Goal: Task Accomplishment & Management: Manage account settings

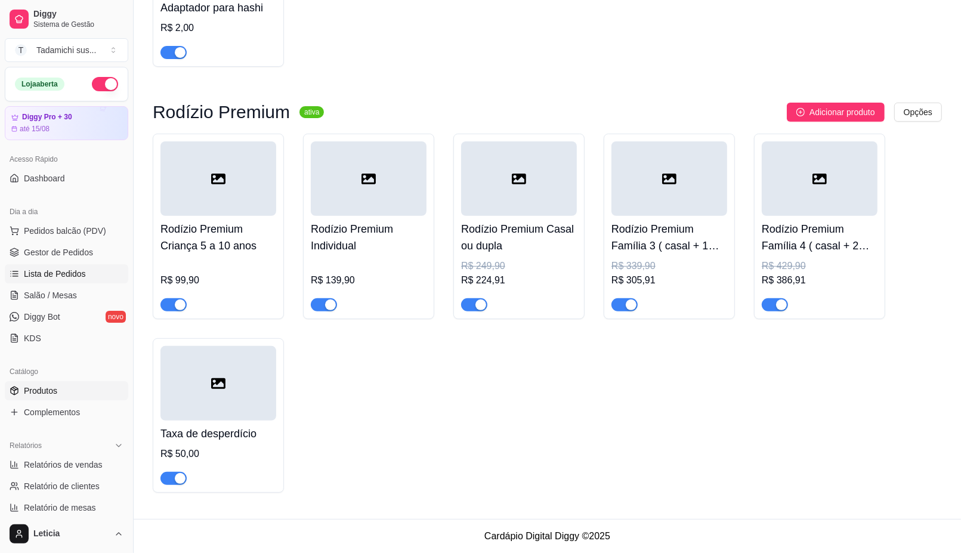
scroll to position [19603, 0]
click at [88, 290] on link "Salão / Mesas" at bounding box center [66, 295] width 123 height 19
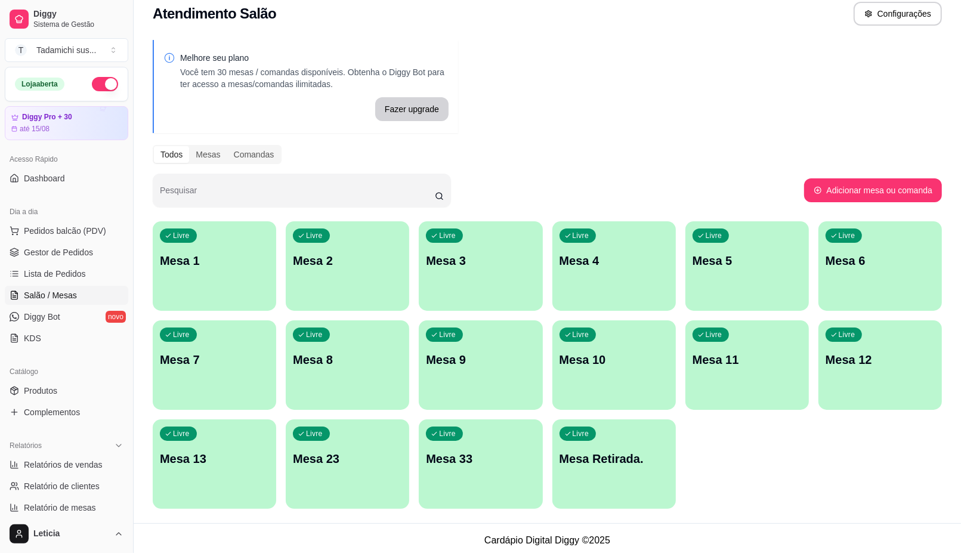
scroll to position [16, 0]
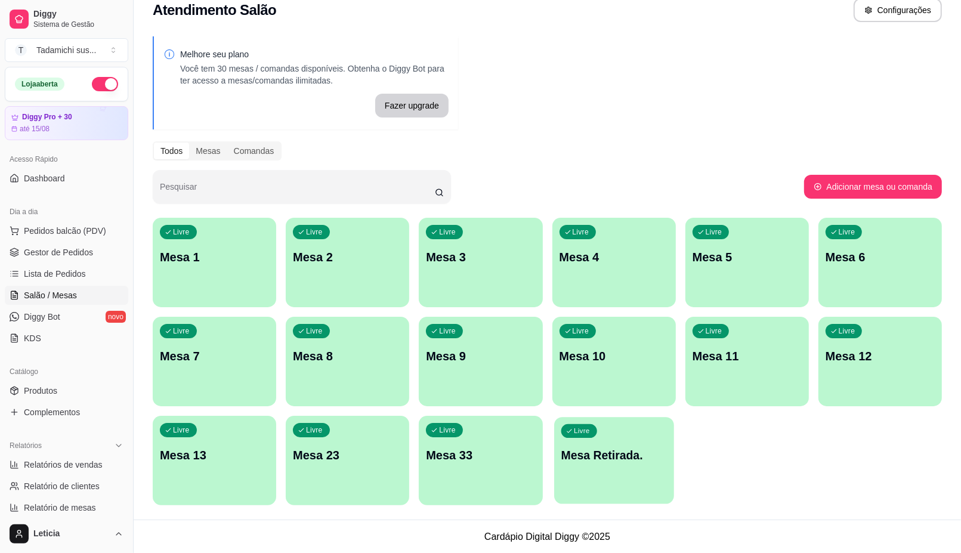
click at [586, 487] on div "Livre Mesa Retirada." at bounding box center [614, 453] width 120 height 73
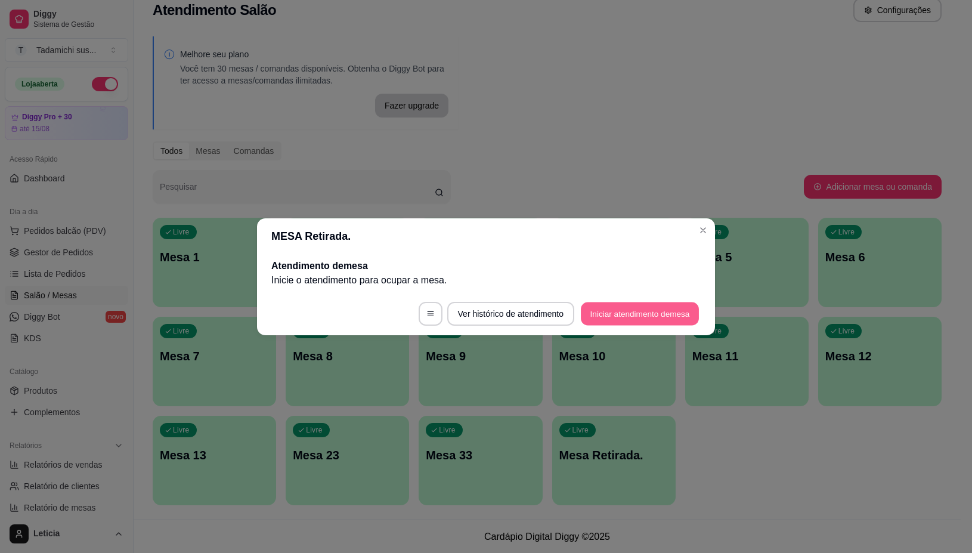
click at [661, 318] on button "Iniciar atendimento de mesa" at bounding box center [640, 313] width 118 height 23
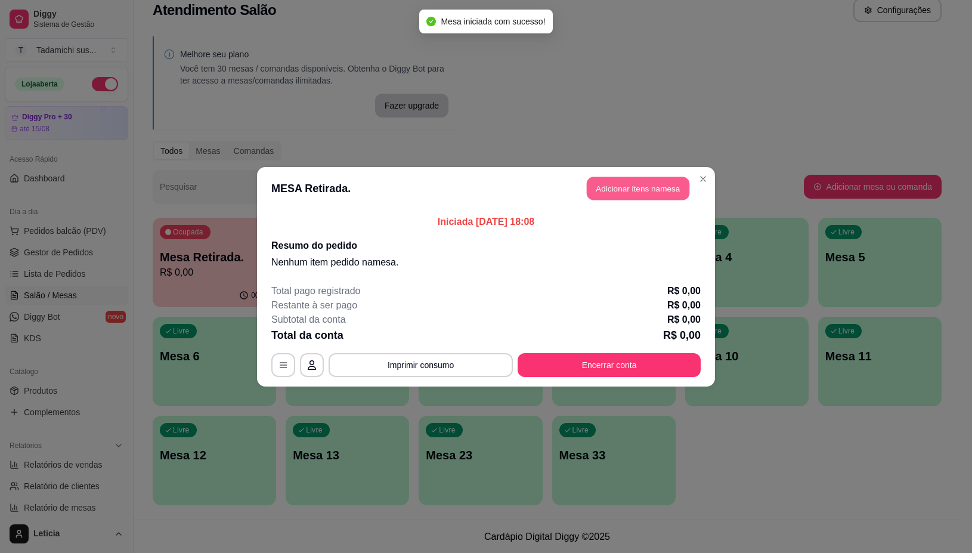
click at [654, 185] on button "Adicionar itens na mesa" at bounding box center [638, 188] width 103 height 23
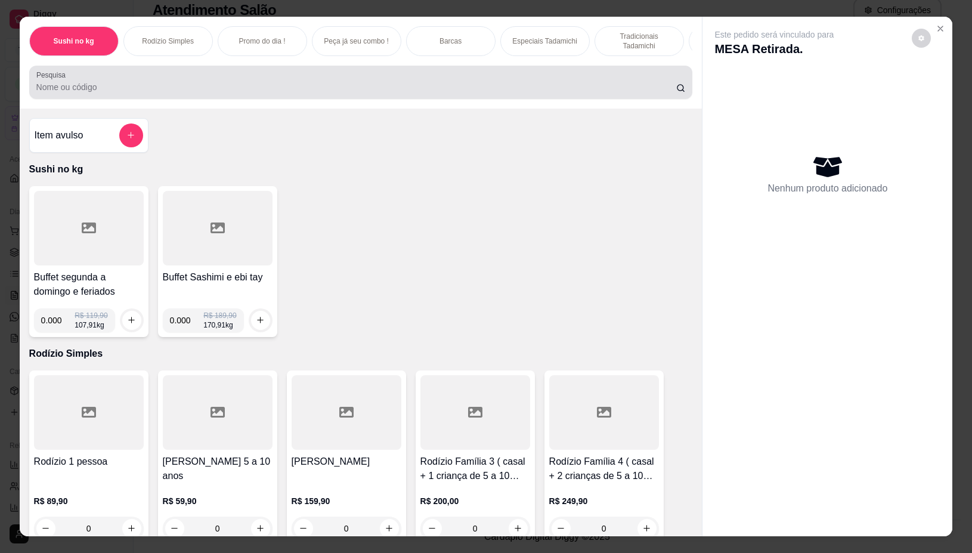
click at [376, 99] on div "Pesquisa" at bounding box center [361, 82] width 664 height 33
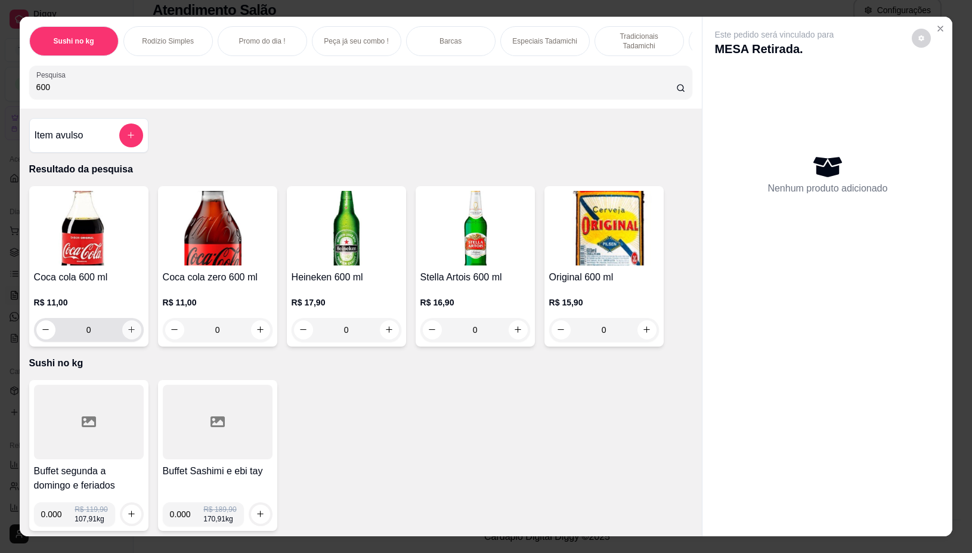
type input "600"
click at [129, 334] on icon "increase-product-quantity" at bounding box center [131, 329] width 9 height 9
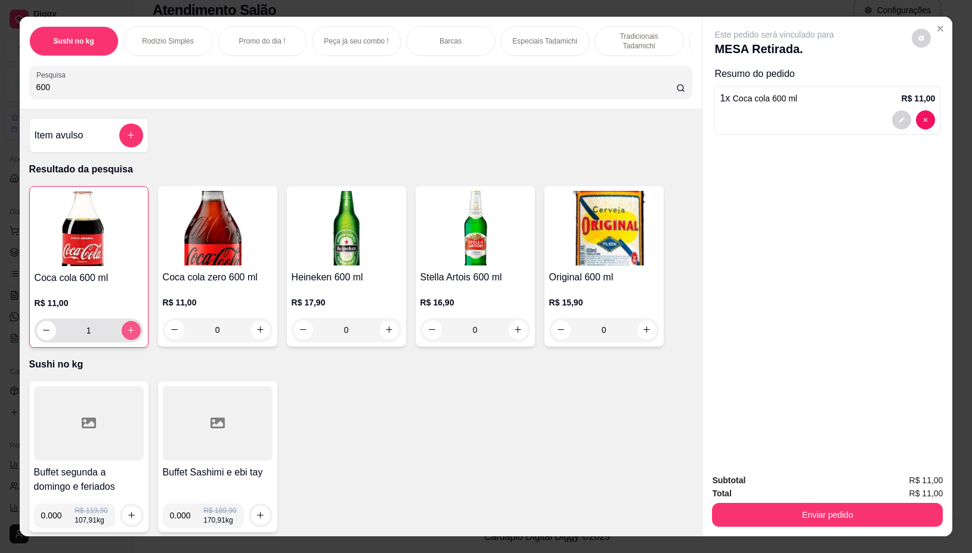
type input "1"
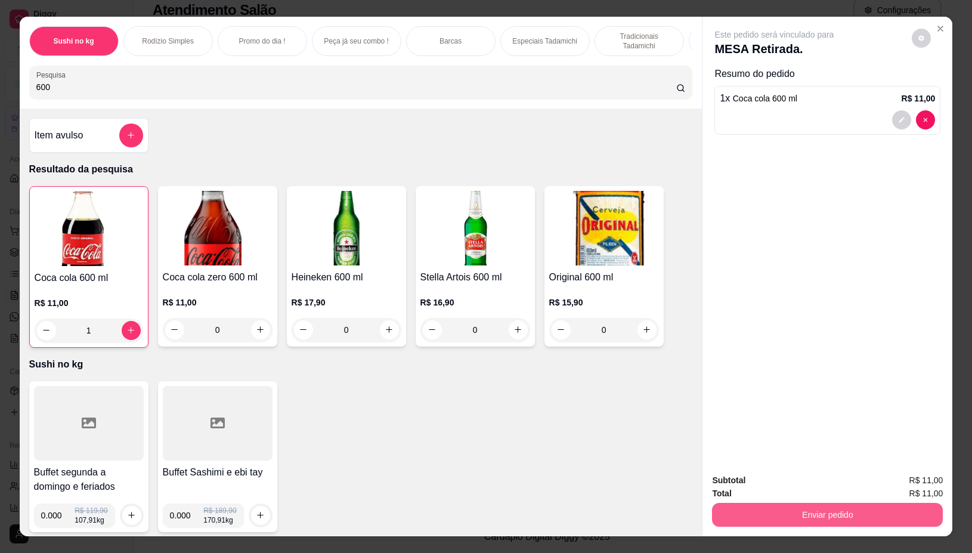
click at [804, 503] on button "Enviar pedido" at bounding box center [827, 515] width 231 height 24
click at [776, 481] on button "Não registrar e enviar pedido" at bounding box center [787, 480] width 124 height 23
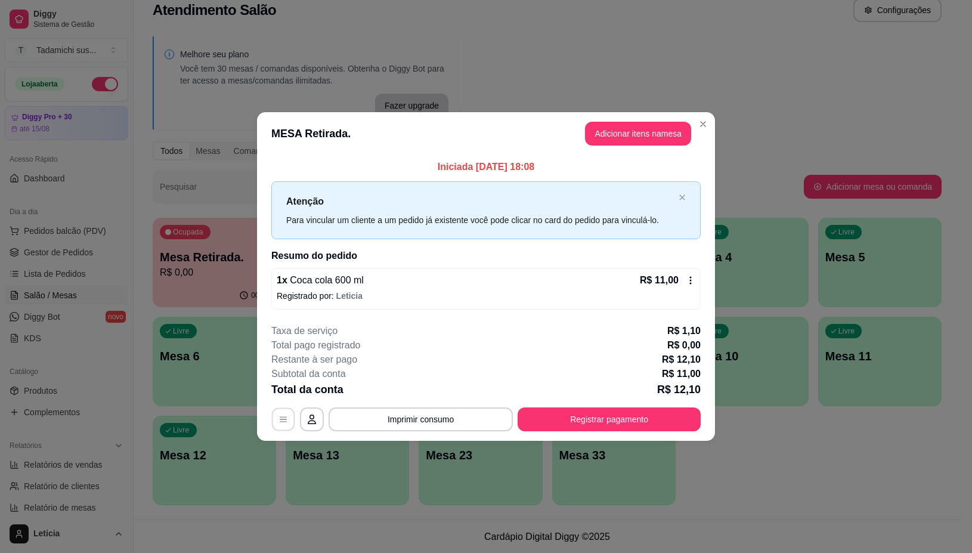
click at [285, 410] on button "button" at bounding box center [283, 419] width 23 height 23
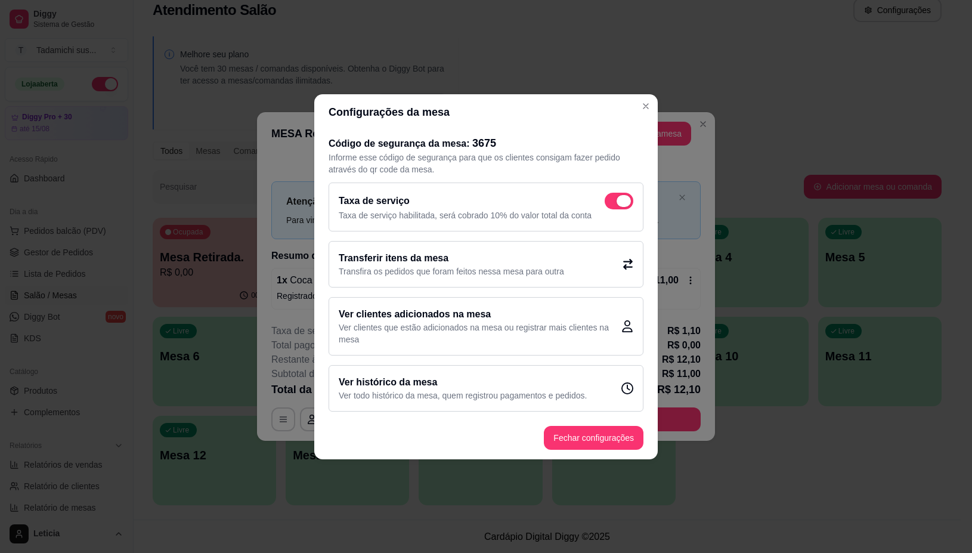
click at [622, 201] on span at bounding box center [624, 201] width 14 height 12
click at [612, 203] on input "checkbox" at bounding box center [608, 207] width 8 height 8
checkbox input "false"
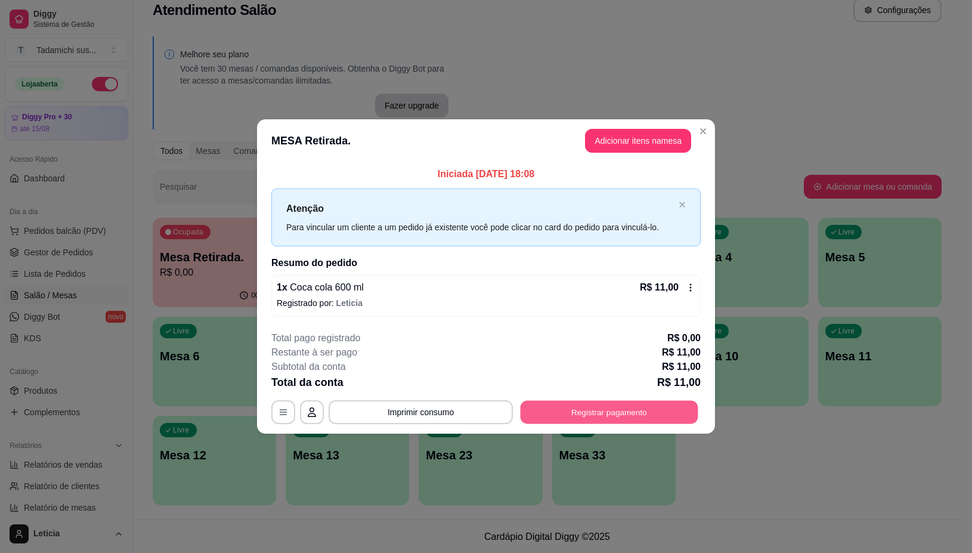
click at [648, 407] on button "Registrar pagamento" at bounding box center [610, 412] width 178 height 23
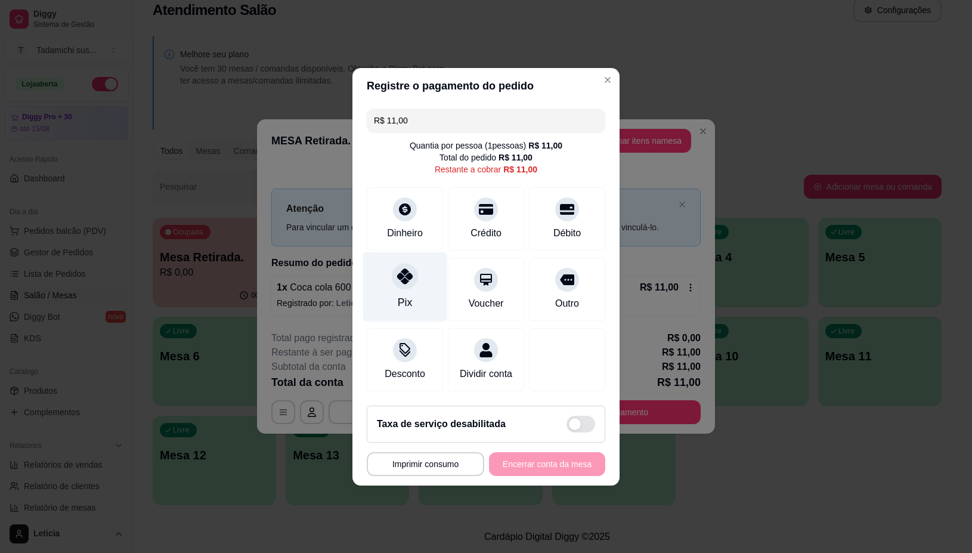
click at [392, 280] on div "Pix" at bounding box center [405, 287] width 84 height 70
type input "R$ 0,00"
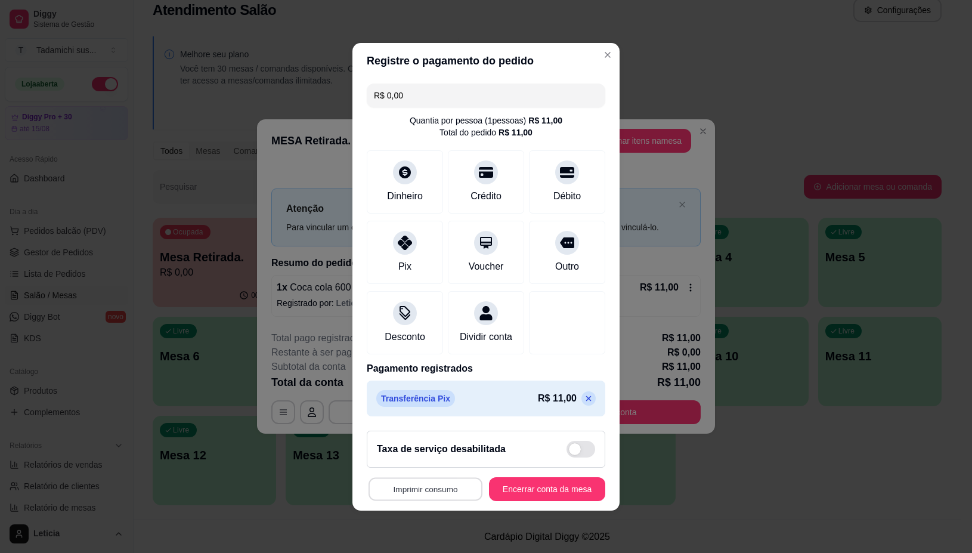
click at [407, 497] on button "Imprimir consumo" at bounding box center [426, 488] width 114 height 23
click at [407, 442] on button "IMPRESSORA" at bounding box center [420, 445] width 89 height 18
click at [544, 501] on button "Encerrar conta da mesa" at bounding box center [547, 489] width 116 height 24
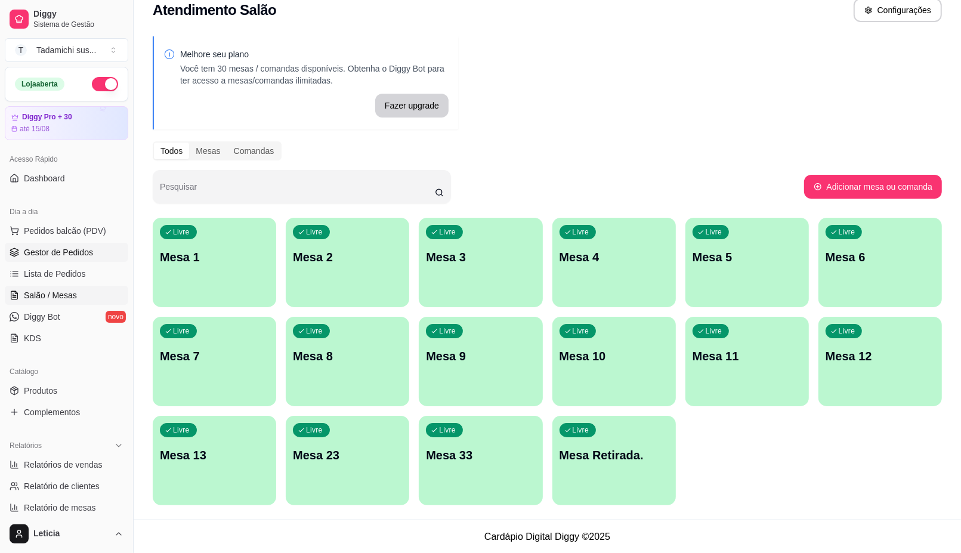
click at [90, 257] on span "Gestor de Pedidos" at bounding box center [58, 252] width 69 height 12
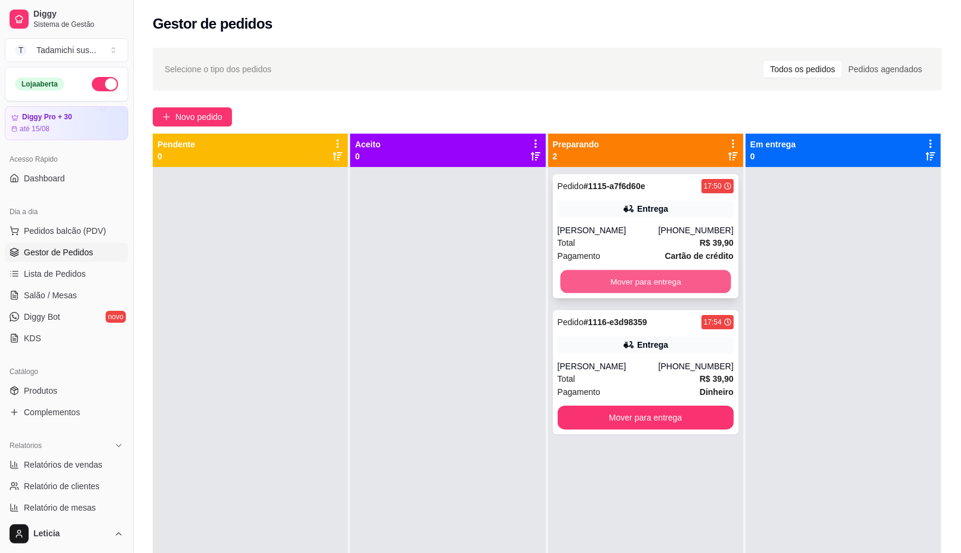
click at [682, 274] on button "Mover para entrega" at bounding box center [645, 281] width 171 height 23
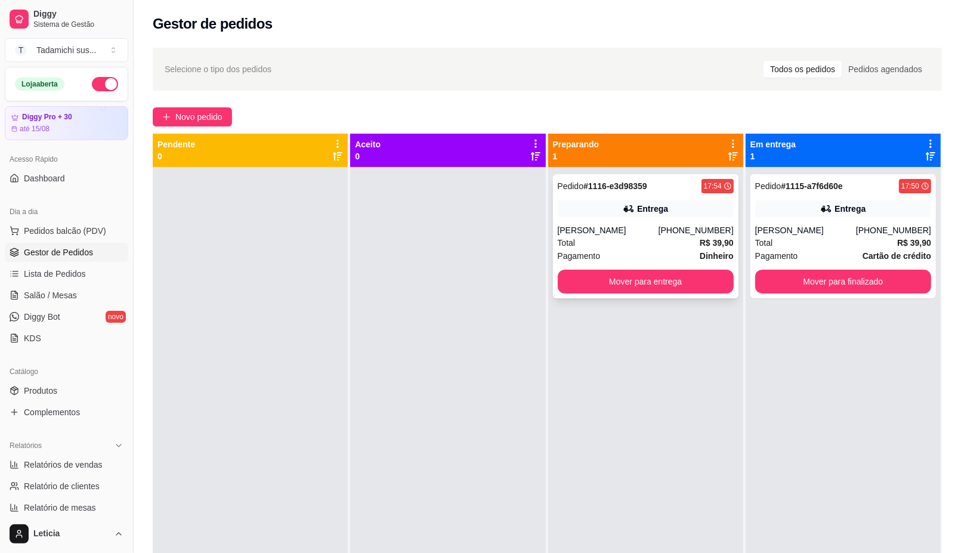
click at [663, 257] on div "Pagamento Dinheiro" at bounding box center [646, 255] width 176 height 13
click at [699, 290] on button "Mover para entrega" at bounding box center [646, 282] width 176 height 24
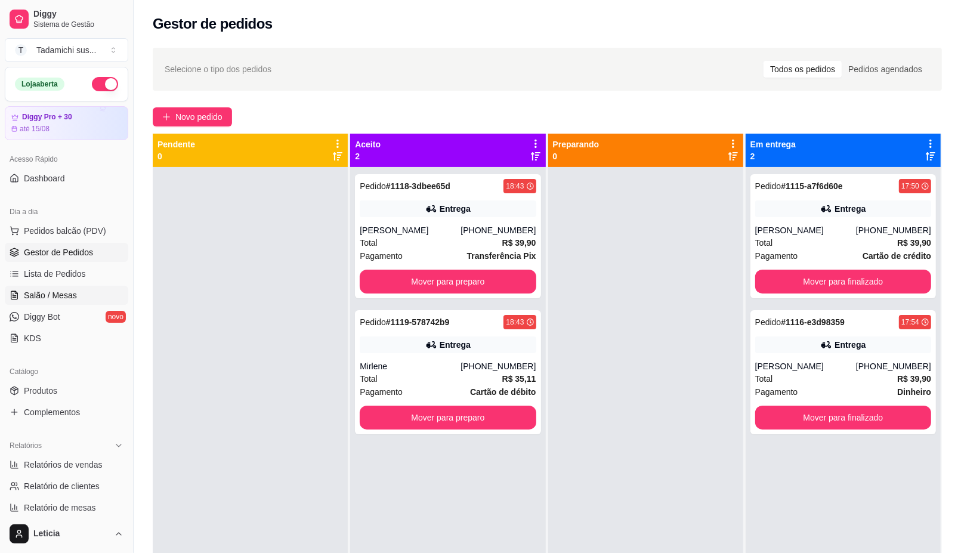
click at [63, 297] on span "Salão / Mesas" at bounding box center [50, 295] width 53 height 12
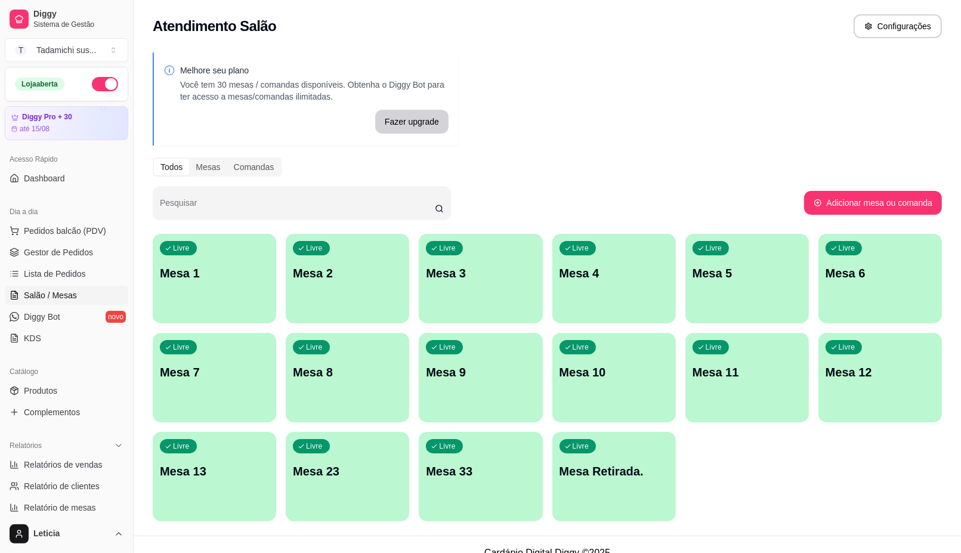
click at [365, 257] on div "Livre Mesa 2" at bounding box center [347, 271] width 123 height 75
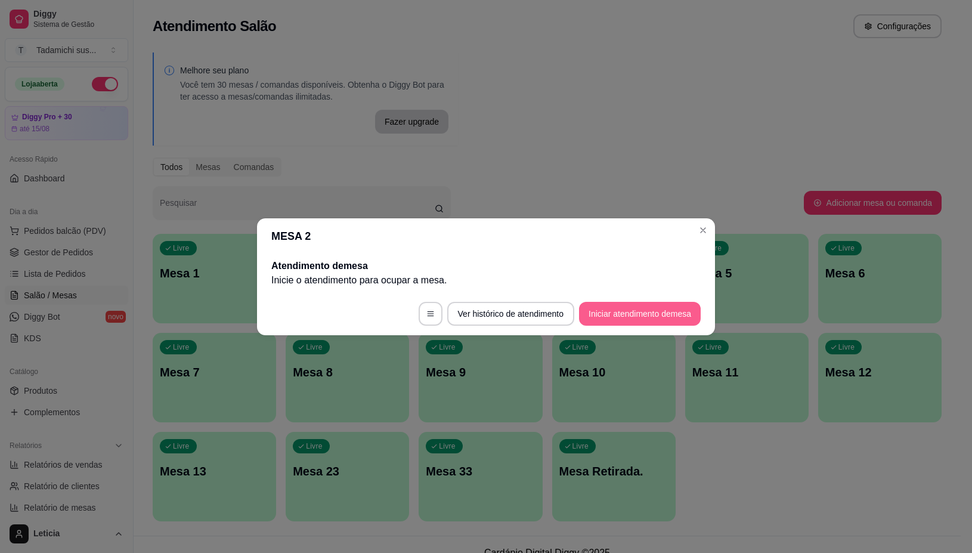
click at [670, 314] on button "Iniciar atendimento de mesa" at bounding box center [640, 314] width 122 height 24
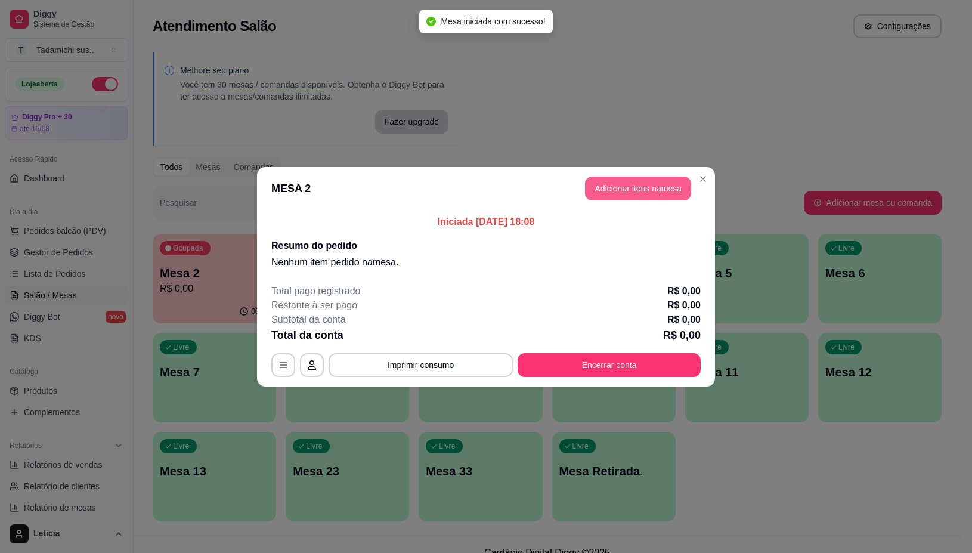
click at [606, 194] on button "Adicionar itens na mesa" at bounding box center [638, 189] width 106 height 24
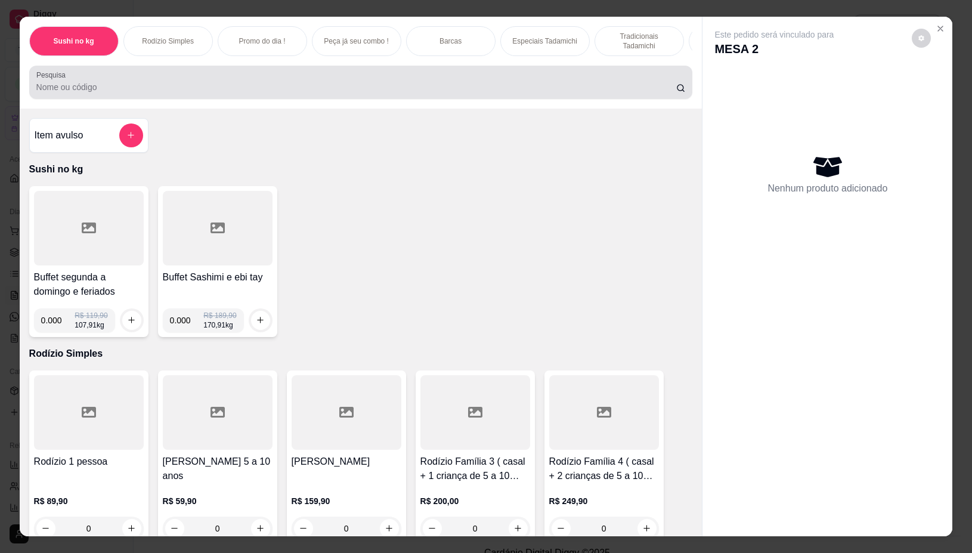
click at [468, 93] on input "Pesquisa" at bounding box center [356, 87] width 640 height 12
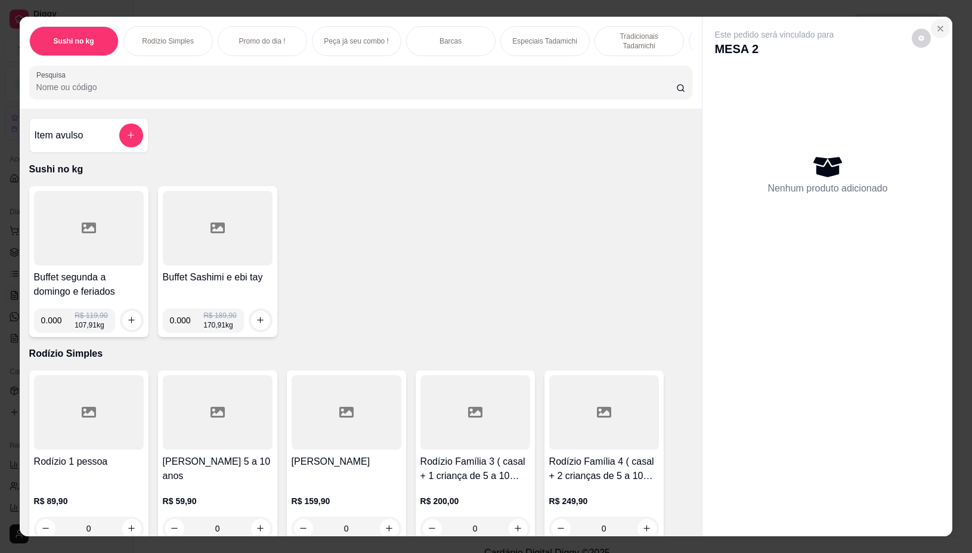
click at [938, 19] on button "Close" at bounding box center [940, 28] width 19 height 19
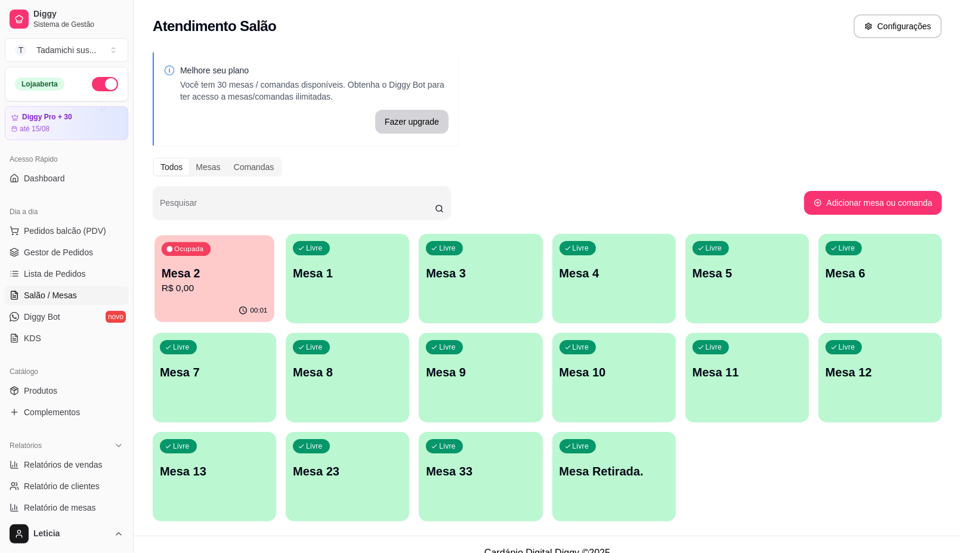
click at [204, 302] on div "00:01" at bounding box center [214, 310] width 120 height 23
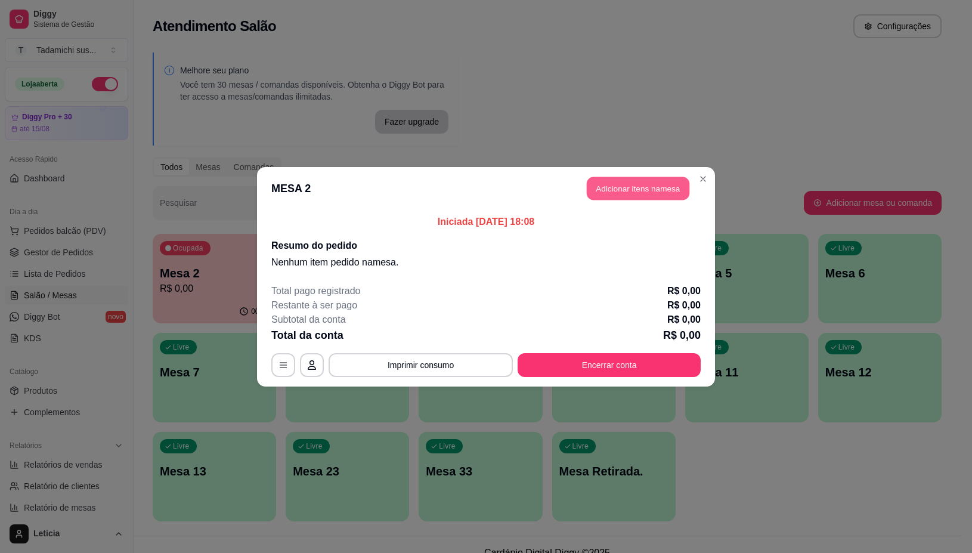
click at [598, 183] on button "Adicionar itens na mesa" at bounding box center [638, 188] width 103 height 23
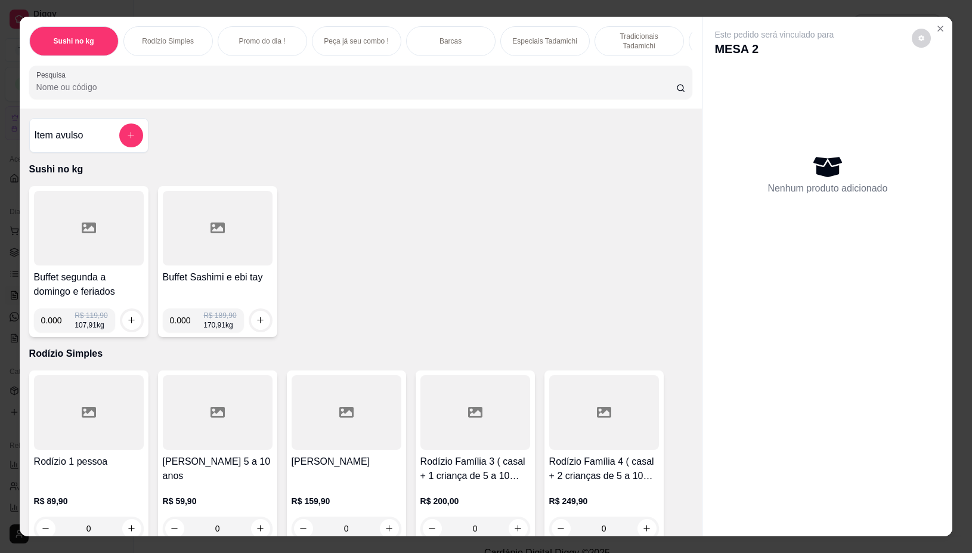
click at [109, 249] on div at bounding box center [89, 228] width 110 height 75
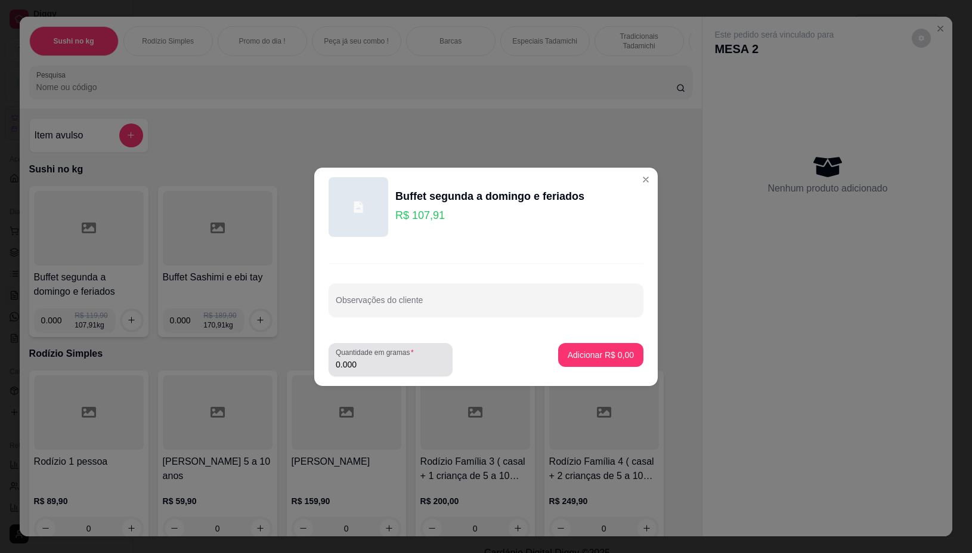
click at [373, 364] on input "0.000" at bounding box center [391, 364] width 110 height 12
type input "0.254"
click at [588, 353] on p "Adicionar R$ 27,41" at bounding box center [598, 354] width 69 height 11
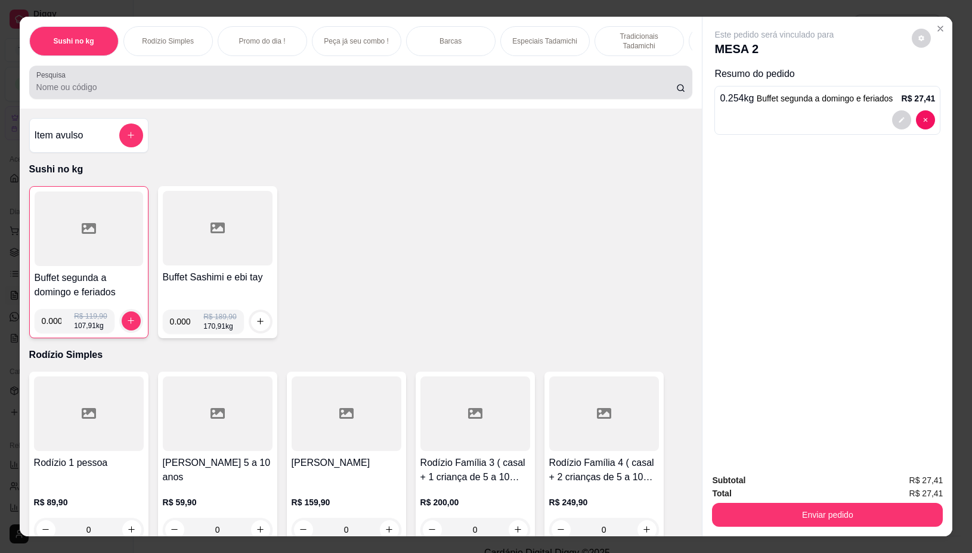
click at [196, 88] on input "Pesquisa" at bounding box center [356, 87] width 640 height 12
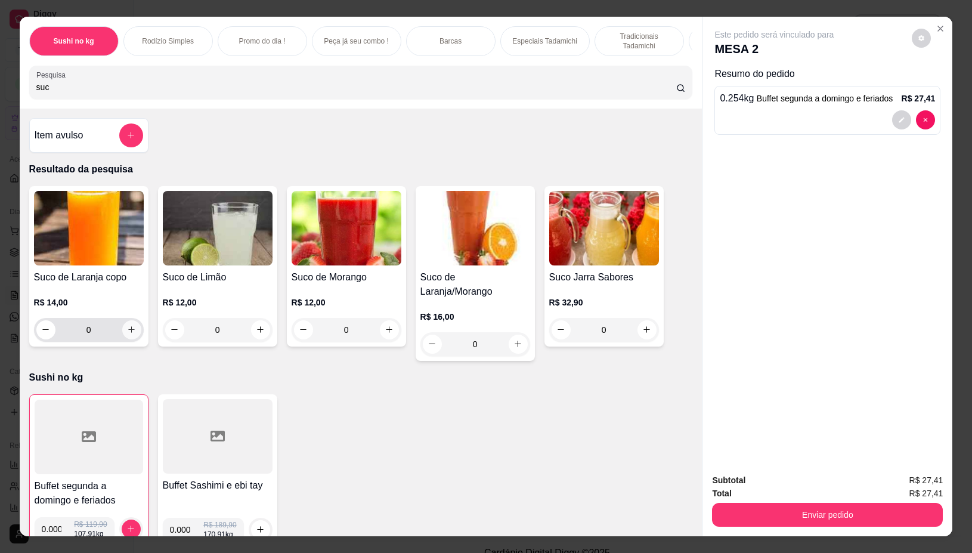
type input "suc"
click at [129, 333] on icon "increase-product-quantity" at bounding box center [132, 330] width 6 height 6
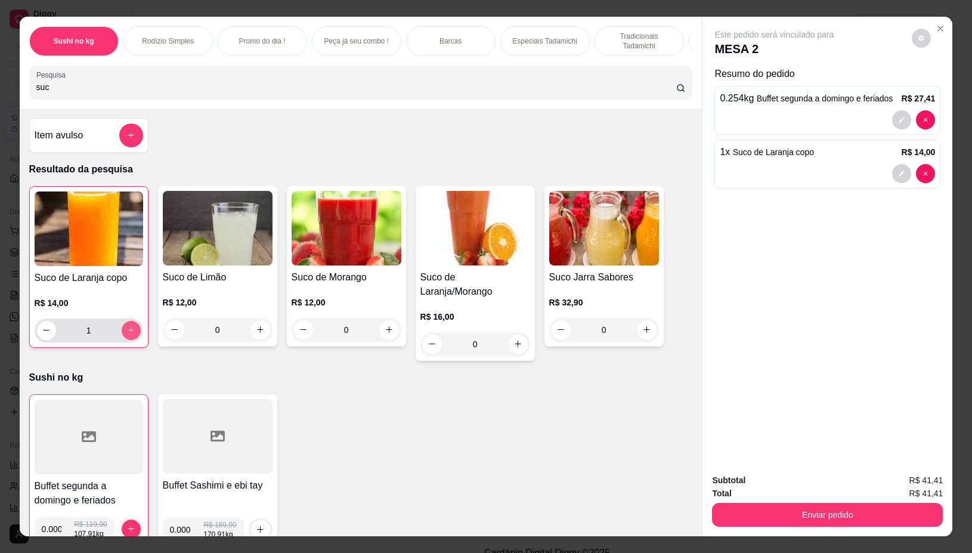
type input "1"
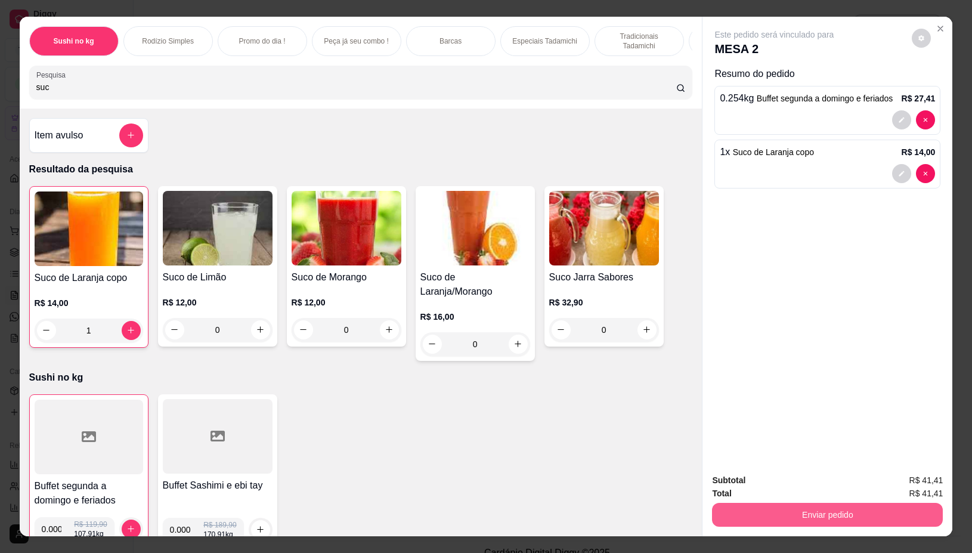
click at [781, 505] on button "Enviar pedido" at bounding box center [827, 515] width 231 height 24
click at [761, 475] on button "Não registrar e enviar pedido" at bounding box center [787, 480] width 124 height 23
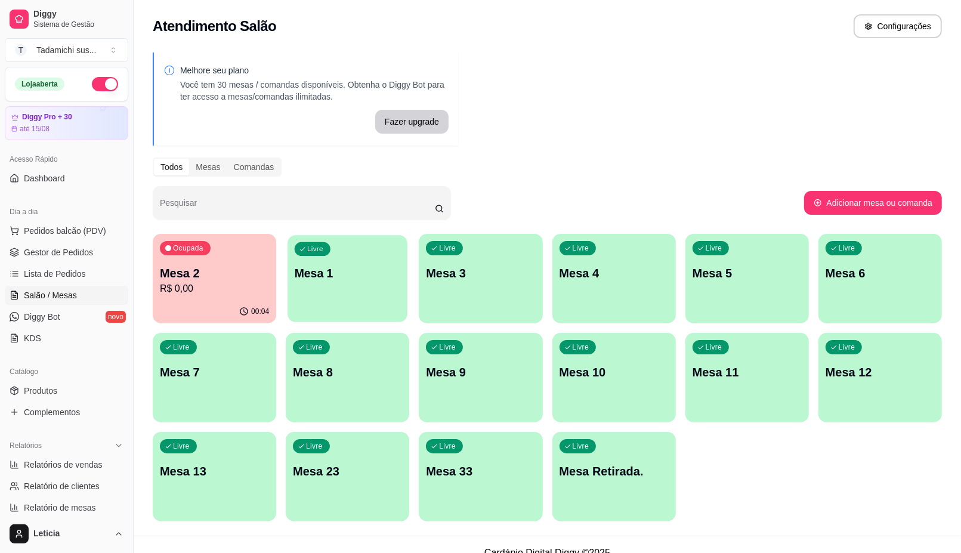
click at [365, 296] on div "Livre Mesa 1" at bounding box center [347, 271] width 120 height 73
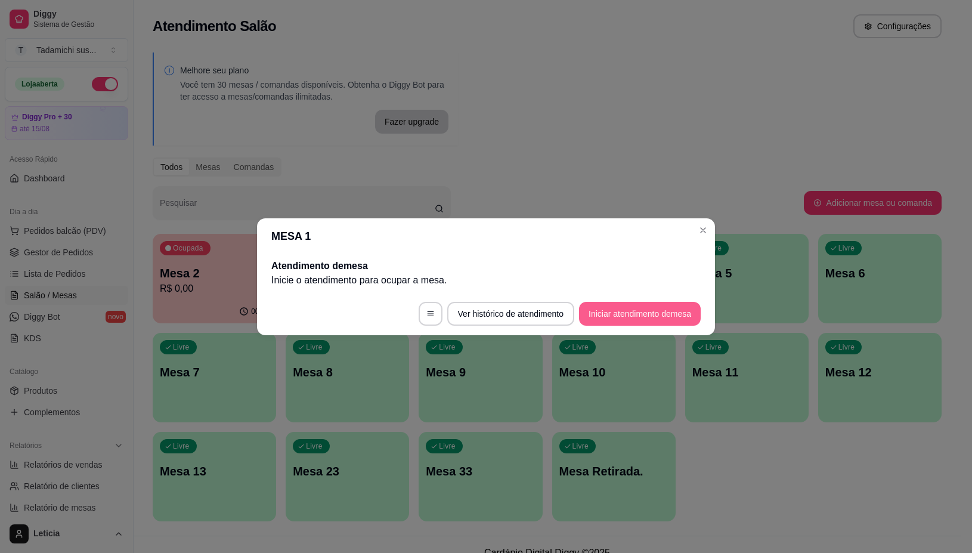
click at [642, 315] on button "Iniciar atendimento de mesa" at bounding box center [640, 314] width 122 height 24
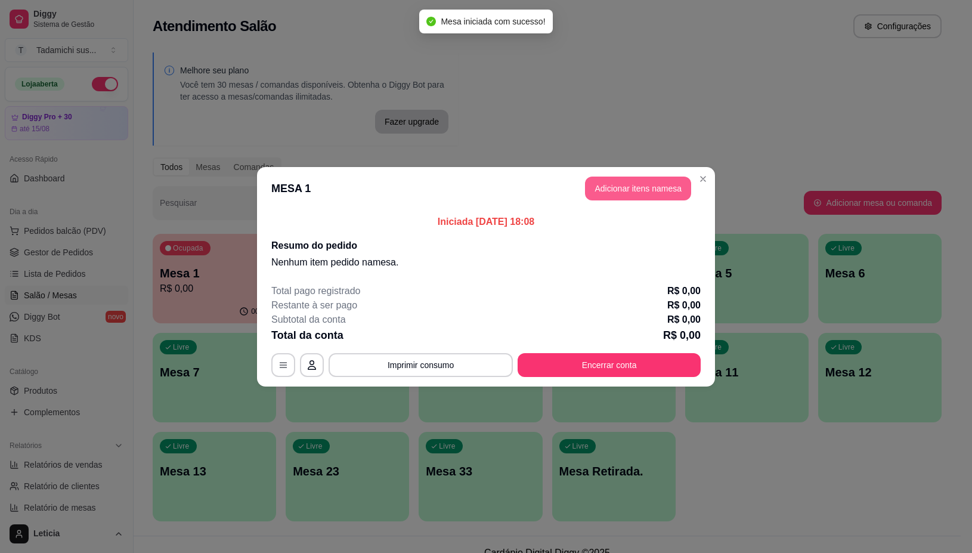
click at [602, 194] on button "Adicionar itens na mesa" at bounding box center [638, 189] width 106 height 24
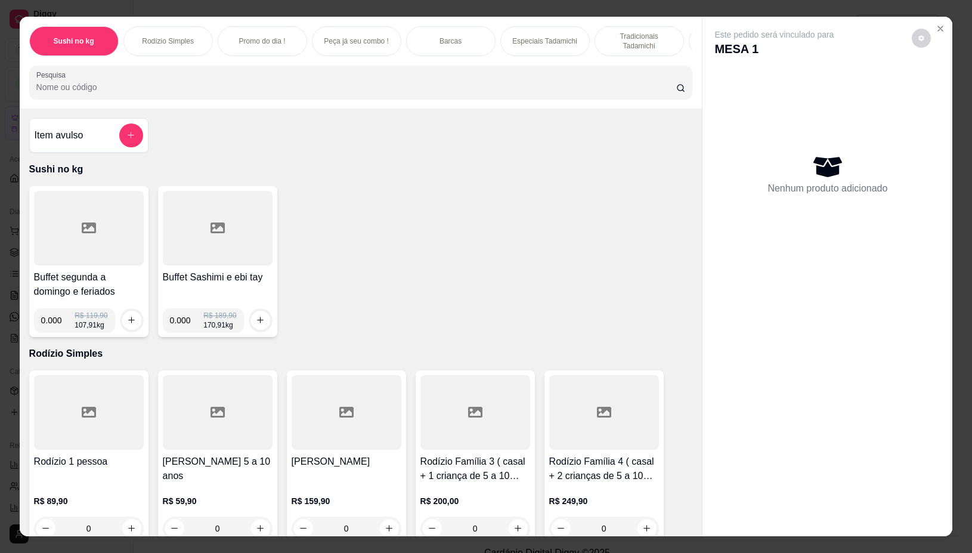
click at [100, 248] on div at bounding box center [89, 228] width 110 height 75
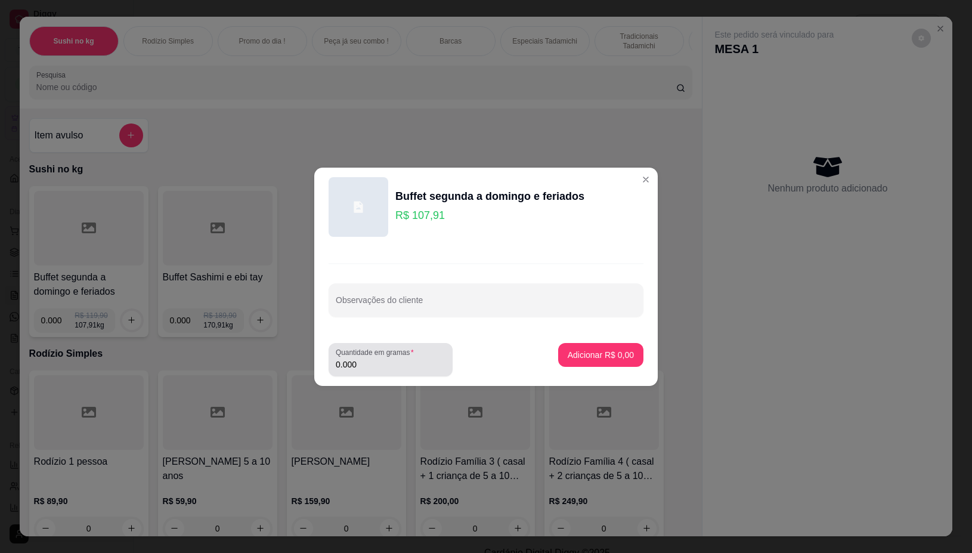
click at [364, 365] on input "0.000" at bounding box center [391, 364] width 110 height 12
type input "0.210"
click at [601, 348] on button "Adicionar R$ 22,66" at bounding box center [599, 354] width 88 height 23
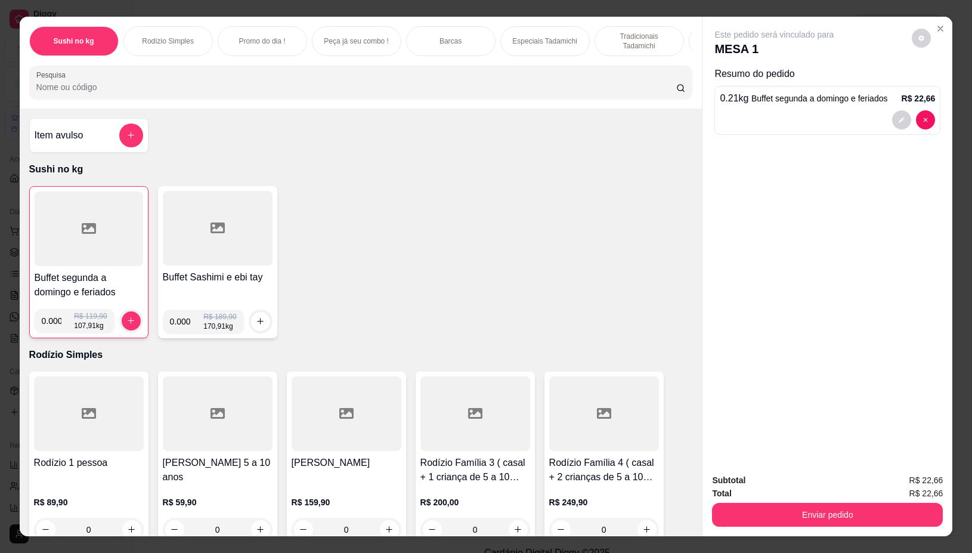
click at [350, 93] on input "Pesquisa" at bounding box center [356, 87] width 640 height 12
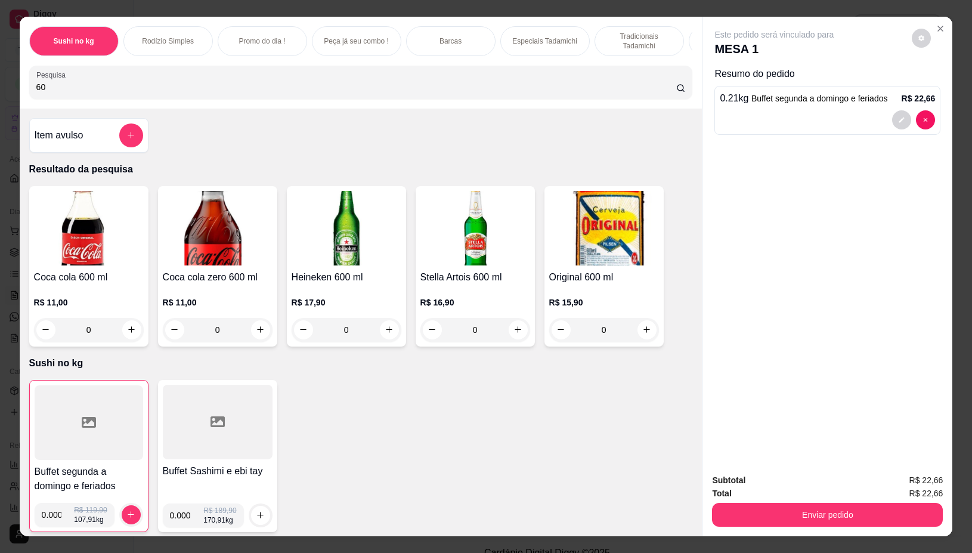
click at [119, 91] on input "60" at bounding box center [356, 87] width 640 height 12
type input "6"
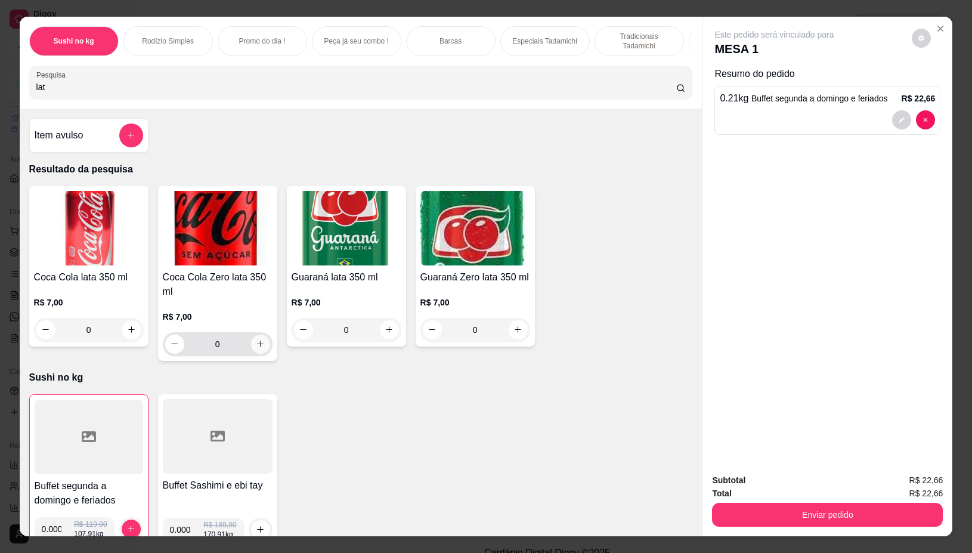
type input "lat"
click at [255, 354] on button "increase-product-quantity" at bounding box center [260, 344] width 19 height 19
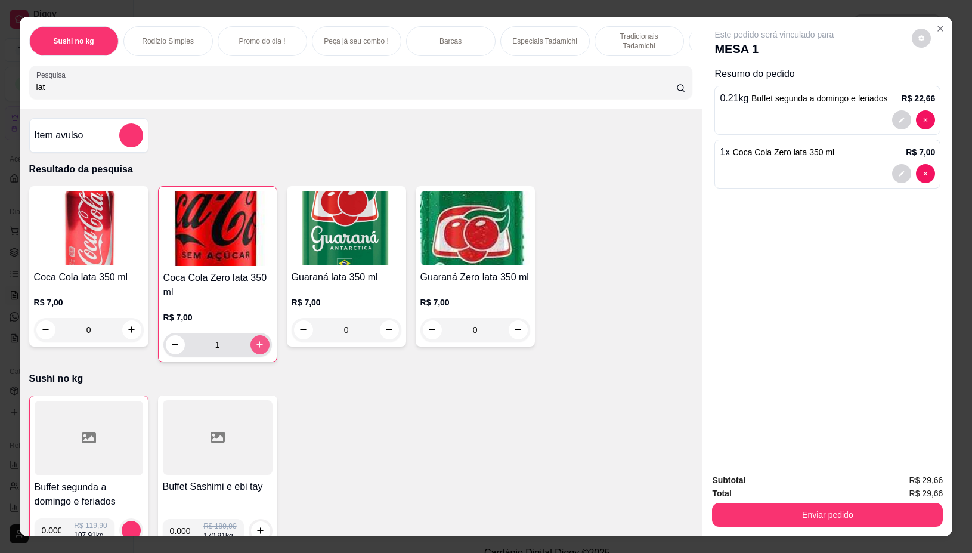
type input "1"
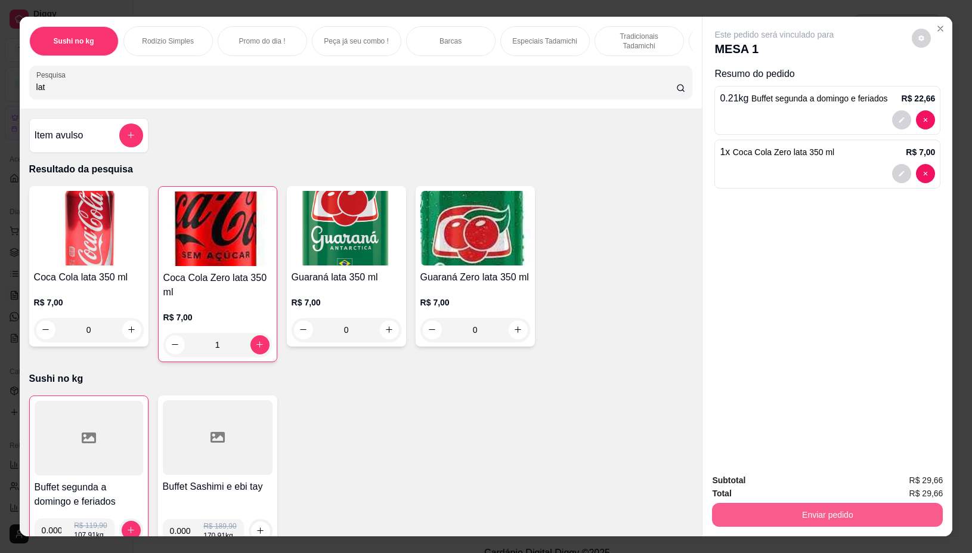
click at [922, 505] on button "Enviar pedido" at bounding box center [827, 515] width 231 height 24
click at [827, 477] on button "Não registrar e enviar pedido" at bounding box center [787, 480] width 124 height 23
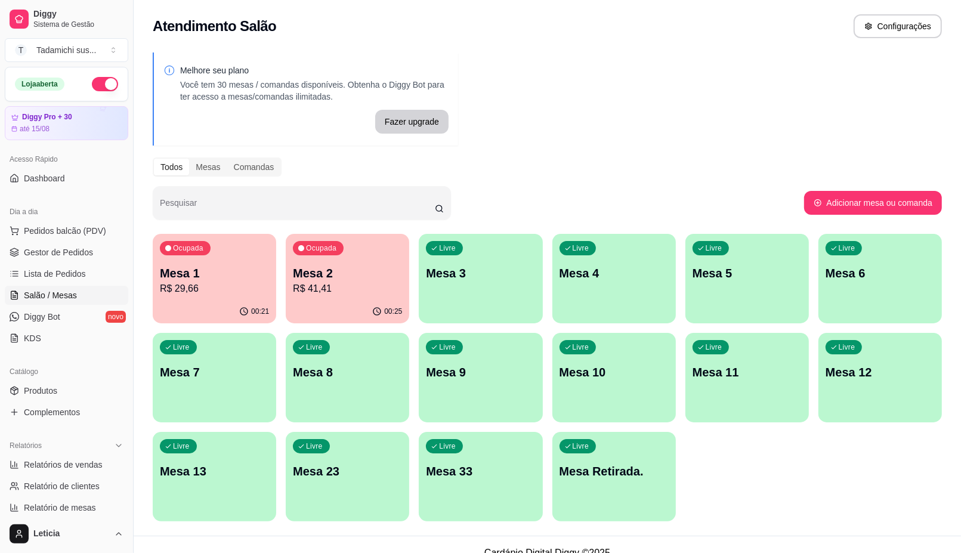
click at [197, 293] on p "R$ 29,66" at bounding box center [214, 289] width 109 height 14
click at [355, 268] on p "Mesa 2" at bounding box center [347, 273] width 109 height 17
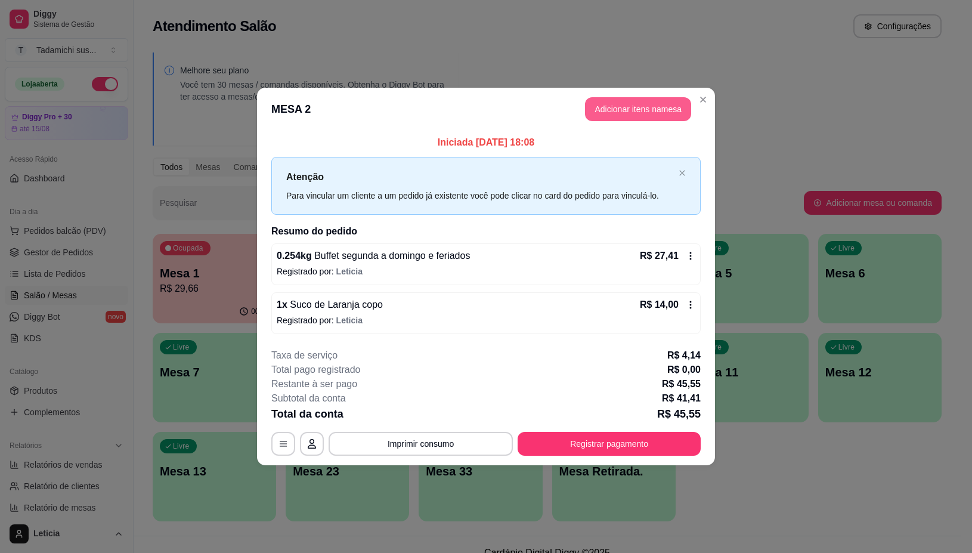
click at [666, 115] on button "Adicionar itens na mesa" at bounding box center [638, 109] width 106 height 24
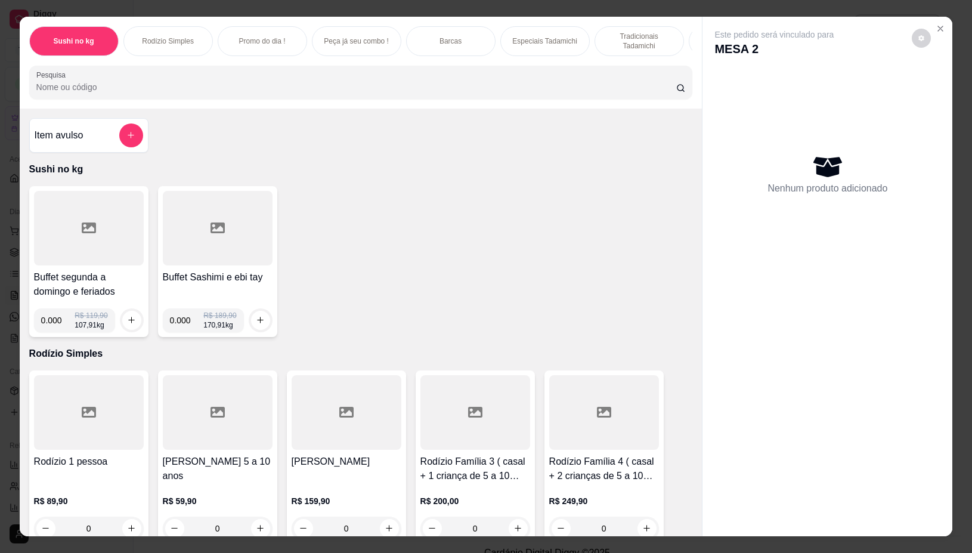
click at [70, 253] on div at bounding box center [89, 228] width 110 height 75
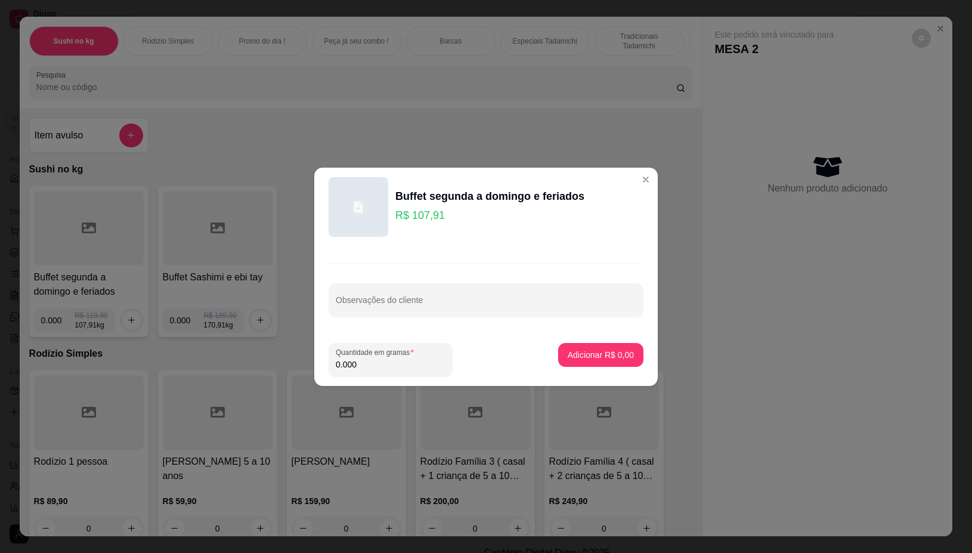
click at [395, 363] on input "0.000" at bounding box center [391, 364] width 110 height 12
type input "0.076"
click at [593, 345] on button "Adicionar R$ 8,20" at bounding box center [600, 355] width 85 height 24
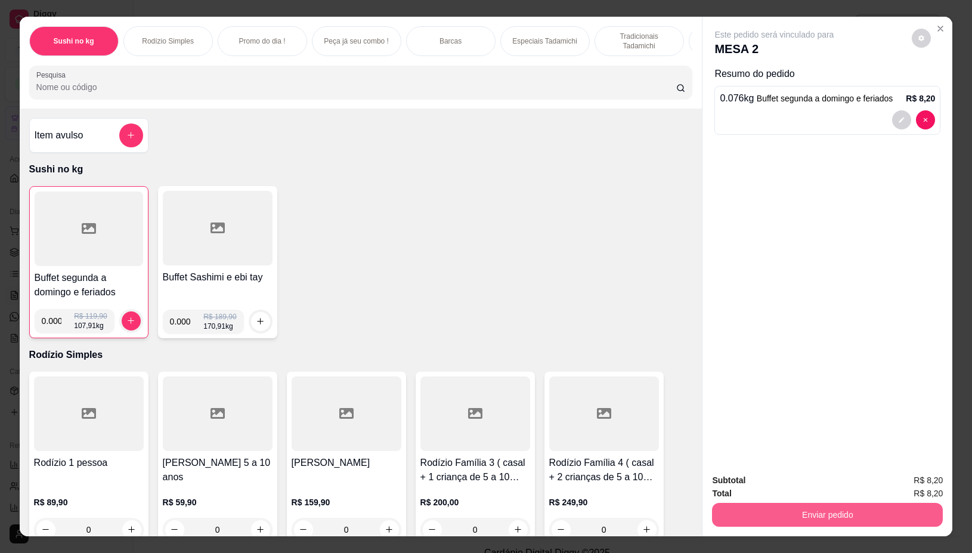
click at [780, 503] on button "Enviar pedido" at bounding box center [827, 515] width 231 height 24
click at [768, 489] on button "Não registrar e enviar pedido" at bounding box center [787, 480] width 124 height 23
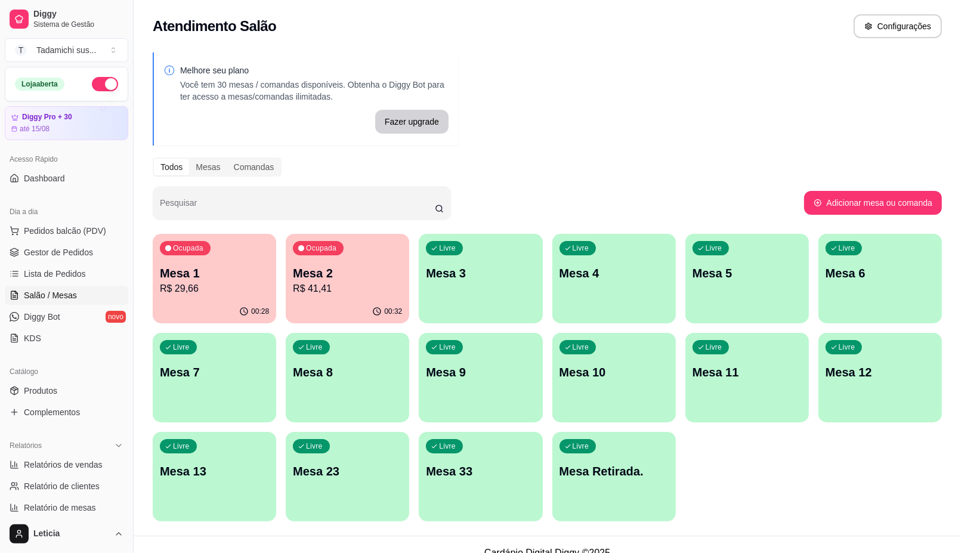
click at [868, 379] on p "Mesa 12" at bounding box center [879, 372] width 109 height 17
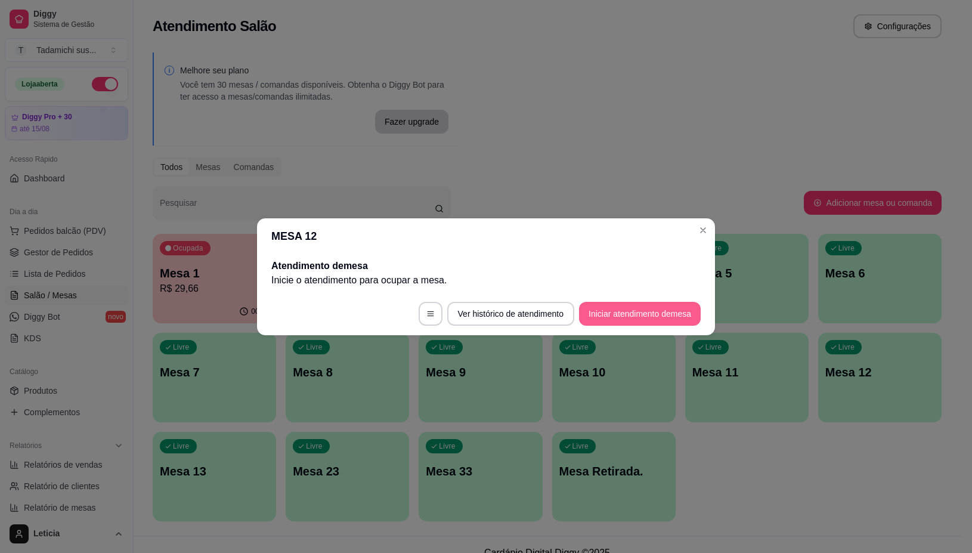
click at [672, 316] on button "Iniciar atendimento de mesa" at bounding box center [640, 314] width 122 height 24
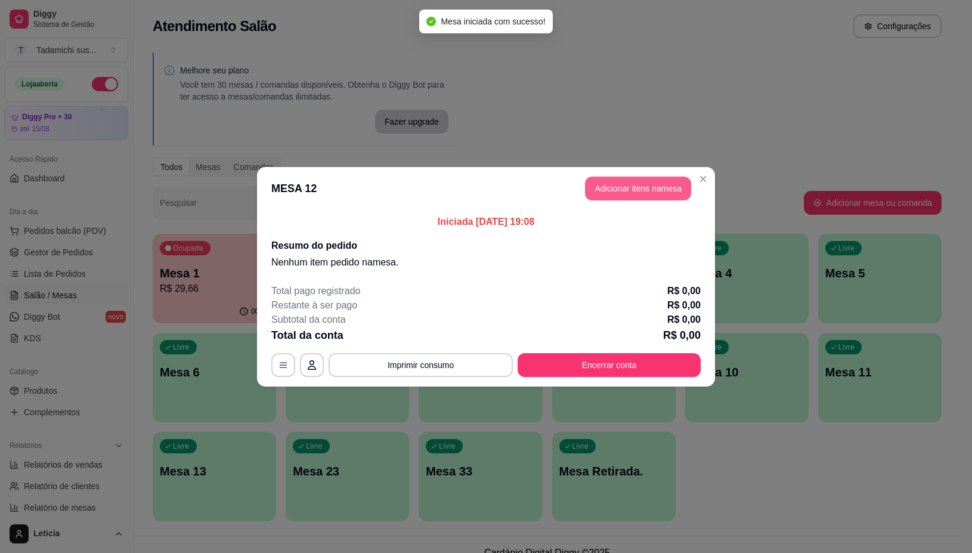
click at [636, 189] on button "Adicionar itens na mesa" at bounding box center [638, 189] width 106 height 24
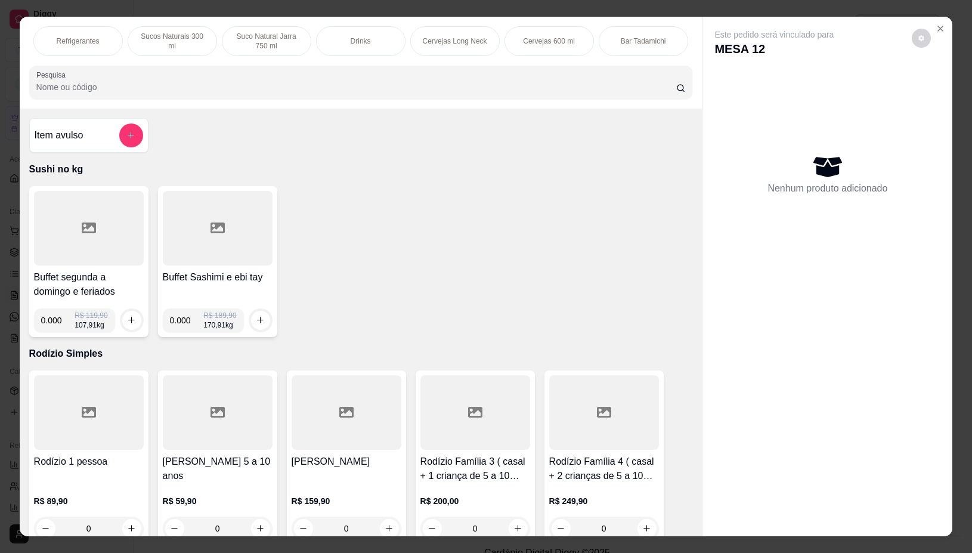
scroll to position [0, 1789]
click at [530, 39] on p "Cervejas 600 ml" at bounding box center [546, 41] width 52 height 10
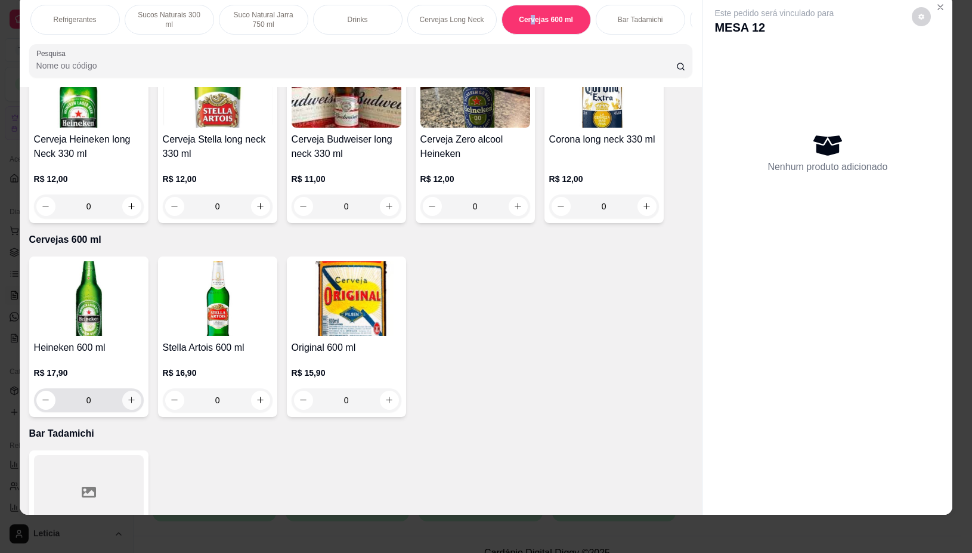
click at [127, 395] on icon "increase-product-quantity" at bounding box center [131, 399] width 9 height 9
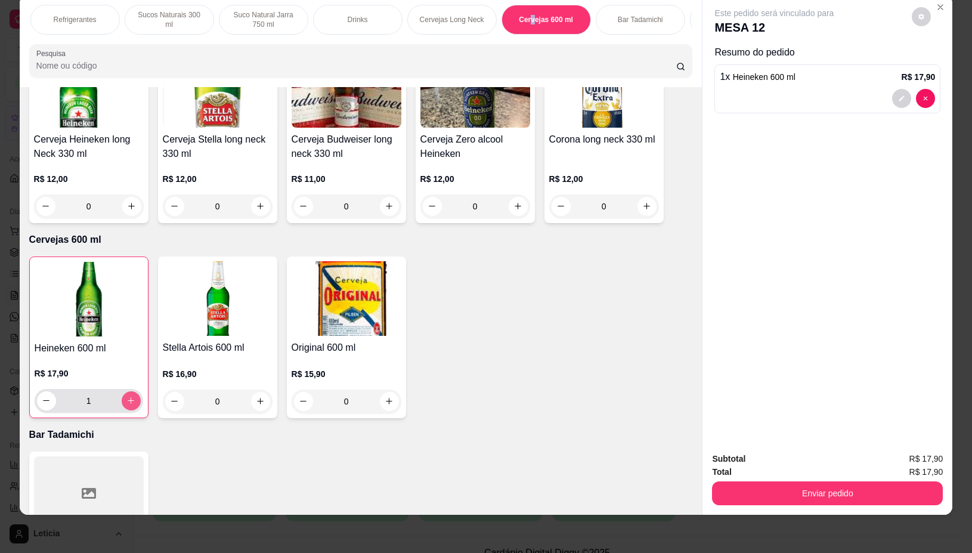
type input "1"
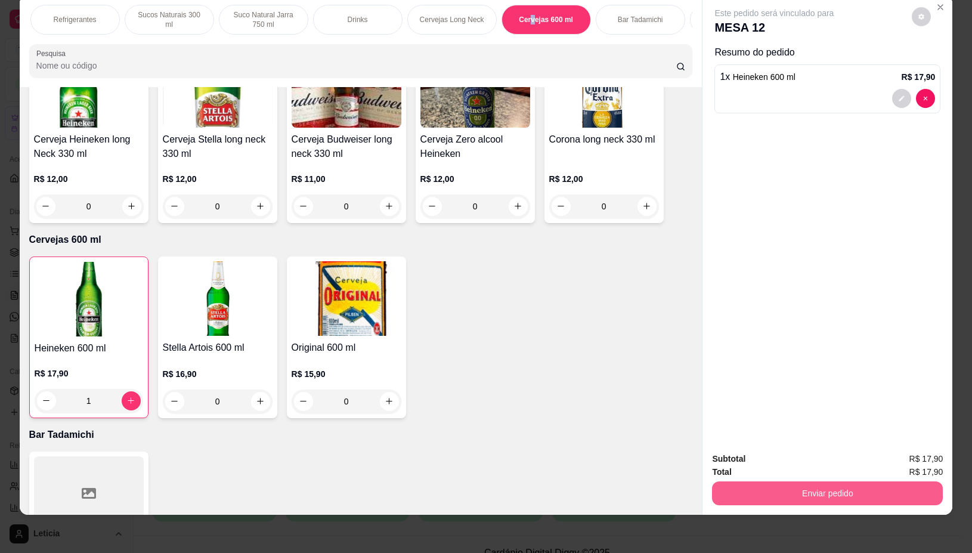
click at [863, 485] on button "Enviar pedido" at bounding box center [827, 493] width 231 height 24
click at [815, 449] on button "Não registrar e enviar pedido" at bounding box center [787, 453] width 120 height 22
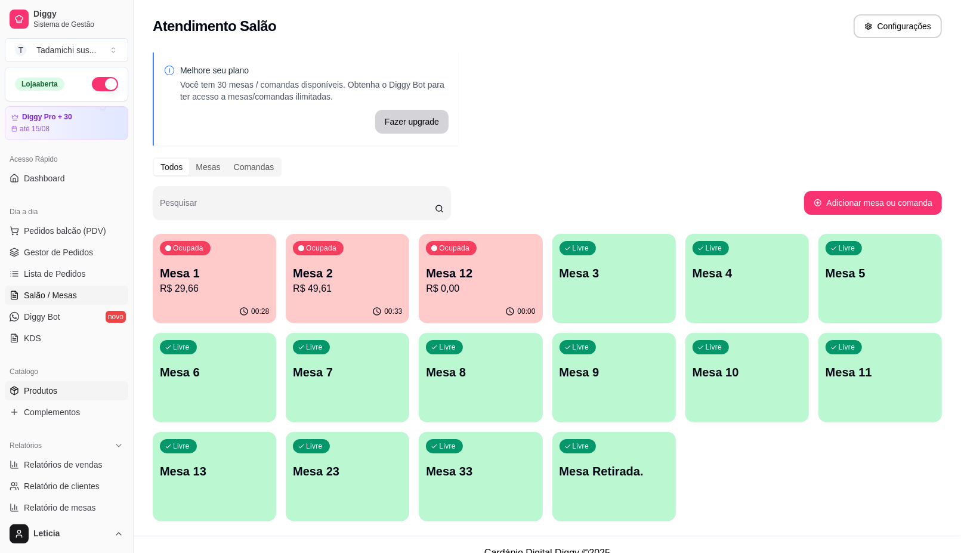
click at [52, 391] on span "Produtos" at bounding box center [40, 391] width 33 height 12
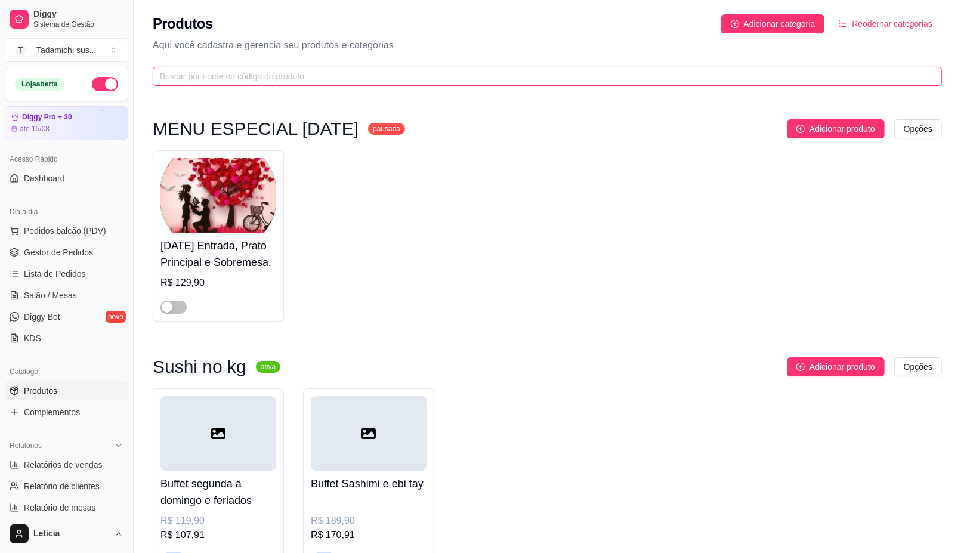
click at [249, 78] on input "text" at bounding box center [542, 76] width 765 height 13
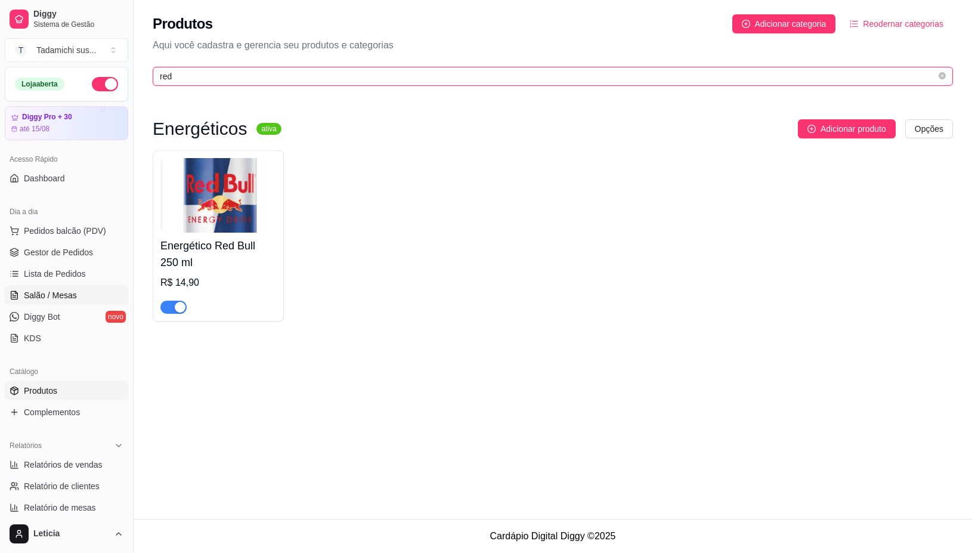
type input "red"
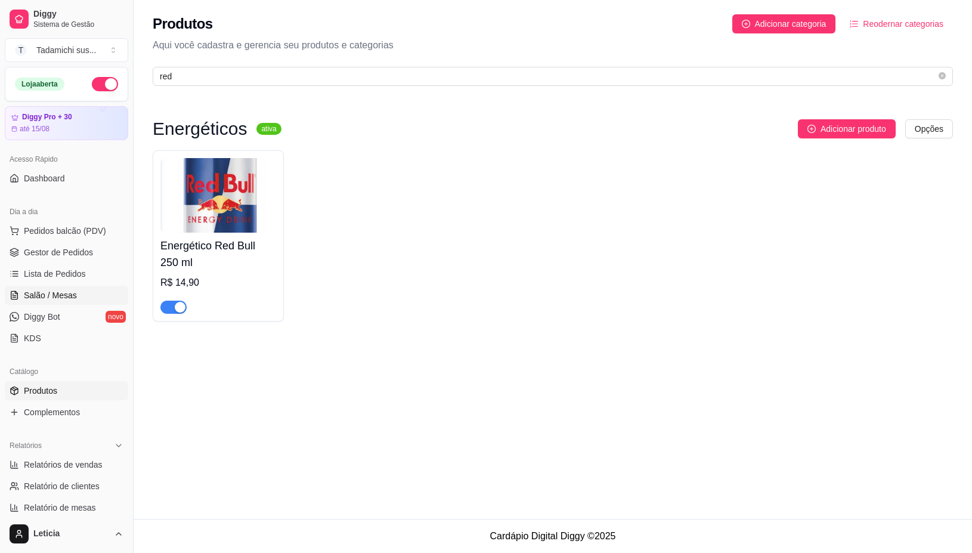
click at [38, 295] on span "Salão / Mesas" at bounding box center [50, 295] width 53 height 12
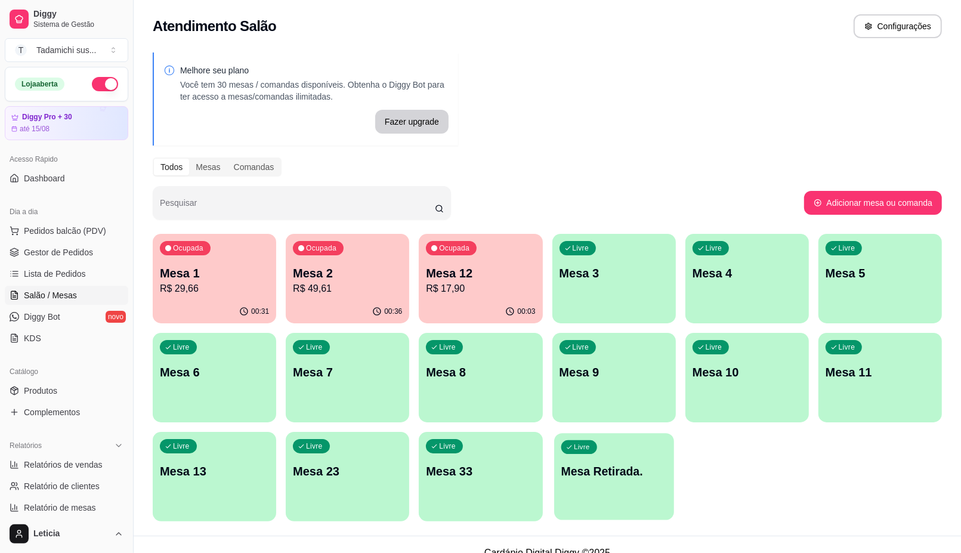
click at [589, 493] on div "Livre Mesa Retirada." at bounding box center [614, 469] width 120 height 73
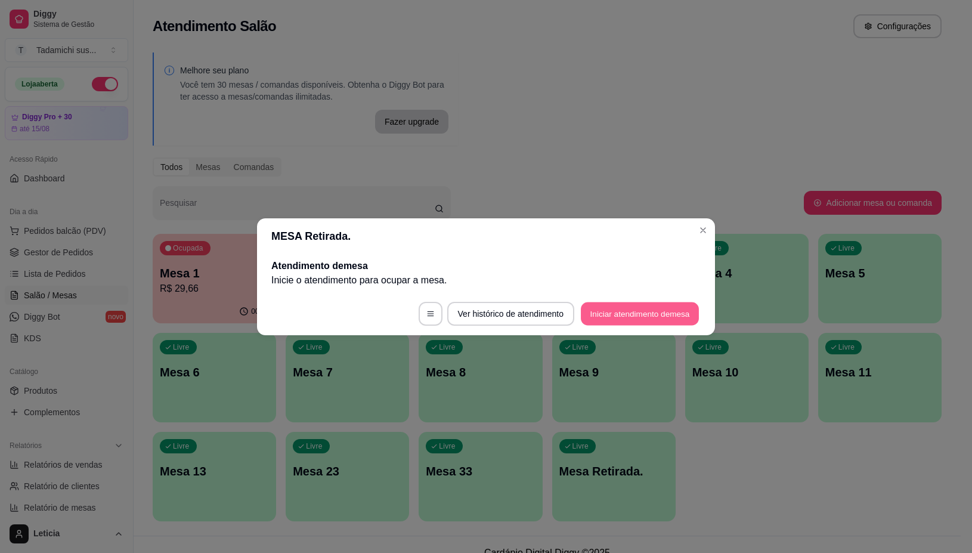
click at [687, 321] on button "Iniciar atendimento de mesa" at bounding box center [640, 313] width 118 height 23
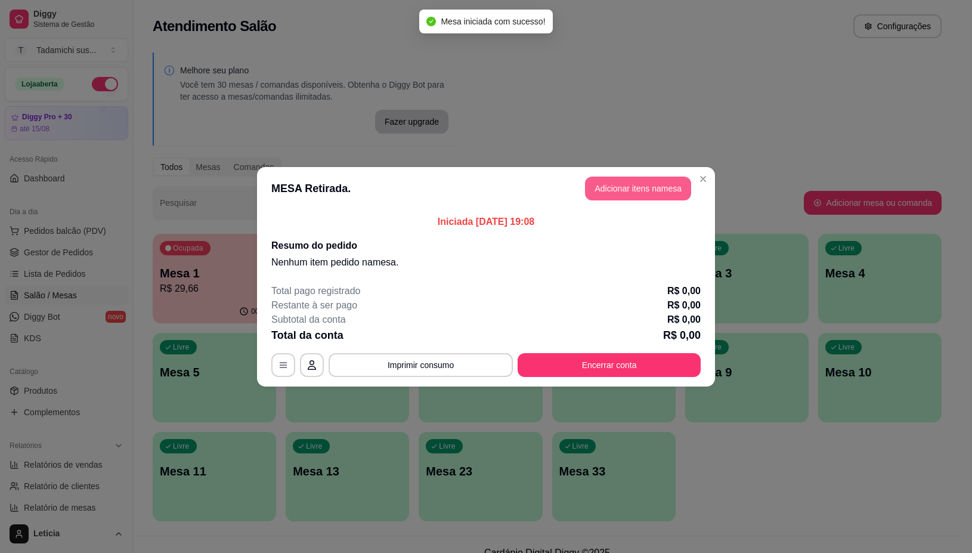
click at [636, 185] on button "Adicionar itens na mesa" at bounding box center [638, 189] width 106 height 24
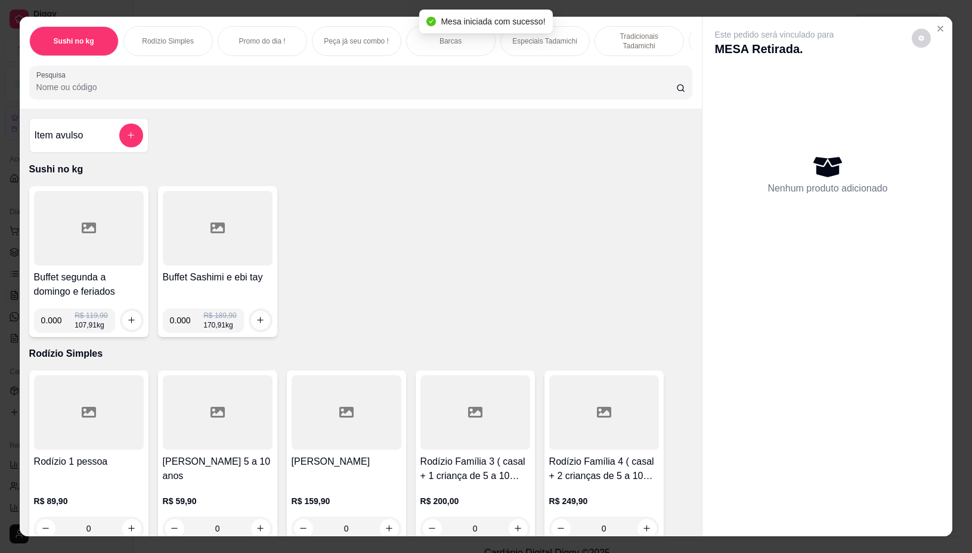
click at [489, 88] on input "Pesquisa" at bounding box center [356, 87] width 640 height 12
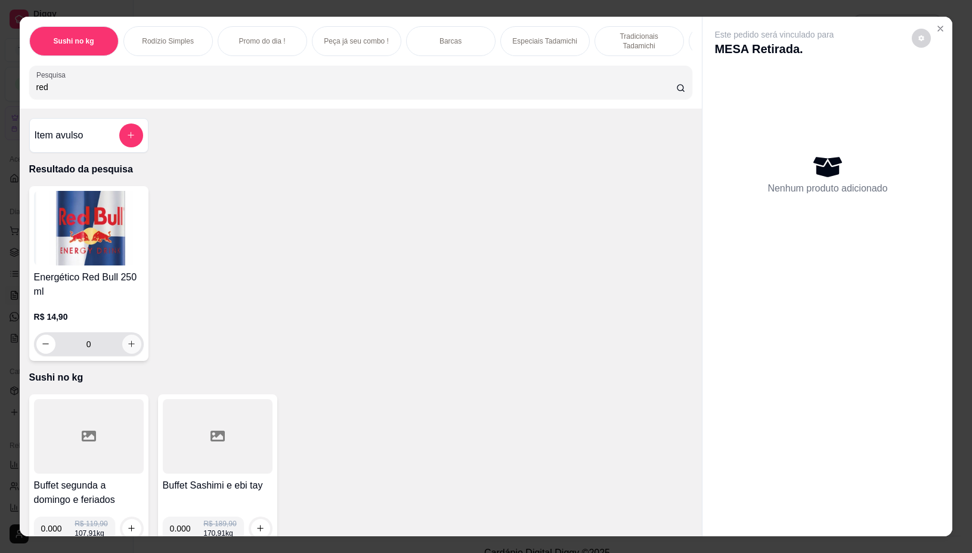
type input "red"
click at [130, 350] on button "increase-product-quantity" at bounding box center [131, 344] width 19 height 19
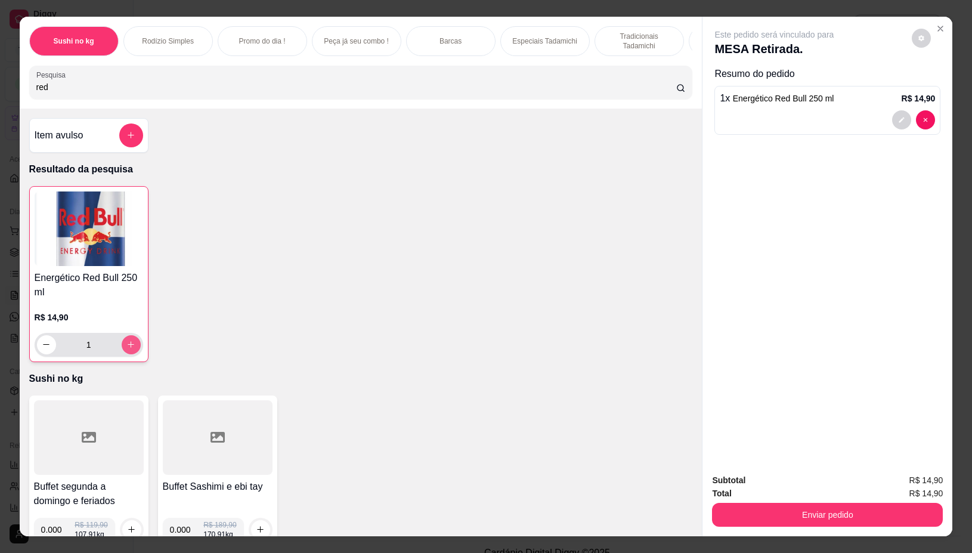
type input "1"
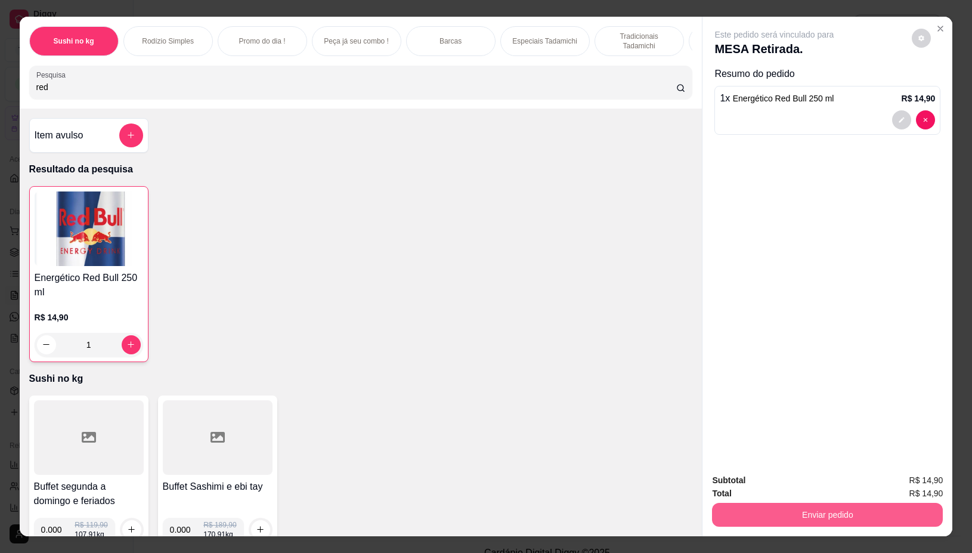
click at [901, 518] on button "Enviar pedido" at bounding box center [827, 515] width 231 height 24
click at [787, 471] on button "Não registrar e enviar pedido" at bounding box center [787, 480] width 124 height 23
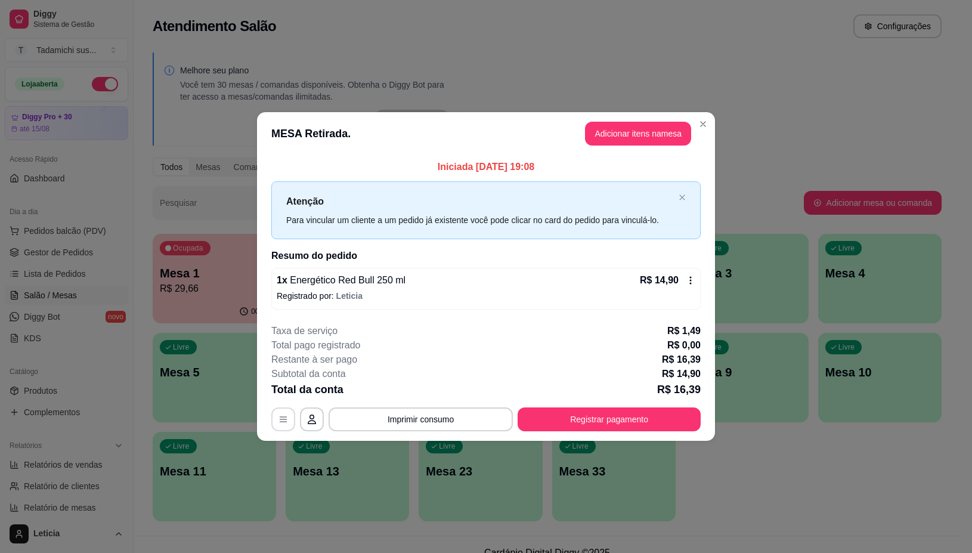
click at [281, 420] on icon "button" at bounding box center [284, 420] width 10 height 10
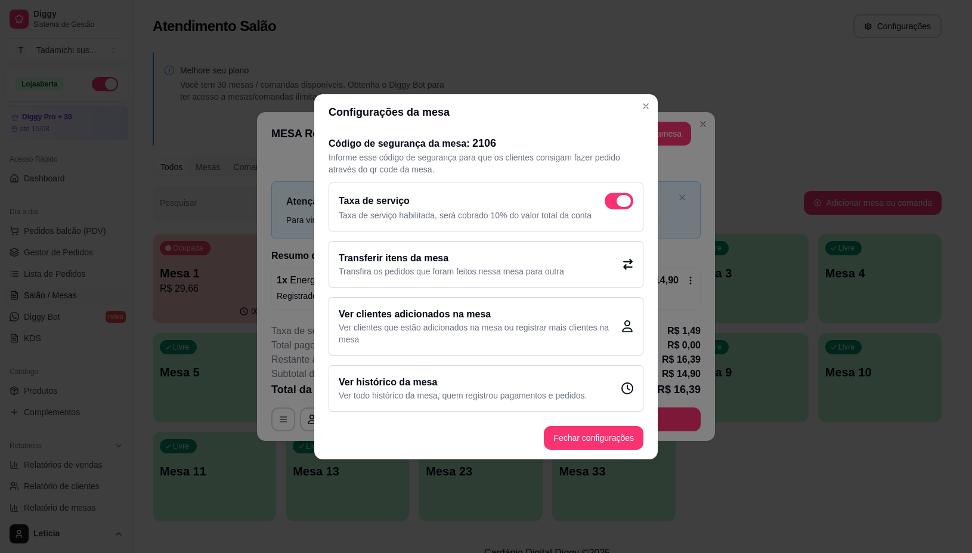
click at [622, 201] on span at bounding box center [624, 201] width 14 height 12
click at [612, 203] on input "checkbox" at bounding box center [608, 207] width 8 height 8
checkbox input "false"
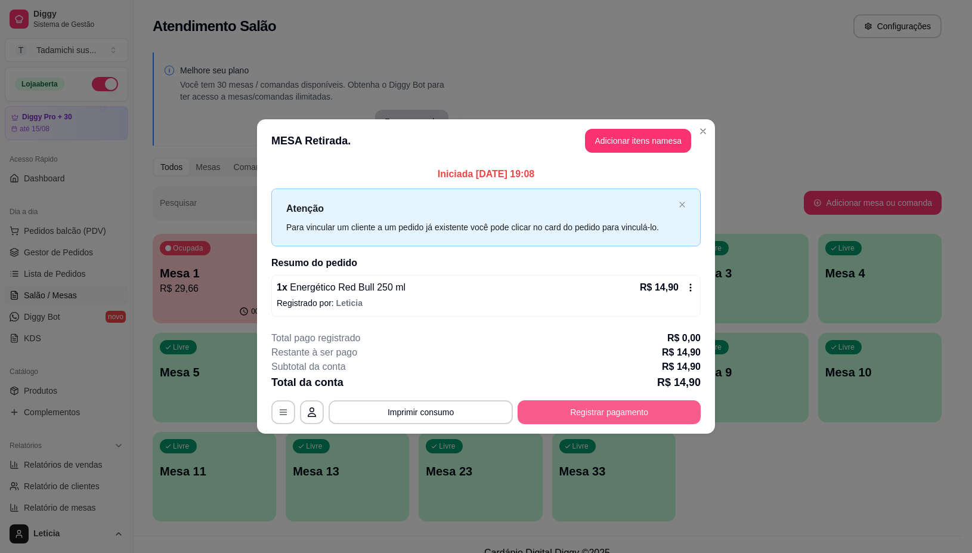
click at [588, 412] on button "Registrar pagamento" at bounding box center [609, 412] width 183 height 24
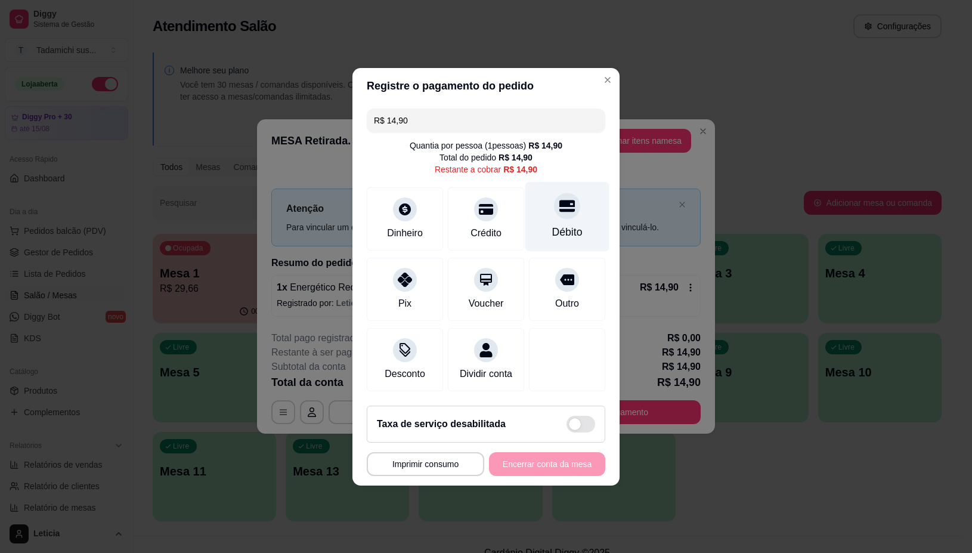
click at [555, 224] on div "Débito" at bounding box center [567, 232] width 30 height 16
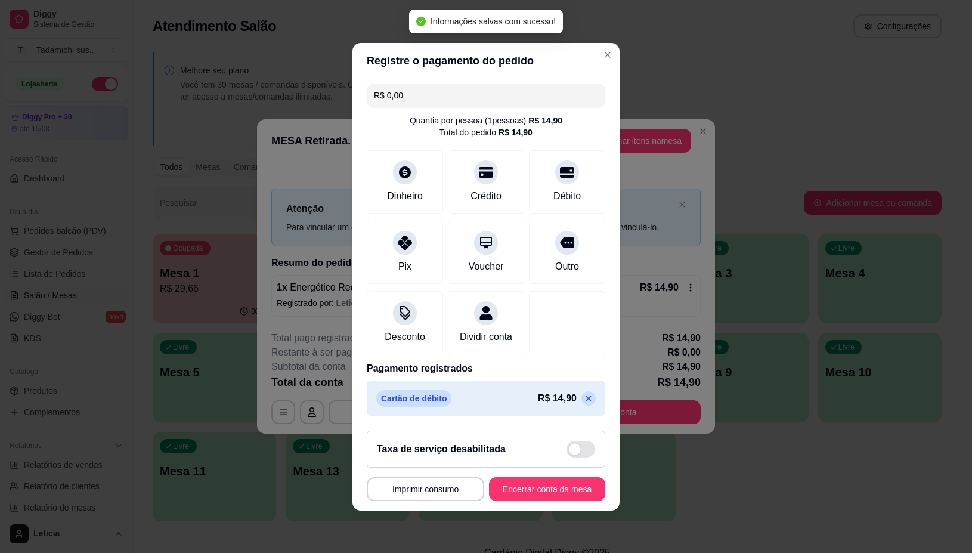
type input "R$ 0,00"
click at [394, 499] on button "Imprimir consumo" at bounding box center [426, 488] width 114 height 23
click at [418, 443] on button "IMPRESSORA" at bounding box center [421, 445] width 92 height 19
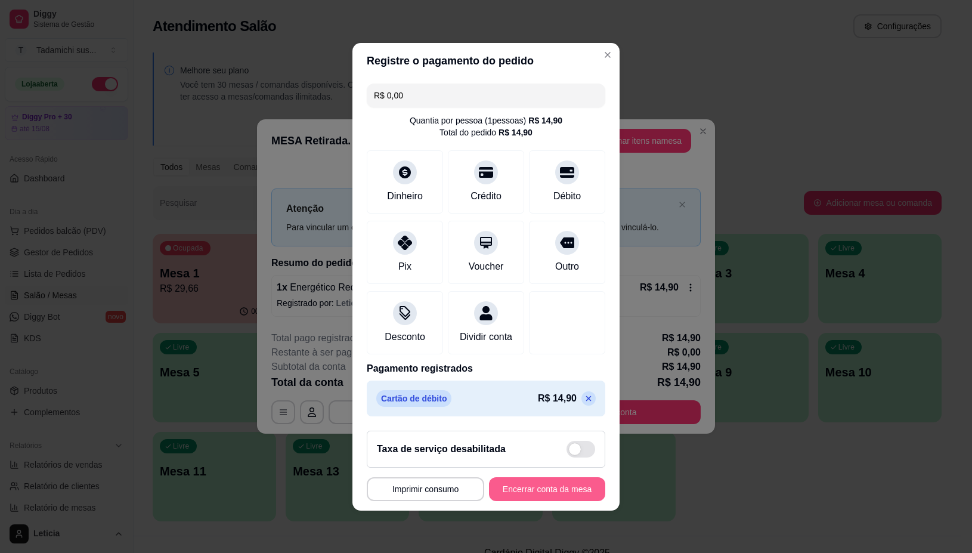
click at [515, 499] on button "Encerrar conta da mesa" at bounding box center [547, 489] width 116 height 24
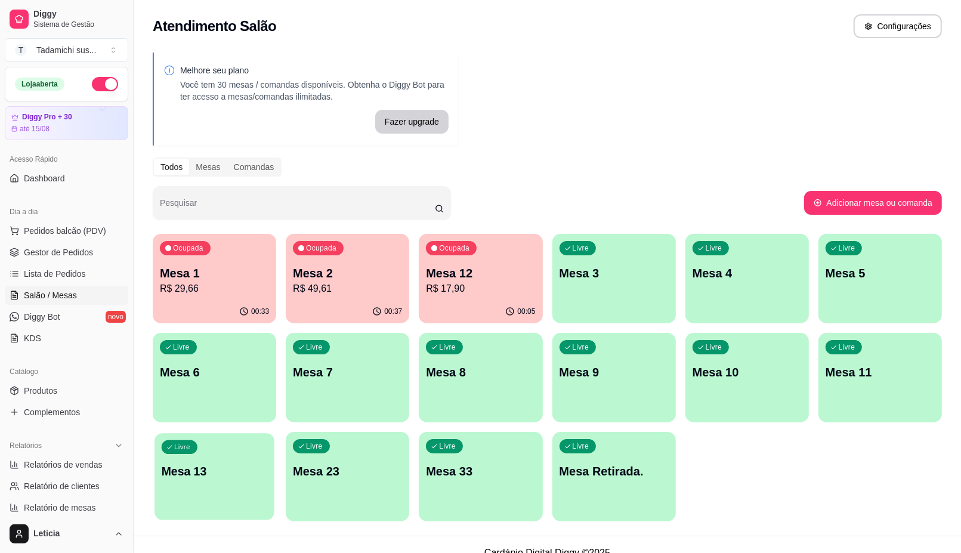
click at [245, 481] on div "Livre Mesa 13" at bounding box center [214, 469] width 120 height 73
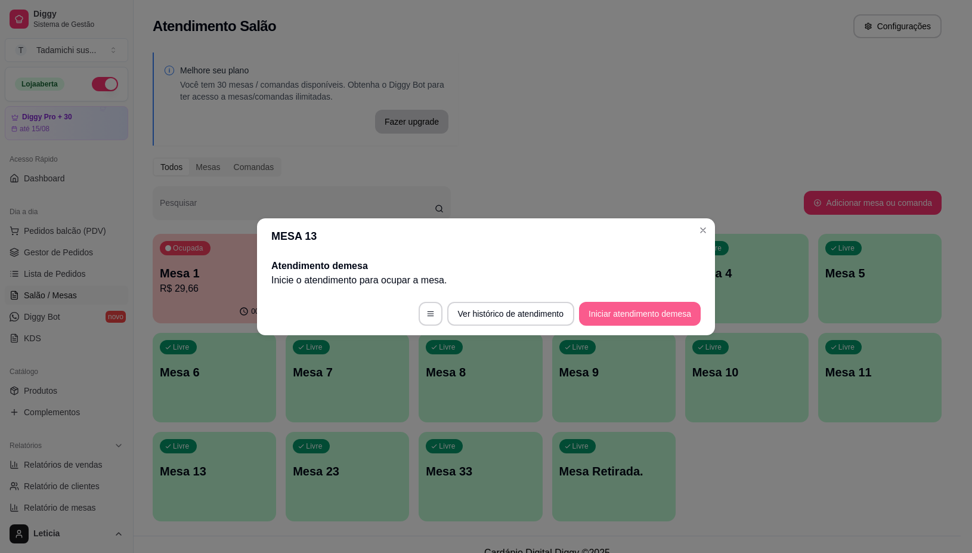
click at [639, 308] on button "Iniciar atendimento de mesa" at bounding box center [640, 314] width 122 height 24
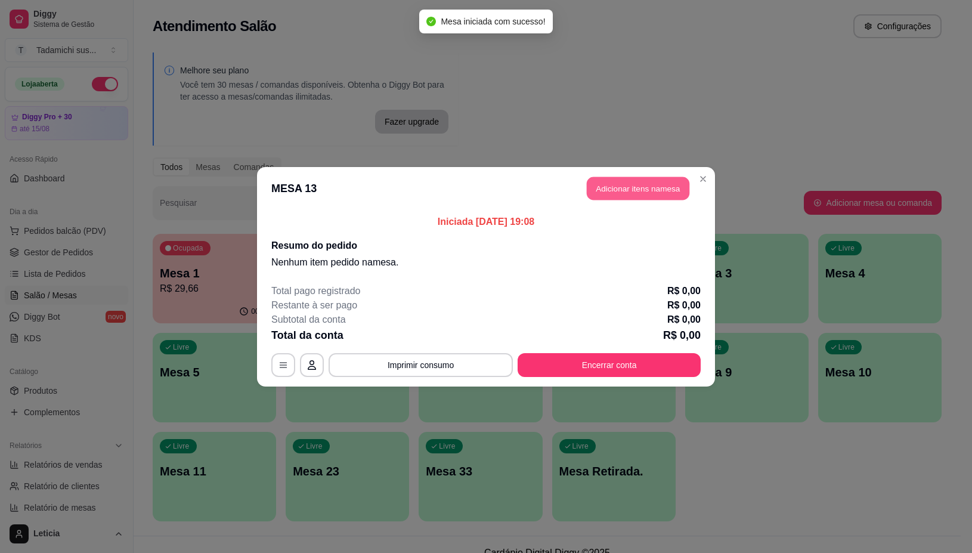
click at [596, 192] on button "Adicionar itens na mesa" at bounding box center [638, 188] width 103 height 23
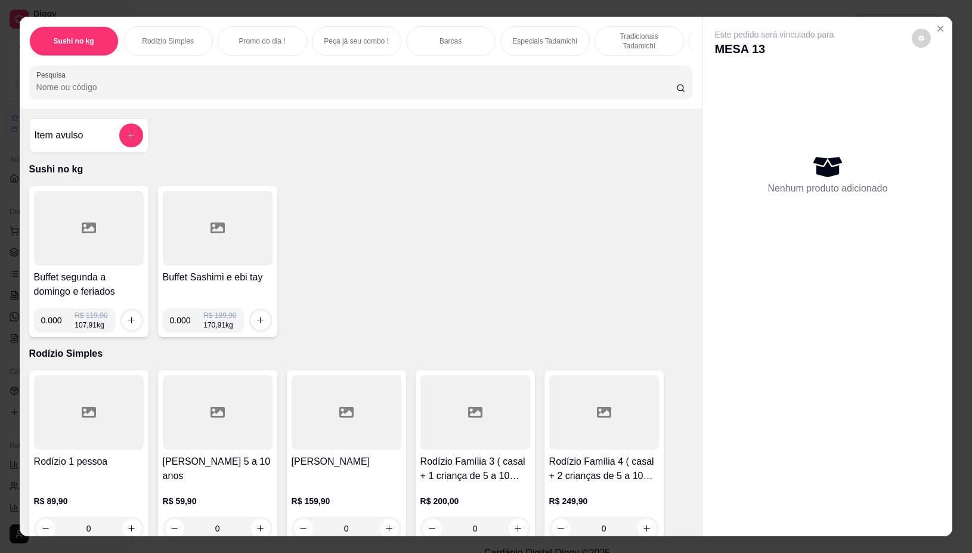
click at [118, 233] on div at bounding box center [89, 228] width 110 height 75
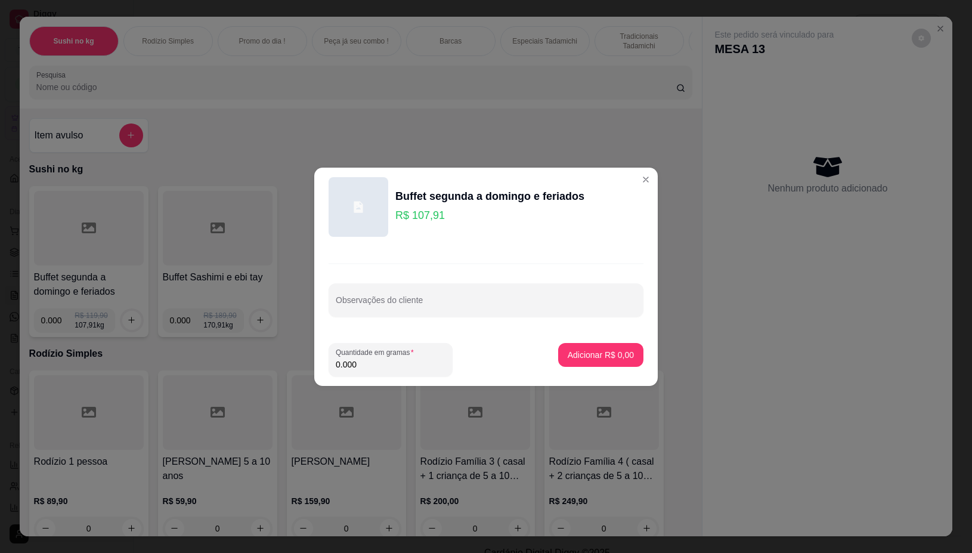
click at [381, 370] on input "0.000" at bounding box center [391, 364] width 110 height 12
type input "0.186"
click at [563, 352] on p "Adicionar R$ 20,07" at bounding box center [598, 355] width 71 height 12
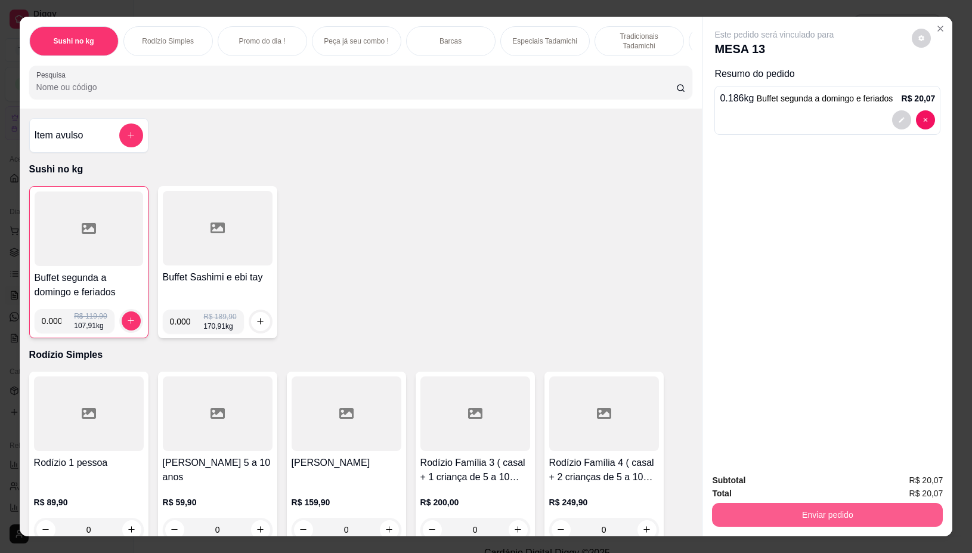
click at [779, 507] on button "Enviar pedido" at bounding box center [827, 515] width 231 height 24
click at [746, 484] on button "Não registrar e enviar pedido" at bounding box center [787, 480] width 120 height 22
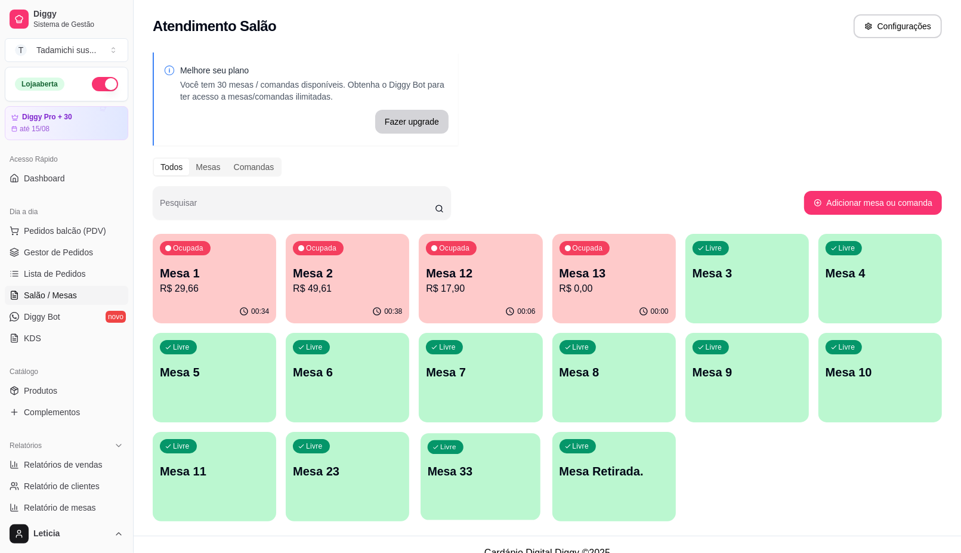
click at [473, 463] on p "Mesa 33" at bounding box center [481, 471] width 106 height 16
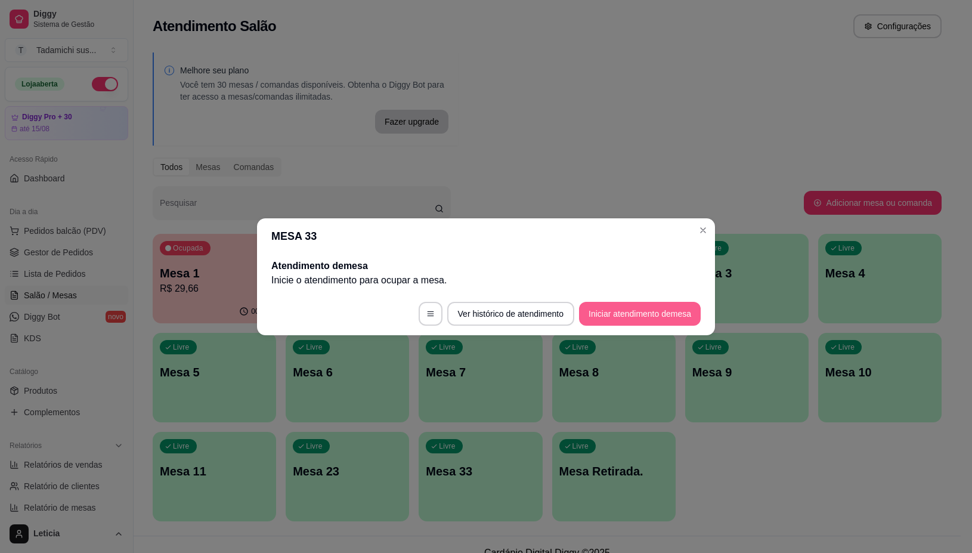
click at [614, 312] on button "Iniciar atendimento de mesa" at bounding box center [640, 314] width 122 height 24
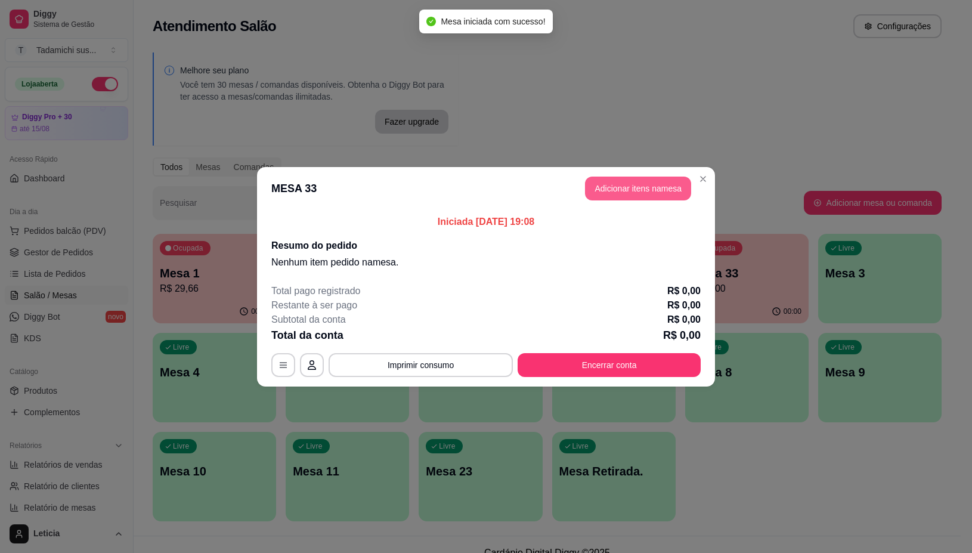
click at [626, 185] on button "Adicionar itens na mesa" at bounding box center [638, 189] width 106 height 24
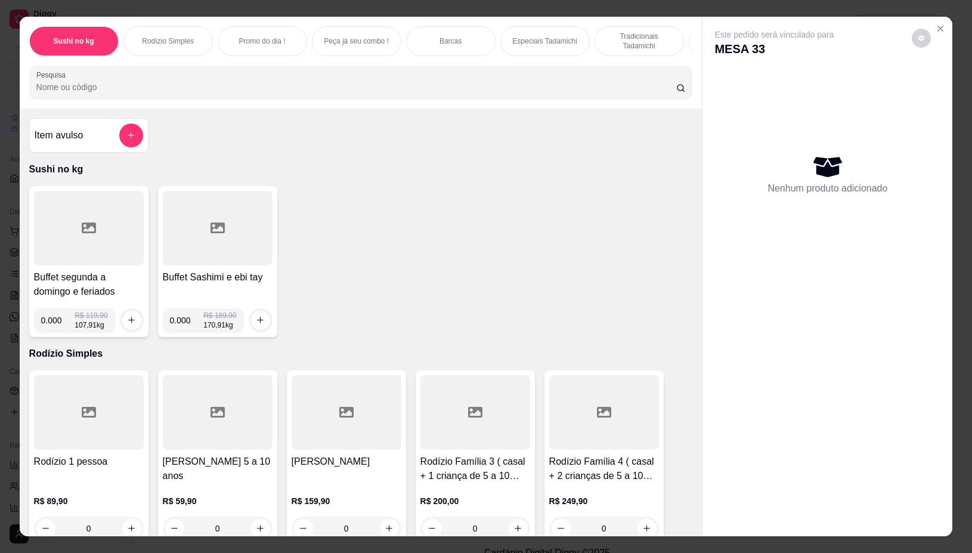
click at [55, 219] on div at bounding box center [89, 228] width 110 height 75
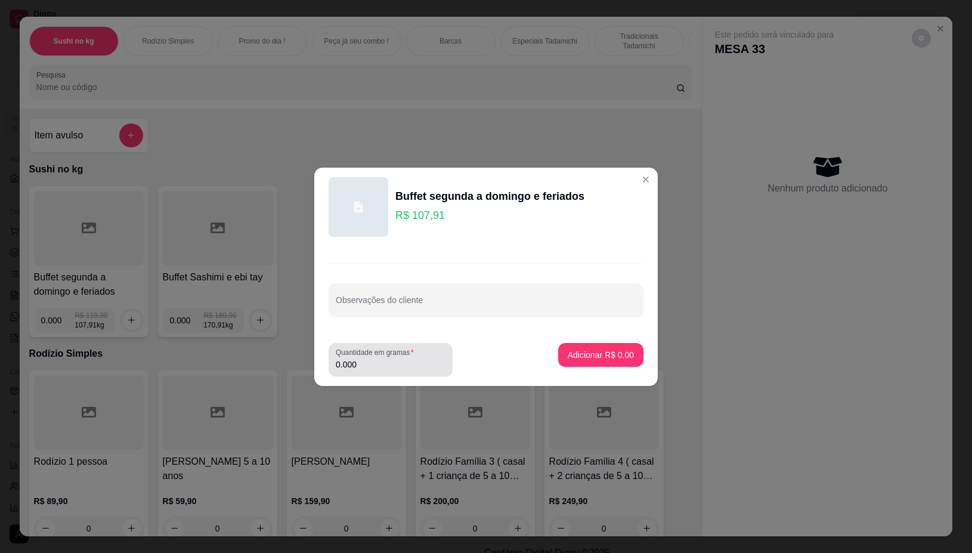
click at [370, 363] on input "0.000" at bounding box center [391, 364] width 110 height 12
type input "0.296"
click at [607, 352] on p "Adicionar R$ 31,94" at bounding box center [598, 355] width 71 height 12
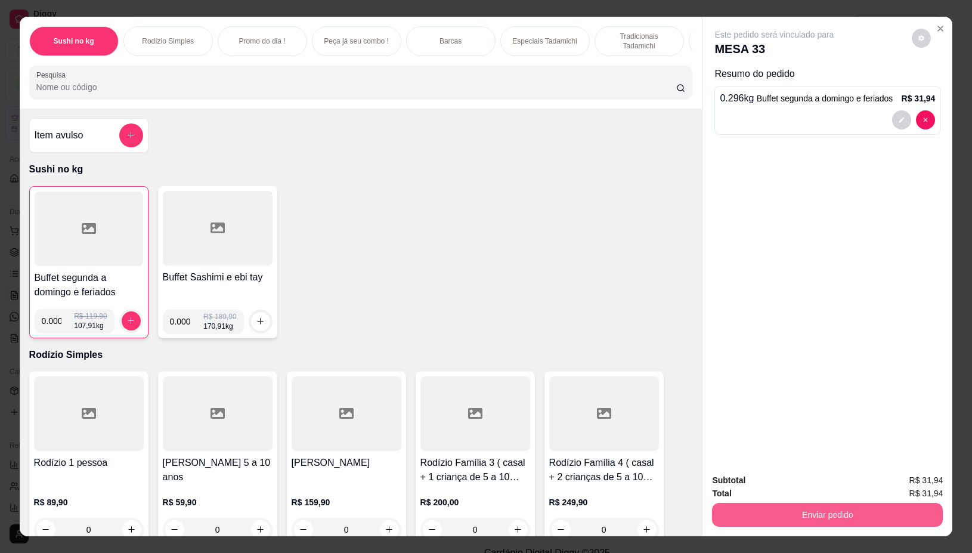
click at [842, 508] on button "Enviar pedido" at bounding box center [827, 515] width 231 height 24
click at [796, 484] on button "Não registrar e enviar pedido" at bounding box center [787, 480] width 124 height 23
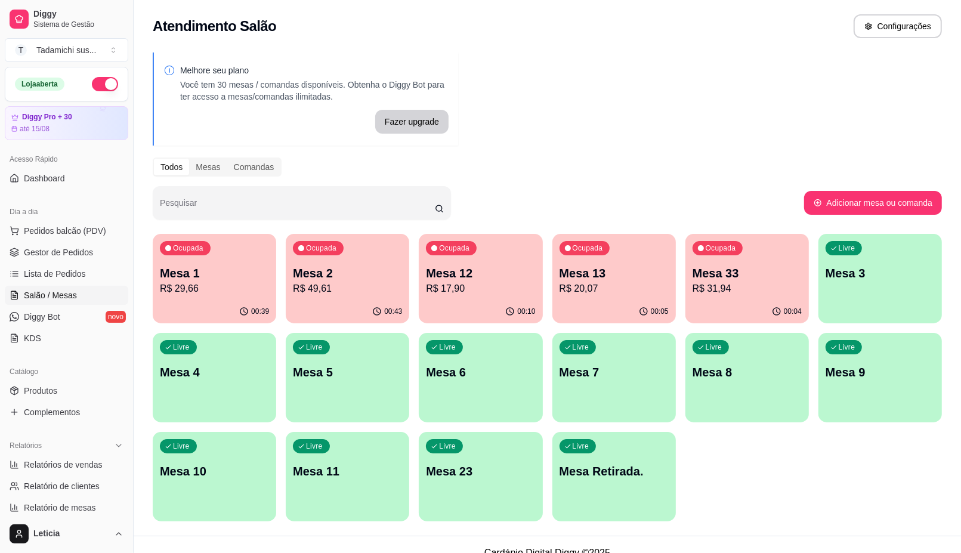
click at [199, 302] on div "00:39" at bounding box center [214, 311] width 123 height 23
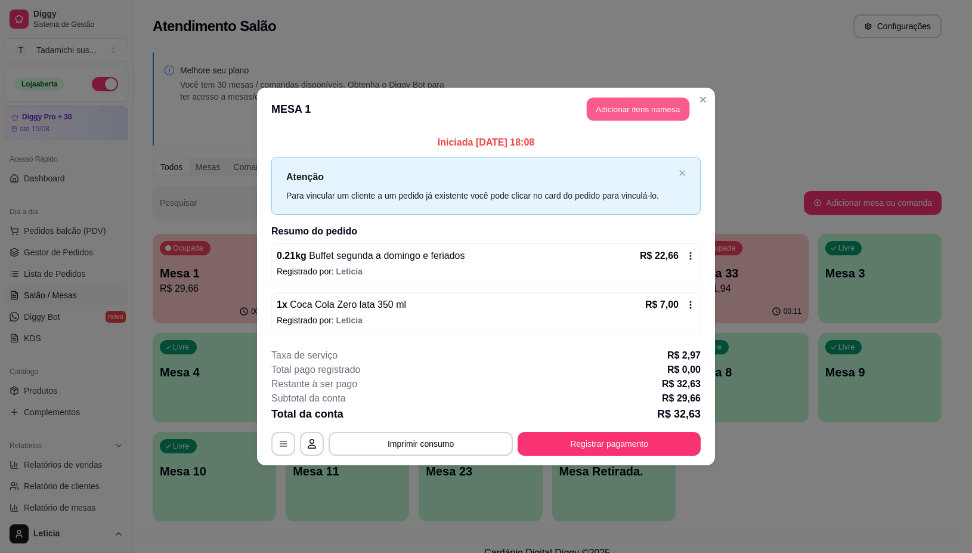
click at [625, 109] on button "Adicionar itens na mesa" at bounding box center [638, 109] width 103 height 23
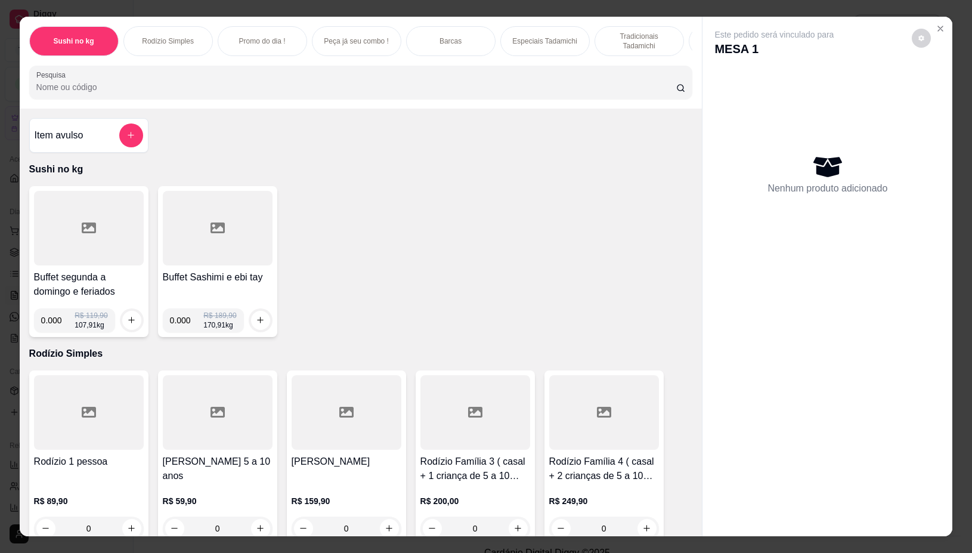
click at [54, 254] on div at bounding box center [89, 228] width 110 height 75
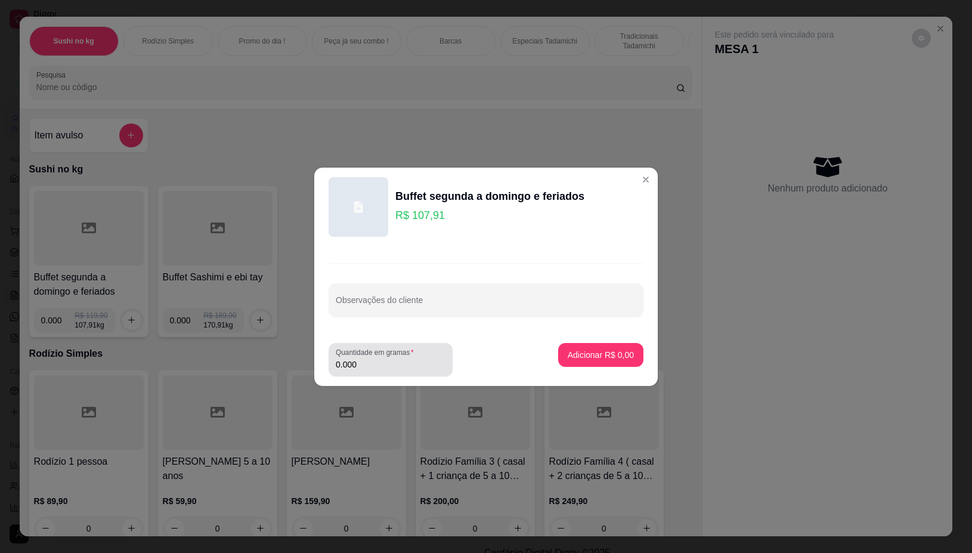
click at [363, 363] on input "0.000" at bounding box center [391, 364] width 110 height 12
type input "0.232"
click at [577, 353] on p "Adicionar R$ 25,04" at bounding box center [598, 355] width 71 height 12
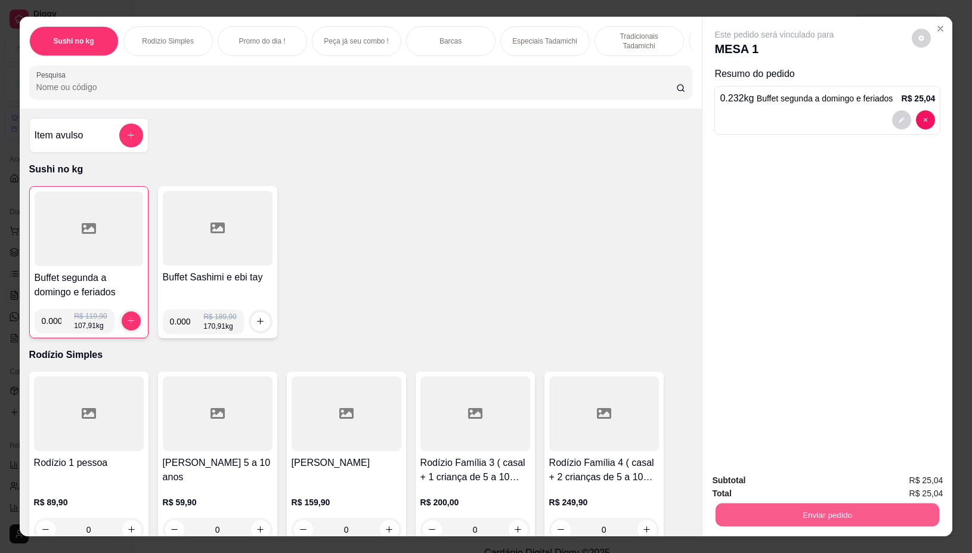
click at [809, 505] on button "Enviar pedido" at bounding box center [828, 514] width 224 height 23
click at [740, 479] on button "Não registrar e enviar pedido" at bounding box center [787, 480] width 124 height 23
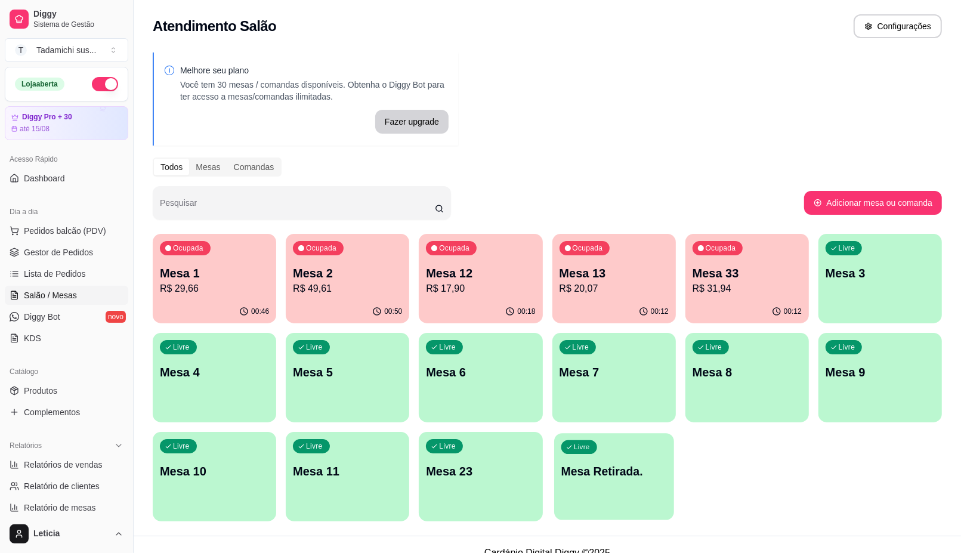
click at [593, 487] on div "Livre Mesa Retirada." at bounding box center [614, 469] width 120 height 73
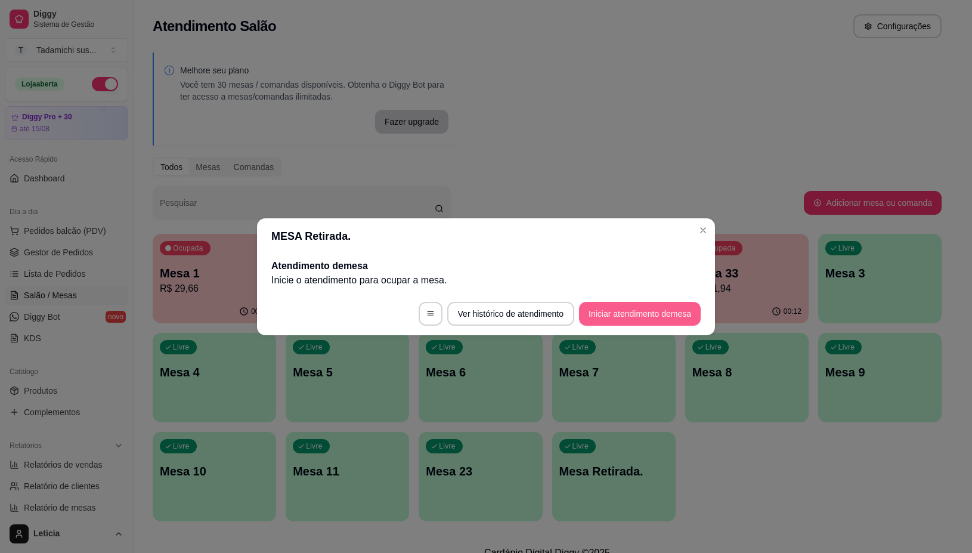
click at [674, 318] on button "Iniciar atendimento de mesa" at bounding box center [640, 314] width 122 height 24
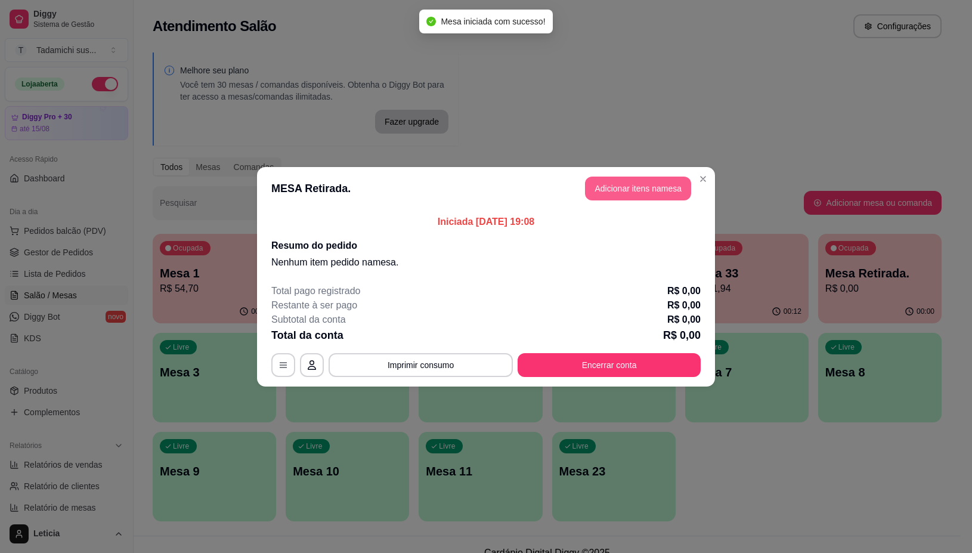
click at [673, 184] on button "Adicionar itens na mesa" at bounding box center [638, 189] width 106 height 24
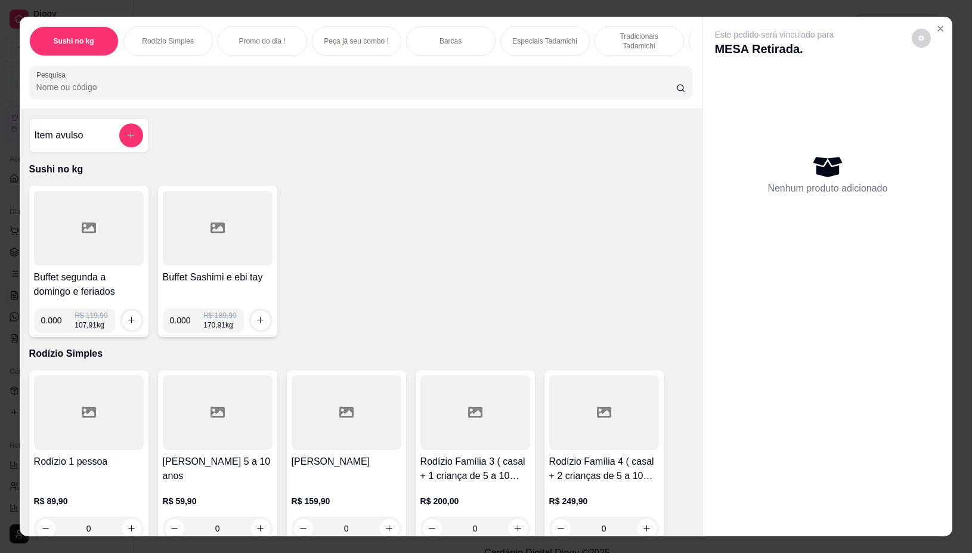
click at [123, 249] on div at bounding box center [89, 228] width 110 height 75
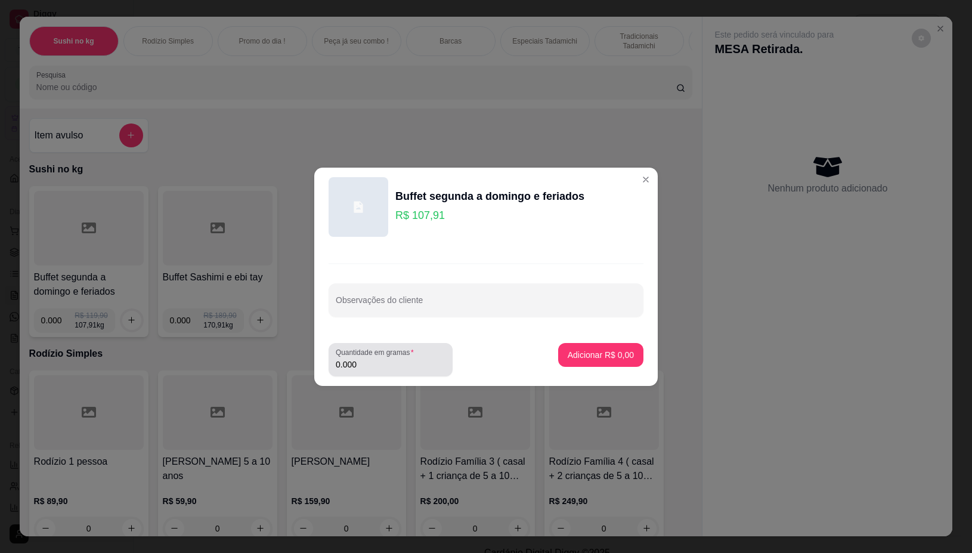
click at [384, 365] on input "0.000" at bounding box center [391, 364] width 110 height 12
type input "0.274"
click at [564, 358] on p "Adicionar R$ 29,57" at bounding box center [598, 355] width 71 height 12
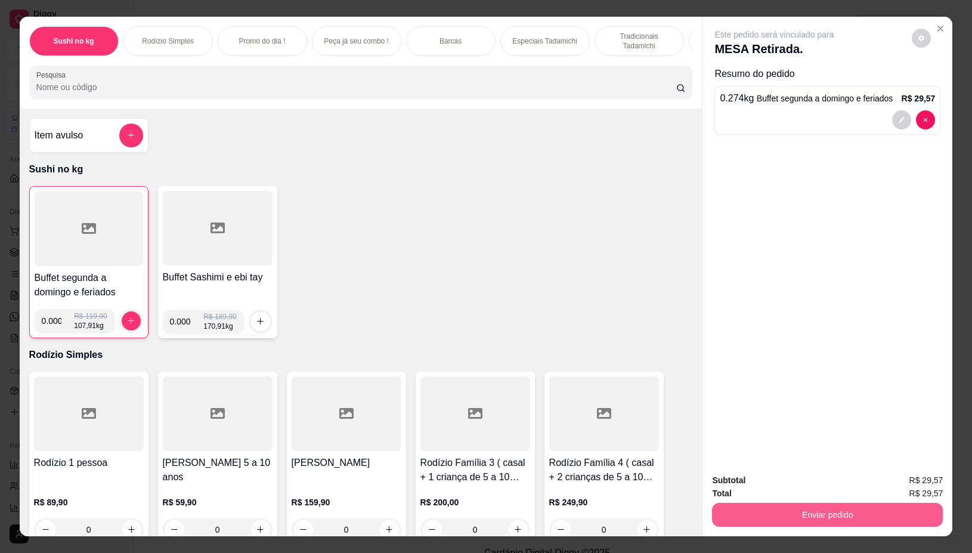
click at [764, 512] on button "Enviar pedido" at bounding box center [827, 515] width 231 height 24
click at [746, 483] on button "Não registrar e enviar pedido" at bounding box center [787, 480] width 120 height 22
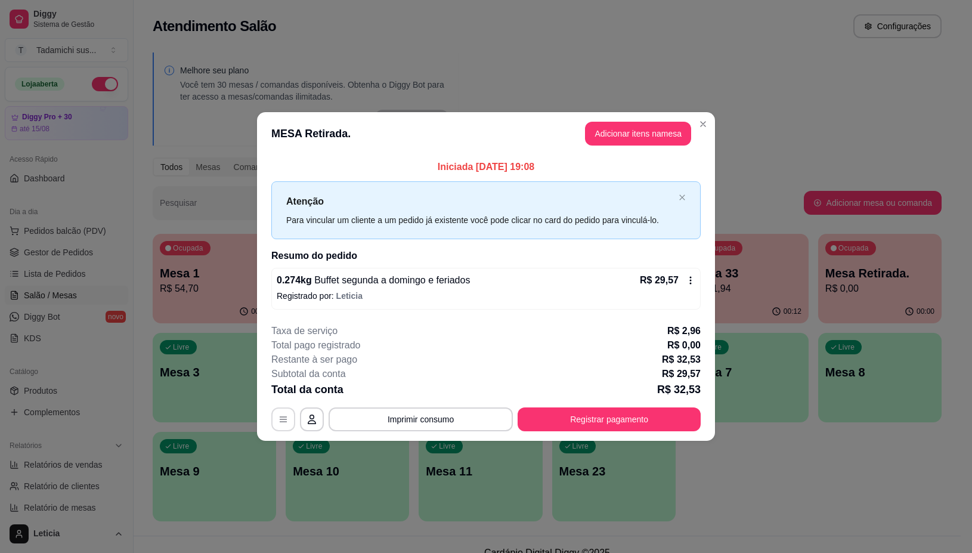
click at [290, 416] on button "button" at bounding box center [283, 419] width 24 height 24
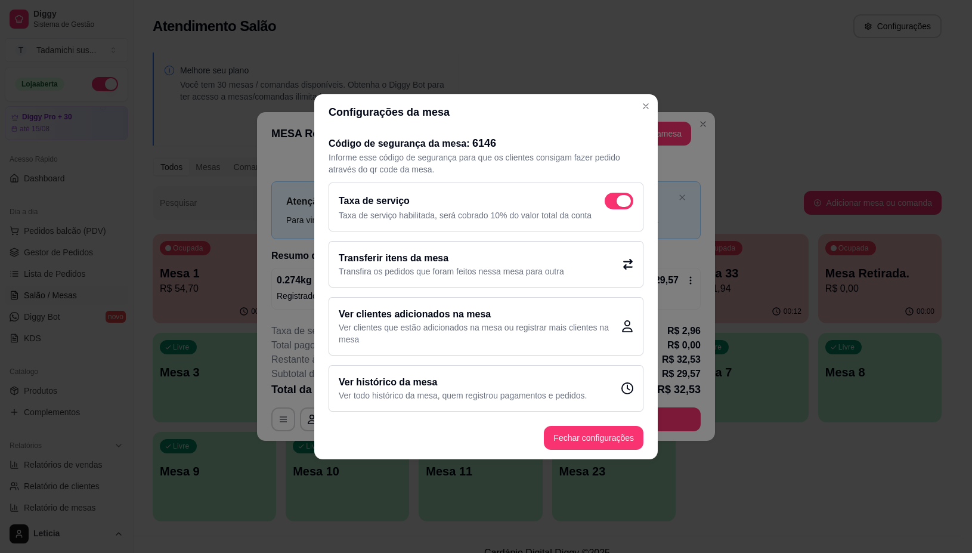
click at [624, 196] on span at bounding box center [624, 201] width 14 height 12
click at [612, 203] on input "checkbox" at bounding box center [608, 207] width 8 height 8
checkbox input "false"
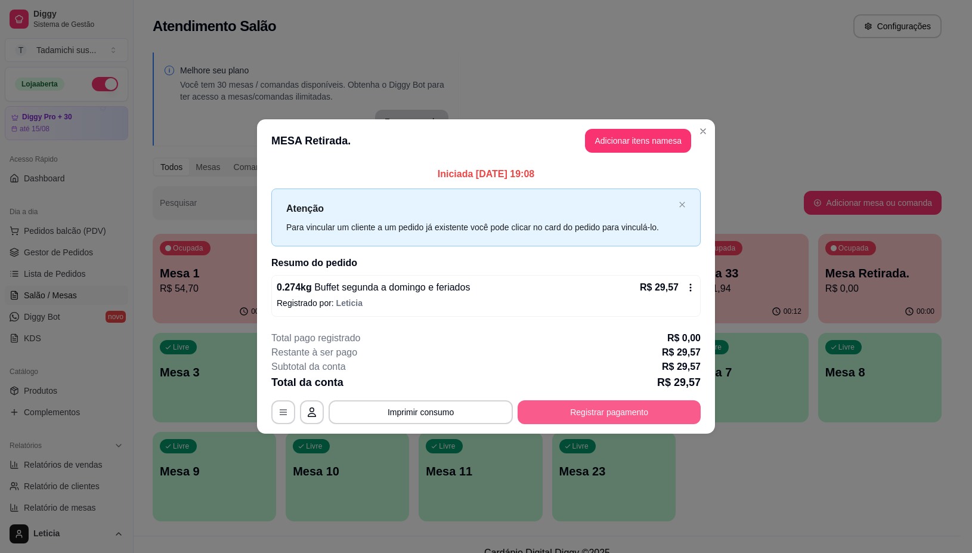
click at [549, 413] on button "Registrar pagamento" at bounding box center [609, 412] width 183 height 24
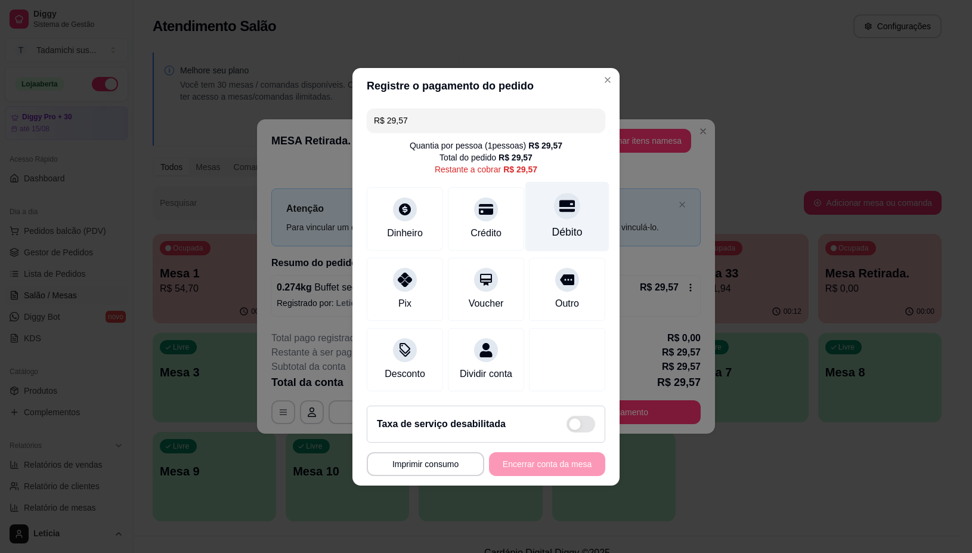
click at [567, 224] on div "Débito" at bounding box center [567, 232] width 30 height 16
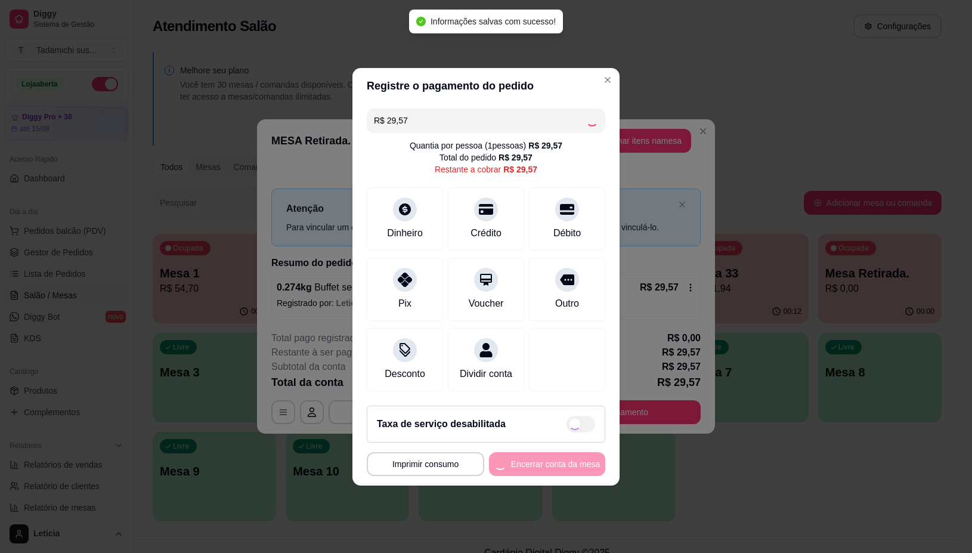
type input "R$ 0,00"
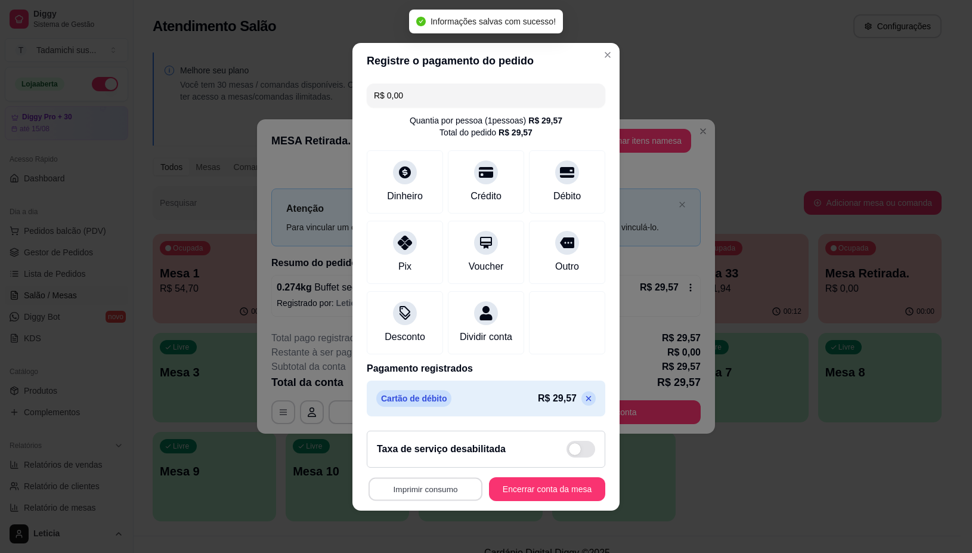
click at [377, 500] on button "Imprimir consumo" at bounding box center [426, 488] width 114 height 23
click at [416, 432] on div "Escolha a impressora IMPRESSORA IMPRESSORA HAYOM" at bounding box center [421, 449] width 104 height 64
click at [418, 431] on div "Escolha a impressora IMPRESSORA IMPRESSORA HAYOM" at bounding box center [421, 449] width 104 height 64
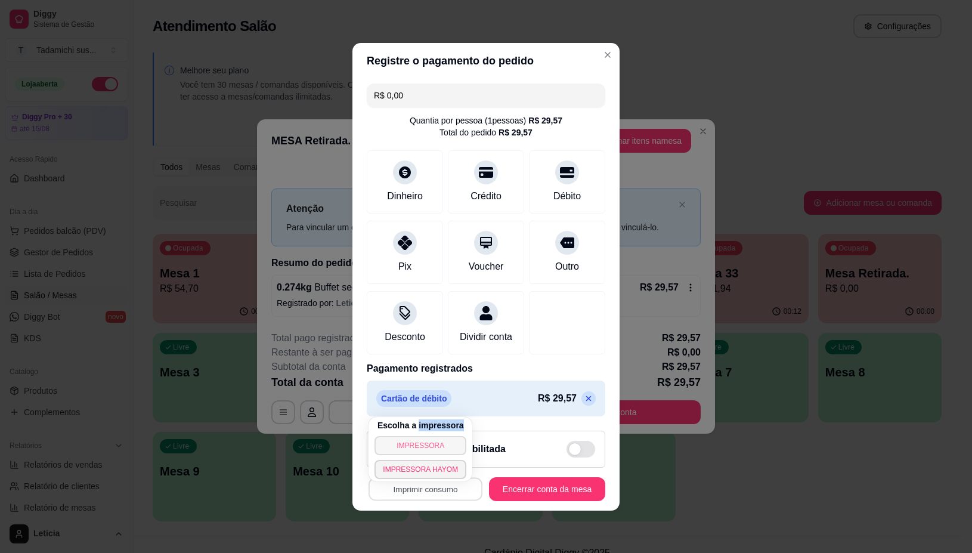
click at [419, 442] on button "IMPRESSORA" at bounding box center [421, 445] width 92 height 19
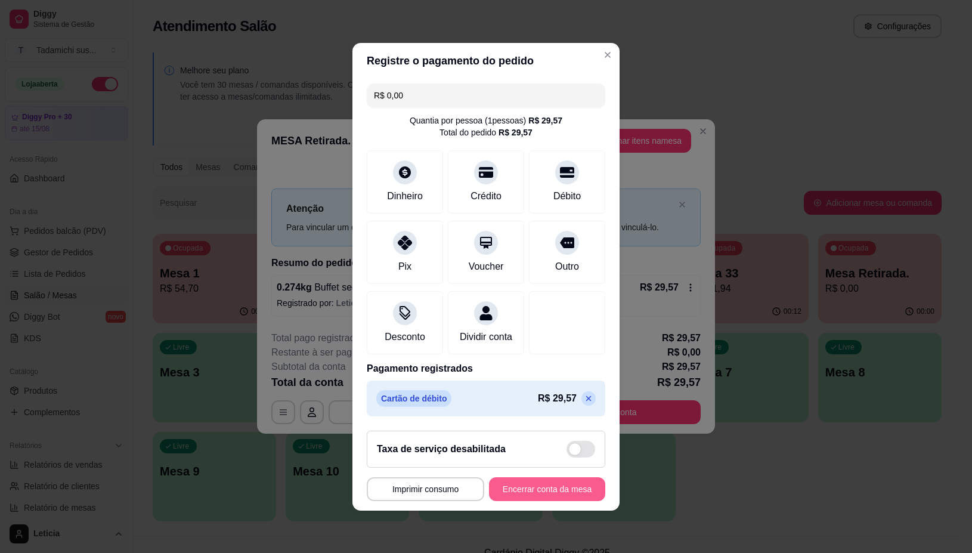
click at [519, 496] on button "Encerrar conta da mesa" at bounding box center [547, 489] width 116 height 24
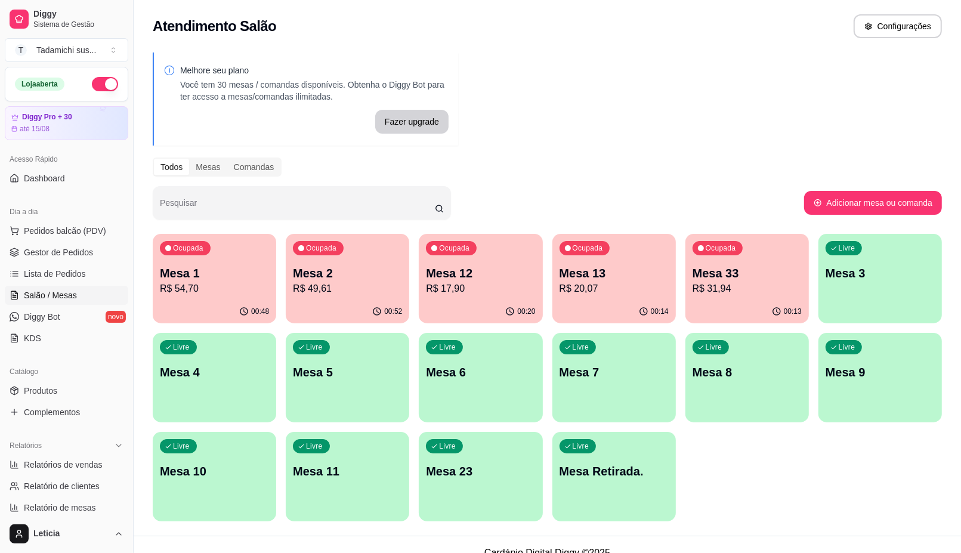
click at [719, 301] on div "00:13" at bounding box center [746, 311] width 123 height 23
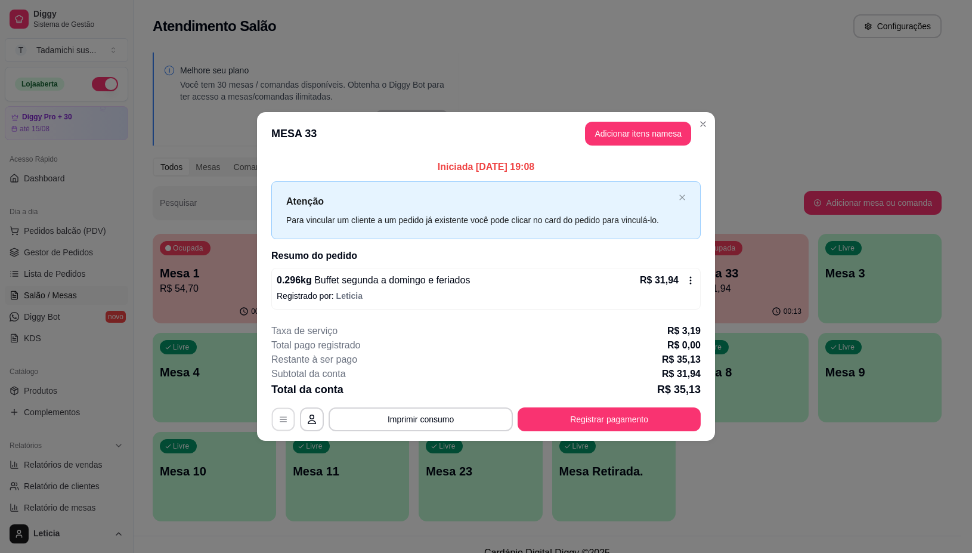
click at [290, 409] on button "button" at bounding box center [283, 419] width 23 height 23
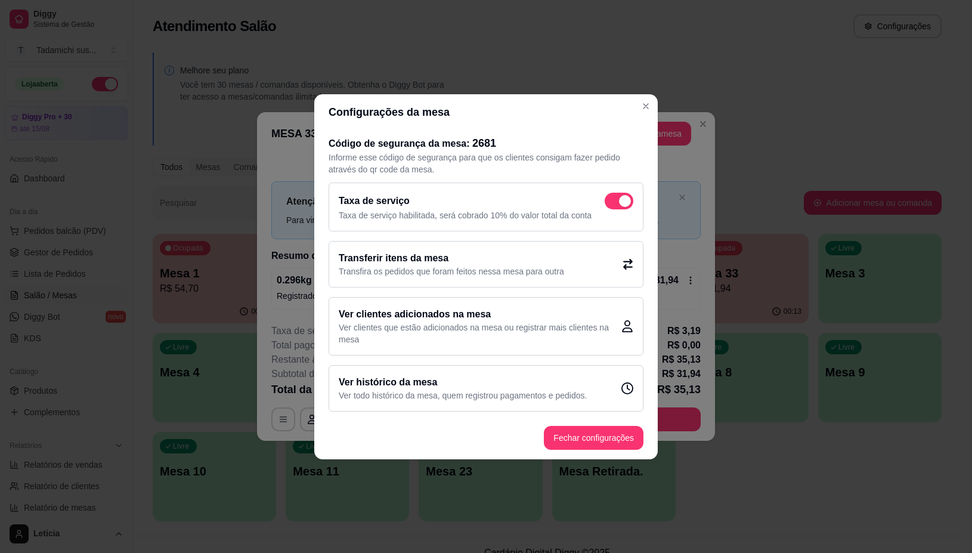
click at [505, 265] on p "Transfira os pedidos que foram feitos nessa mesa para outra" at bounding box center [451, 271] width 225 height 12
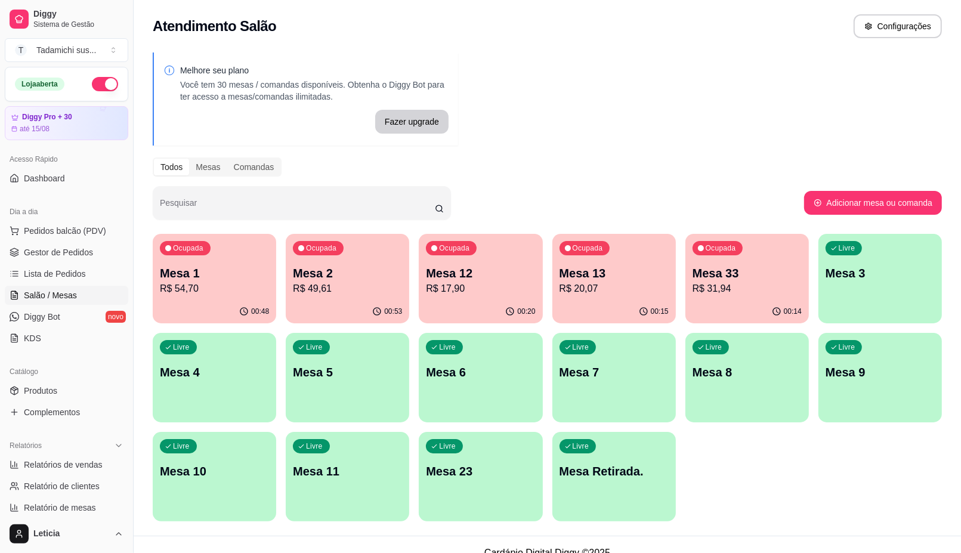
click at [617, 265] on p "Mesa 13" at bounding box center [613, 273] width 109 height 17
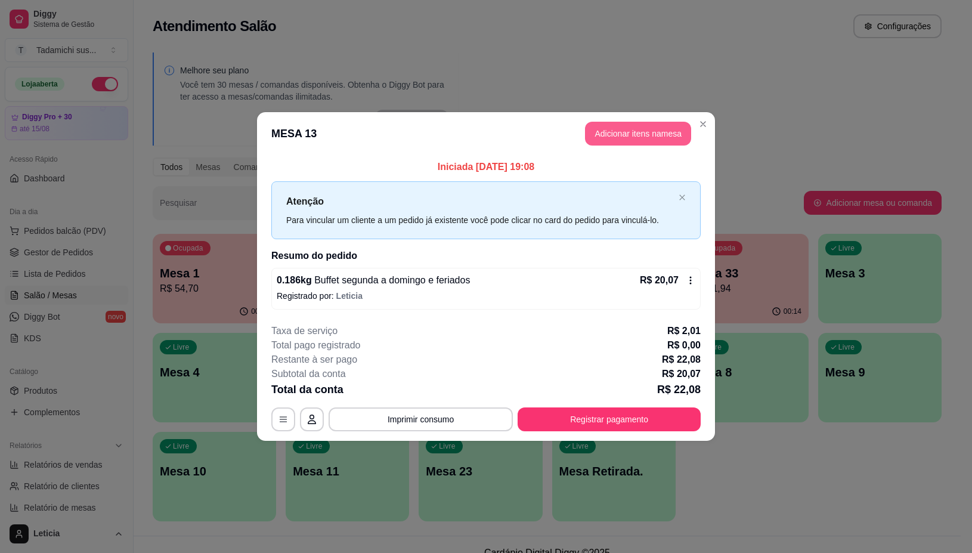
click at [659, 126] on button "Adicionar itens na mesa" at bounding box center [638, 134] width 106 height 24
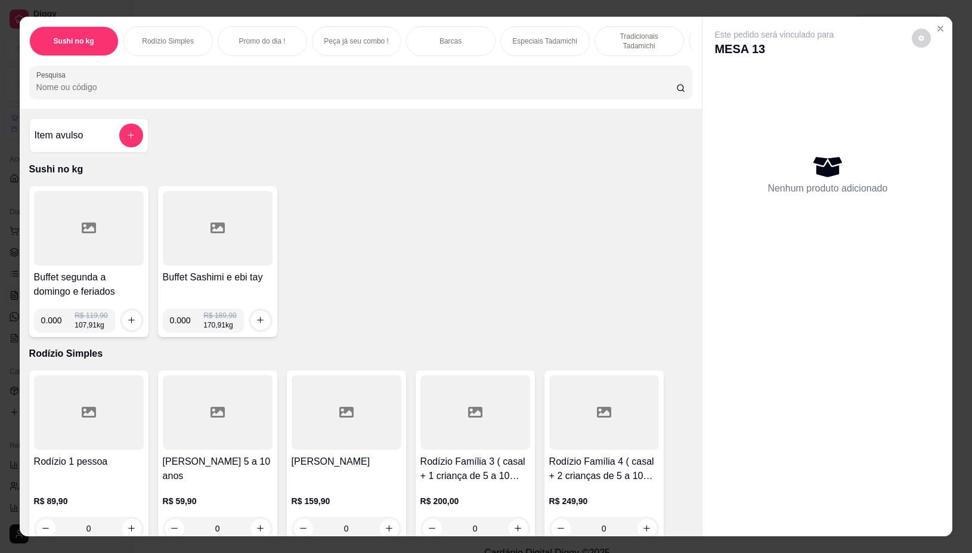
click at [122, 259] on div at bounding box center [89, 228] width 110 height 75
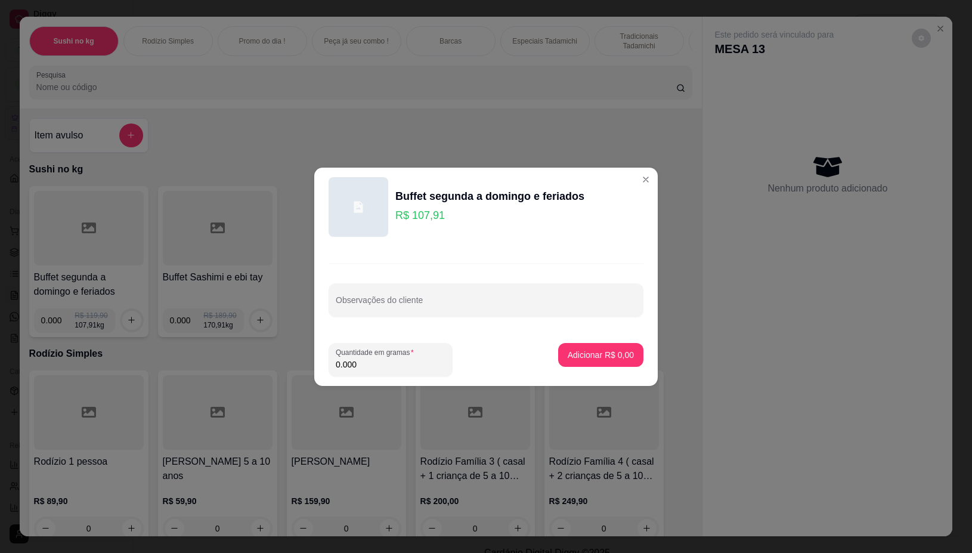
click at [392, 365] on input "0.000" at bounding box center [391, 364] width 110 height 12
type input "0.092"
click at [586, 358] on p "Adicionar R$ 9,93" at bounding box center [601, 355] width 66 height 12
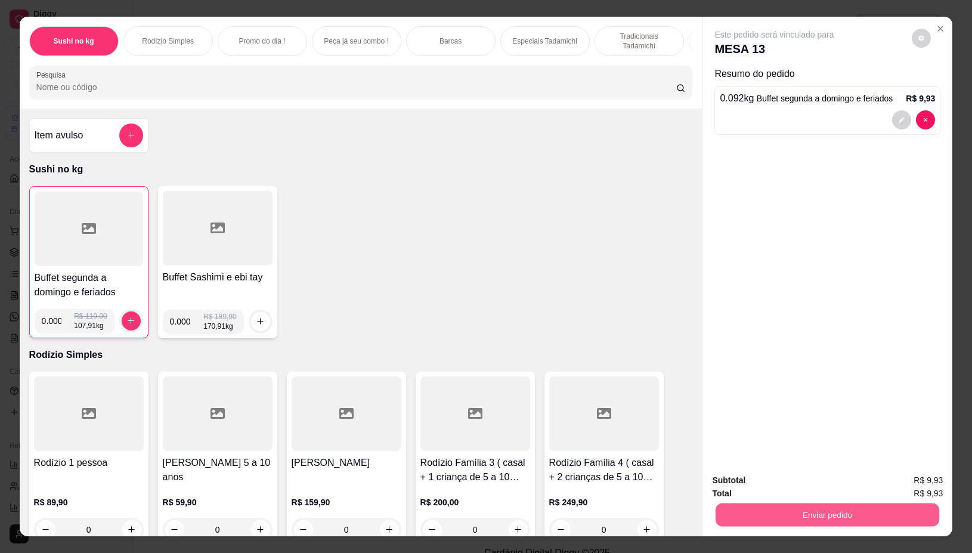
click at [781, 503] on button "Enviar pedido" at bounding box center [828, 514] width 224 height 23
click at [775, 478] on button "Não registrar e enviar pedido" at bounding box center [787, 480] width 124 height 23
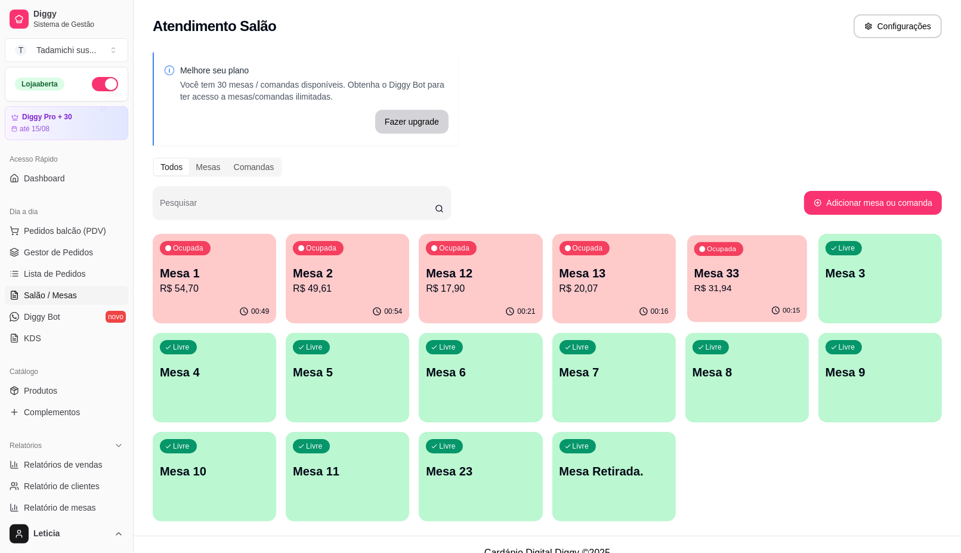
click at [722, 283] on p "R$ 31,94" at bounding box center [747, 289] width 106 height 14
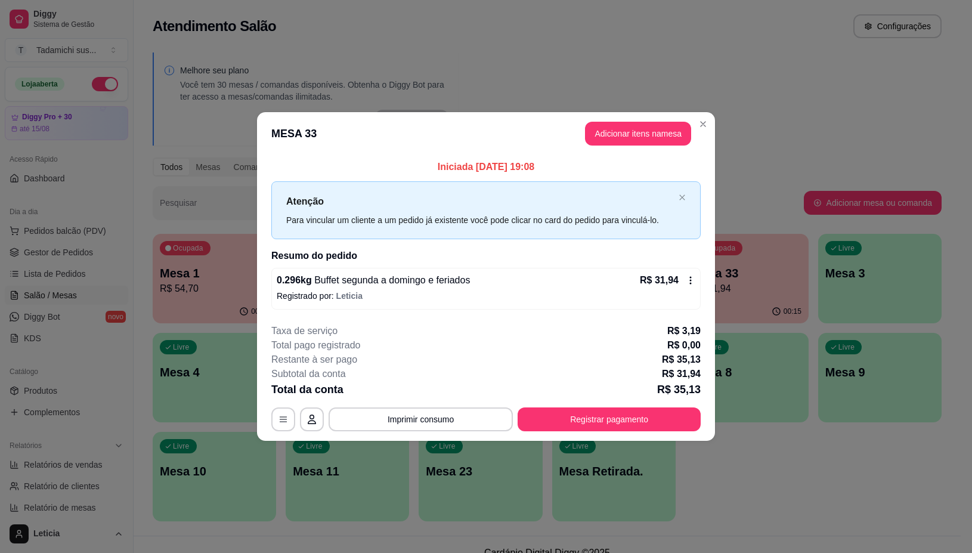
click at [689, 282] on icon at bounding box center [691, 281] width 10 height 10
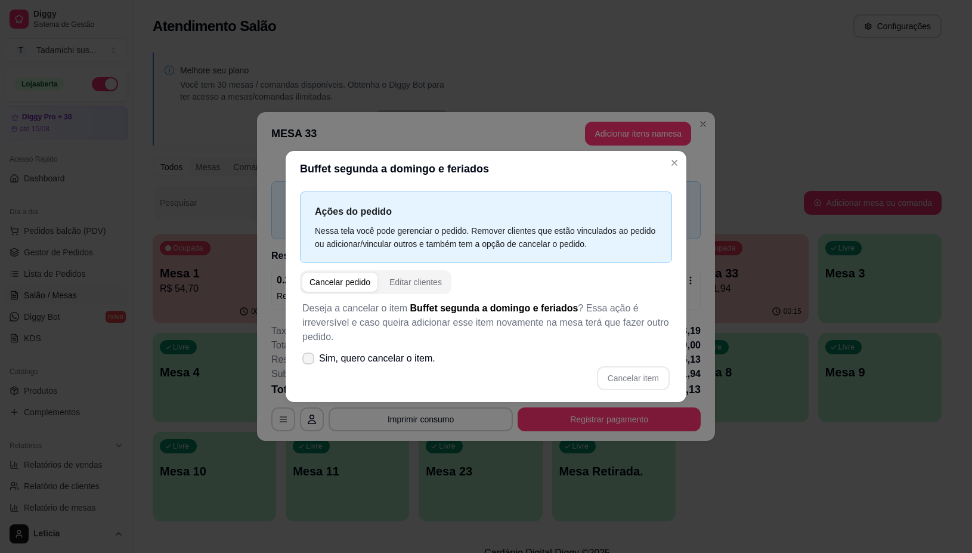
click at [311, 357] on icon at bounding box center [309, 358] width 10 height 7
click at [310, 360] on input "Sim, quero cancelar o item." at bounding box center [306, 364] width 8 height 8
checkbox input "true"
click at [669, 381] on button "Cancelar item" at bounding box center [633, 378] width 73 height 24
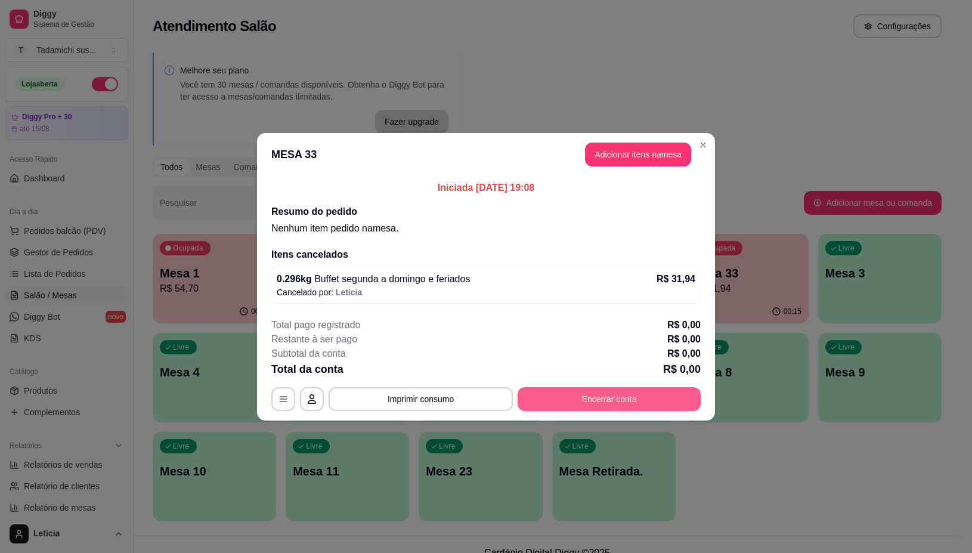
click at [601, 392] on button "Encerrar conta" at bounding box center [609, 399] width 183 height 24
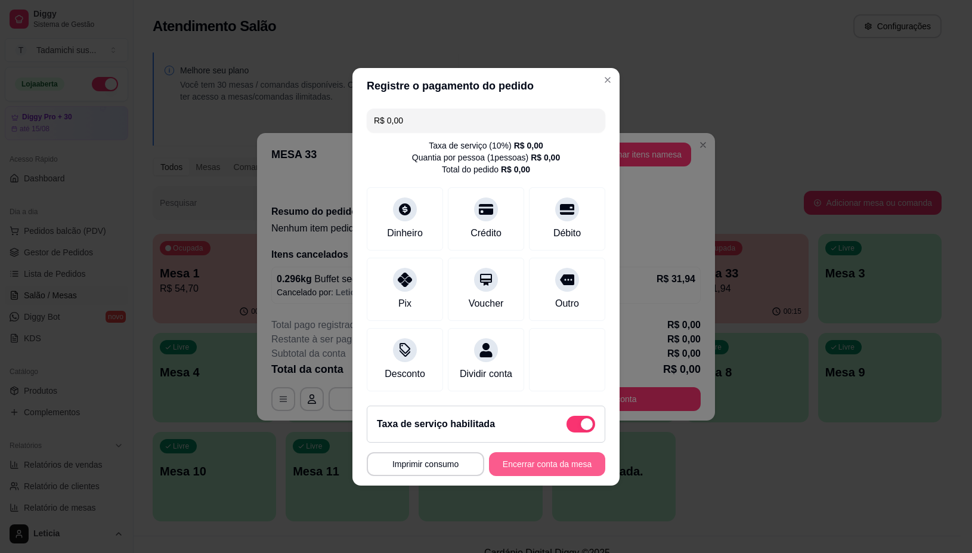
click at [540, 467] on button "Encerrar conta da mesa" at bounding box center [547, 464] width 116 height 24
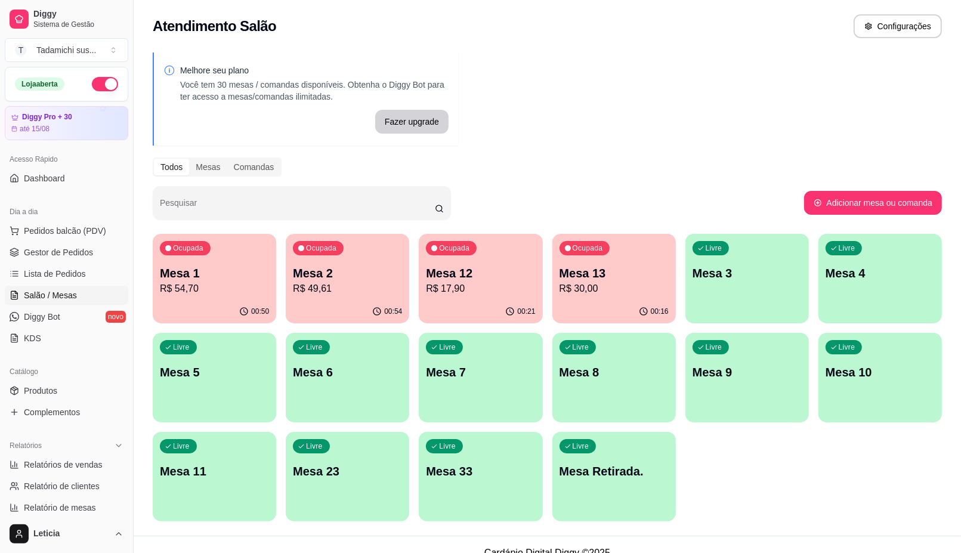
click at [615, 297] on div "Ocupada Mesa 13 R$ 30,00" at bounding box center [613, 267] width 123 height 66
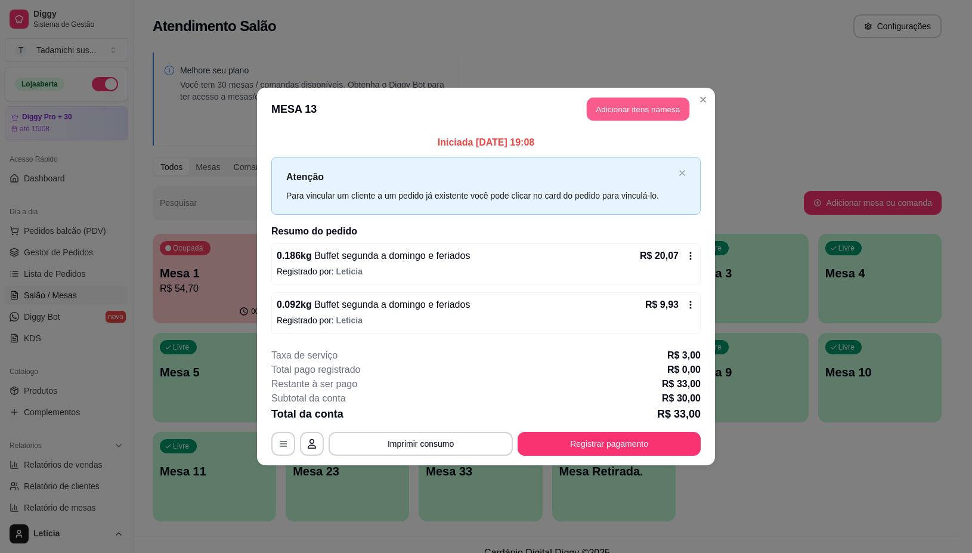
click at [643, 108] on button "Adicionar itens na mesa" at bounding box center [638, 109] width 103 height 23
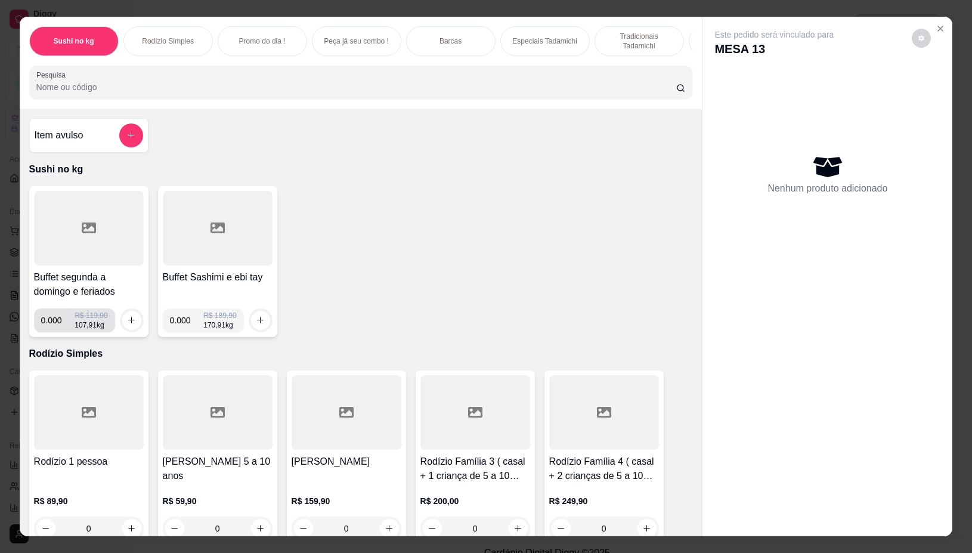
click at [55, 324] on input "0.000" at bounding box center [58, 320] width 34 height 24
type input "0.296"
click at [129, 323] on icon "increase-product-quantity" at bounding box center [131, 320] width 9 height 9
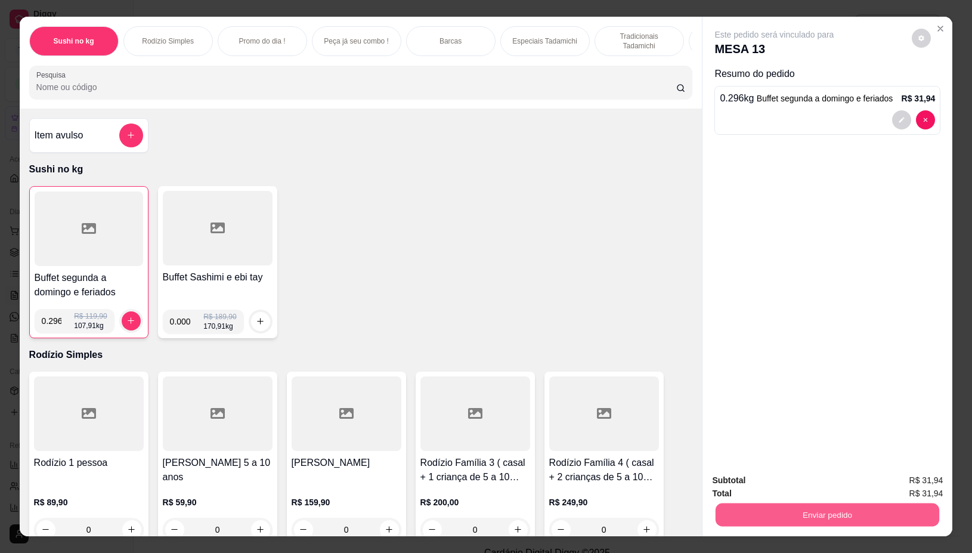
click at [729, 511] on button "Enviar pedido" at bounding box center [828, 514] width 224 height 23
click at [735, 480] on button "Não registrar e enviar pedido" at bounding box center [787, 480] width 120 height 22
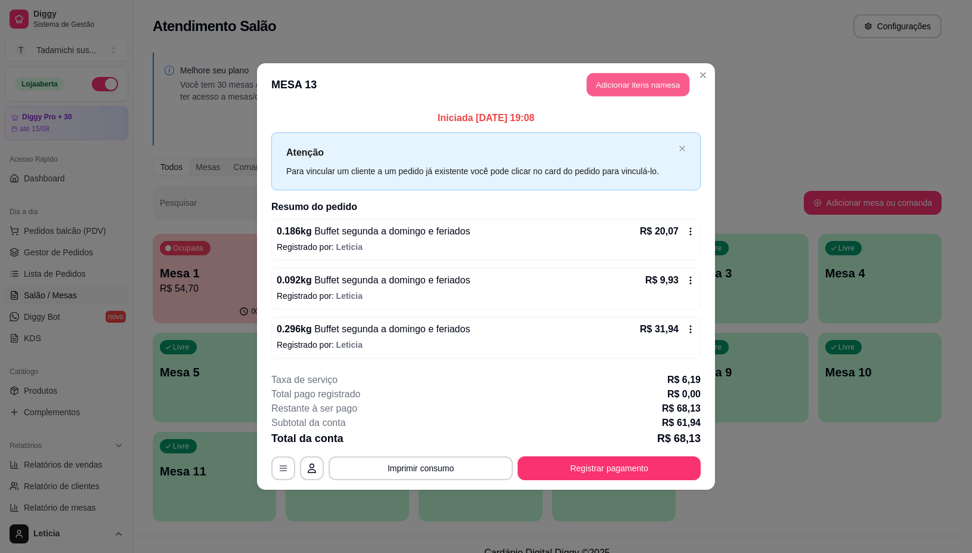
click at [636, 85] on button "Adicionar itens na mesa" at bounding box center [638, 84] width 103 height 23
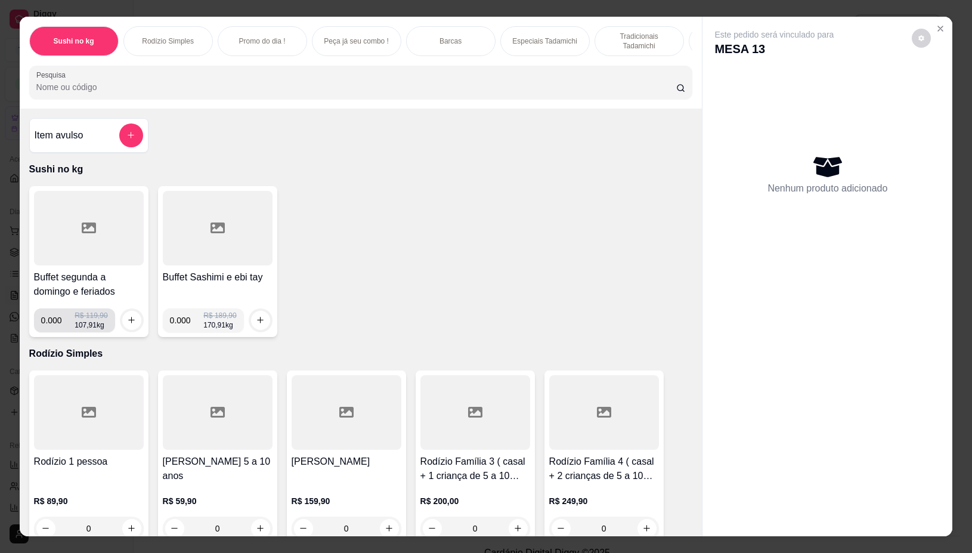
click at [57, 322] on input "0.000" at bounding box center [58, 320] width 34 height 24
type input "0.148"
click at [131, 322] on button "increase-product-quantity" at bounding box center [131, 320] width 18 height 18
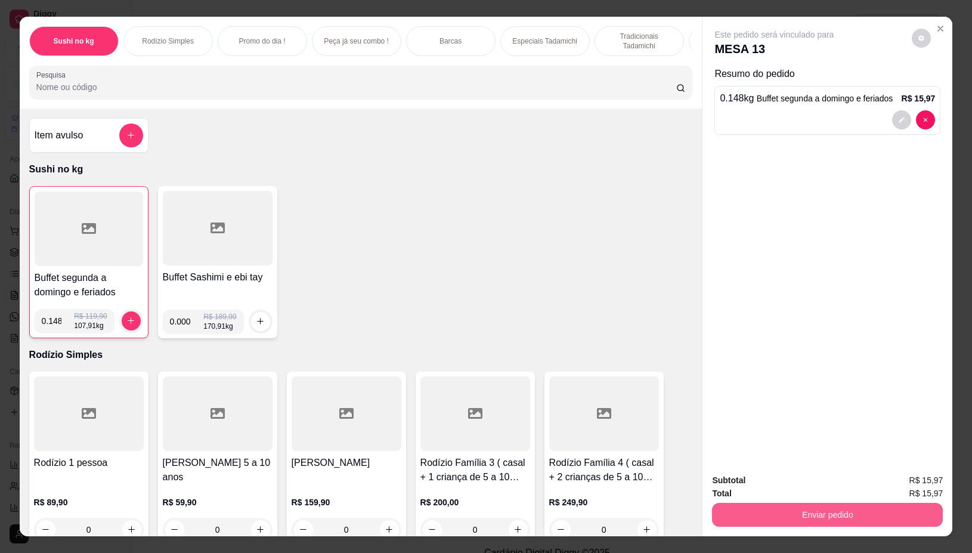
click at [788, 508] on button "Enviar pedido" at bounding box center [827, 515] width 231 height 24
click at [759, 484] on button "Não registrar e enviar pedido" at bounding box center [787, 480] width 124 height 23
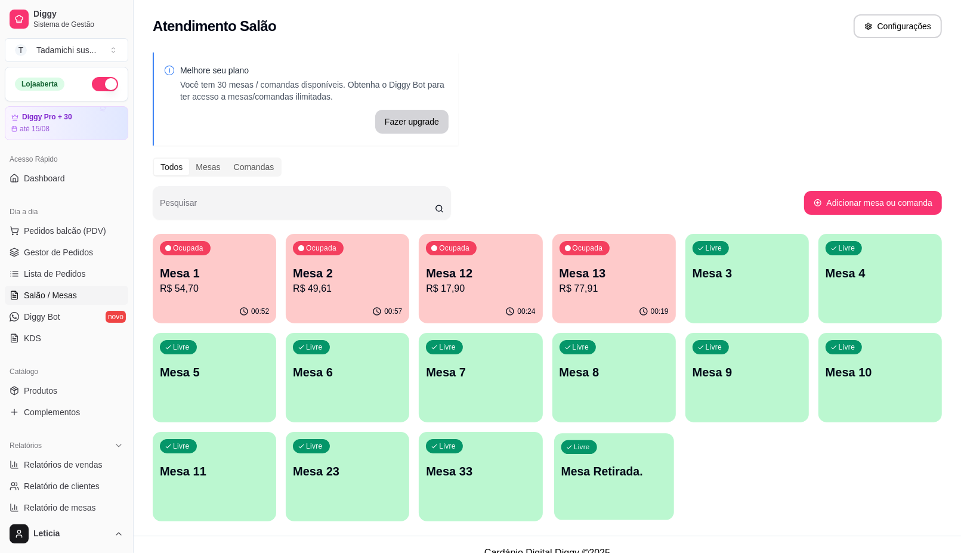
click at [592, 481] on div "Livre Mesa Retirada." at bounding box center [614, 469] width 120 height 73
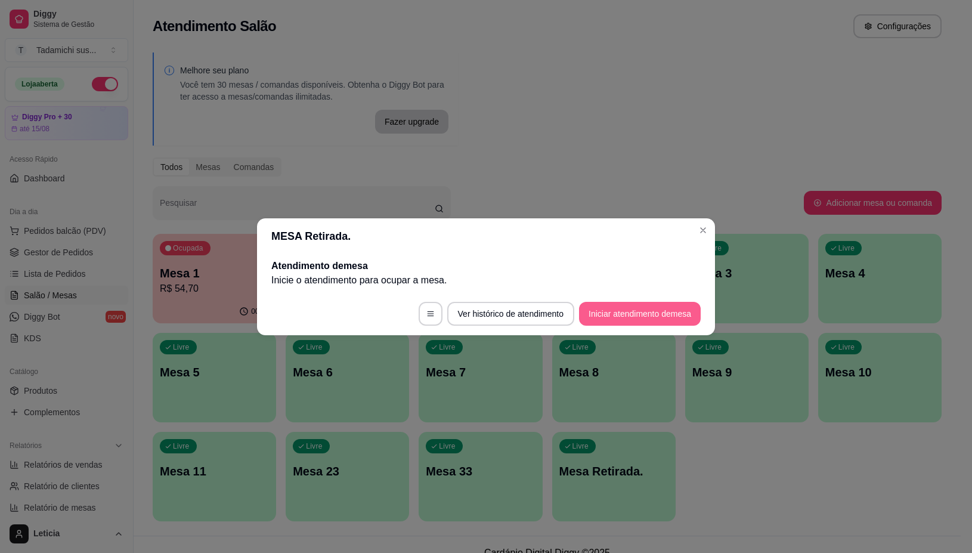
click at [650, 313] on button "Iniciar atendimento de mesa" at bounding box center [640, 314] width 122 height 24
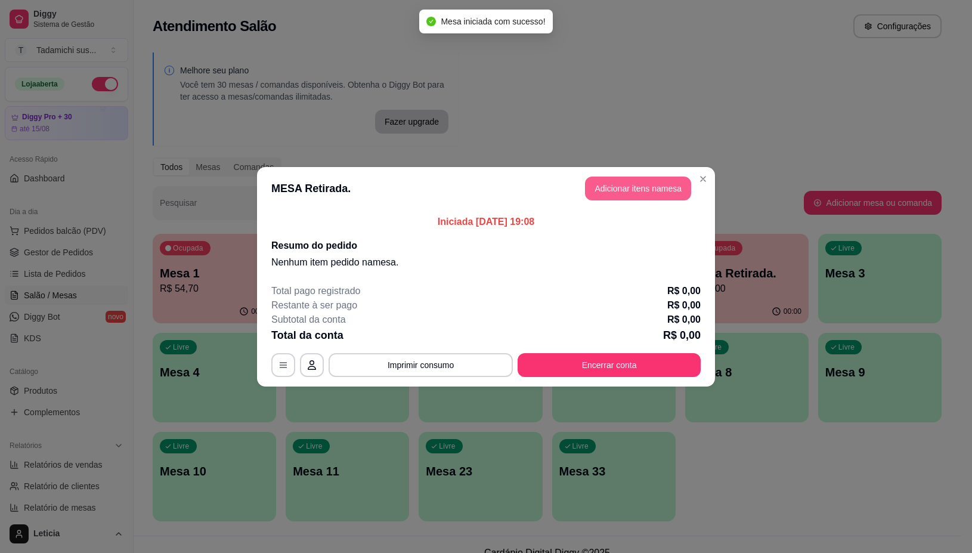
click at [639, 188] on button "Adicionar itens na mesa" at bounding box center [638, 189] width 106 height 24
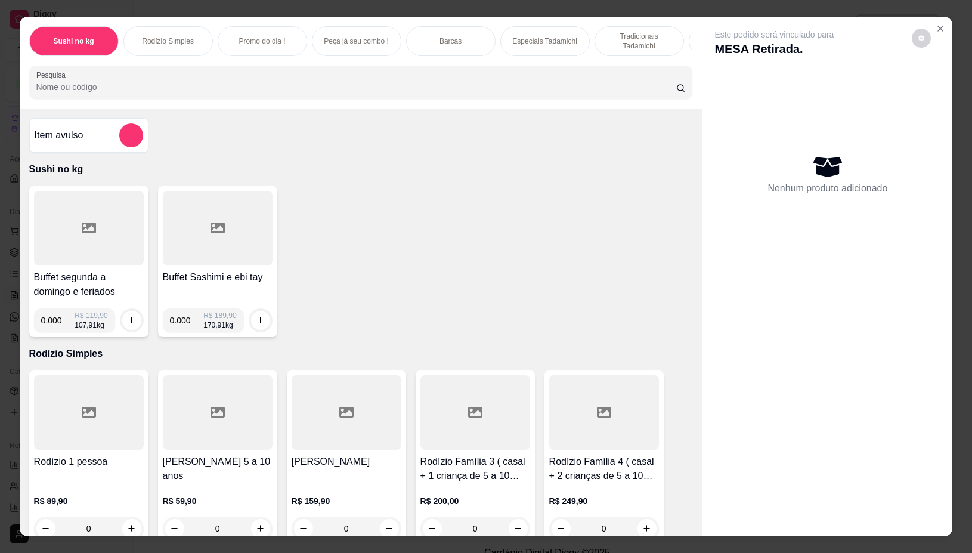
click at [55, 258] on div at bounding box center [89, 228] width 110 height 75
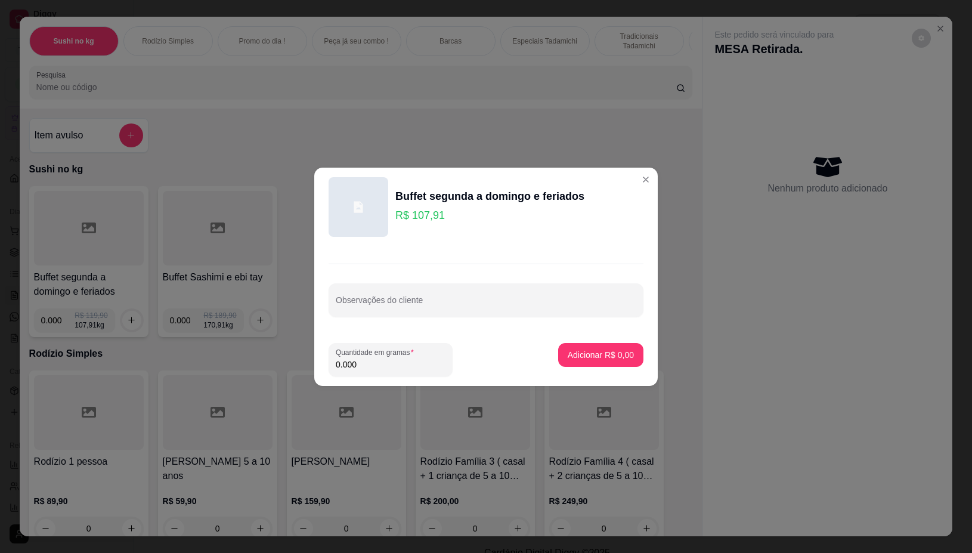
click at [373, 366] on input "0.000" at bounding box center [391, 364] width 110 height 12
drag, startPoint x: 363, startPoint y: 364, endPoint x: 379, endPoint y: 355, distance: 18.9
click at [363, 364] on input "0.432" at bounding box center [391, 364] width 110 height 12
type input "0.438"
click at [573, 355] on p "Adicionar R$ 47,26" at bounding box center [598, 354] width 69 height 11
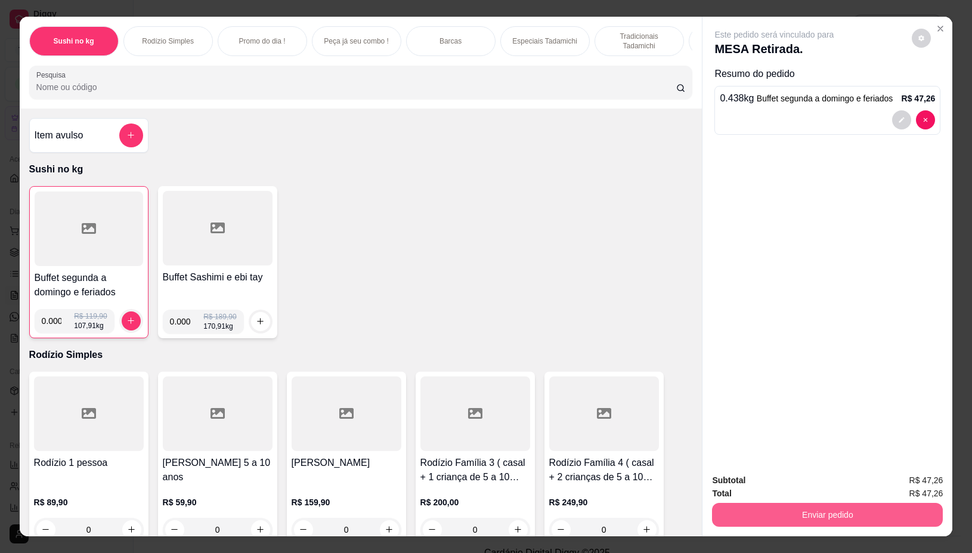
click at [770, 520] on button "Enviar pedido" at bounding box center [827, 515] width 231 height 24
click at [768, 479] on button "Não registrar e enviar pedido" at bounding box center [787, 480] width 120 height 22
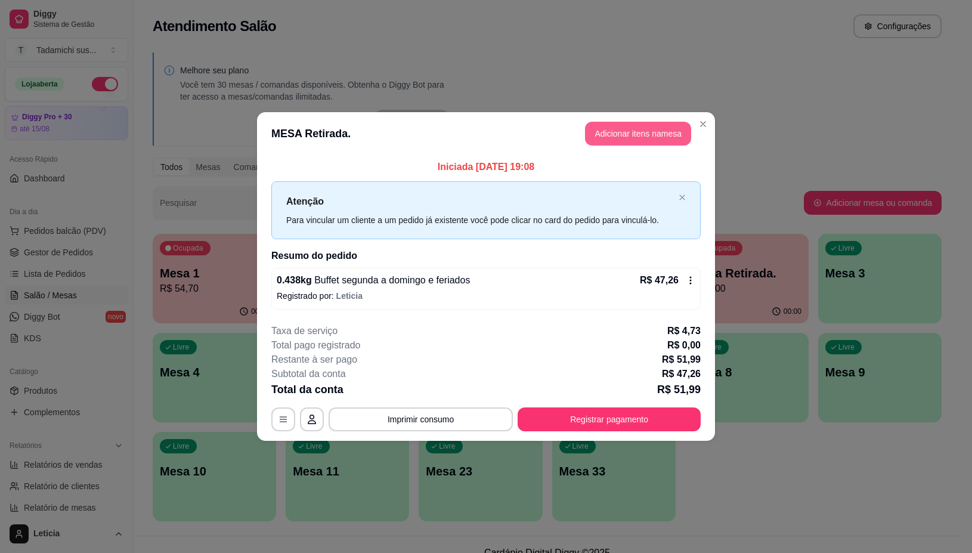
click at [645, 133] on button "Adicionar itens na mesa" at bounding box center [638, 134] width 106 height 24
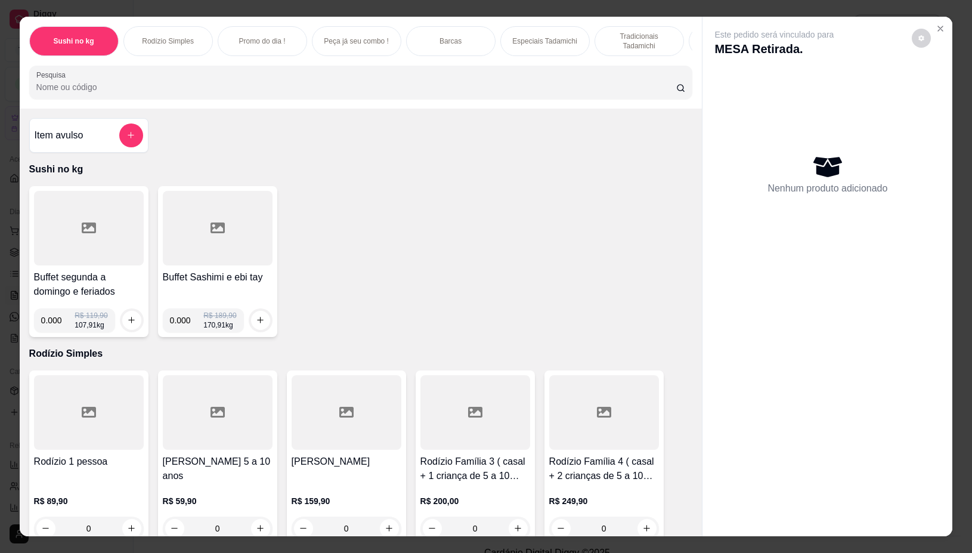
click at [88, 252] on div at bounding box center [89, 228] width 110 height 75
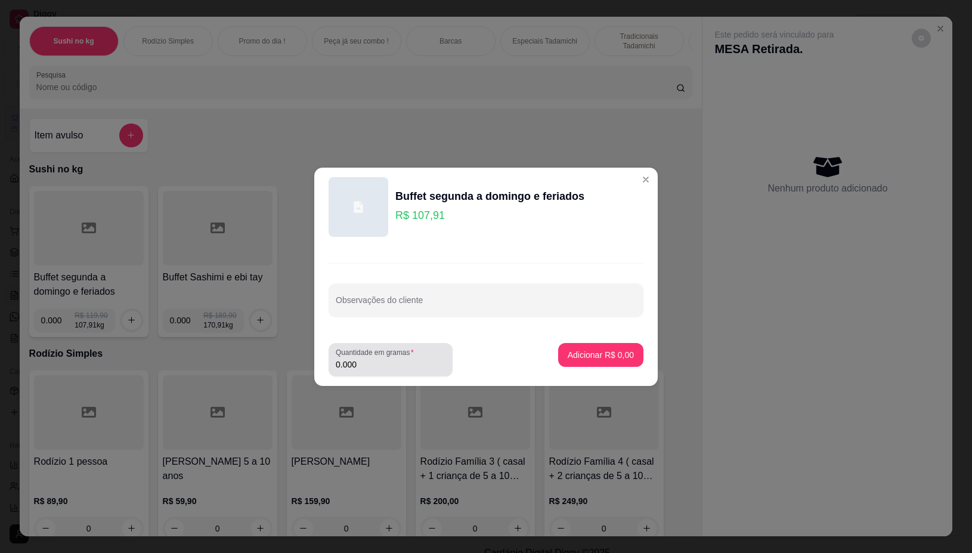
click at [367, 363] on input "0.000" at bounding box center [391, 364] width 110 height 12
type input "0.206"
click at [618, 358] on p "Adicionar R$ 22,23" at bounding box center [598, 355] width 71 height 12
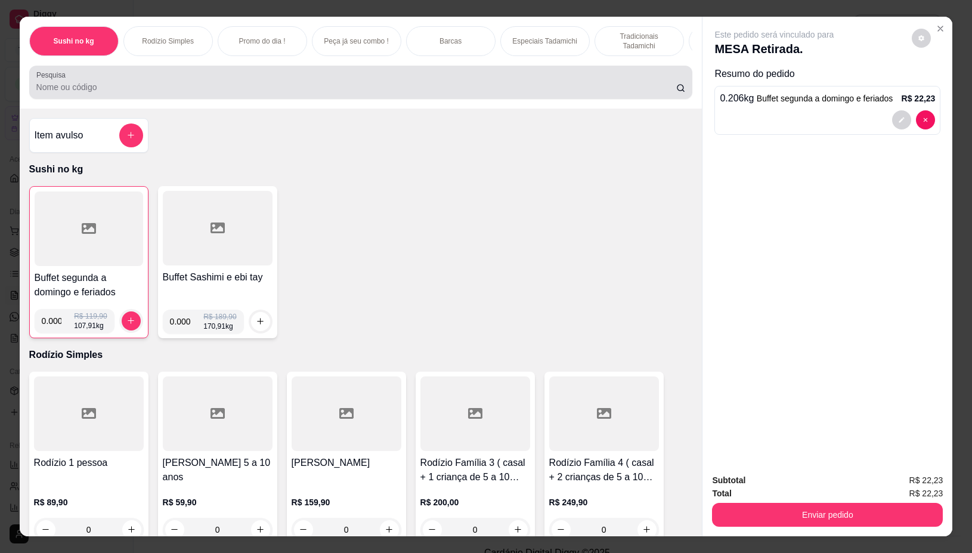
click at [274, 88] on input "Pesquisa" at bounding box center [356, 87] width 640 height 12
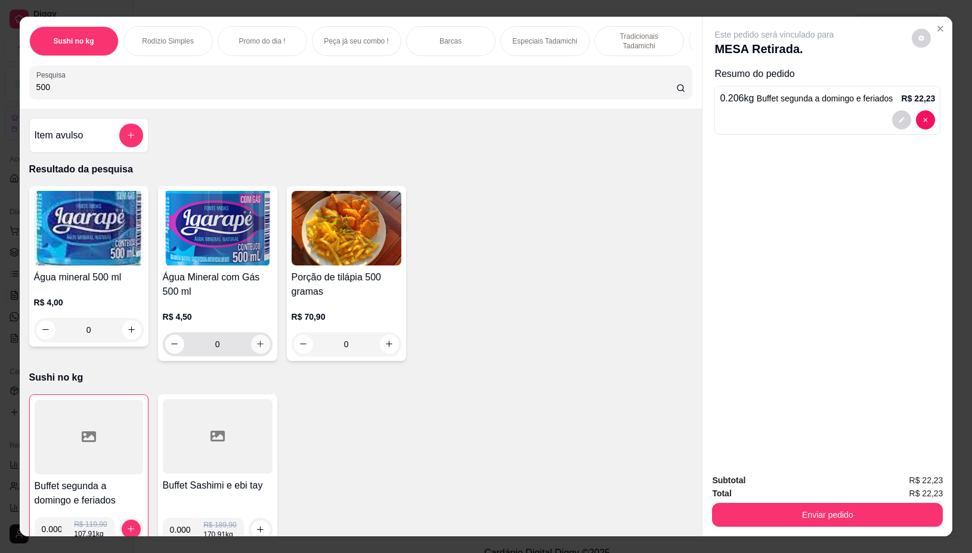
type input "500"
click at [256, 346] on icon "increase-product-quantity" at bounding box center [260, 343] width 9 height 9
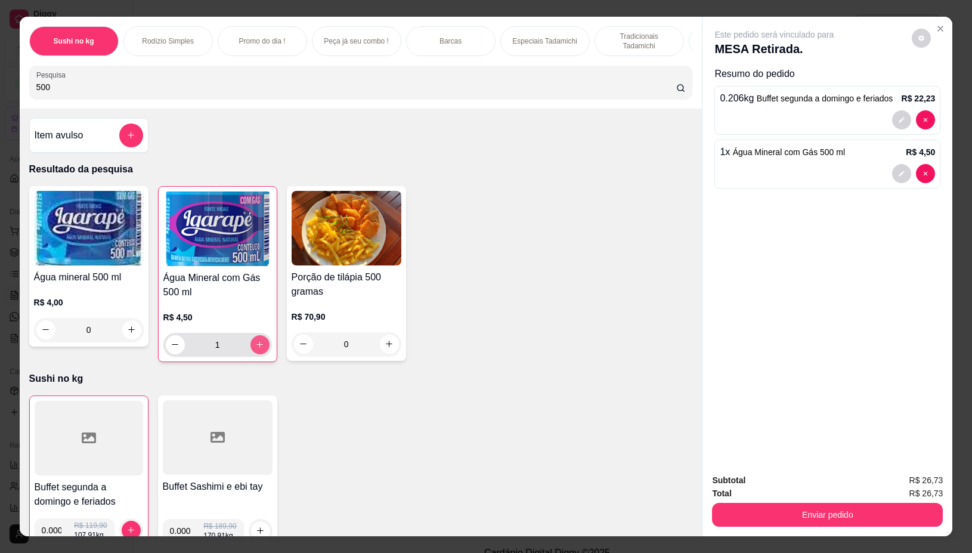
type input "1"
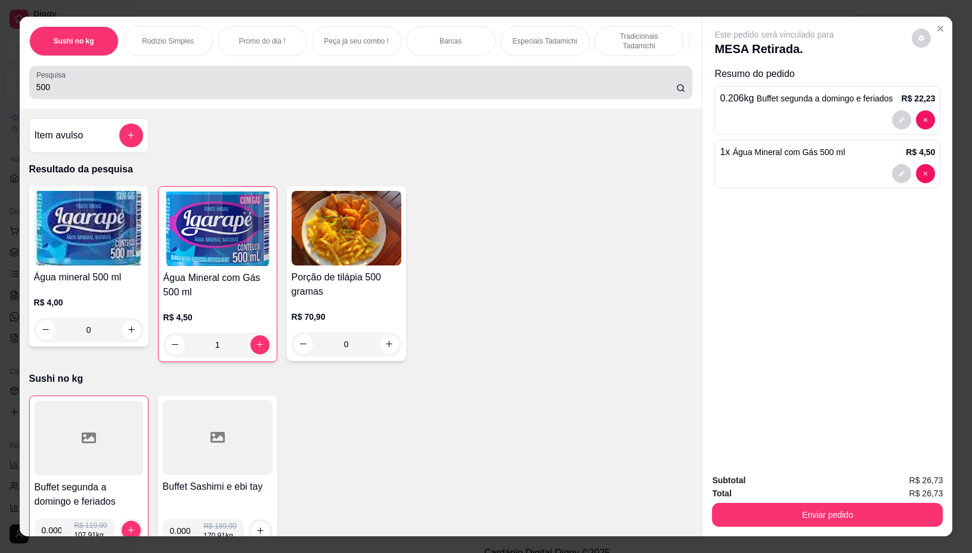
click at [259, 92] on input "500" at bounding box center [356, 87] width 640 height 12
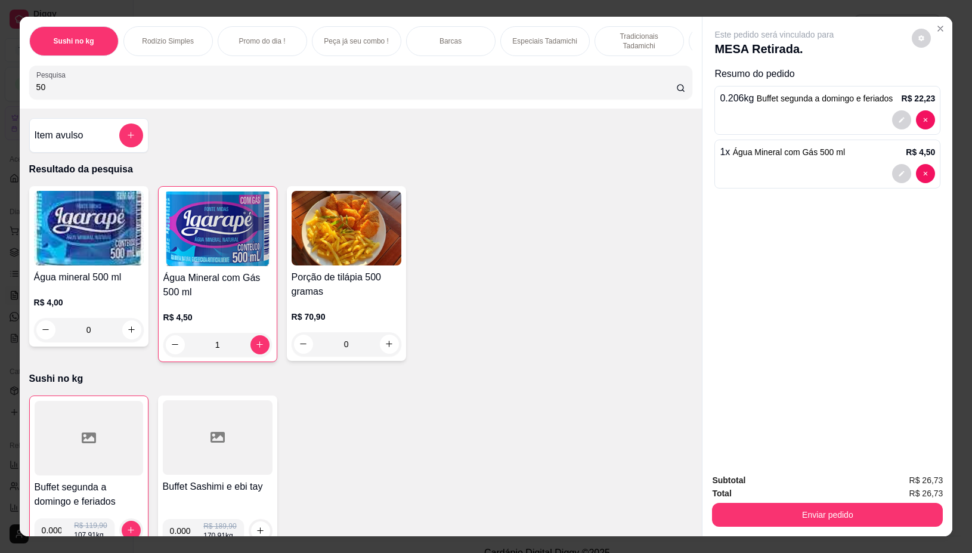
type input "5"
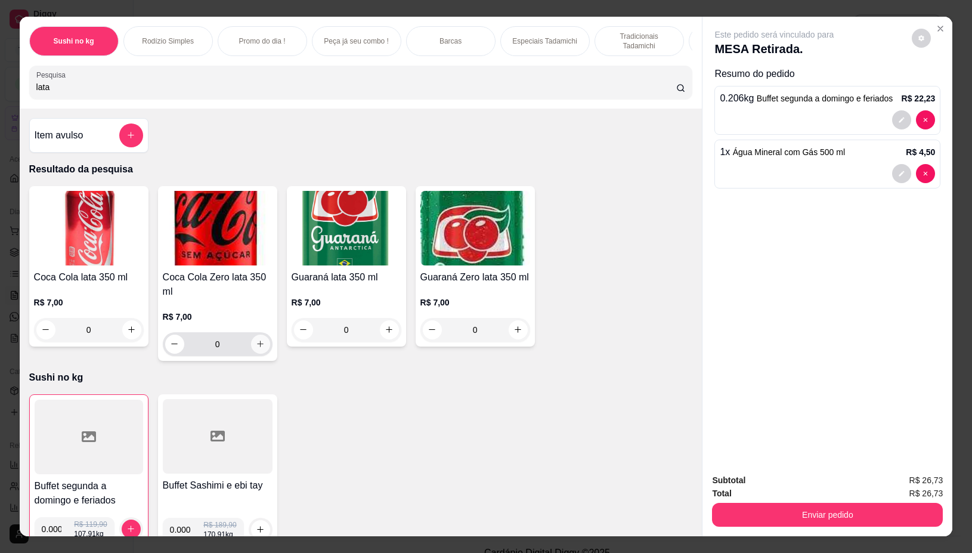
type input "lata"
click at [258, 349] on icon "increase-product-quantity" at bounding box center [260, 344] width 9 height 9
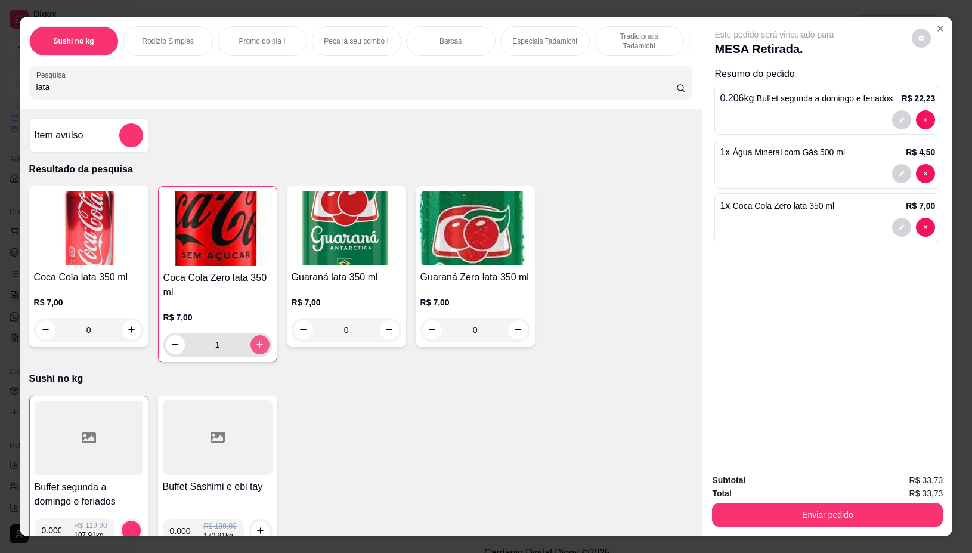
type input "1"
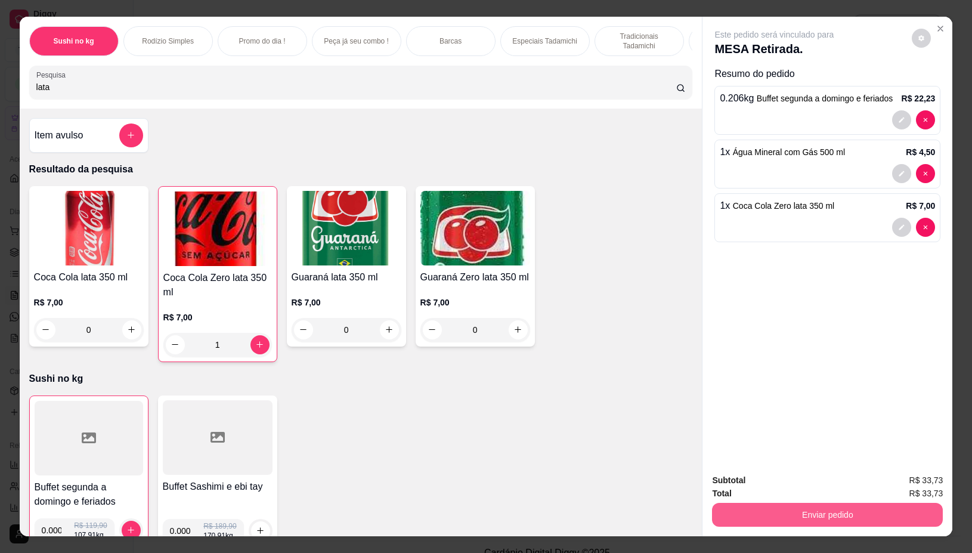
click at [868, 503] on button "Enviar pedido" at bounding box center [827, 515] width 231 height 24
click at [821, 477] on button "Não registrar e enviar pedido" at bounding box center [787, 480] width 120 height 22
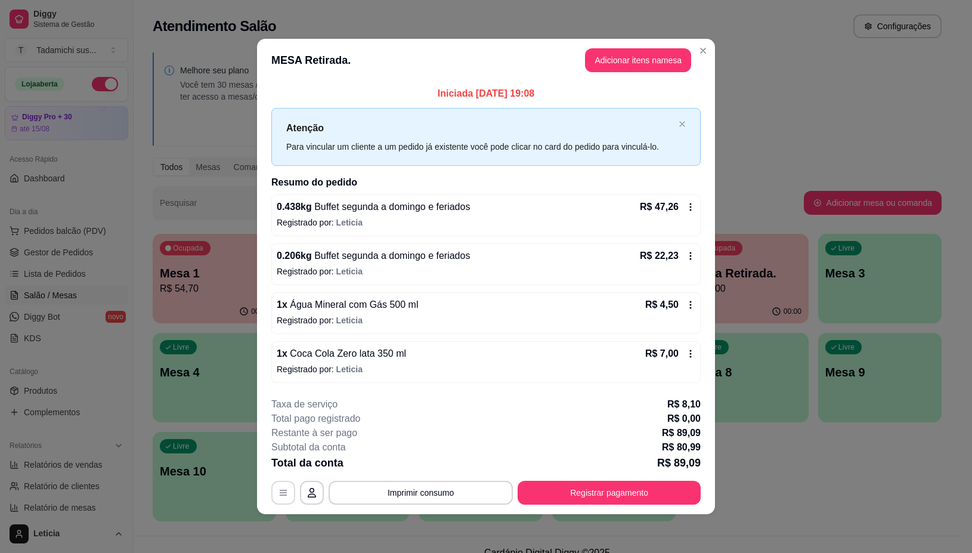
click at [279, 499] on button "button" at bounding box center [283, 493] width 24 height 24
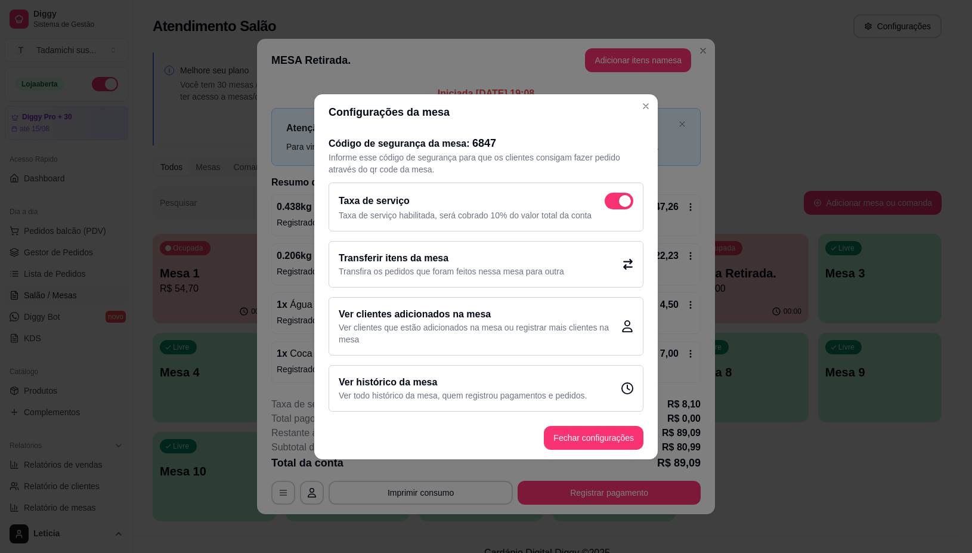
click at [630, 201] on span at bounding box center [625, 201] width 12 height 12
click at [612, 203] on input "checkbox" at bounding box center [608, 207] width 8 height 8
checkbox input "false"
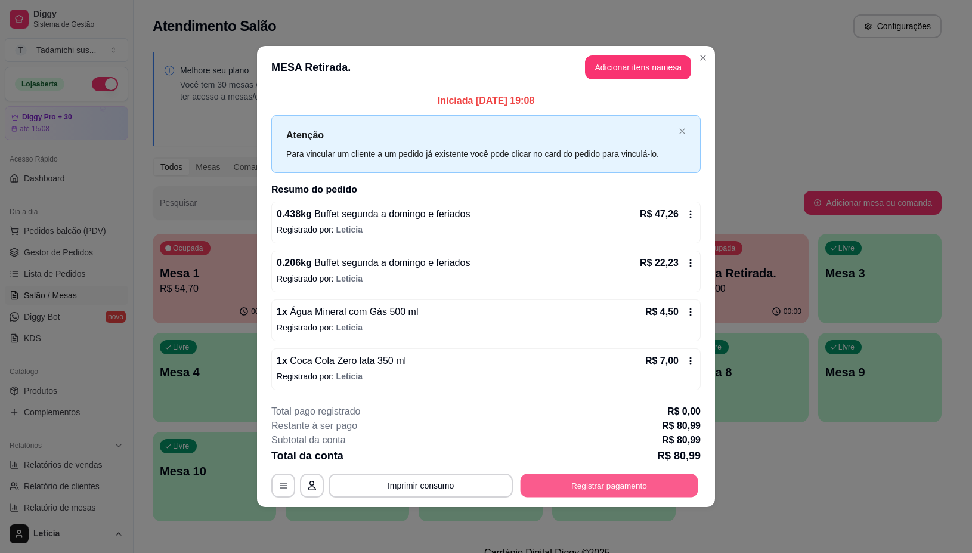
click at [540, 486] on button "Registrar pagamento" at bounding box center [610, 485] width 178 height 23
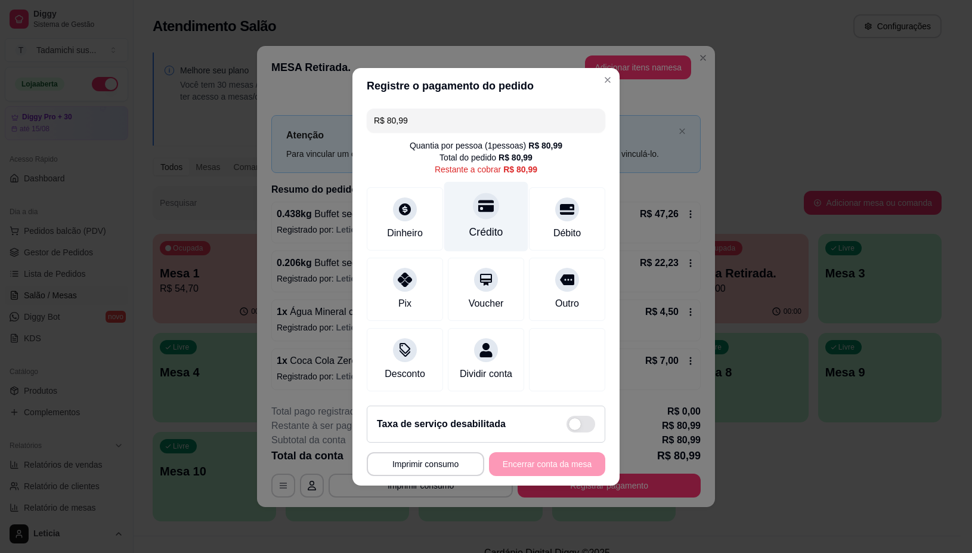
click at [491, 215] on div "Crédito" at bounding box center [486, 216] width 84 height 70
type input "R$ 0,00"
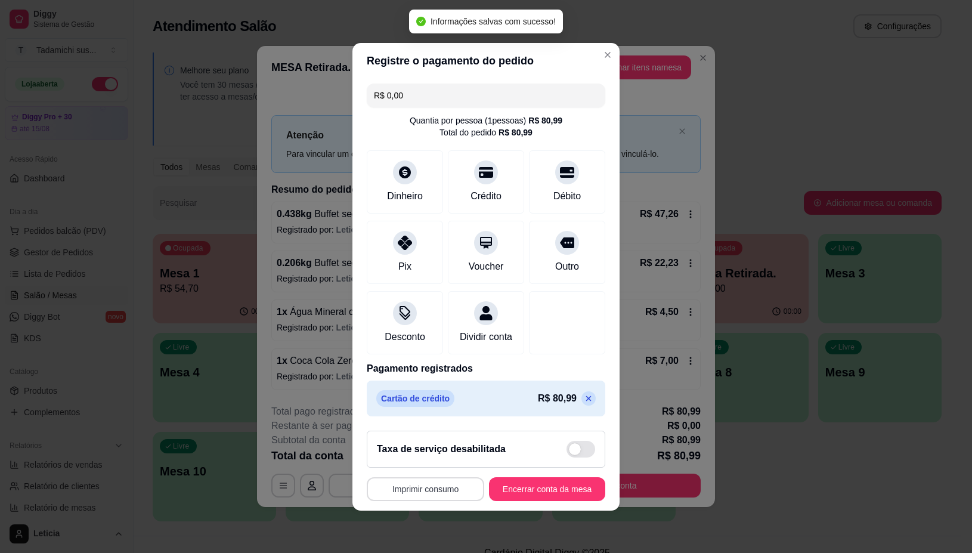
click at [431, 500] on button "Imprimir consumo" at bounding box center [426, 489] width 118 height 24
click at [431, 449] on button "IMPRESSORA" at bounding box center [421, 445] width 92 height 19
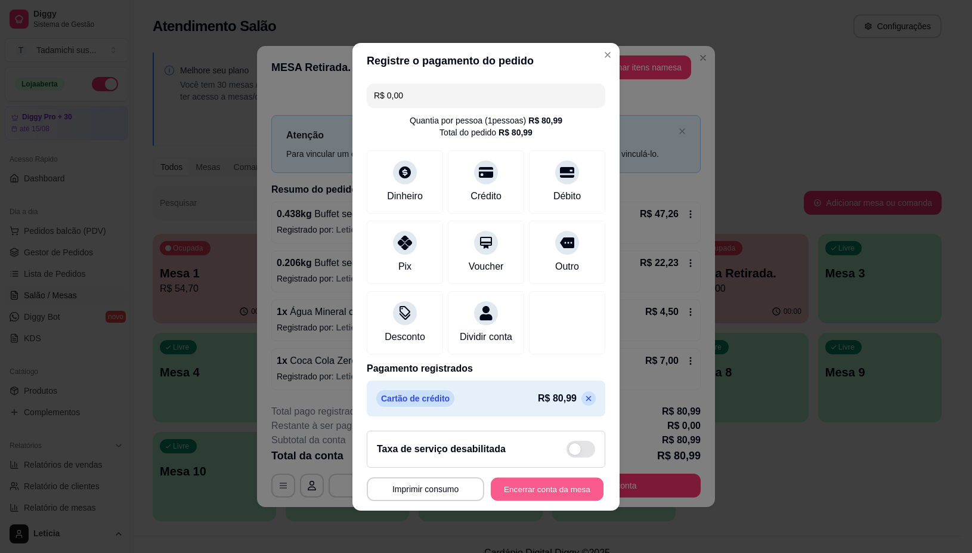
click at [520, 496] on button "Encerrar conta da mesa" at bounding box center [547, 488] width 113 height 23
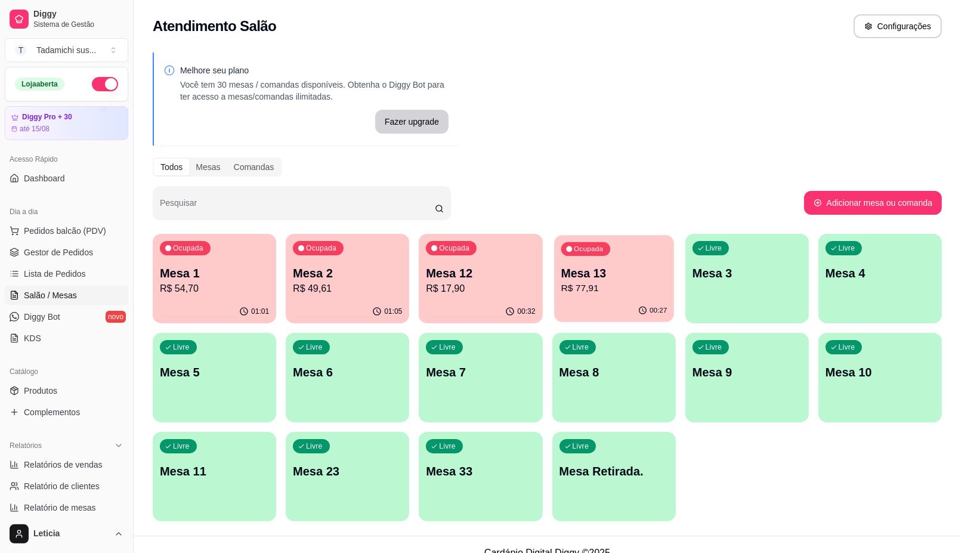
click at [617, 305] on div "00:27" at bounding box center [614, 310] width 120 height 23
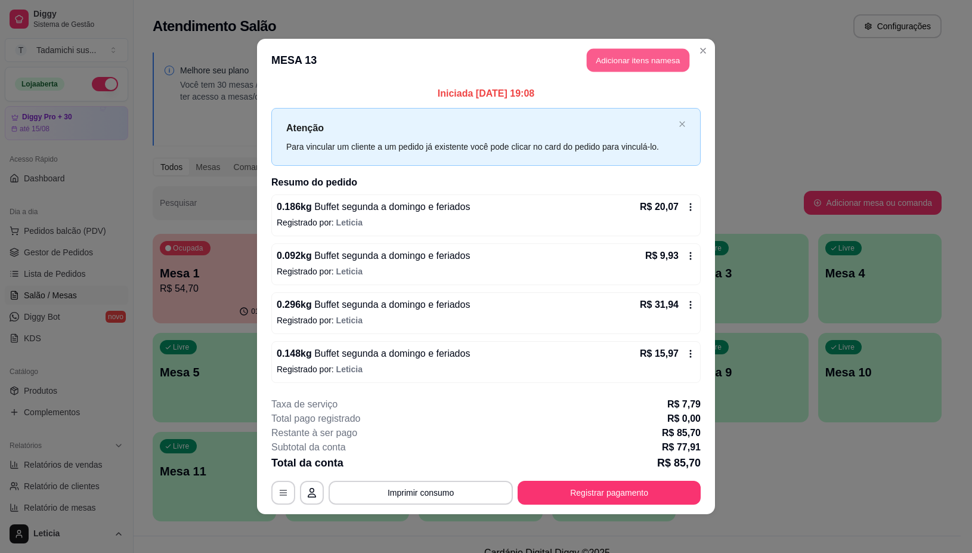
click at [666, 70] on button "Adicionar itens na mesa" at bounding box center [638, 60] width 103 height 23
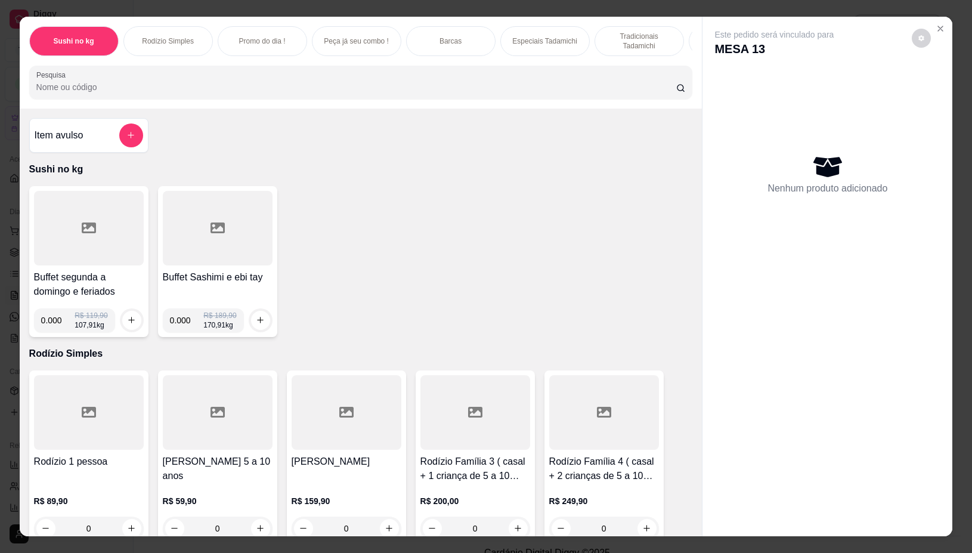
scroll to position [0, 582]
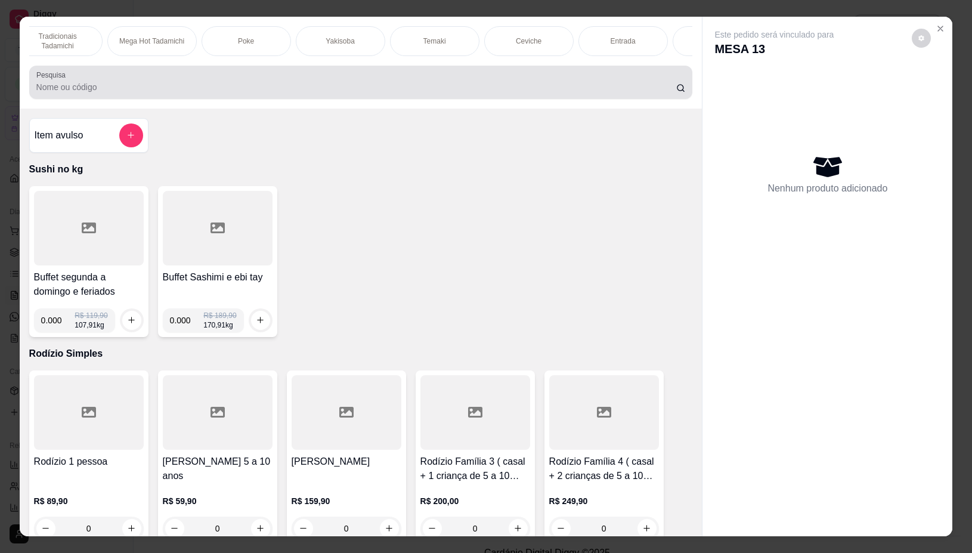
click at [412, 90] on input "Pesquisa" at bounding box center [356, 87] width 640 height 12
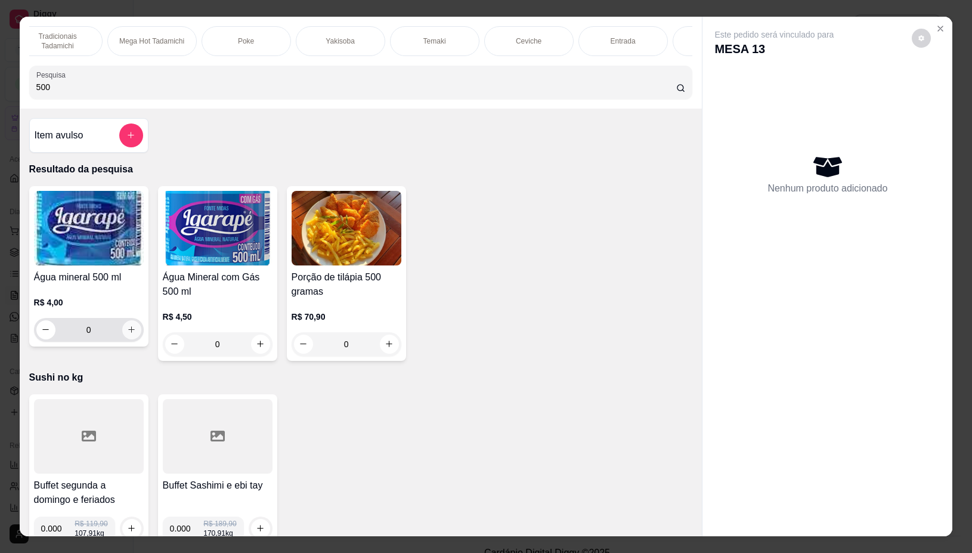
type input "500"
click at [127, 334] on icon "increase-product-quantity" at bounding box center [131, 329] width 9 height 9
type input "1"
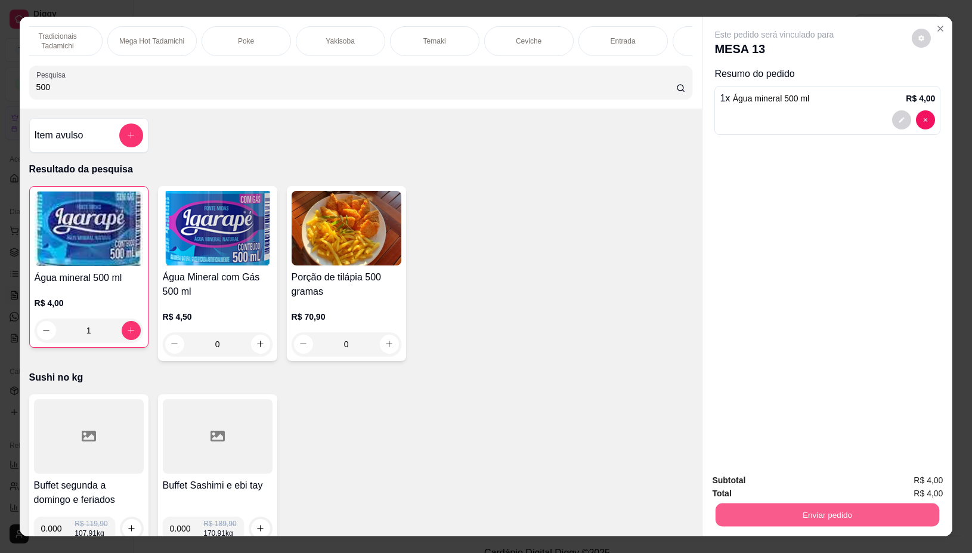
click at [891, 508] on button "Enviar pedido" at bounding box center [828, 514] width 224 height 23
click at [822, 473] on button "Não registrar e enviar pedido" at bounding box center [787, 480] width 120 height 22
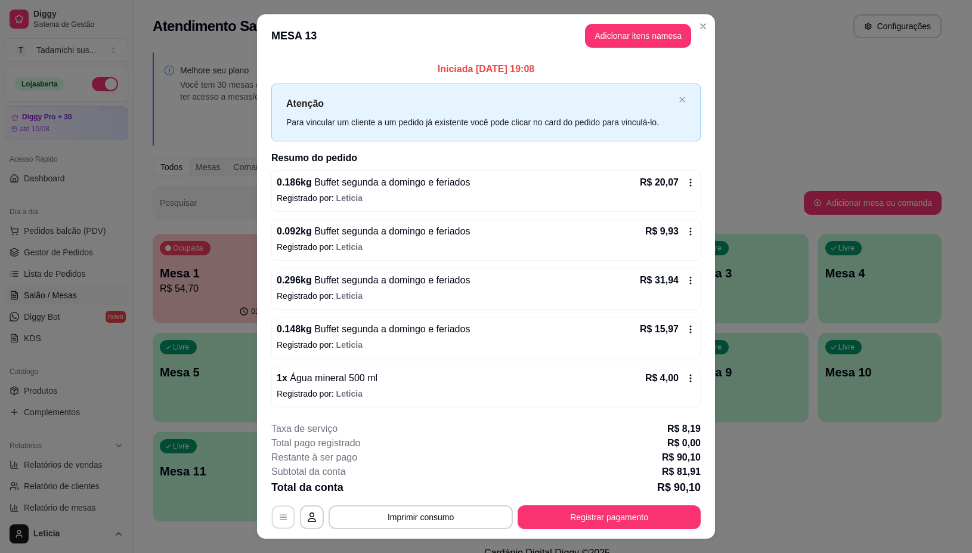
click at [272, 511] on button "button" at bounding box center [283, 517] width 23 height 23
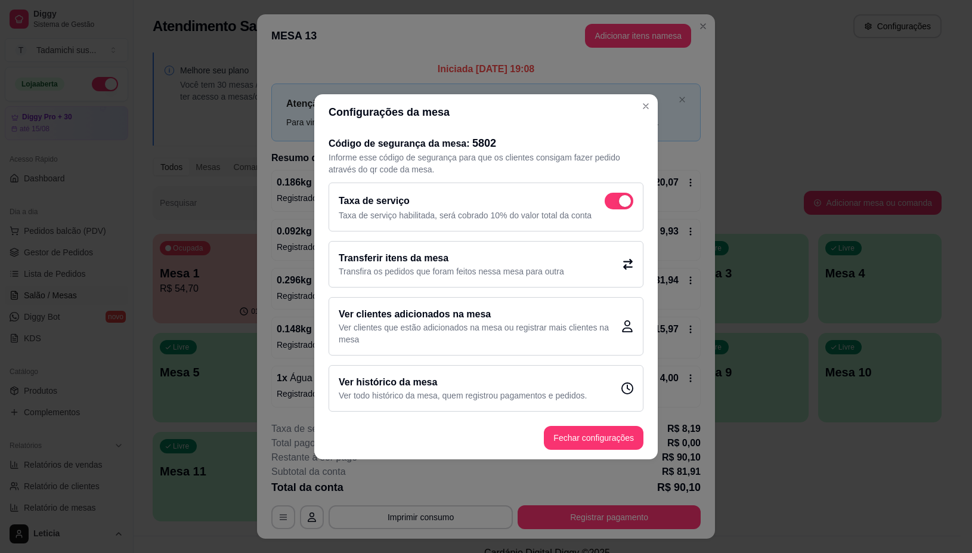
click at [618, 206] on span at bounding box center [619, 201] width 29 height 17
click at [612, 206] on input "checkbox" at bounding box center [608, 207] width 8 height 8
checkbox input "false"
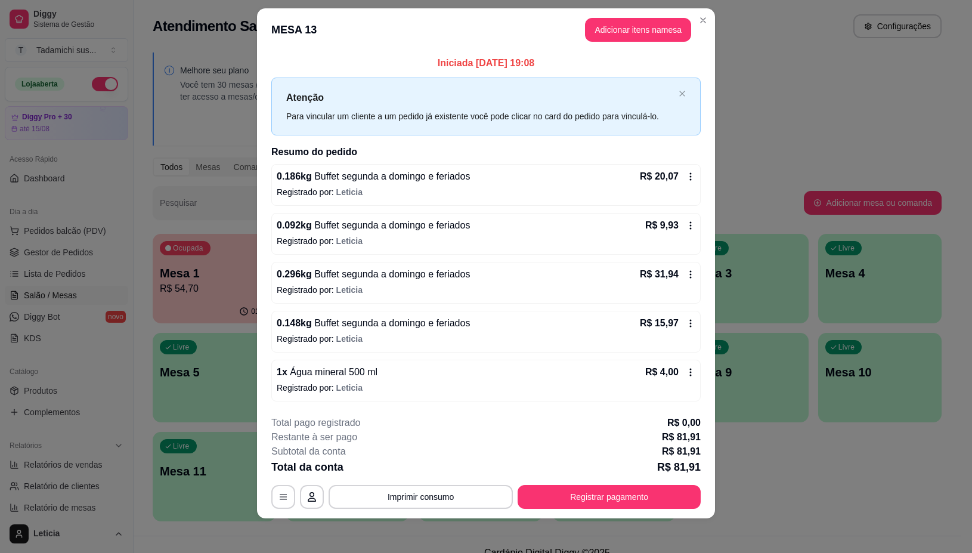
scroll to position [17, 0]
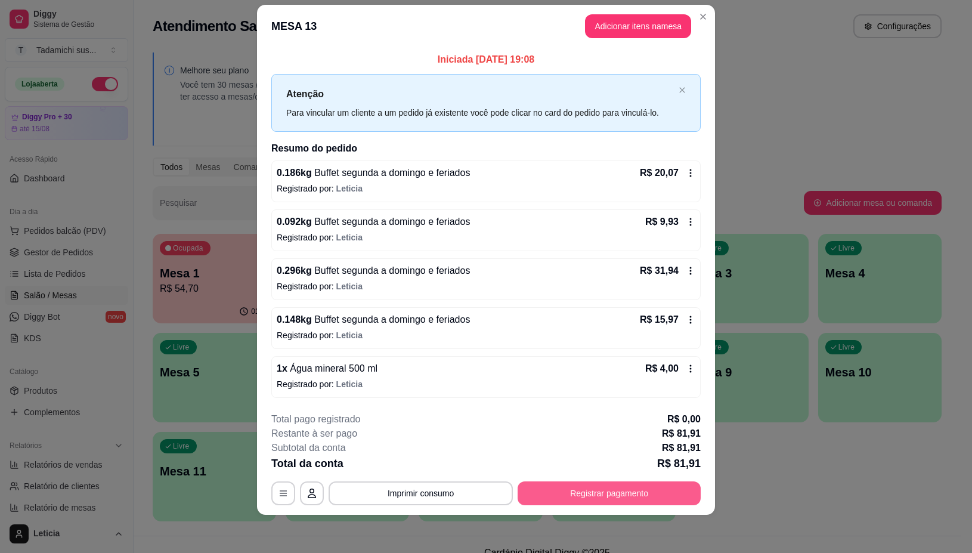
click at [652, 493] on button "Registrar pagamento" at bounding box center [609, 493] width 183 height 24
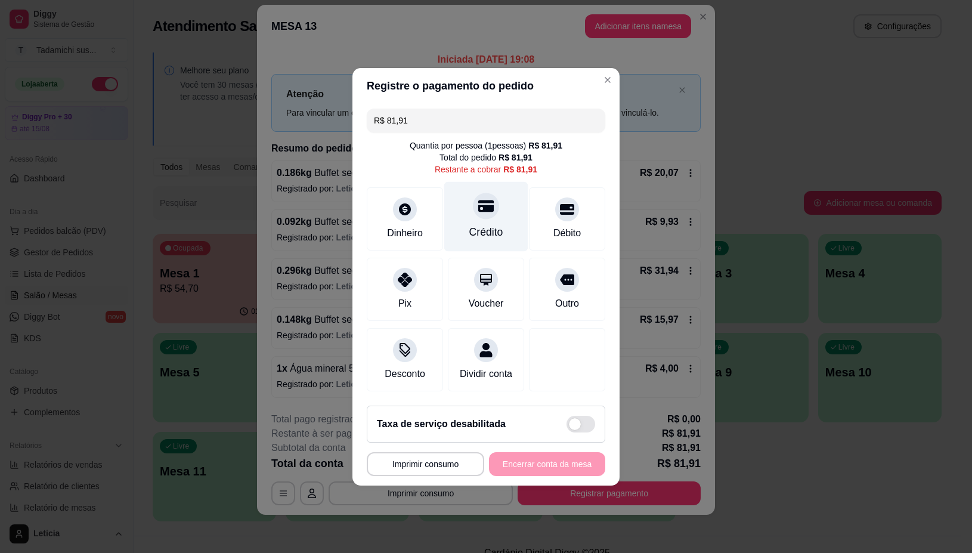
click at [482, 200] on icon at bounding box center [486, 206] width 16 height 12
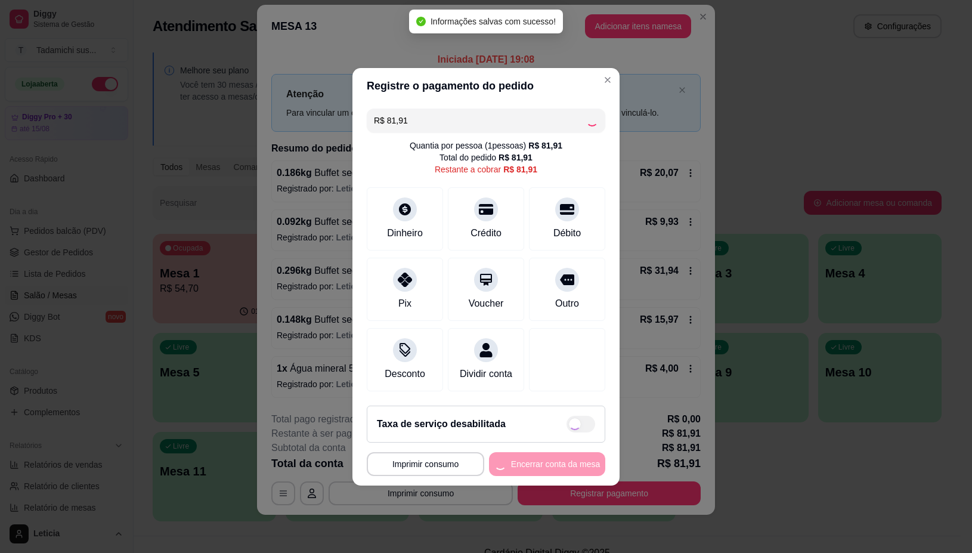
type input "R$ 0,00"
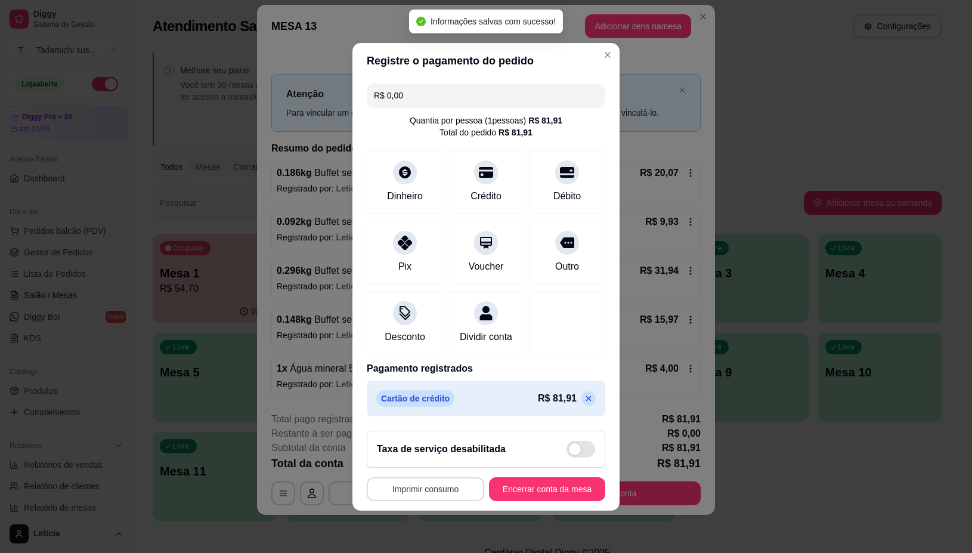
click at [398, 501] on button "Imprimir consumo" at bounding box center [426, 489] width 118 height 24
click at [418, 447] on button "IMPRESSORA" at bounding box center [420, 445] width 89 height 18
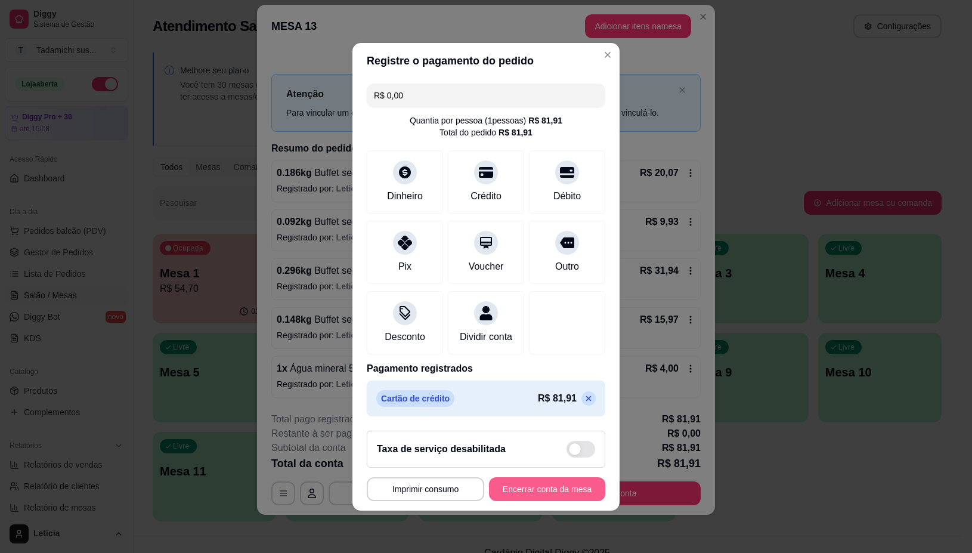
click at [541, 497] on button "Encerrar conta da mesa" at bounding box center [547, 489] width 116 height 24
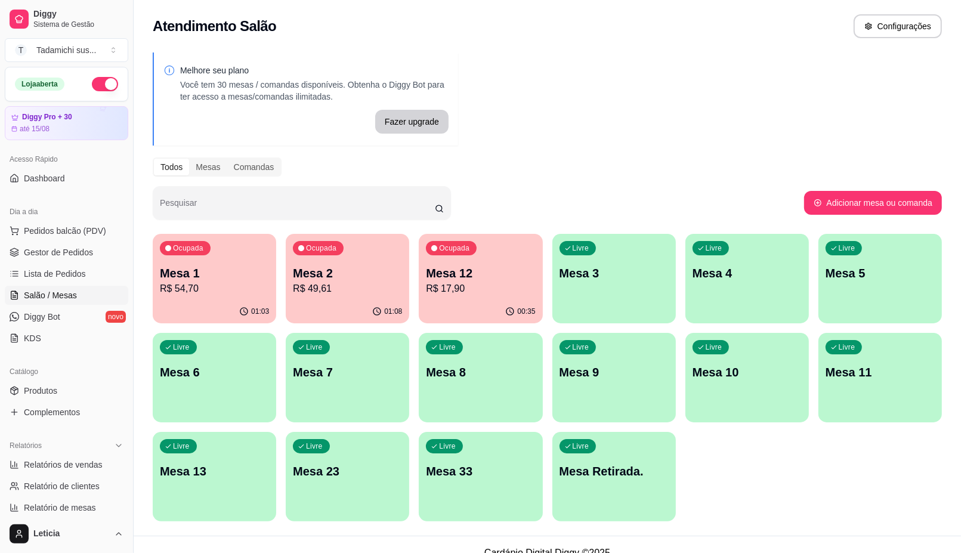
click at [516, 378] on p "Mesa 8" at bounding box center [480, 372] width 109 height 17
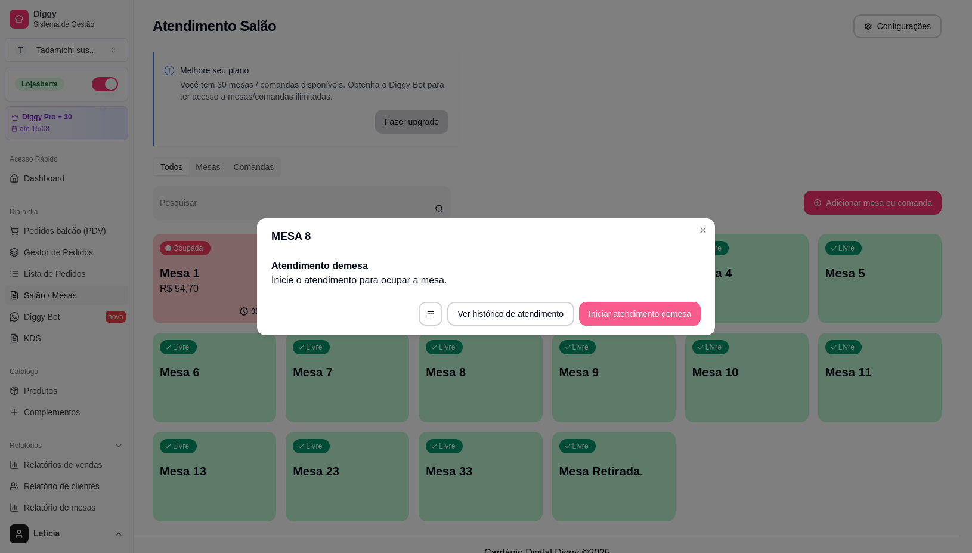
click at [660, 314] on button "Iniciar atendimento de mesa" at bounding box center [640, 314] width 122 height 24
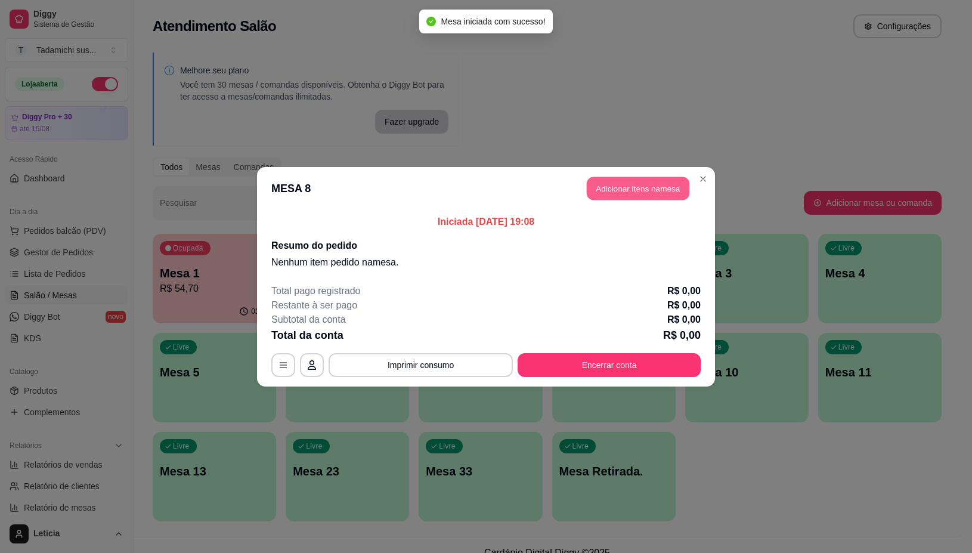
click at [616, 191] on button "Adicionar itens na mesa" at bounding box center [638, 188] width 103 height 23
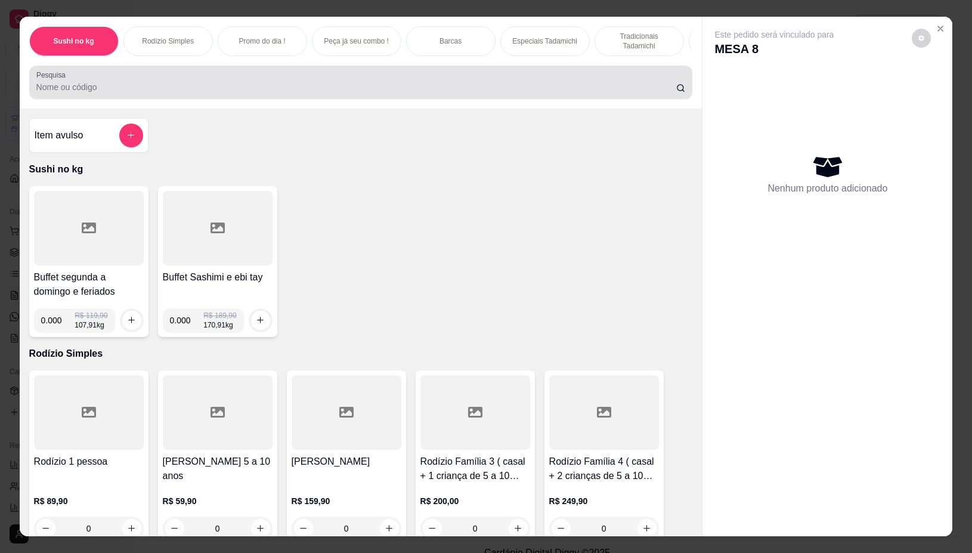
click at [515, 93] on input "Pesquisa" at bounding box center [356, 87] width 640 height 12
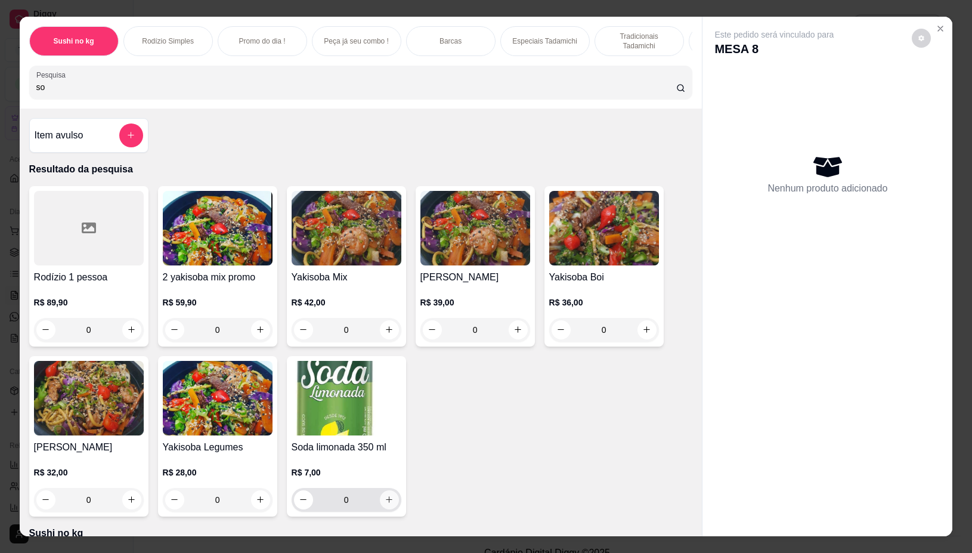
type input "so"
click at [385, 502] on icon "increase-product-quantity" at bounding box center [389, 500] width 9 height 9
type input "1"
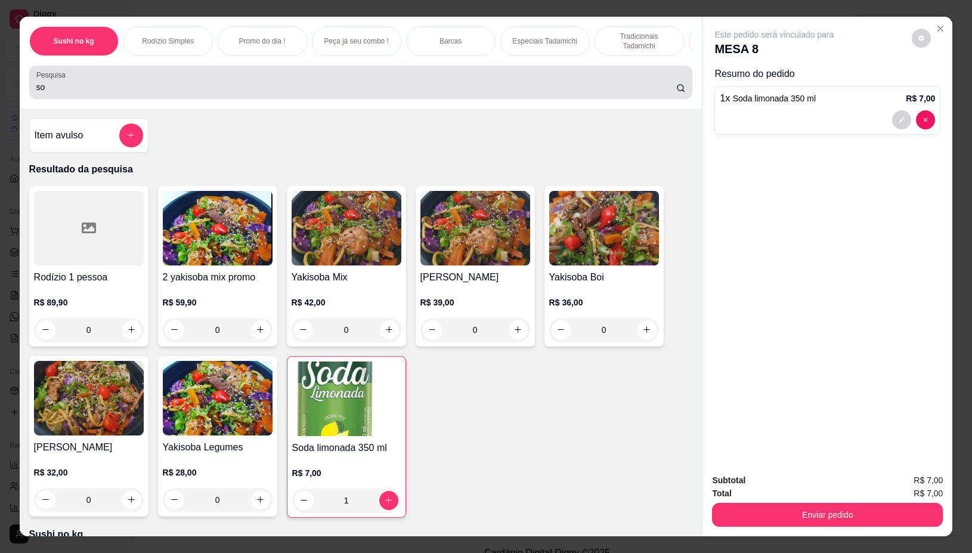
click at [203, 94] on div "so" at bounding box center [361, 82] width 650 height 24
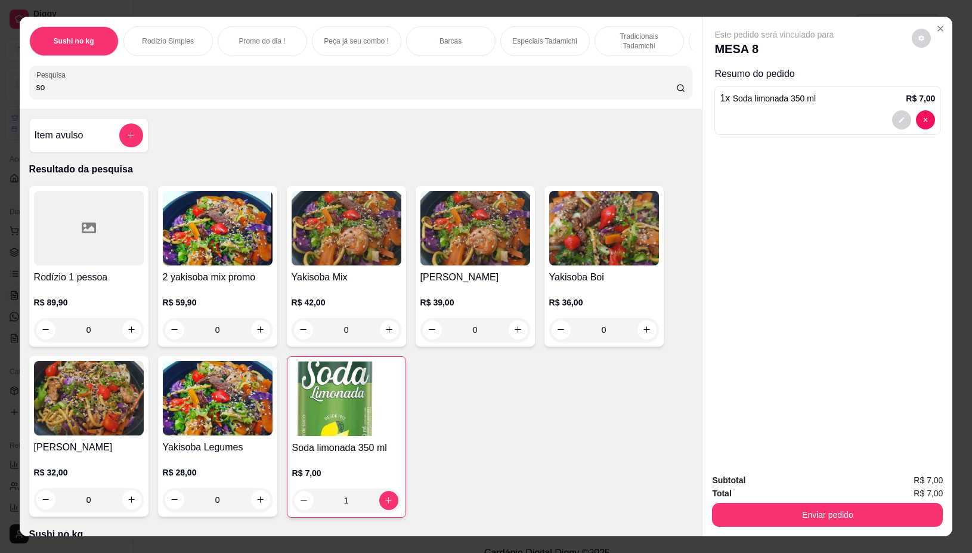
type input "s"
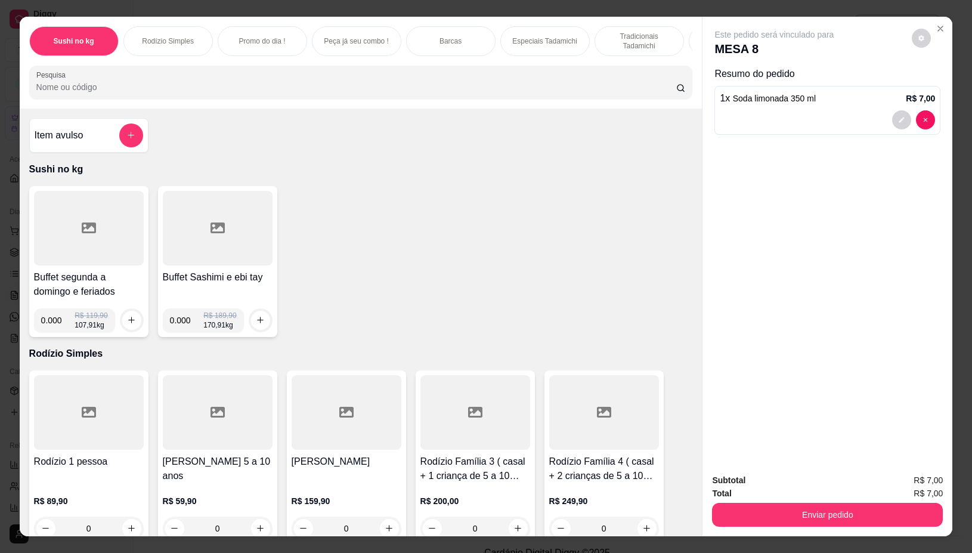
scroll to position [149, 0]
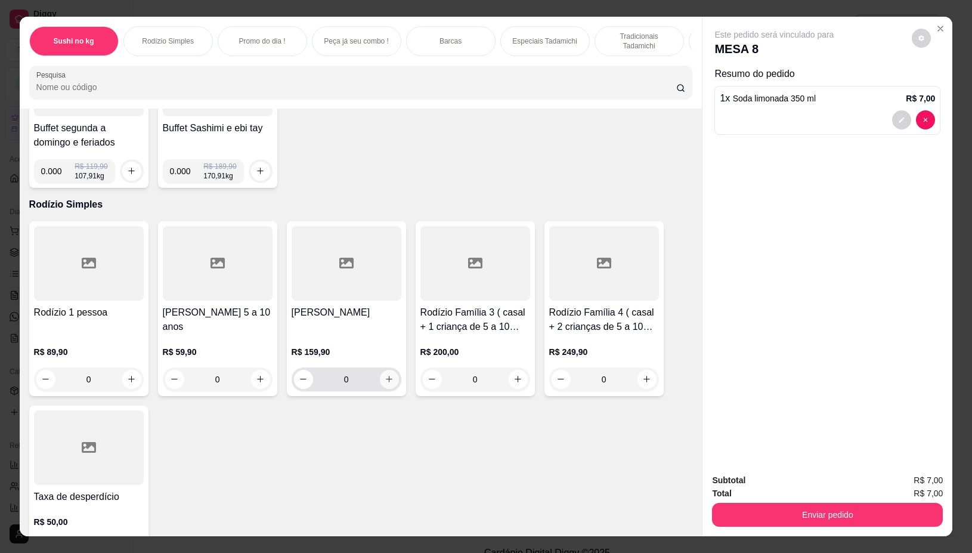
click at [385, 384] on icon "increase-product-quantity" at bounding box center [389, 379] width 9 height 9
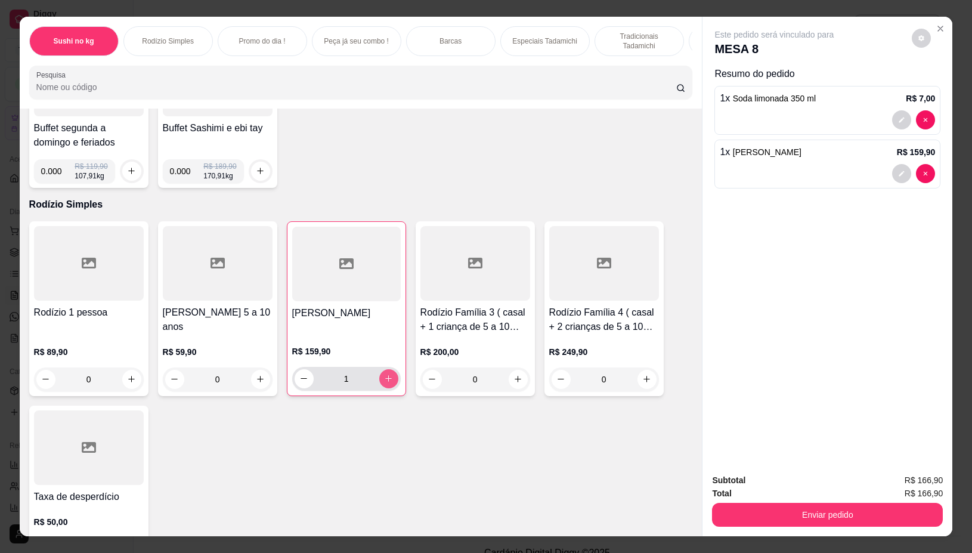
type input "1"
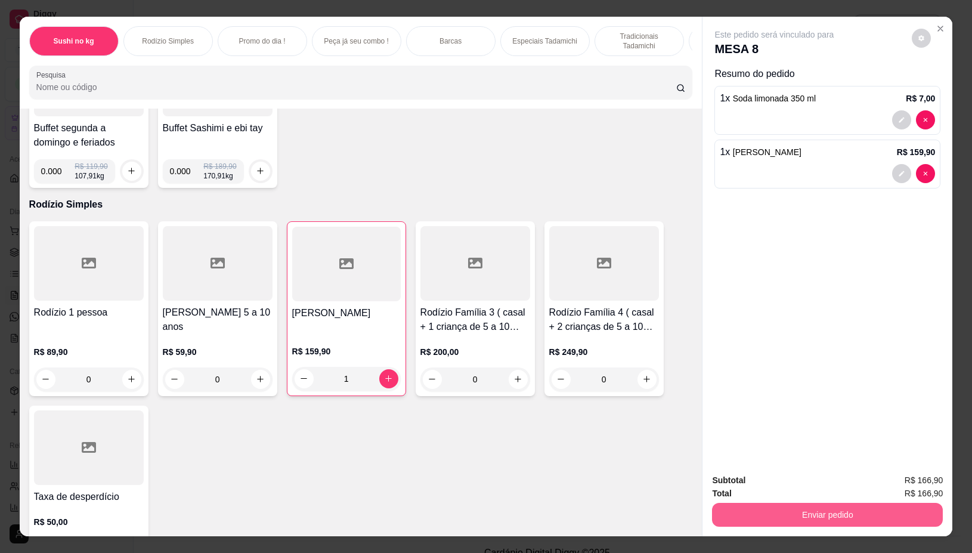
click at [765, 505] on button "Enviar pedido" at bounding box center [827, 515] width 231 height 24
click at [759, 478] on button "Não registrar e enviar pedido" at bounding box center [787, 480] width 120 height 22
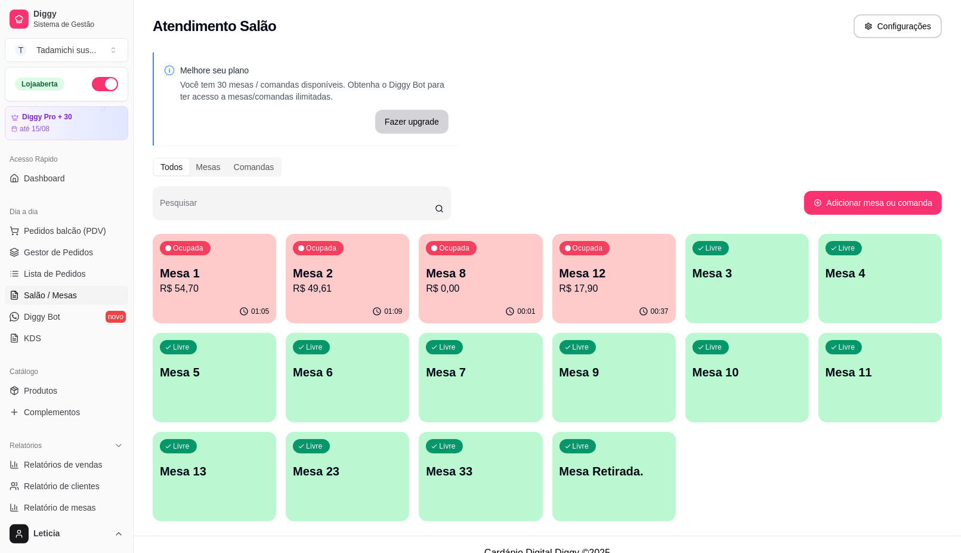
click at [305, 306] on div "01:09" at bounding box center [347, 311] width 123 height 23
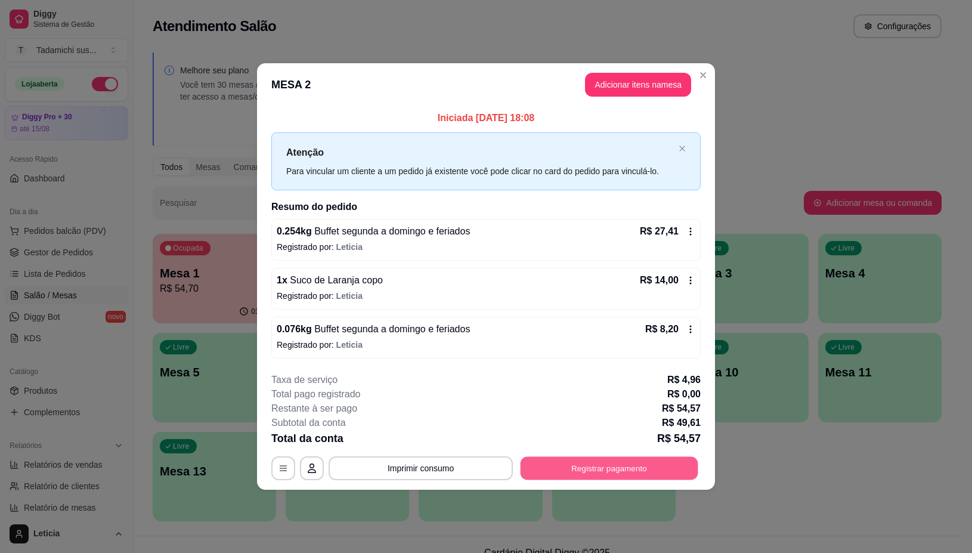
click at [660, 469] on button "Registrar pagamento" at bounding box center [610, 468] width 178 height 23
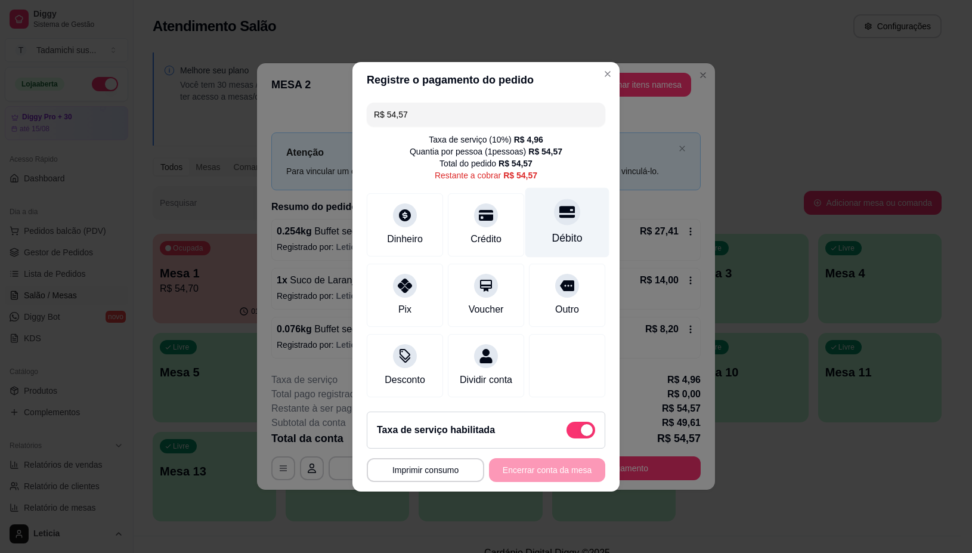
click at [570, 204] on div at bounding box center [567, 212] width 26 height 26
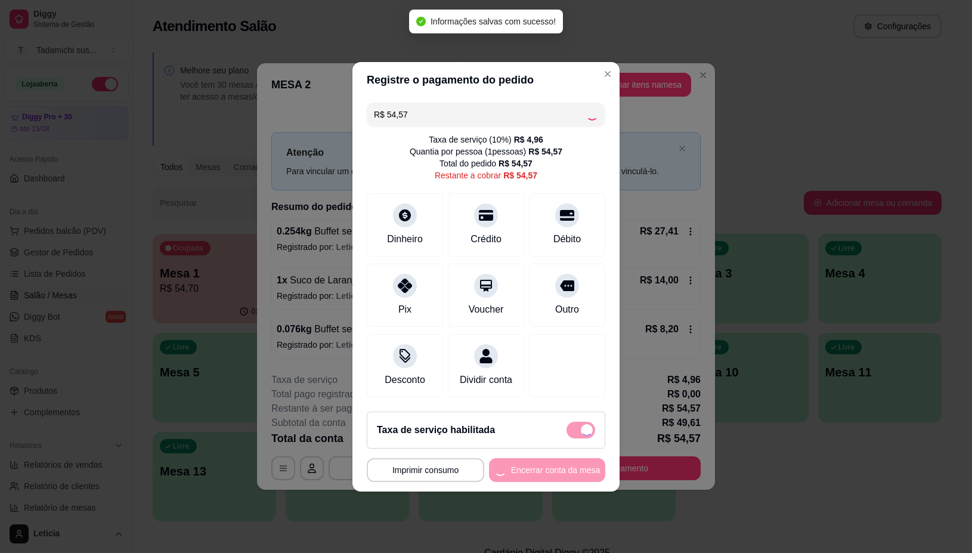
type input "R$ 0,00"
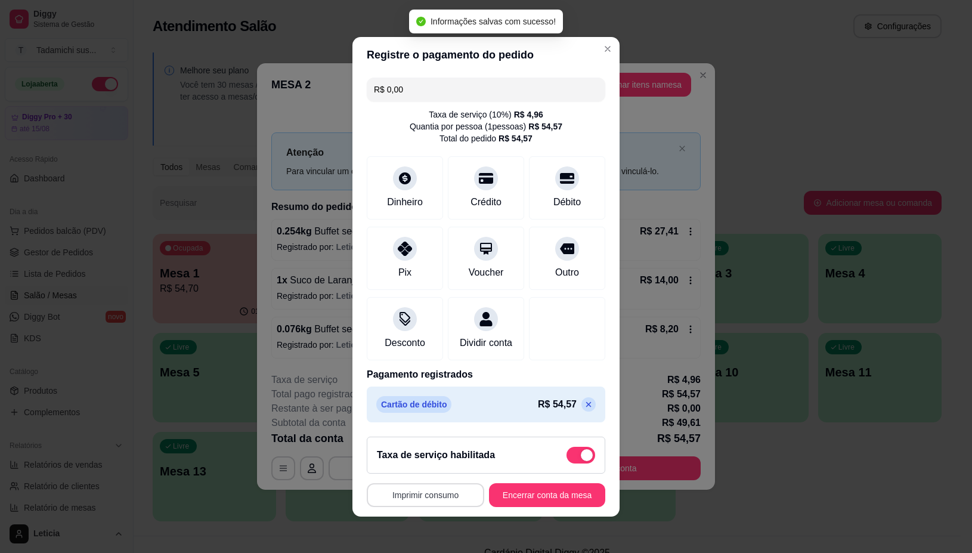
click at [406, 505] on button "Imprimir consumo" at bounding box center [426, 495] width 118 height 24
click at [418, 448] on button "IMPRESSORA" at bounding box center [421, 450] width 92 height 19
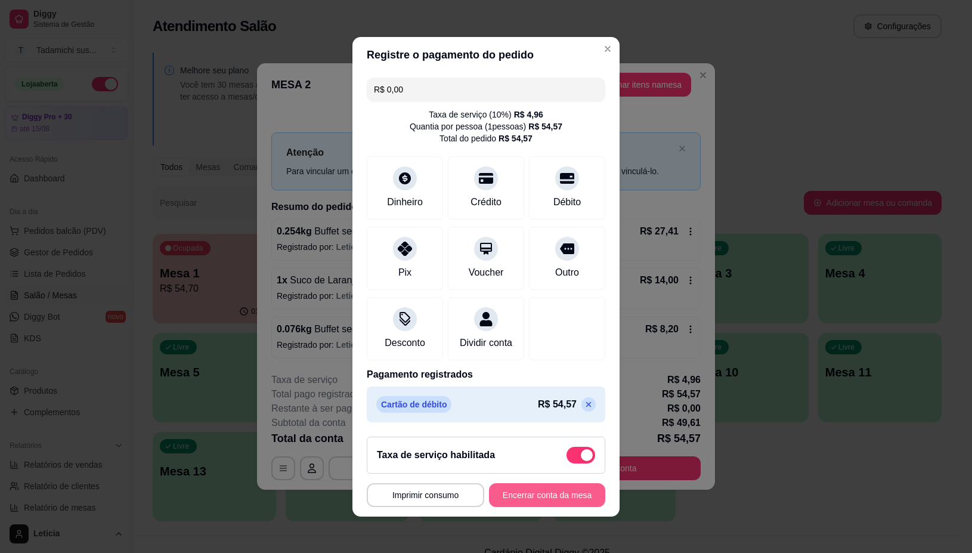
click at [548, 505] on button "Encerrar conta da mesa" at bounding box center [547, 495] width 116 height 24
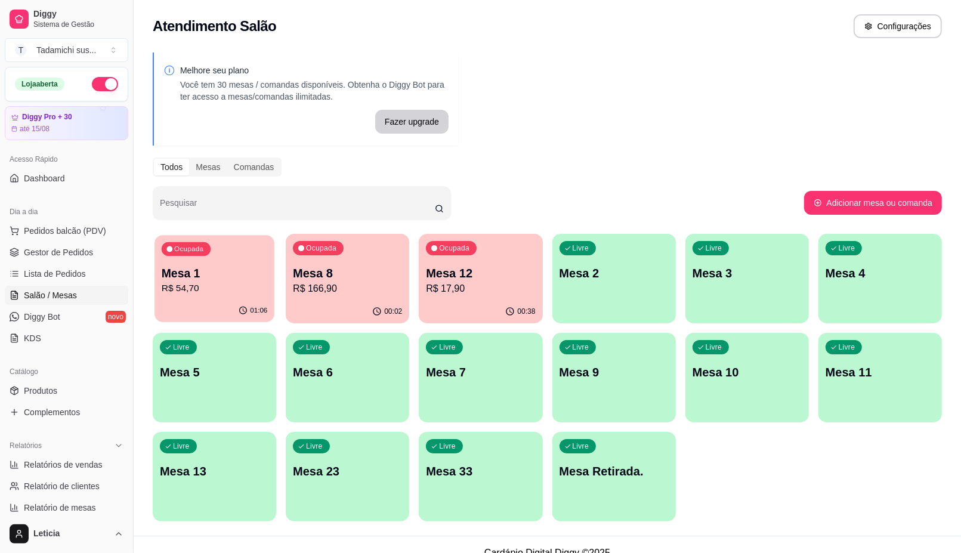
click at [186, 284] on p "R$ 54,70" at bounding box center [215, 289] width 106 height 14
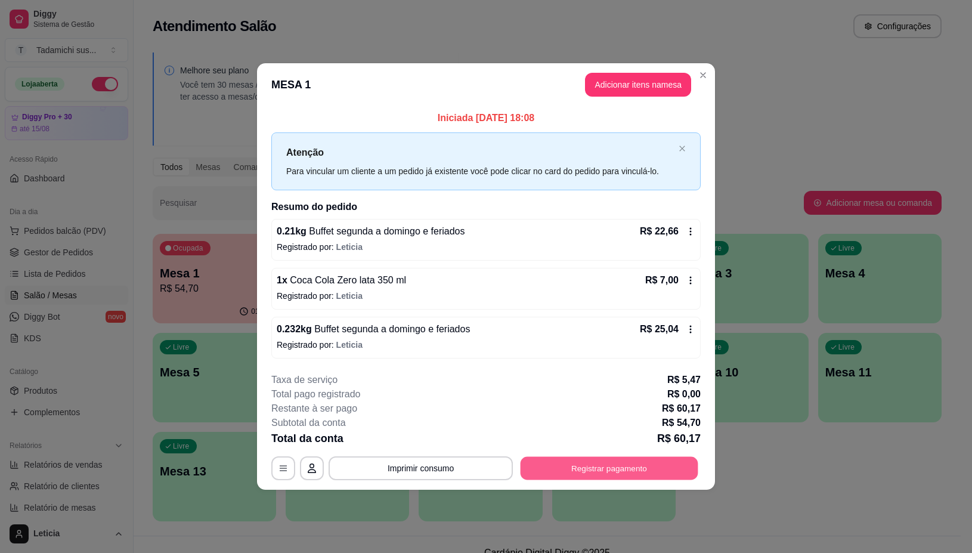
click at [574, 469] on button "Registrar pagamento" at bounding box center [610, 468] width 178 height 23
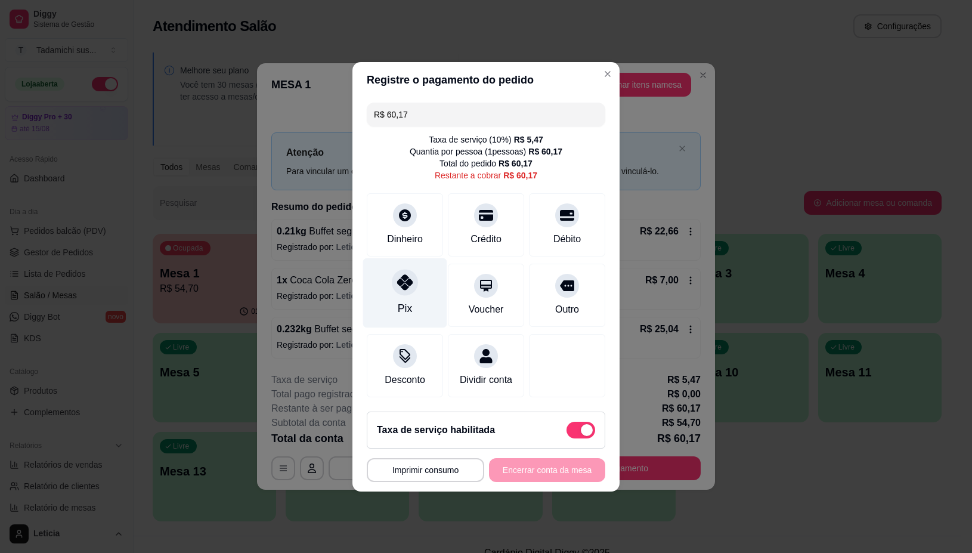
click at [415, 285] on div "Pix" at bounding box center [405, 293] width 84 height 70
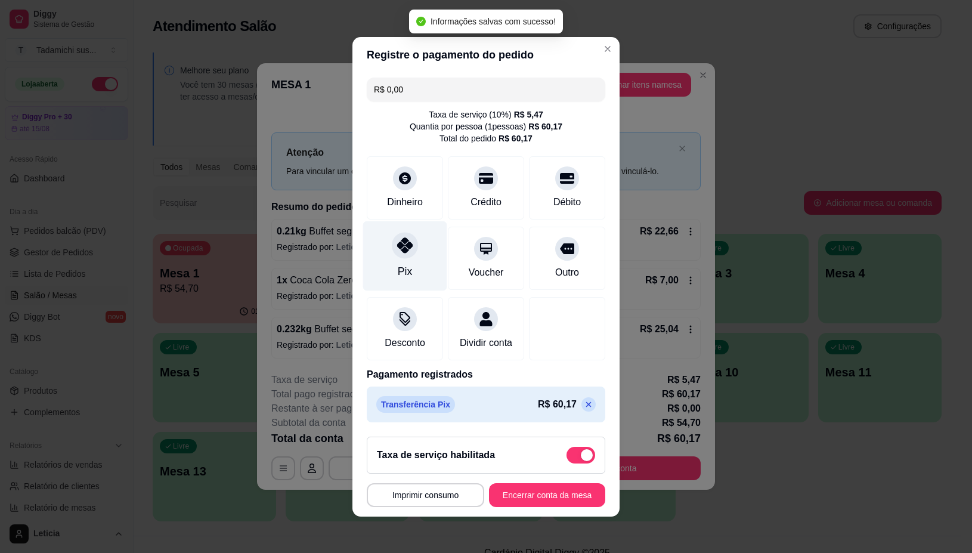
type input "R$ 0,00"
click at [412, 507] on button "Imprimir consumo" at bounding box center [426, 495] width 118 height 24
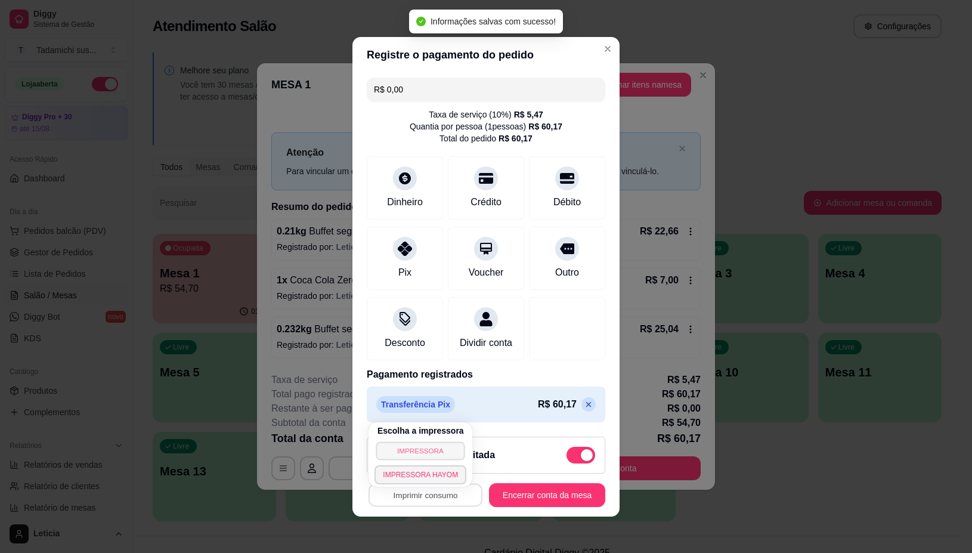
click at [431, 446] on button "IMPRESSORA" at bounding box center [420, 450] width 89 height 18
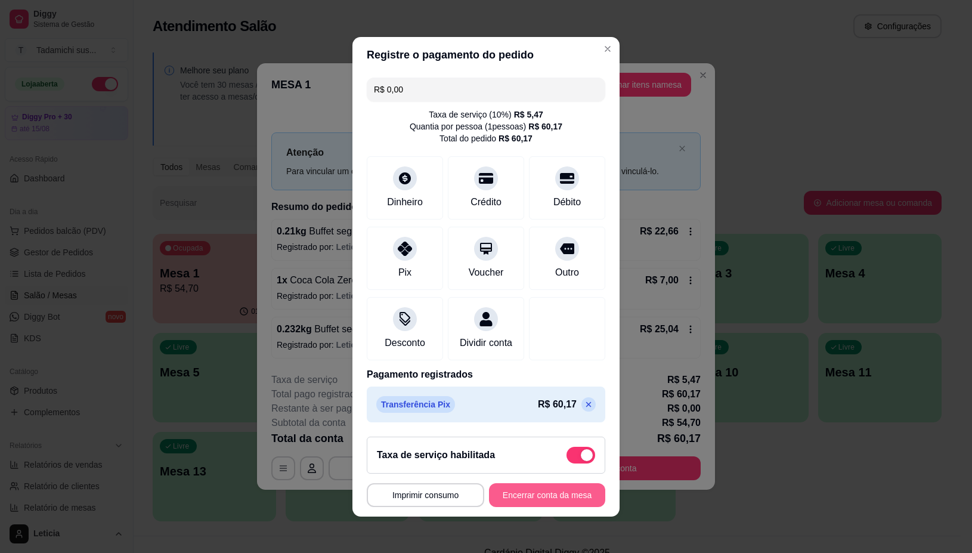
click at [525, 503] on button "Encerrar conta da mesa" at bounding box center [547, 495] width 116 height 24
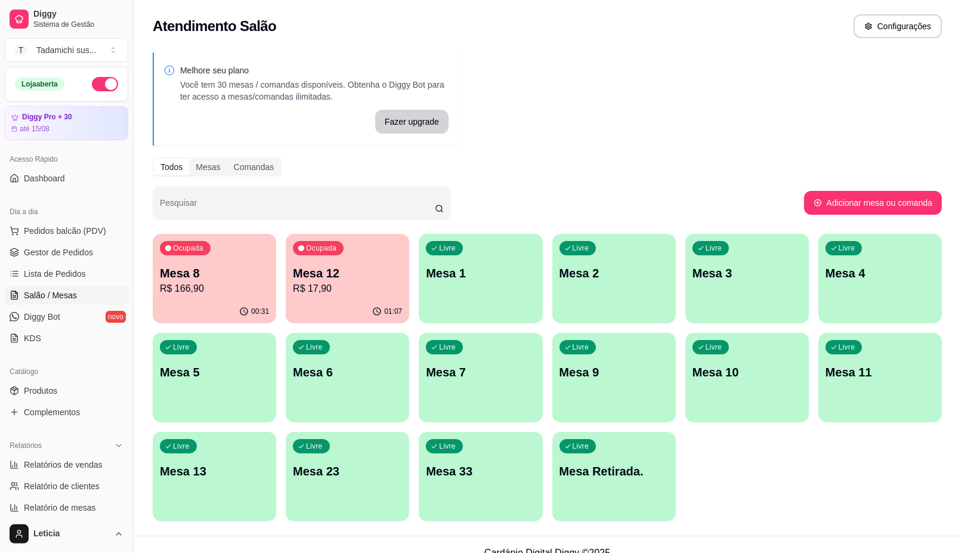
click at [340, 282] on p "R$ 17,90" at bounding box center [347, 289] width 109 height 14
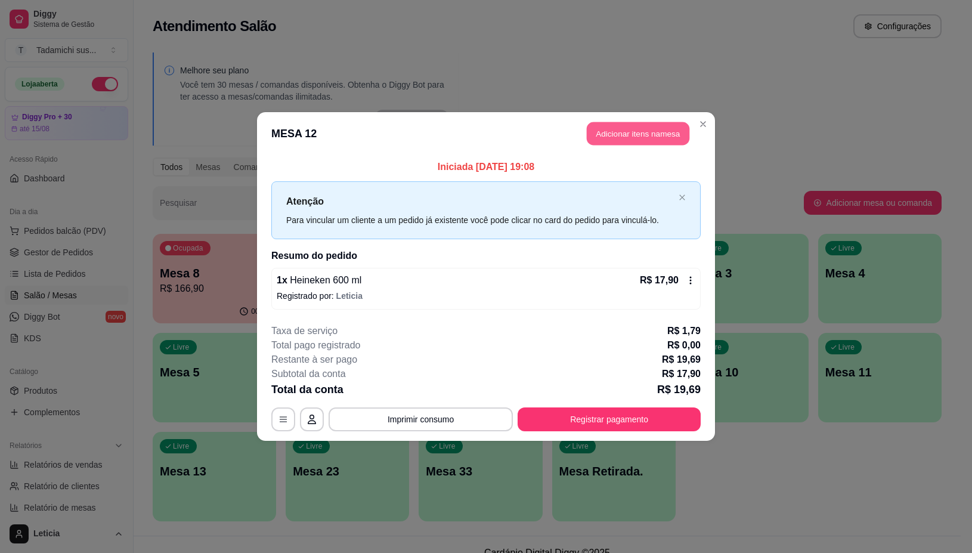
click at [660, 138] on button "Adicionar itens na mesa" at bounding box center [638, 133] width 103 height 23
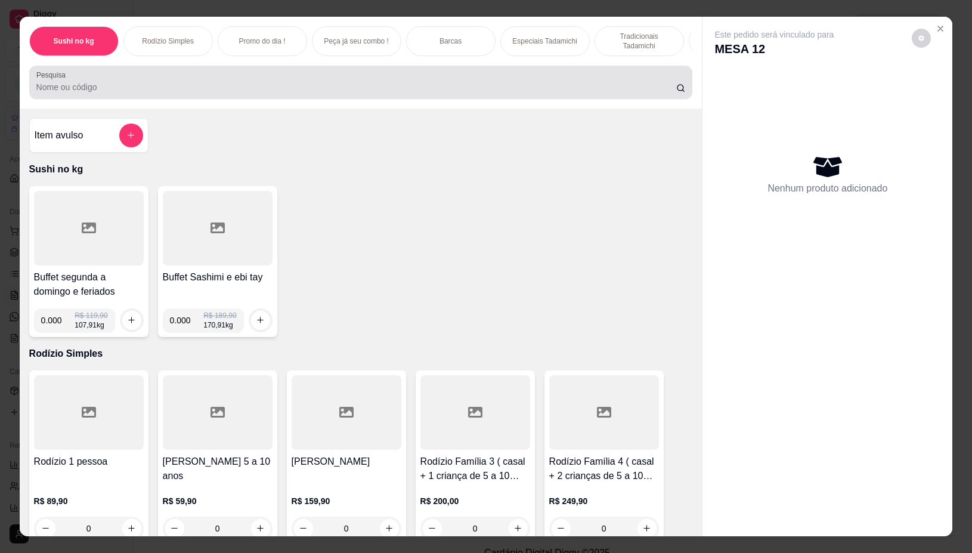
click at [219, 78] on div at bounding box center [361, 82] width 650 height 24
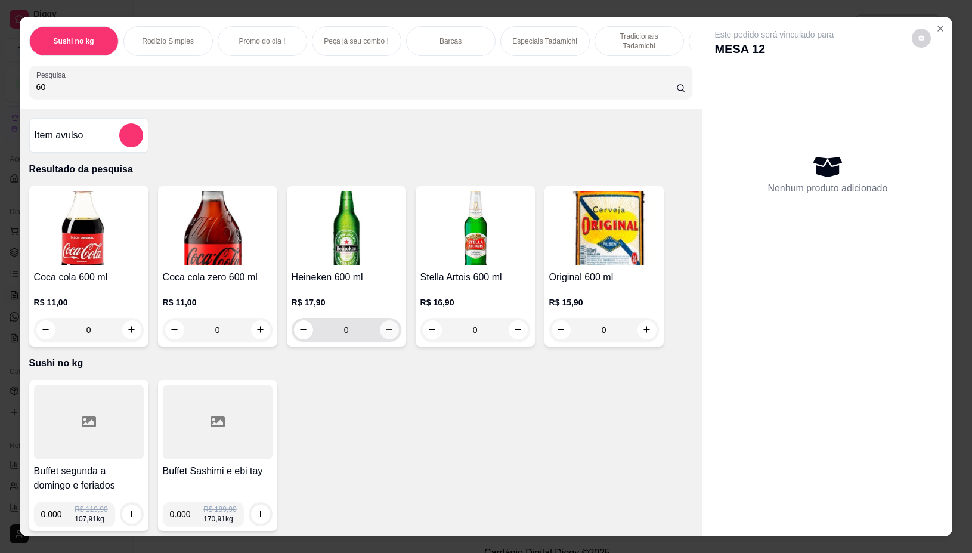
type input "60"
click at [386, 333] on icon "increase-product-quantity" at bounding box center [389, 330] width 7 height 7
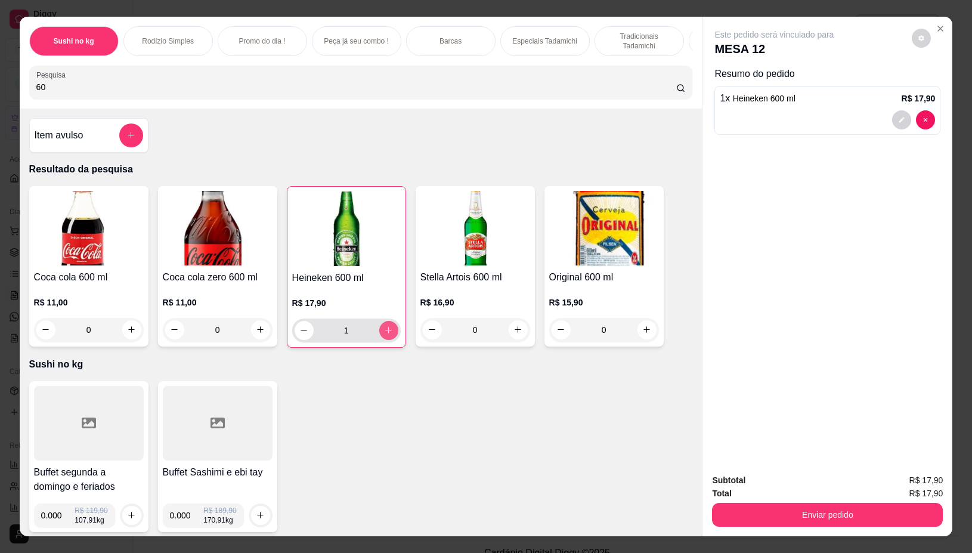
type input "1"
click at [384, 335] on icon "increase-product-quantity" at bounding box center [388, 330] width 9 height 9
type input "2"
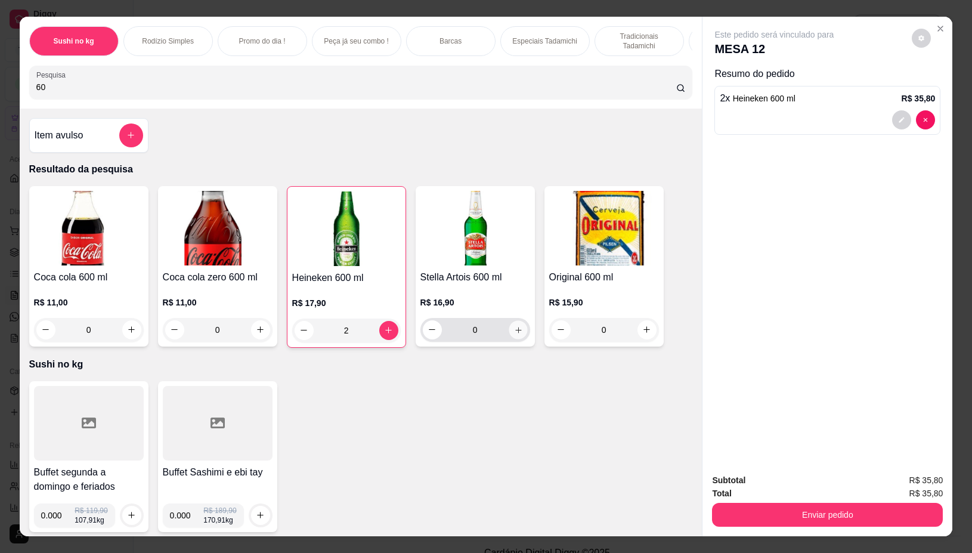
click at [514, 339] on button "increase-product-quantity" at bounding box center [518, 329] width 18 height 18
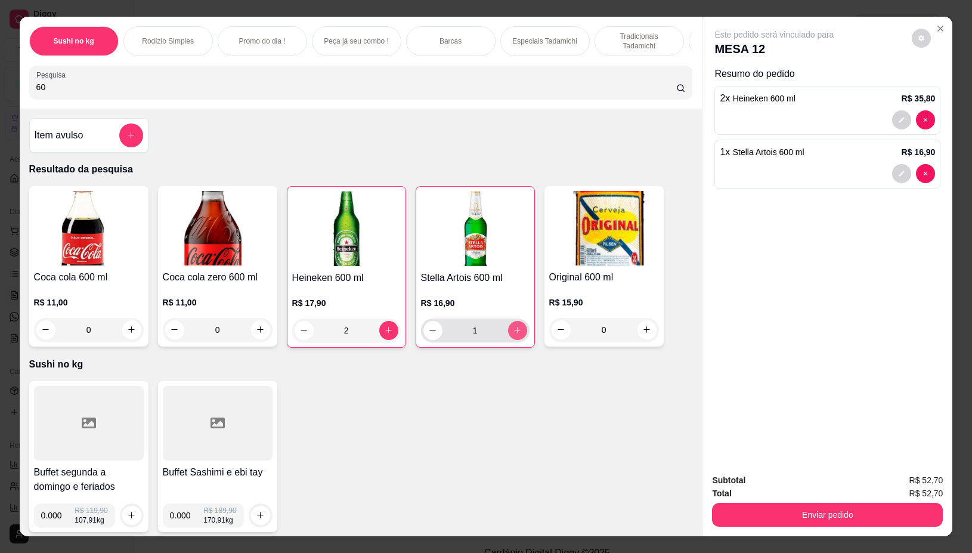
type input "1"
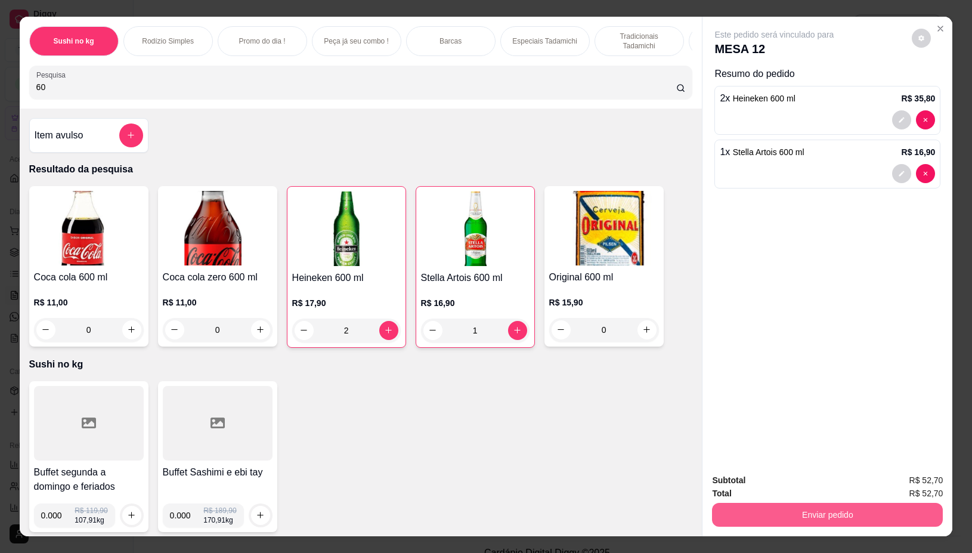
click at [756, 514] on button "Enviar pedido" at bounding box center [827, 515] width 231 height 24
click at [759, 484] on button "Não registrar e enviar pedido" at bounding box center [787, 480] width 120 height 22
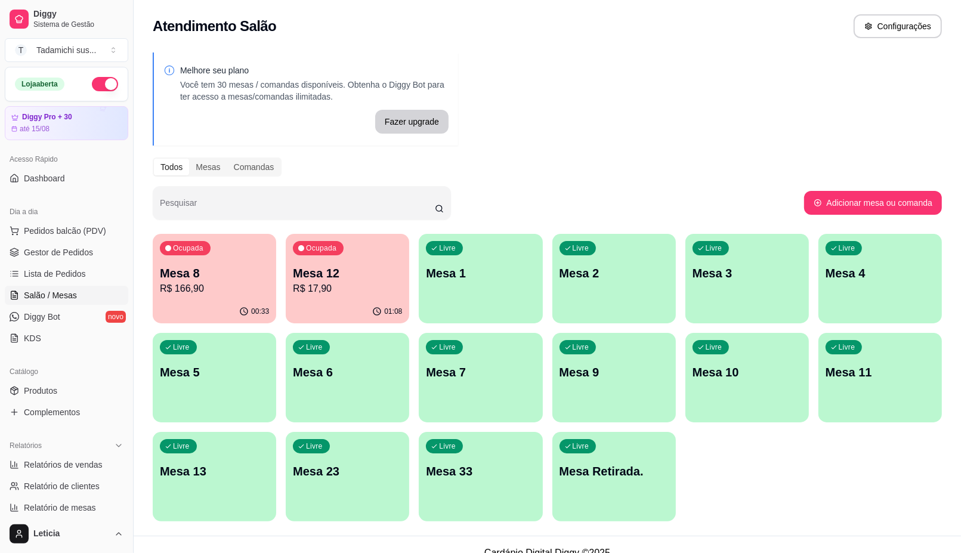
click at [854, 404] on div "Livre Mesa 11" at bounding box center [879, 370] width 123 height 75
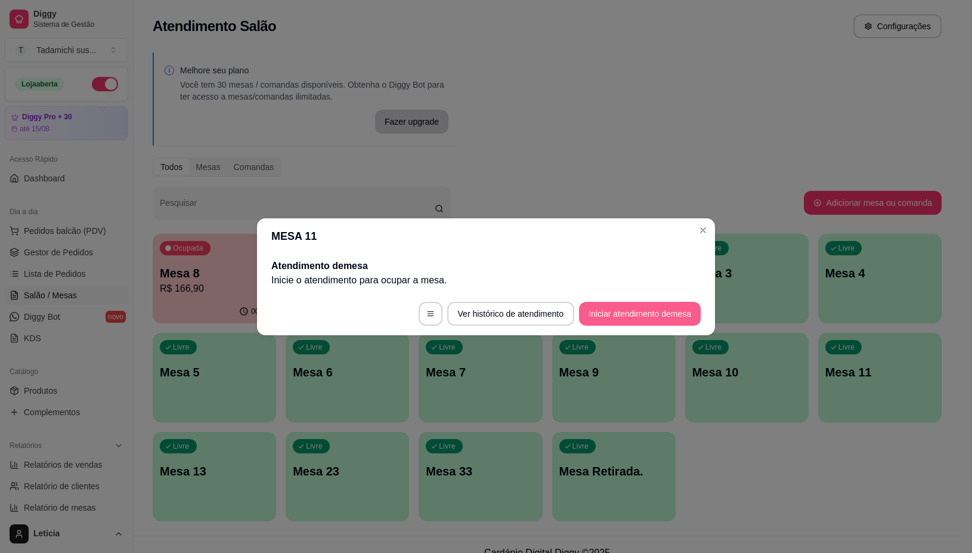
click at [678, 314] on button "Iniciar atendimento de mesa" at bounding box center [640, 314] width 122 height 24
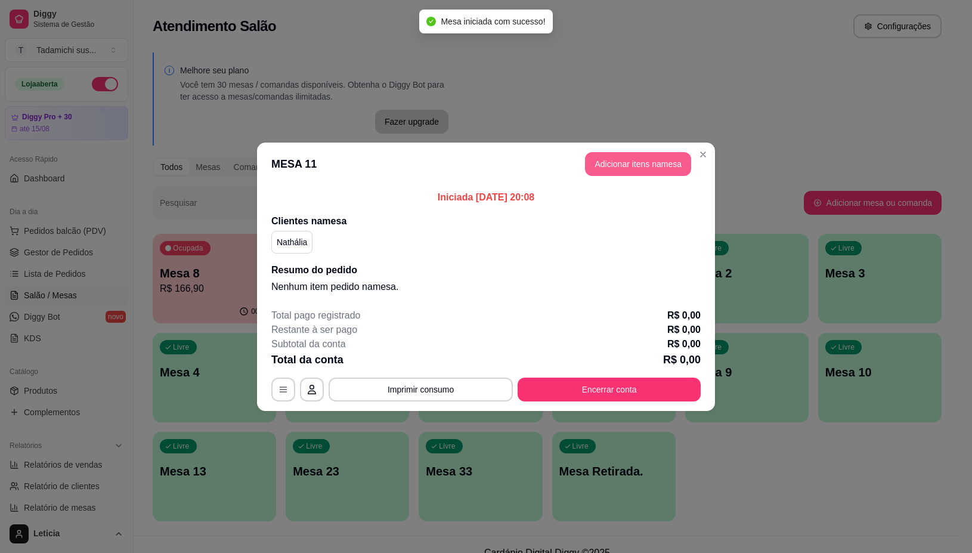
click at [639, 165] on button "Adicionar itens na mesa" at bounding box center [638, 164] width 106 height 24
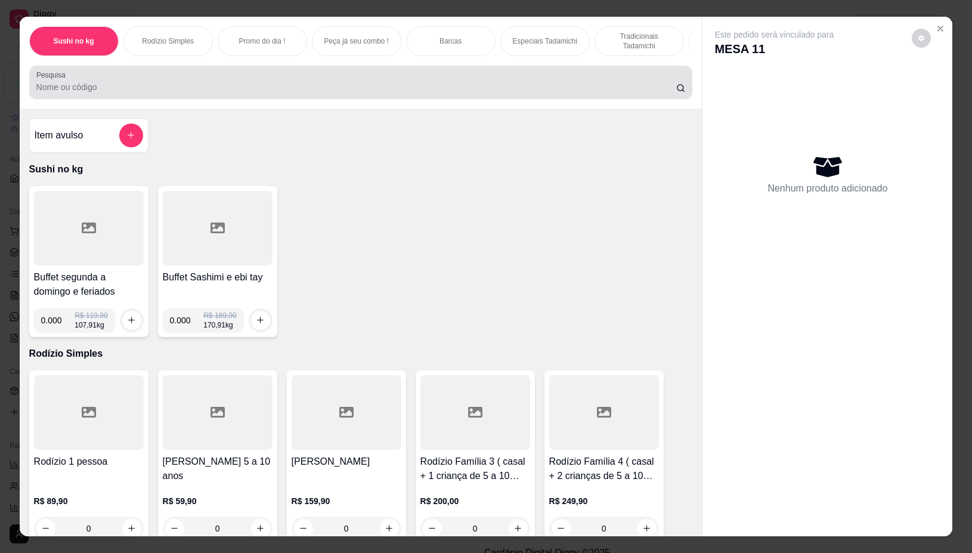
click at [551, 94] on div at bounding box center [361, 82] width 650 height 24
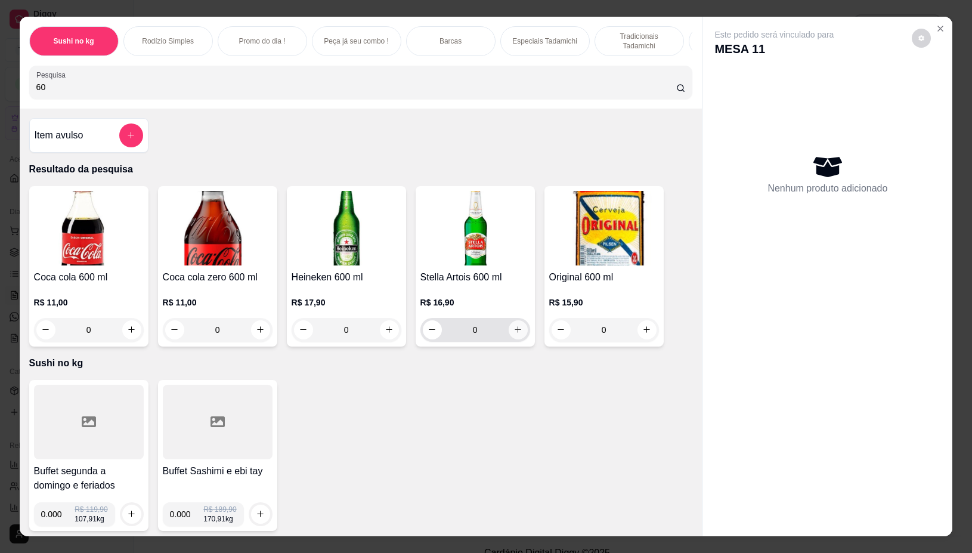
type input "60"
click at [514, 334] on icon "increase-product-quantity" at bounding box center [518, 329] width 9 height 9
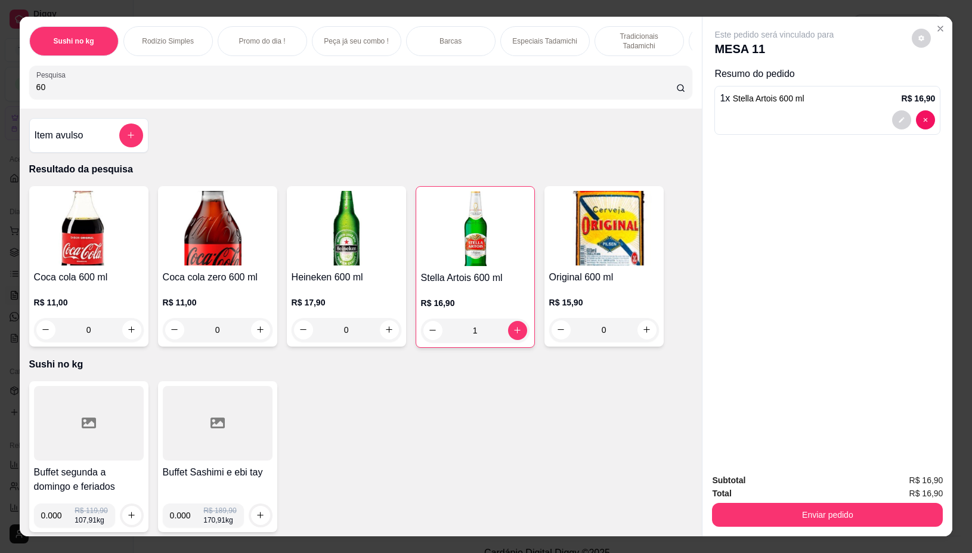
type input "1"
click at [804, 503] on button "Enviar pedido" at bounding box center [827, 515] width 231 height 24
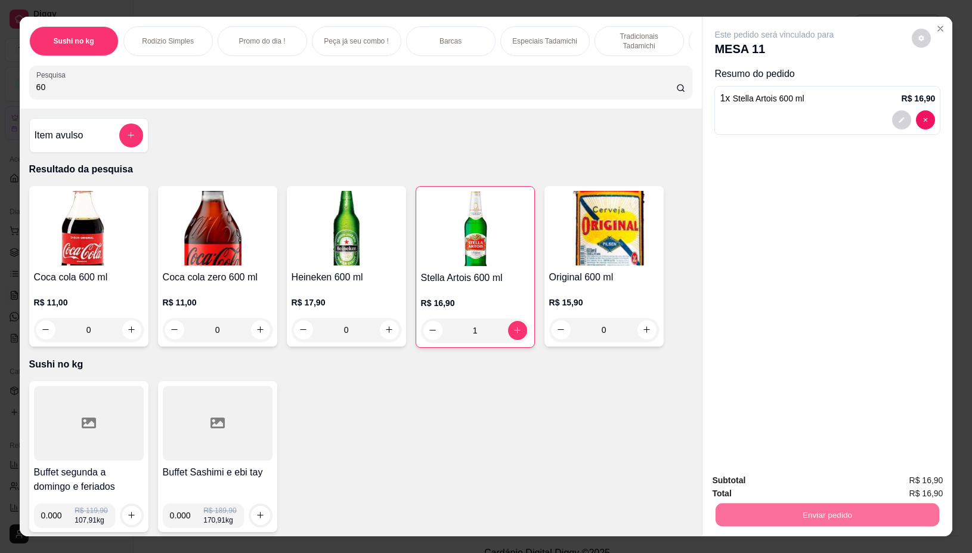
click at [817, 473] on button "Não registrar e enviar pedido" at bounding box center [787, 480] width 120 height 22
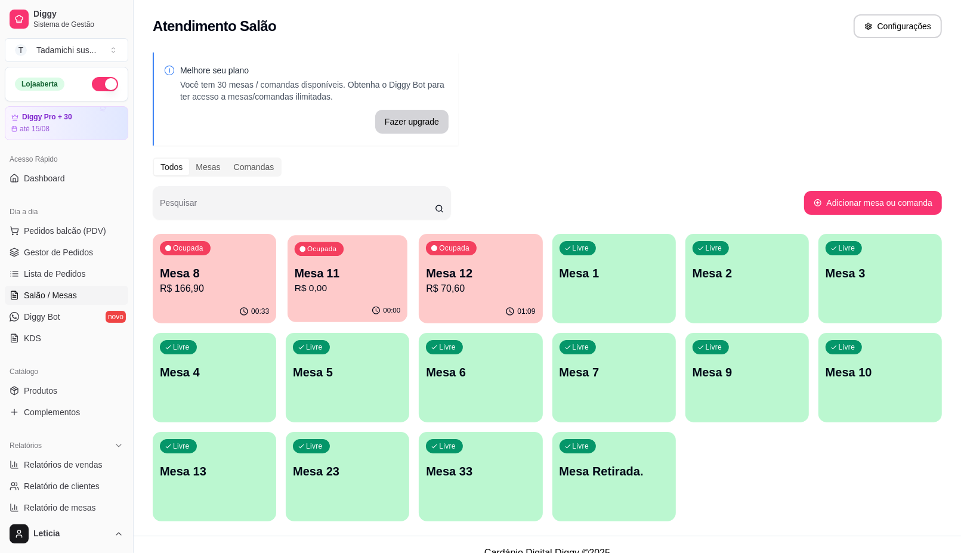
click at [376, 310] on icon "button" at bounding box center [377, 311] width 10 height 10
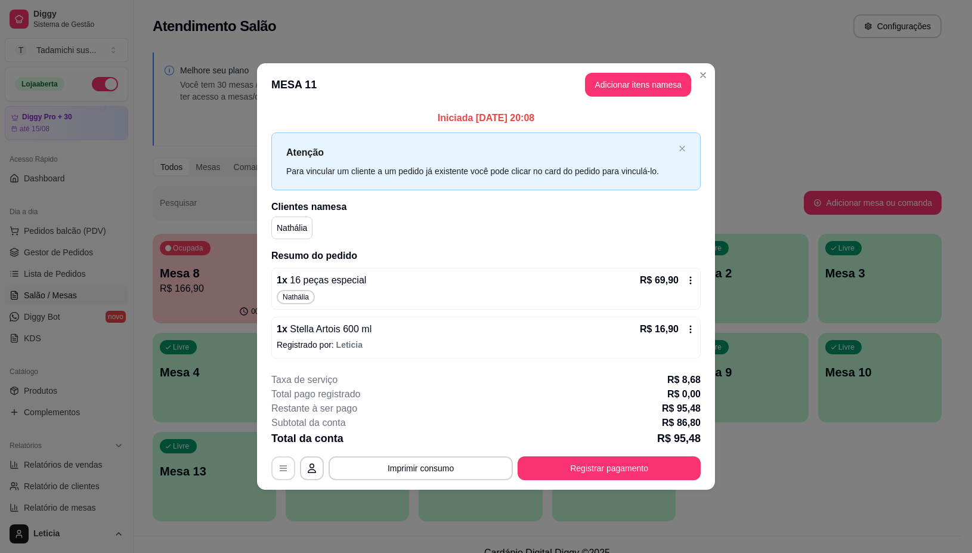
click at [279, 468] on icon "button" at bounding box center [284, 468] width 10 height 10
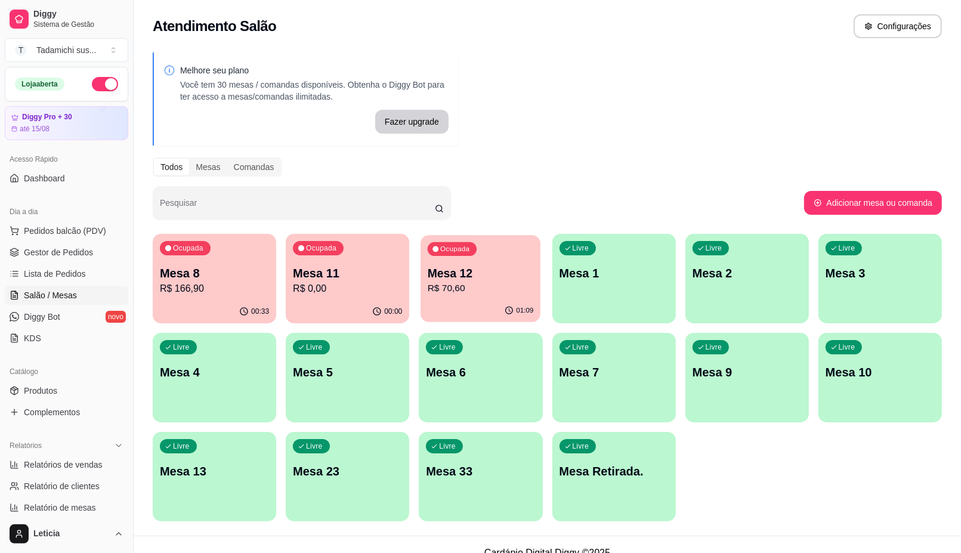
click at [493, 292] on p "R$ 70,60" at bounding box center [481, 289] width 106 height 14
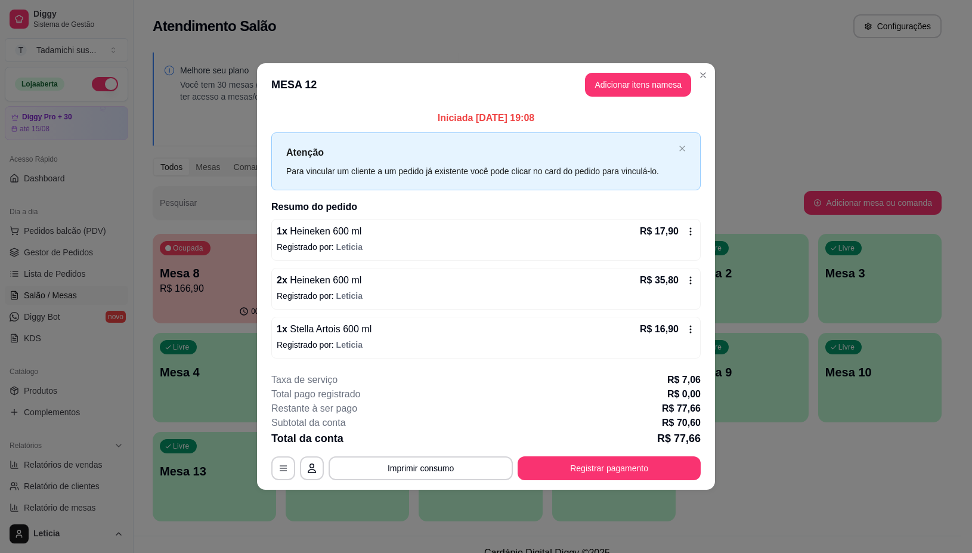
click at [689, 230] on icon at bounding box center [691, 232] width 10 height 10
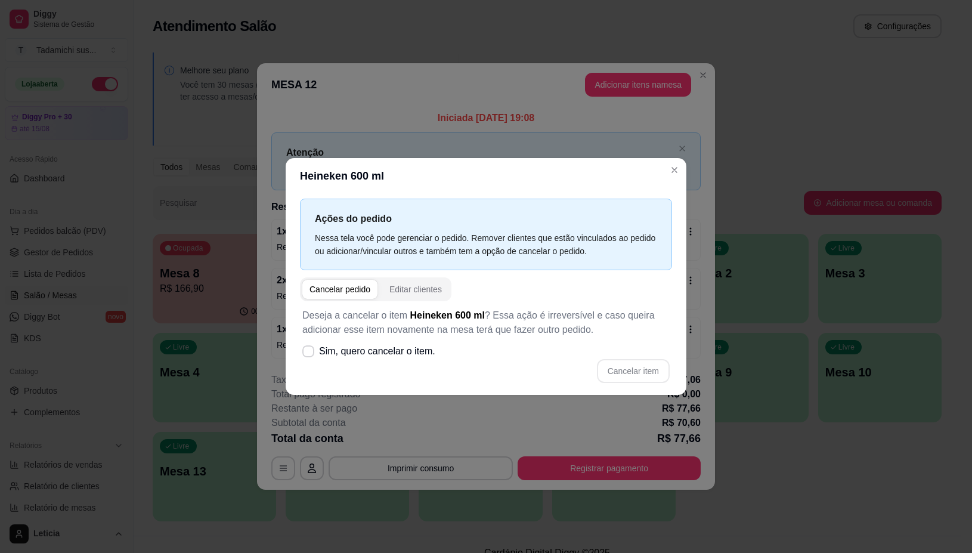
click at [353, 286] on div "Cancelar pedido" at bounding box center [340, 289] width 61 height 12
click at [311, 355] on icon at bounding box center [309, 351] width 10 height 7
click at [310, 355] on input "Sim, quero cancelar o item." at bounding box center [306, 357] width 8 height 8
checkbox input "true"
click at [636, 370] on button "Cancelar item" at bounding box center [633, 371] width 73 height 24
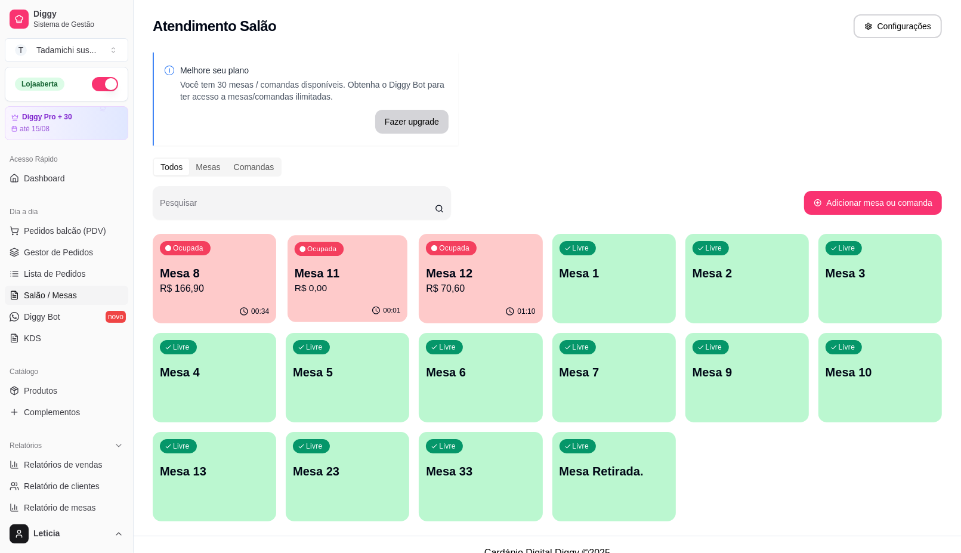
click at [377, 285] on p "R$ 0,00" at bounding box center [348, 289] width 106 height 14
click at [234, 282] on p "R$ 166,90" at bounding box center [215, 289] width 106 height 14
click at [164, 299] on div "Ocupada Mesa 8 R$ 166,90" at bounding box center [214, 267] width 120 height 64
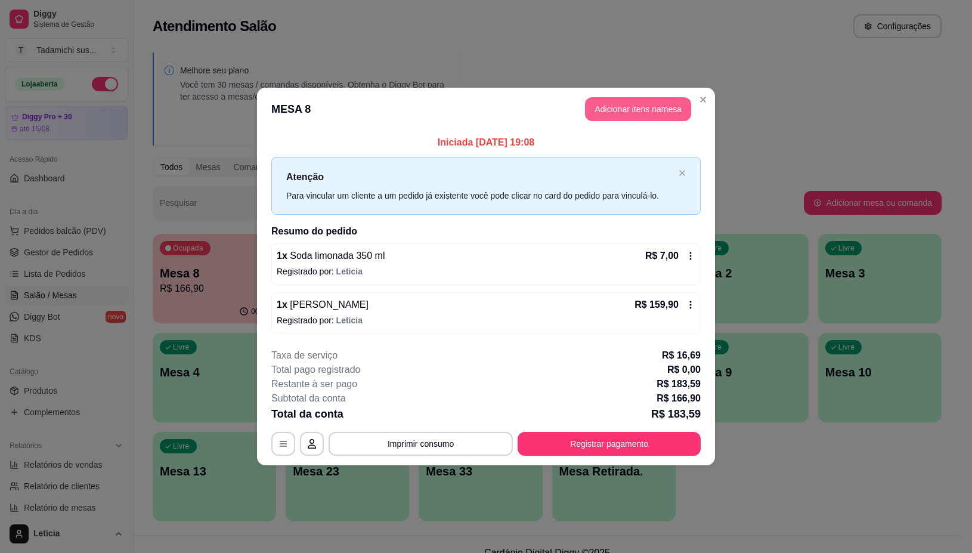
click at [642, 112] on button "Adicionar itens na mesa" at bounding box center [638, 109] width 106 height 24
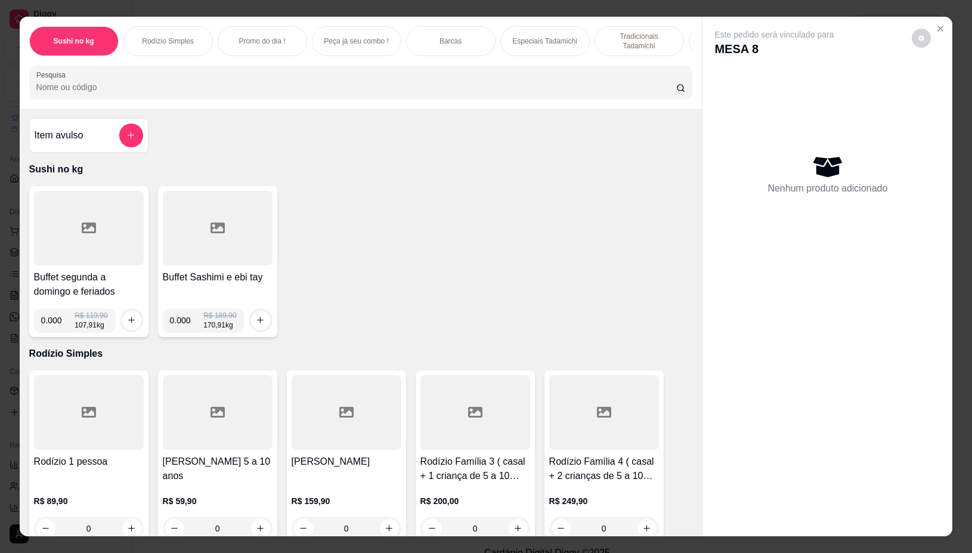
click at [483, 90] on input "Pesquisa" at bounding box center [356, 87] width 640 height 12
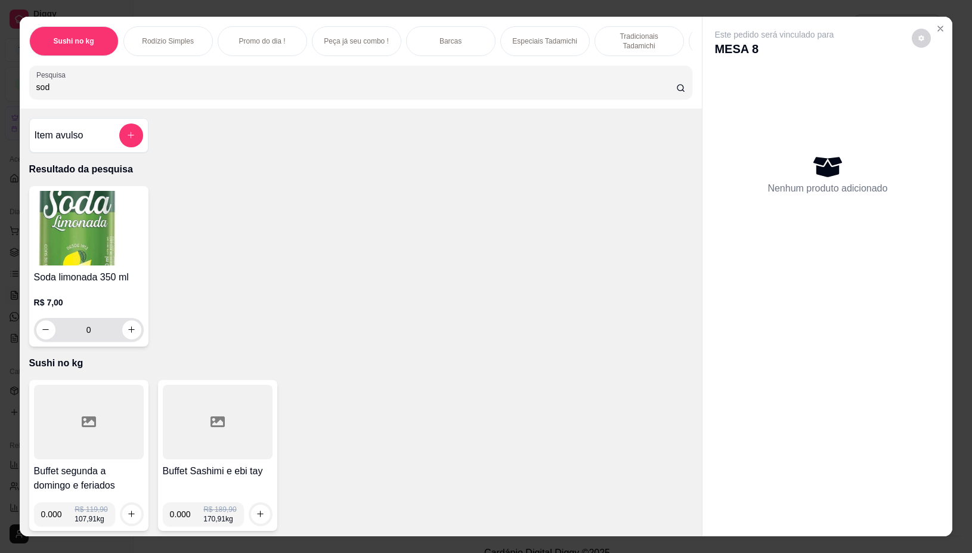
type input "sod"
click at [123, 339] on button "increase-product-quantity" at bounding box center [131, 329] width 19 height 19
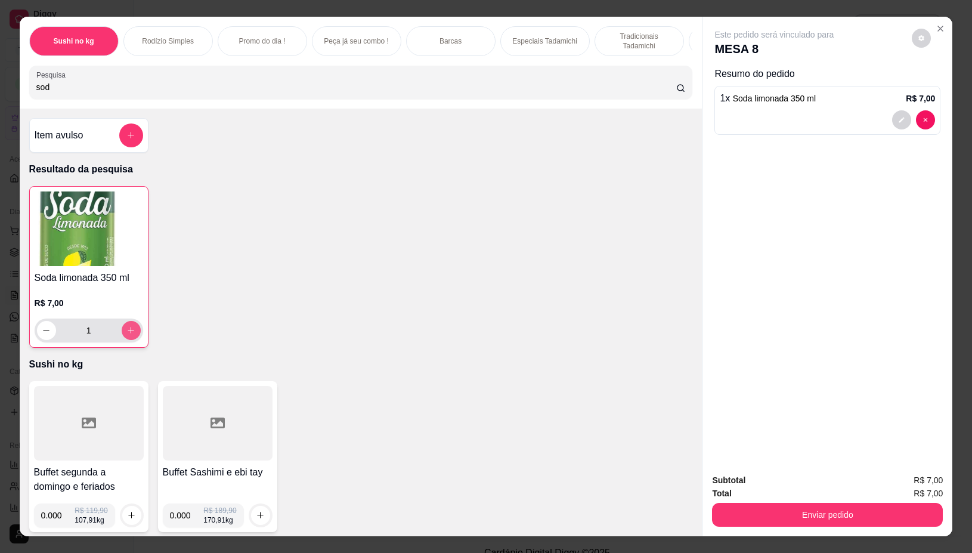
type input "1"
click at [827, 513] on button "Enviar pedido" at bounding box center [827, 515] width 231 height 24
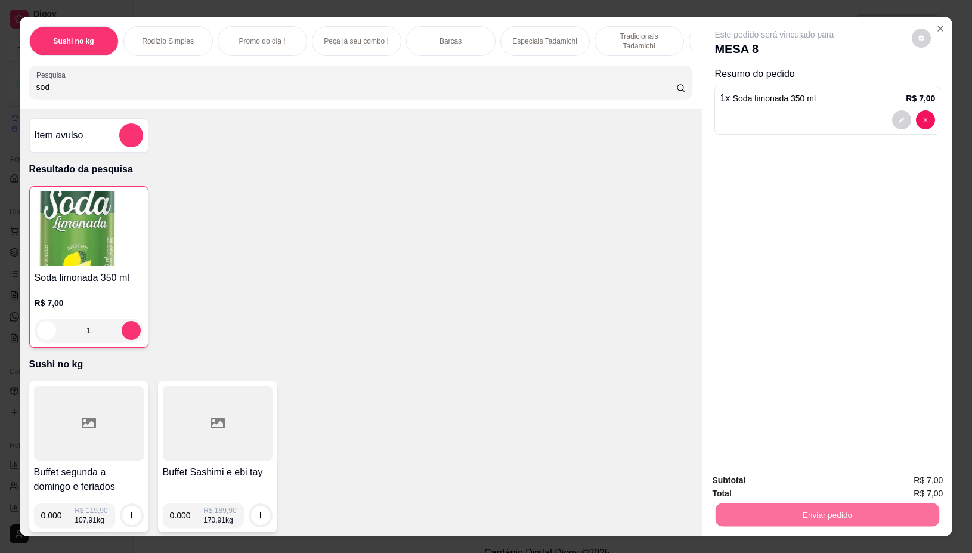
click at [789, 472] on button "Não registrar e enviar pedido" at bounding box center [787, 480] width 124 height 23
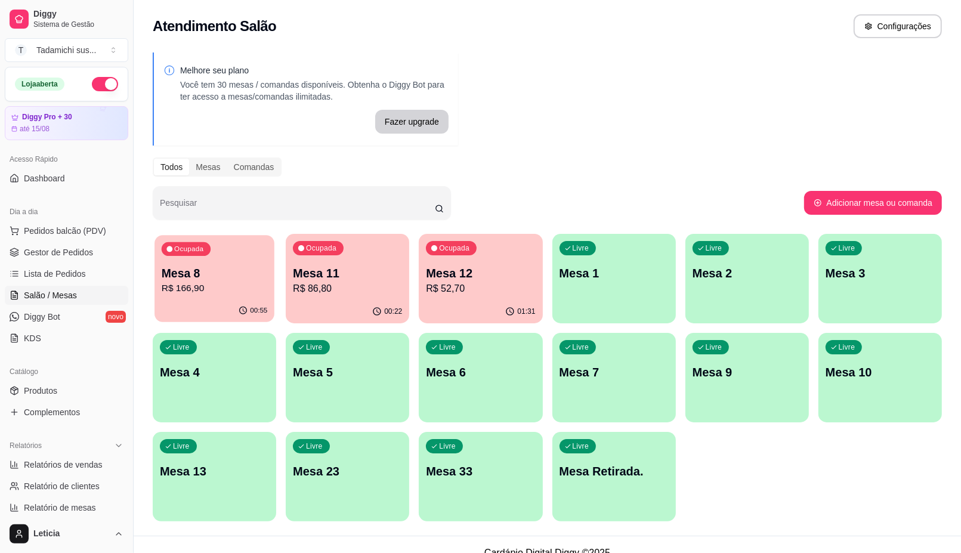
click at [162, 285] on p "R$ 166,90" at bounding box center [215, 289] width 106 height 14
click at [369, 265] on p "Mesa 11" at bounding box center [347, 273] width 109 height 17
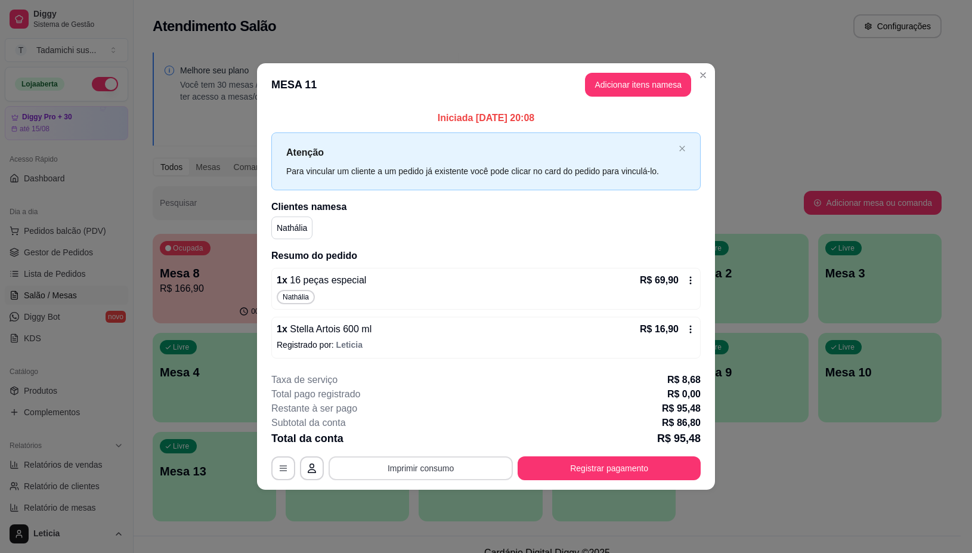
click at [475, 474] on button "Imprimir consumo" at bounding box center [421, 468] width 184 height 24
click at [449, 413] on button "IMPRESSORA" at bounding box center [424, 417] width 89 height 18
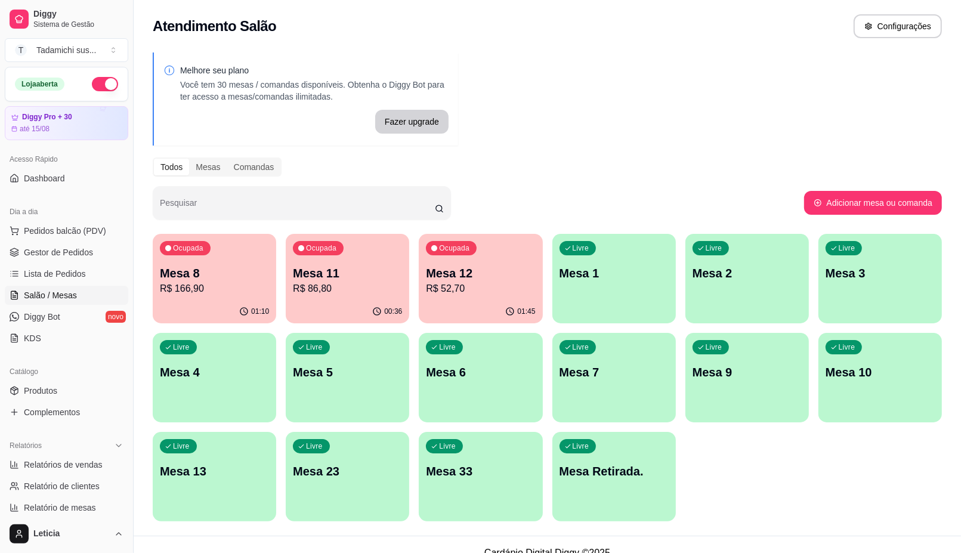
click at [185, 282] on p "R$ 166,90" at bounding box center [214, 289] width 109 height 14
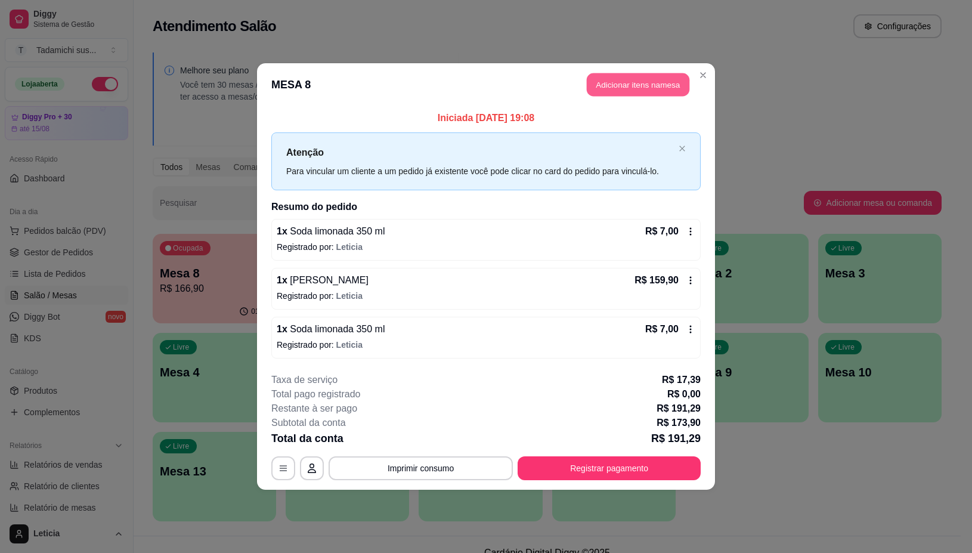
click at [596, 82] on button "Adicionar itens na mesa" at bounding box center [638, 84] width 103 height 23
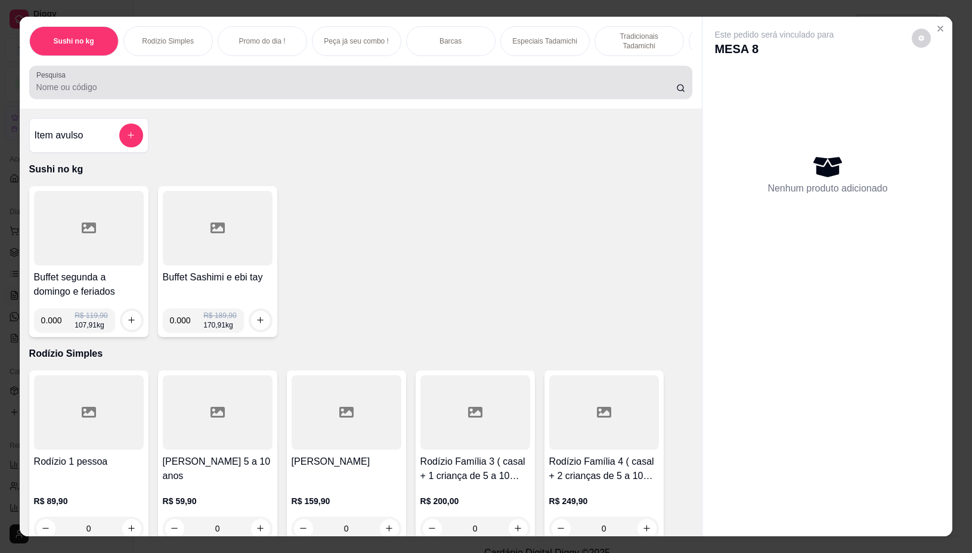
click at [307, 90] on input "Pesquisa" at bounding box center [356, 87] width 640 height 12
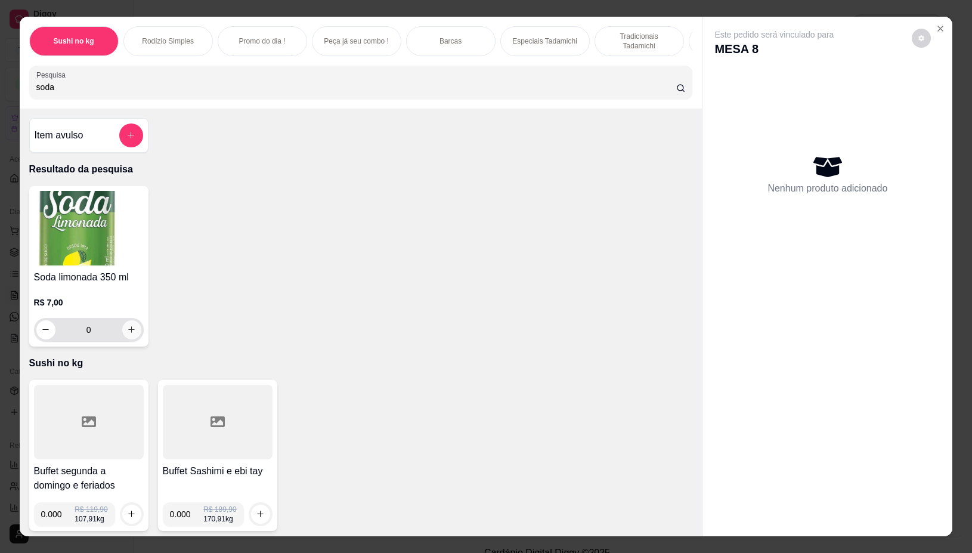
type input "soda"
click at [130, 339] on button "increase-product-quantity" at bounding box center [131, 329] width 19 height 19
type input "1"
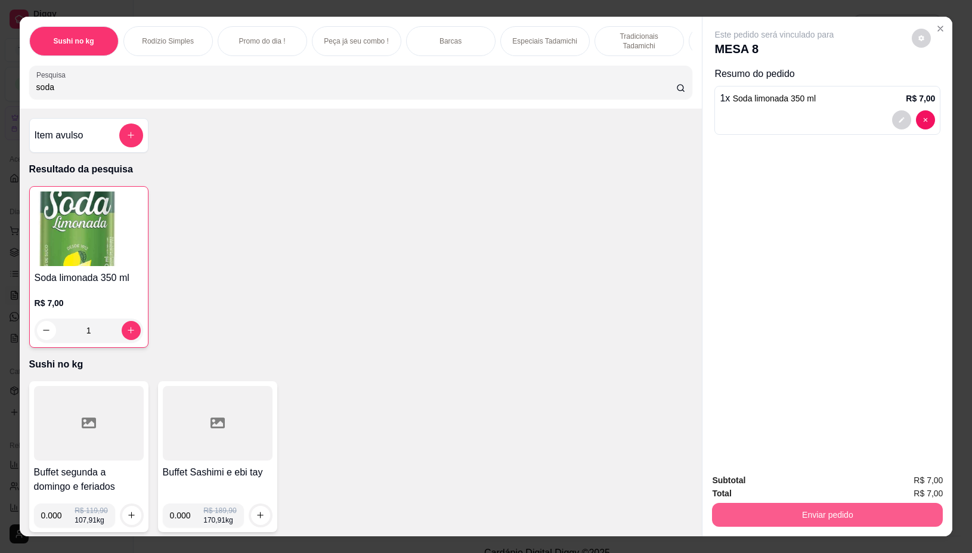
click at [759, 503] on button "Enviar pedido" at bounding box center [827, 515] width 231 height 24
click at [740, 472] on button "Não registrar e enviar pedido" at bounding box center [787, 480] width 120 height 22
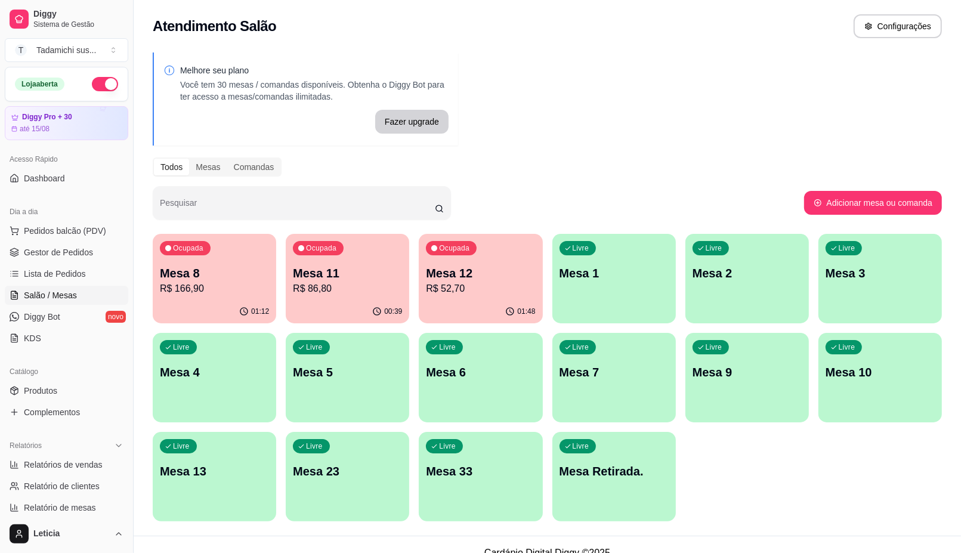
click at [472, 270] on p "Mesa 12" at bounding box center [480, 273] width 109 height 17
click at [322, 282] on p "R$ 86,80" at bounding box center [347, 289] width 109 height 14
click at [488, 395] on div "Livre Mesa 6" at bounding box center [480, 370] width 123 height 75
click at [360, 300] on div "00:42" at bounding box center [347, 310] width 120 height 23
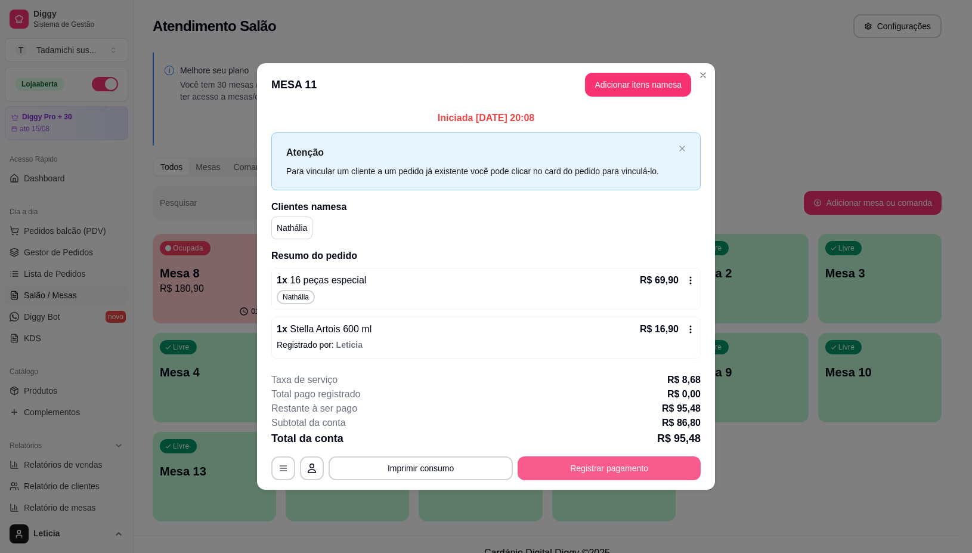
click at [567, 471] on button "Registrar pagamento" at bounding box center [609, 468] width 183 height 24
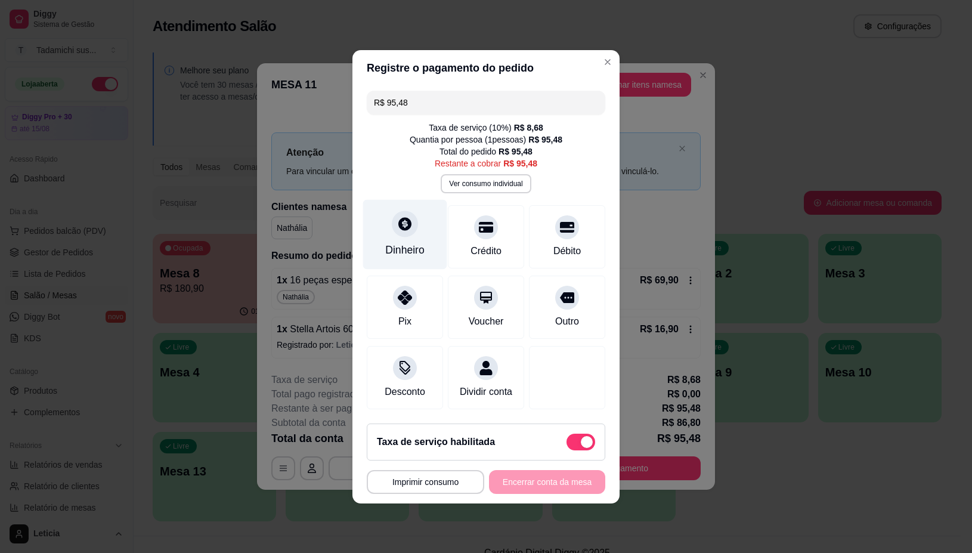
click at [418, 243] on div "Dinheiro" at bounding box center [404, 250] width 39 height 16
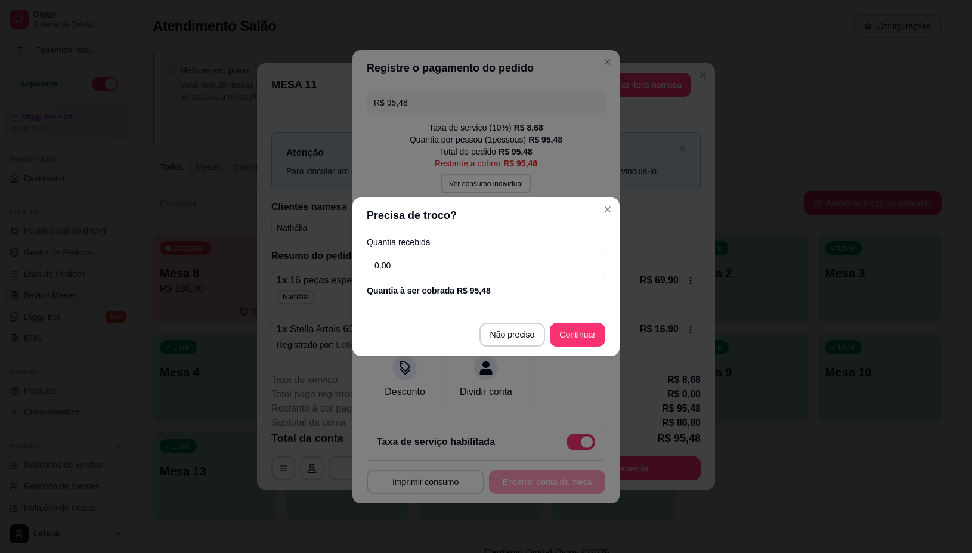
click at [508, 262] on input "0,00" at bounding box center [486, 265] width 239 height 24
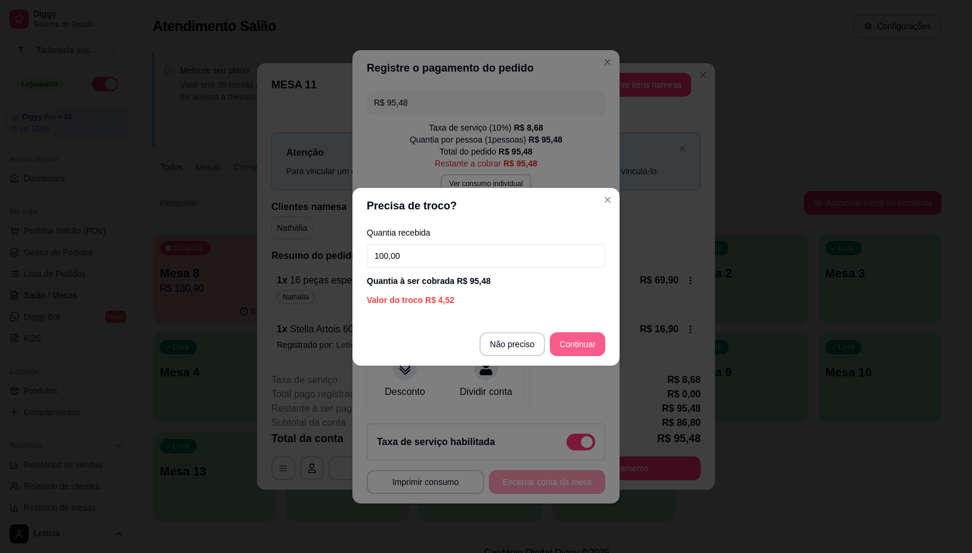
type input "100,00"
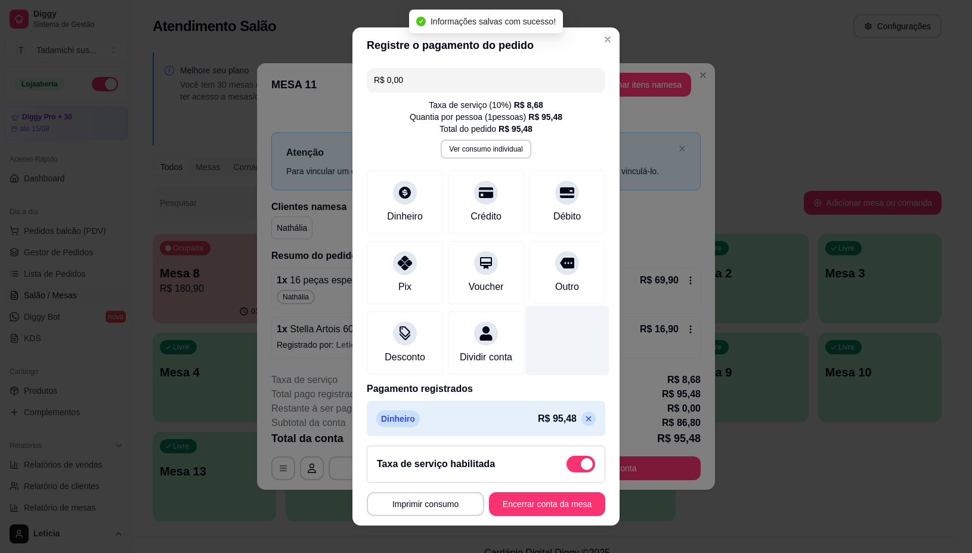
type input "R$ 0,00"
click at [410, 506] on button "Imprimir consumo" at bounding box center [426, 504] width 118 height 24
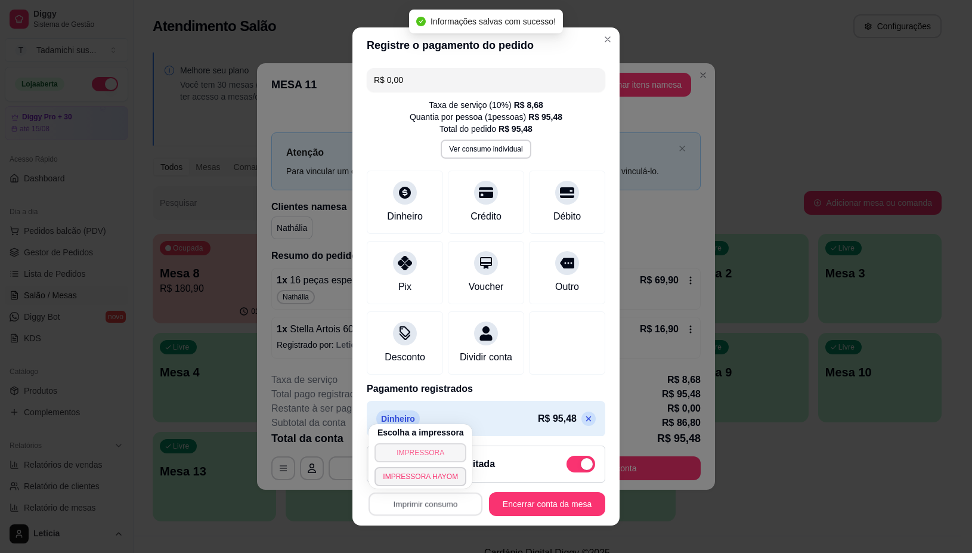
click at [413, 452] on button "IMPRESSORA" at bounding box center [421, 452] width 92 height 19
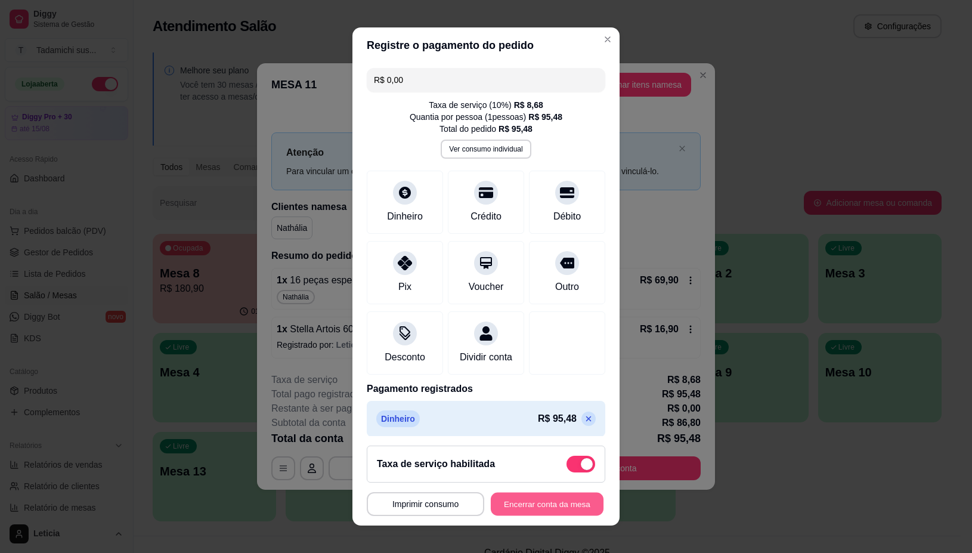
click at [540, 503] on button "Encerrar conta da mesa" at bounding box center [547, 503] width 113 height 23
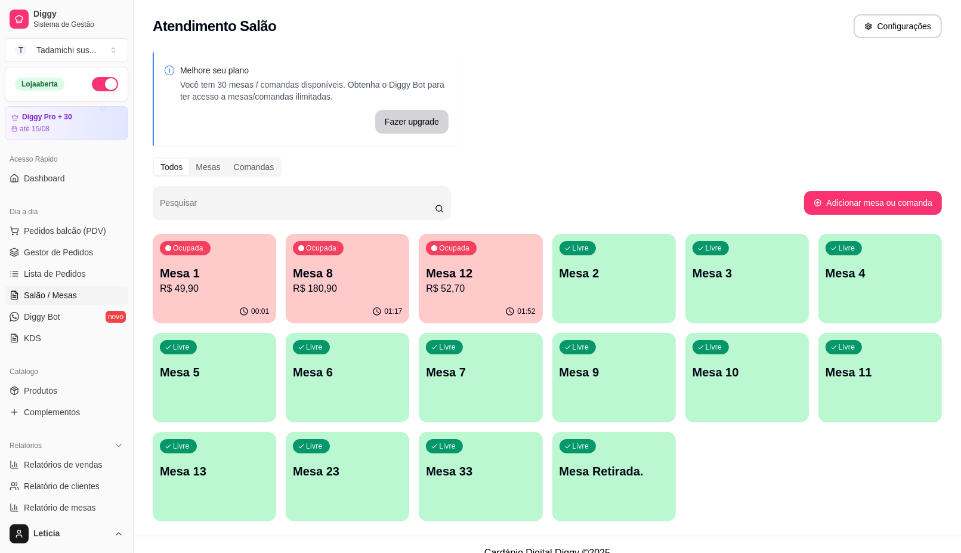
click at [358, 291] on p "R$ 180,90" at bounding box center [347, 289] width 109 height 14
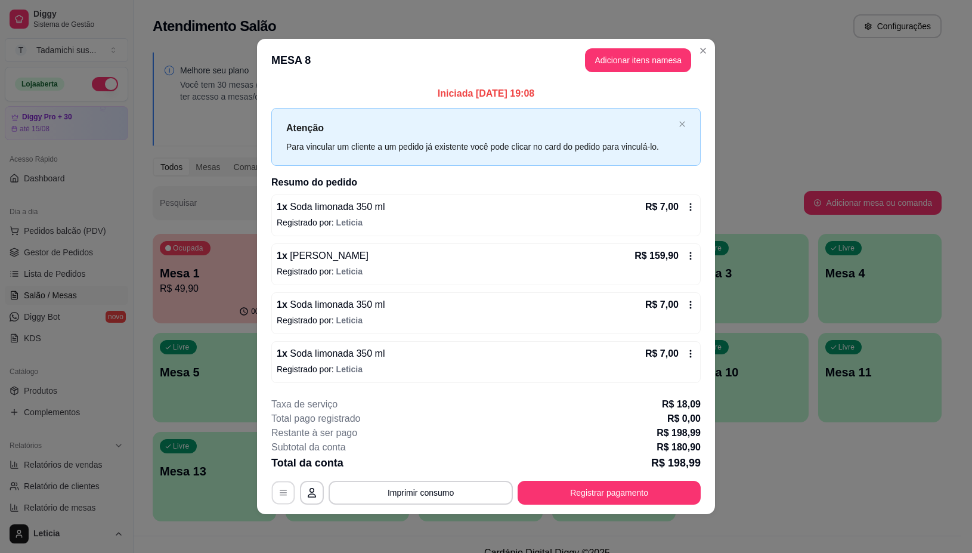
click at [279, 502] on button "button" at bounding box center [283, 492] width 23 height 23
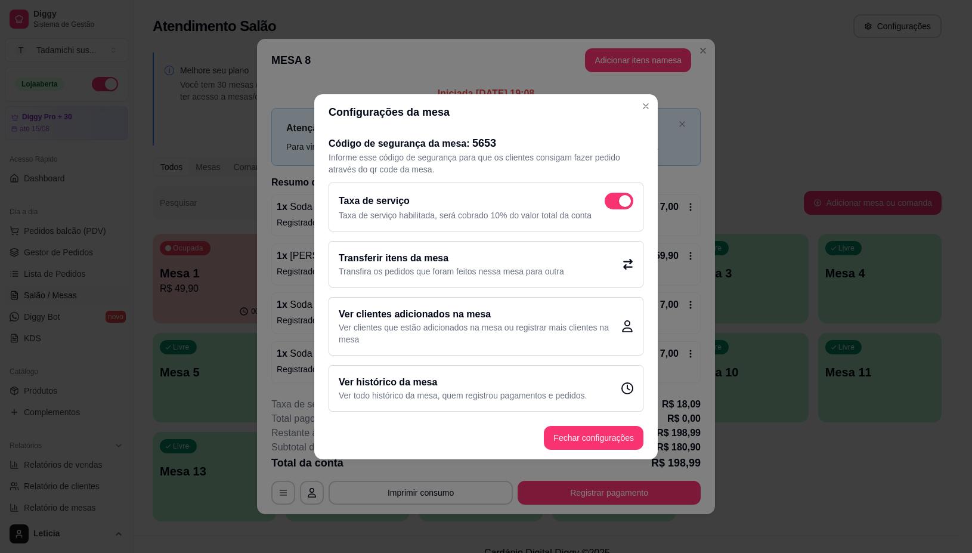
click at [617, 210] on p "Taxa de serviço habilitada, será cobrado 10% do valor total da conta" at bounding box center [486, 215] width 295 height 12
checkbox input "false"
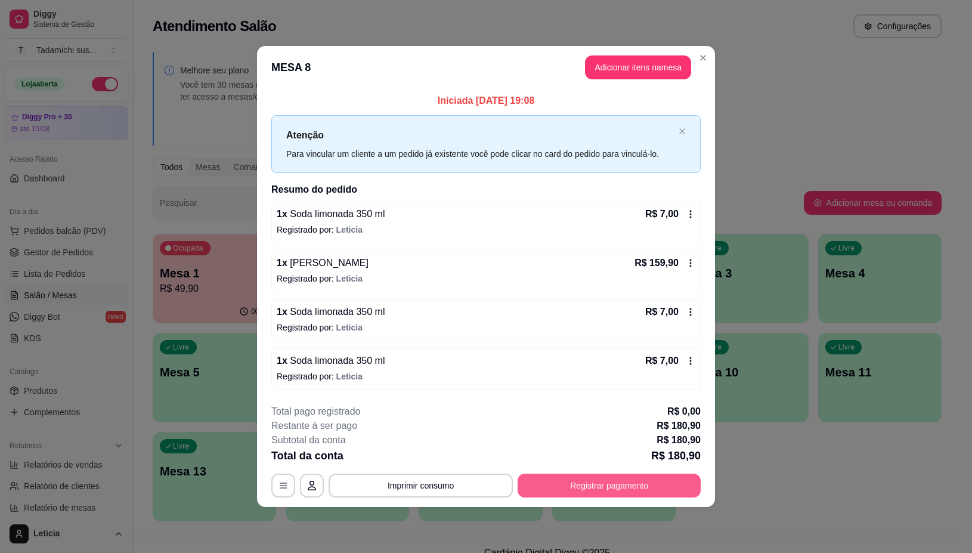
click at [610, 487] on button "Registrar pagamento" at bounding box center [609, 486] width 183 height 24
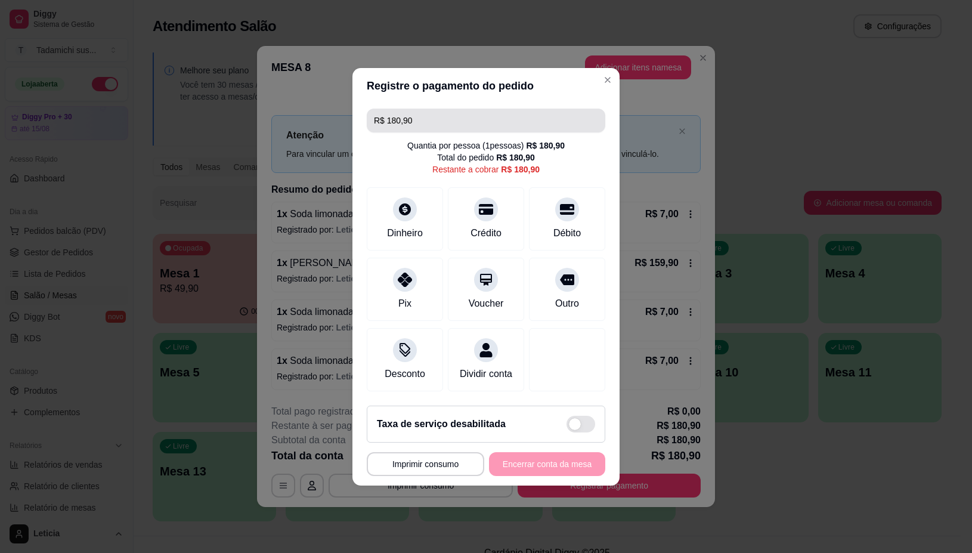
click at [519, 109] on input "R$ 180,90" at bounding box center [486, 121] width 224 height 24
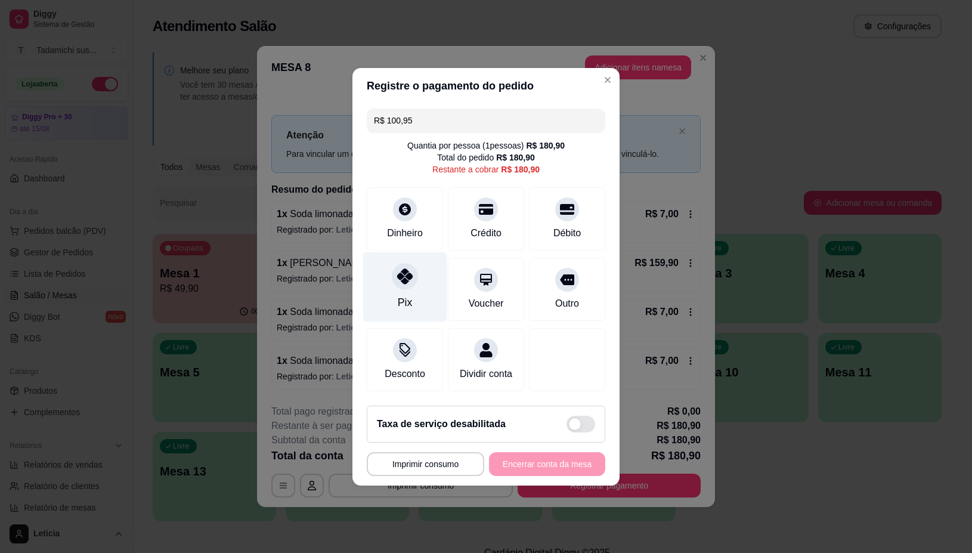
click at [426, 271] on div "Pix" at bounding box center [405, 287] width 84 height 70
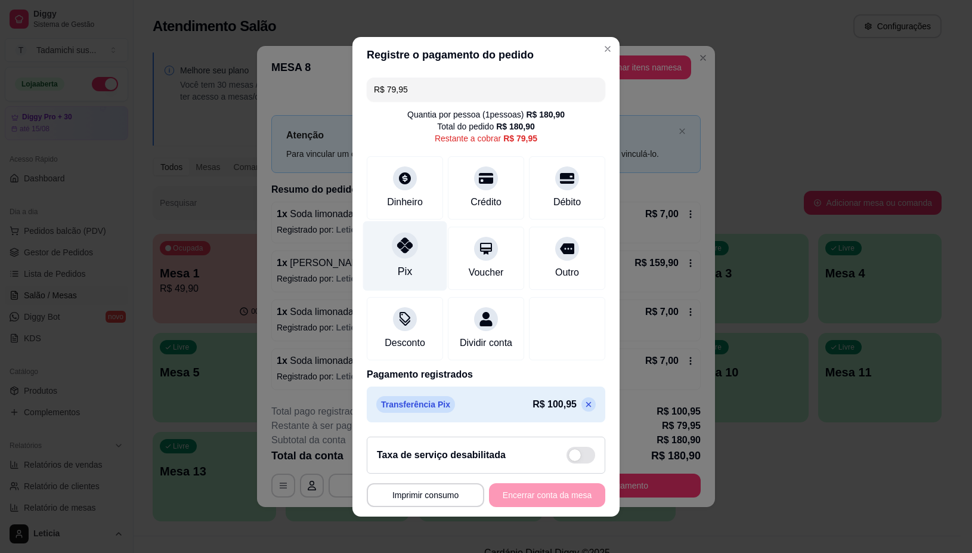
click at [406, 251] on div "Pix" at bounding box center [405, 256] width 84 height 70
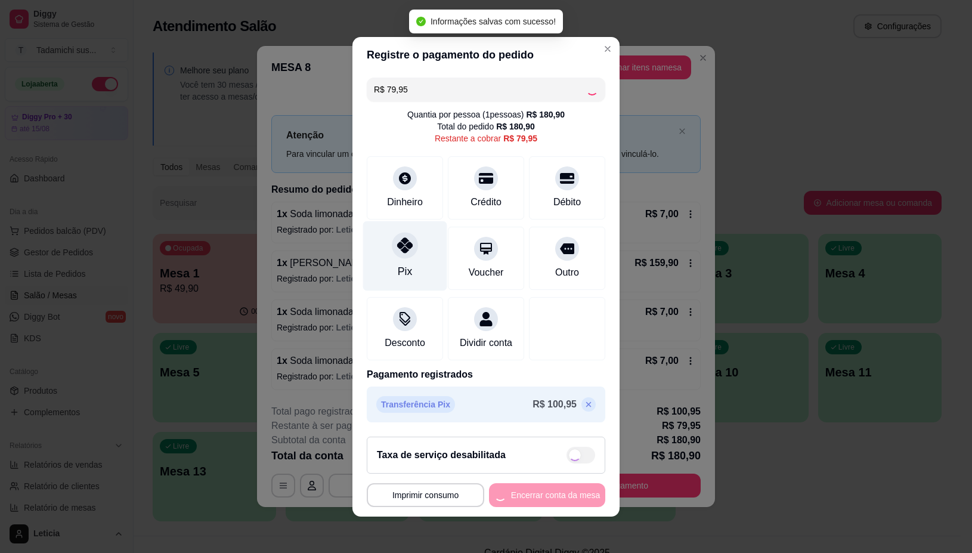
type input "R$ 0,00"
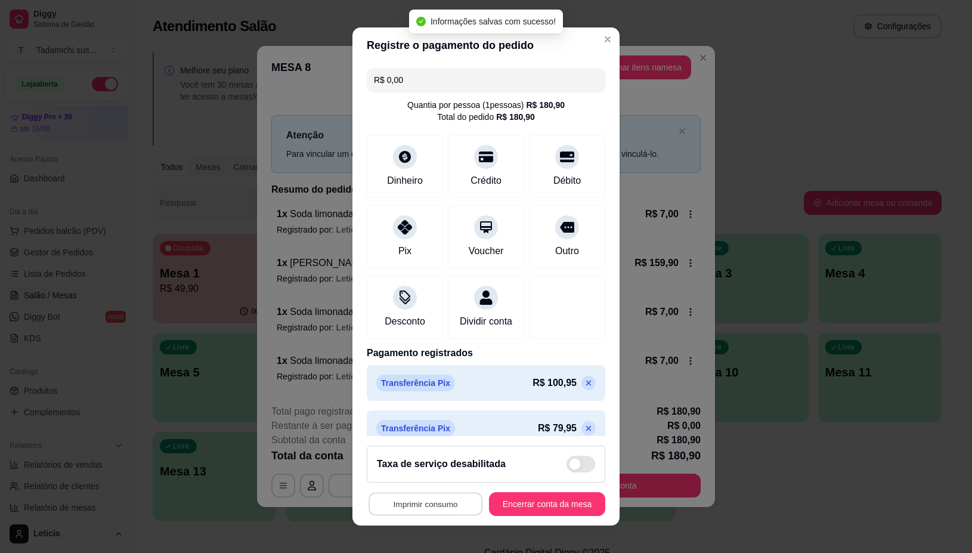
click at [379, 510] on button "Imprimir consumo" at bounding box center [426, 503] width 114 height 23
click at [387, 454] on button "IMPRESSORA" at bounding box center [420, 452] width 89 height 18
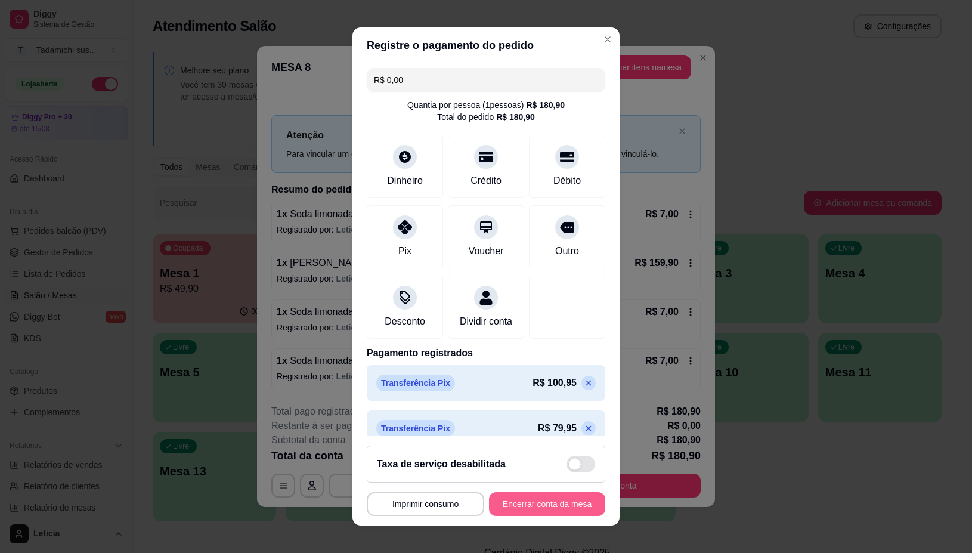
click at [523, 502] on button "Encerrar conta da mesa" at bounding box center [547, 504] width 116 height 24
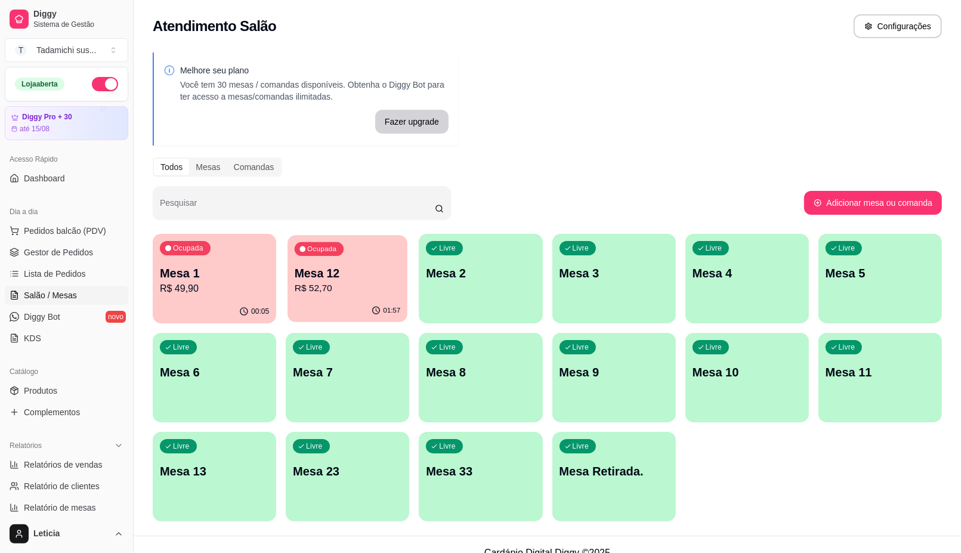
click at [379, 273] on p "Mesa 12" at bounding box center [348, 273] width 106 height 16
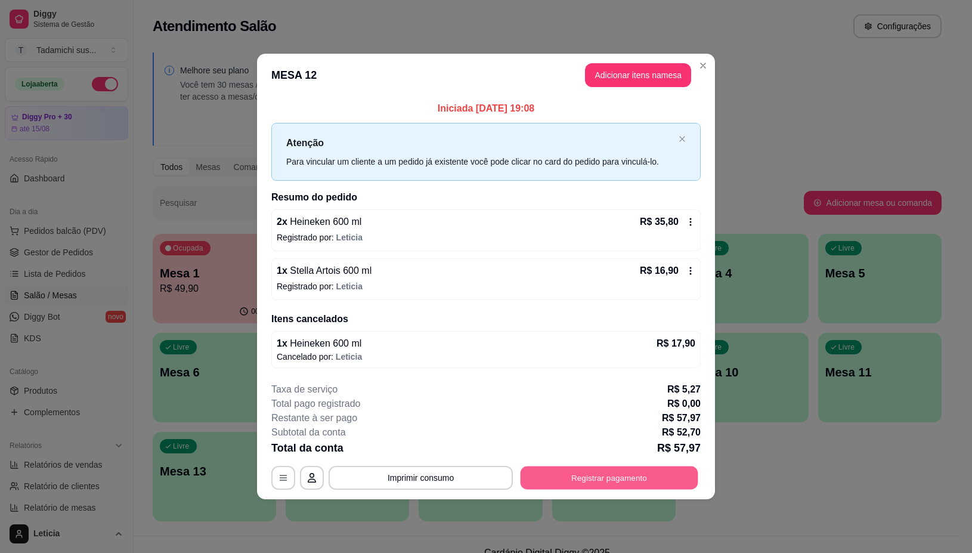
click at [612, 478] on button "Registrar pagamento" at bounding box center [610, 477] width 178 height 23
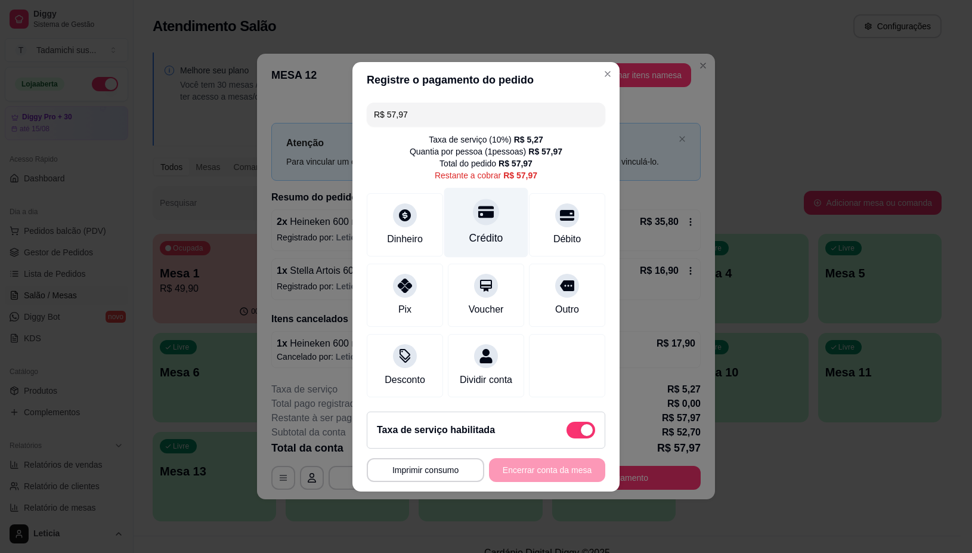
click at [493, 230] on div "Crédito" at bounding box center [486, 238] width 34 height 16
type input "R$ 0,00"
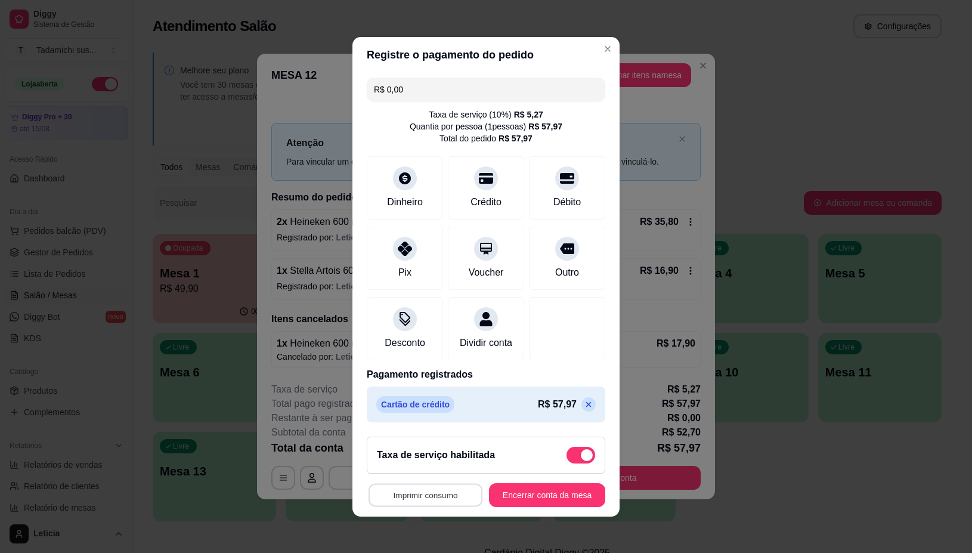
click at [395, 498] on button "Imprimir consumo" at bounding box center [426, 494] width 114 height 23
click at [409, 452] on button "IMPRESSORA" at bounding box center [421, 450] width 92 height 19
click at [527, 506] on button "Encerrar conta da mesa" at bounding box center [547, 494] width 113 height 23
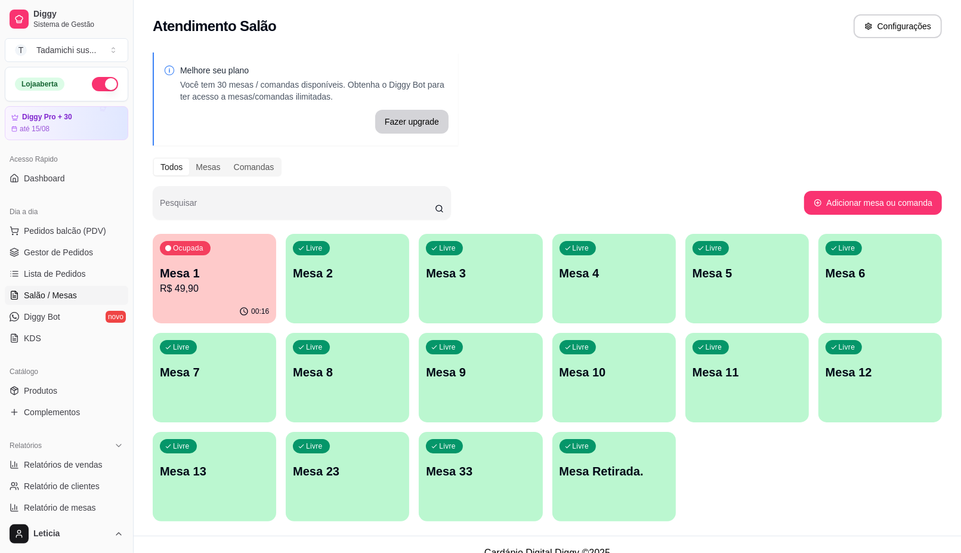
click at [221, 284] on p "R$ 49,90" at bounding box center [214, 289] width 109 height 14
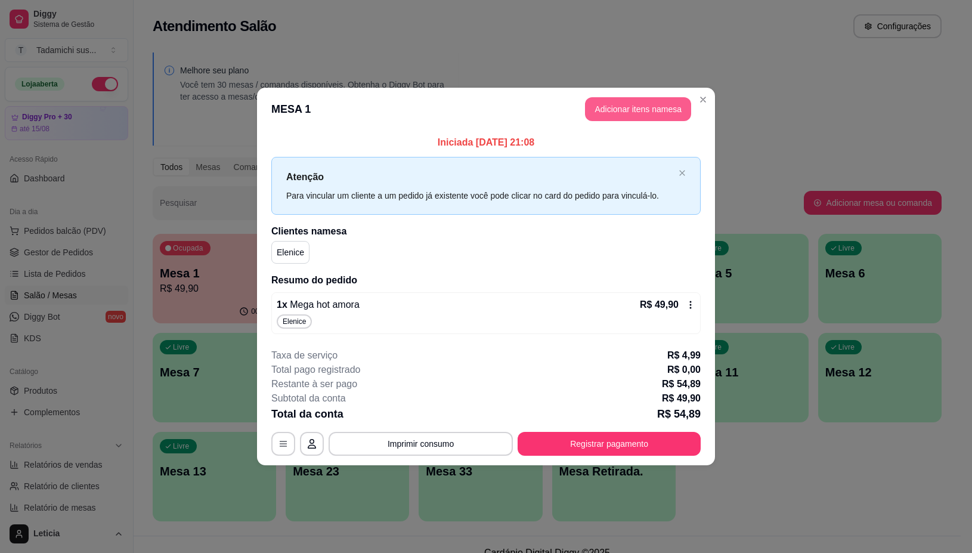
click at [642, 108] on button "Adicionar itens na mesa" at bounding box center [638, 109] width 106 height 24
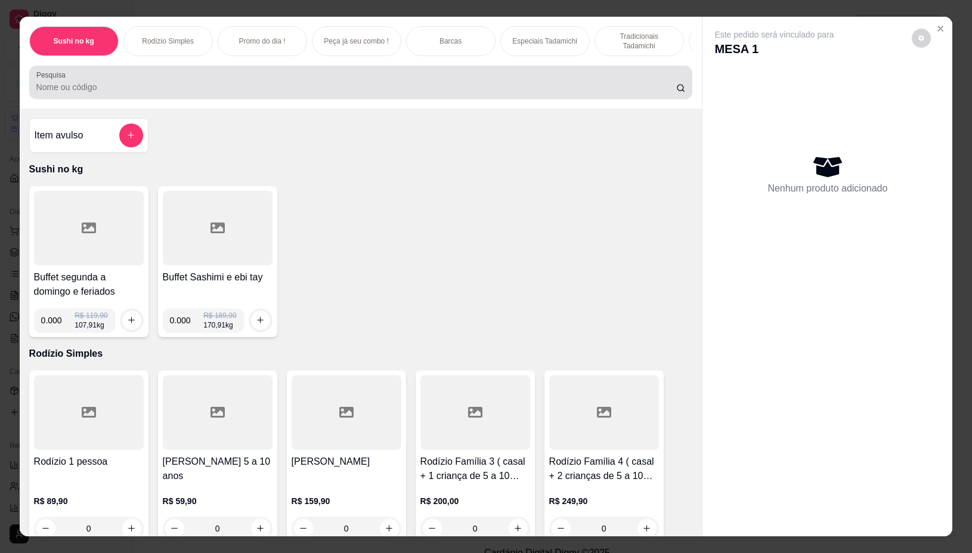
click at [535, 85] on div at bounding box center [361, 82] width 650 height 24
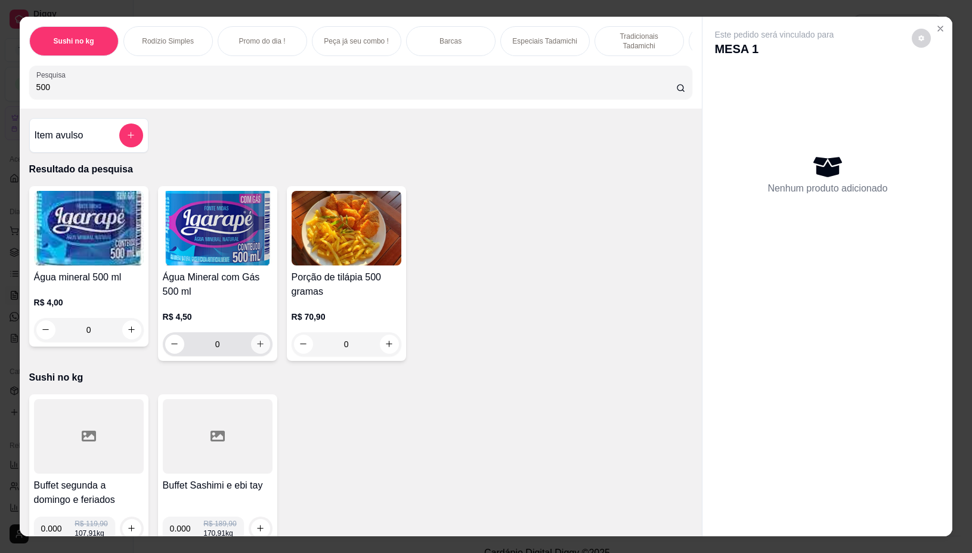
type input "500"
click at [257, 349] on icon "increase-product-quantity" at bounding box center [260, 344] width 9 height 9
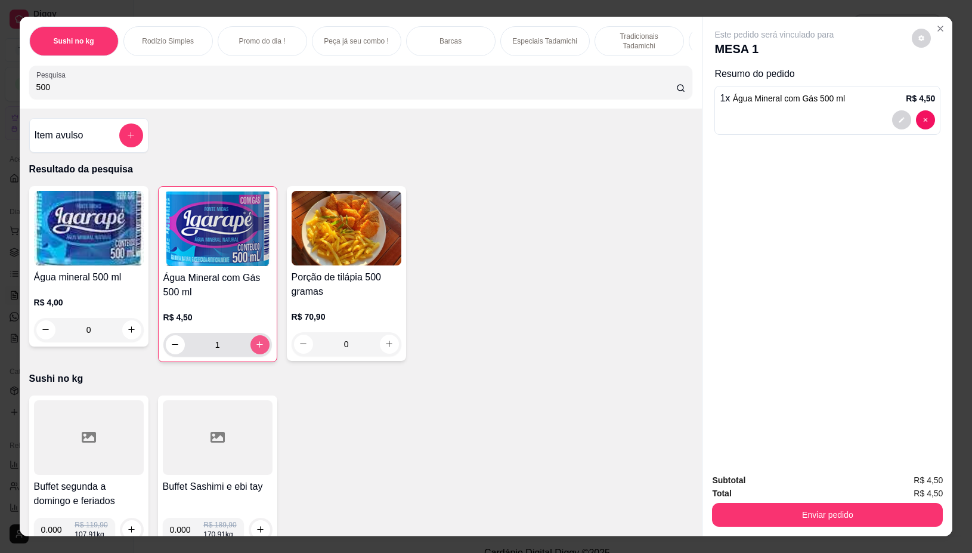
type input "1"
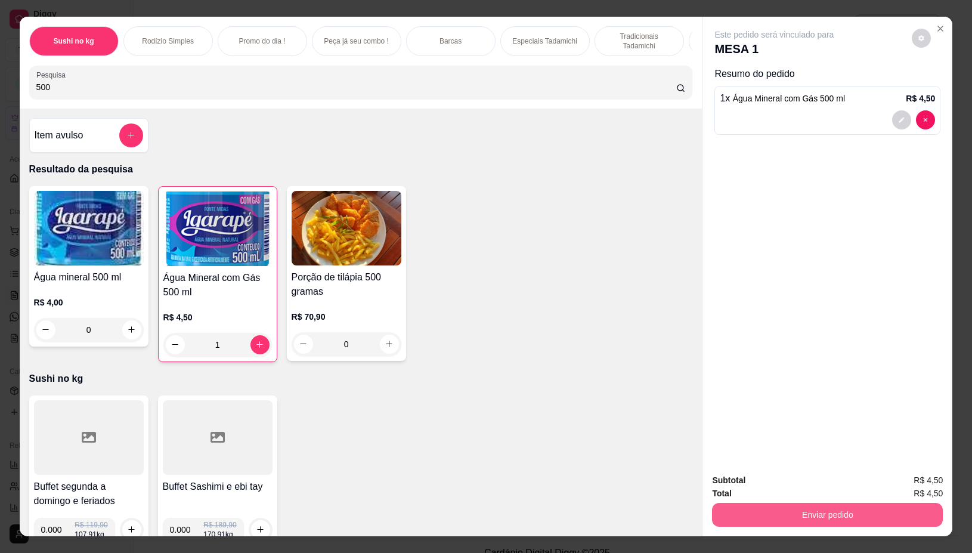
click at [764, 513] on button "Enviar pedido" at bounding box center [827, 515] width 231 height 24
click at [765, 477] on button "Não registrar e enviar pedido" at bounding box center [787, 480] width 124 height 23
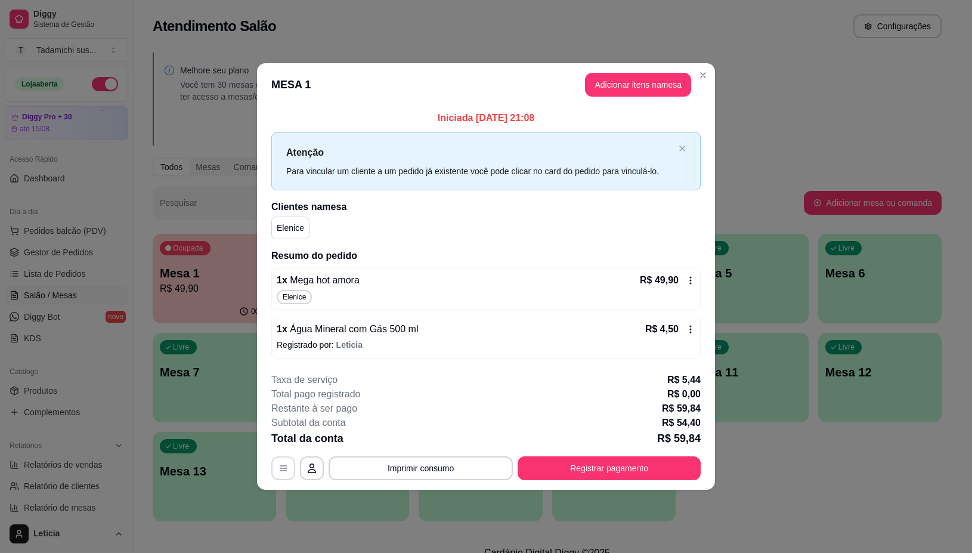
click at [284, 463] on icon "button" at bounding box center [284, 468] width 10 height 10
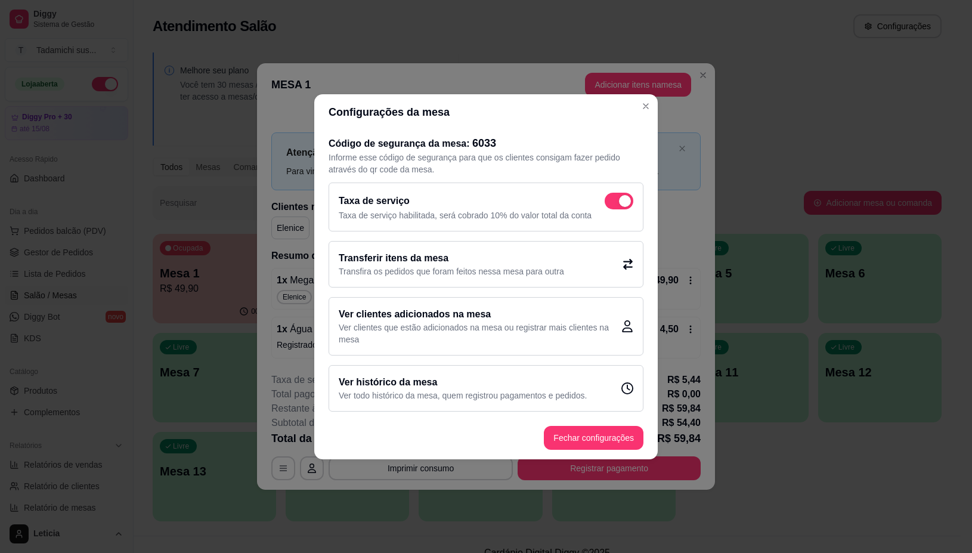
click at [626, 194] on span at bounding box center [619, 201] width 29 height 17
click at [612, 203] on input "checkbox" at bounding box center [608, 207] width 8 height 8
checkbox input "false"
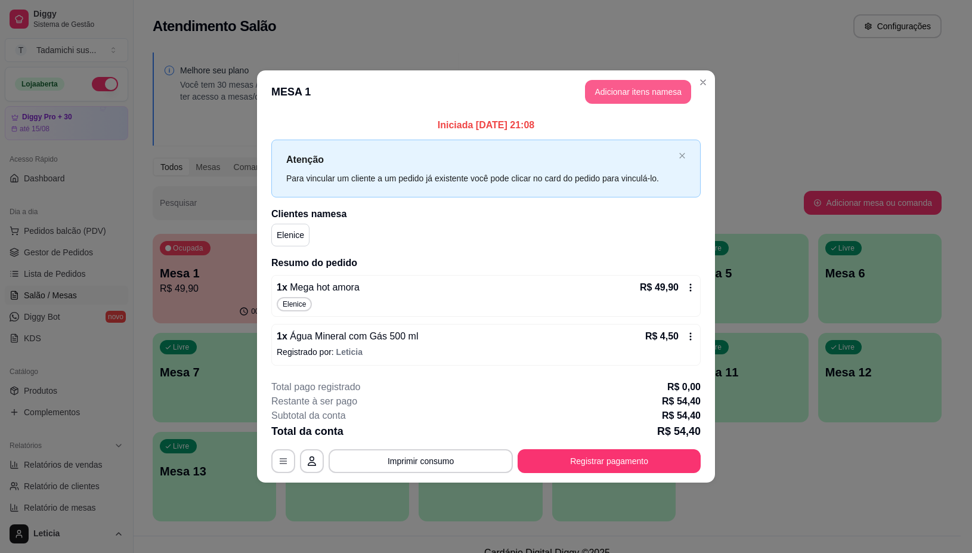
click at [651, 86] on button "Adicionar itens na mesa" at bounding box center [638, 92] width 106 height 24
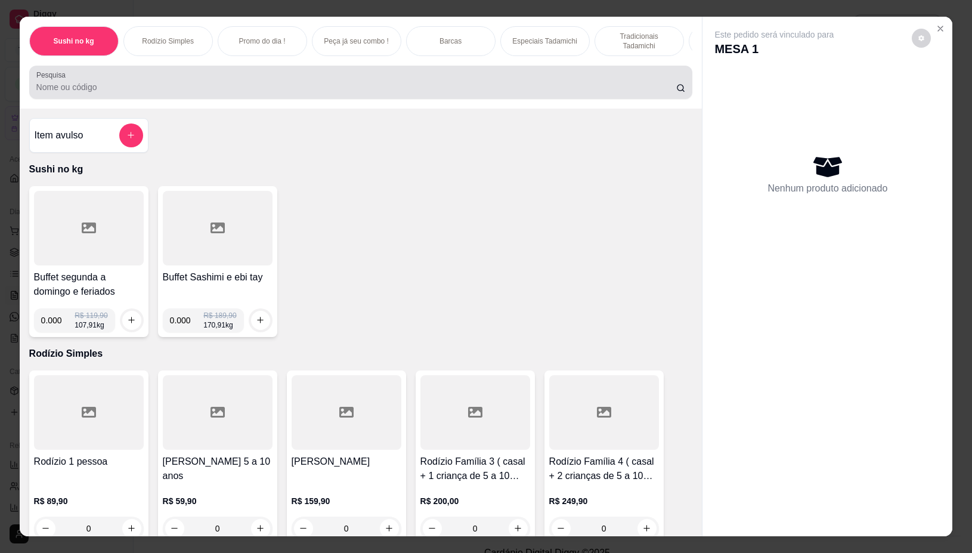
click at [517, 90] on input "Pesquisa" at bounding box center [356, 87] width 640 height 12
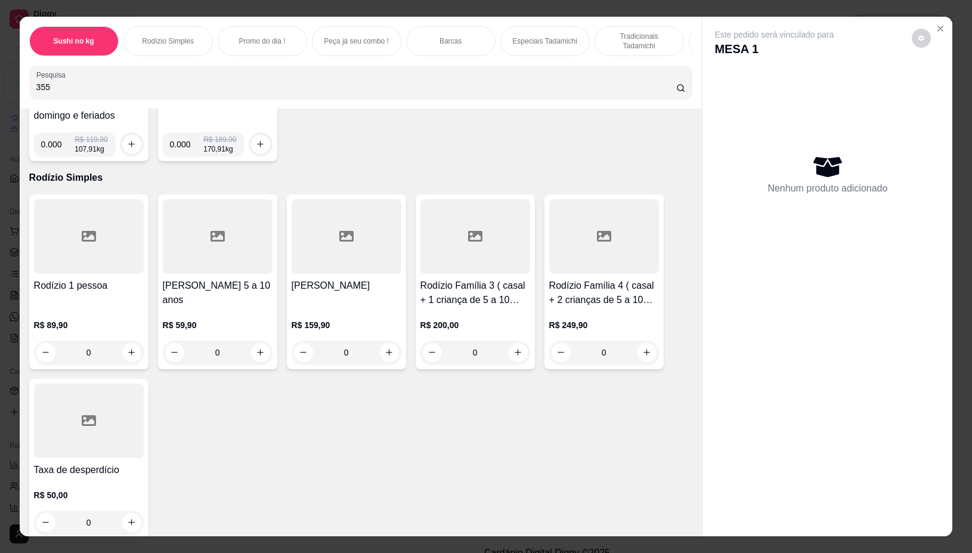
scroll to position [0, 0]
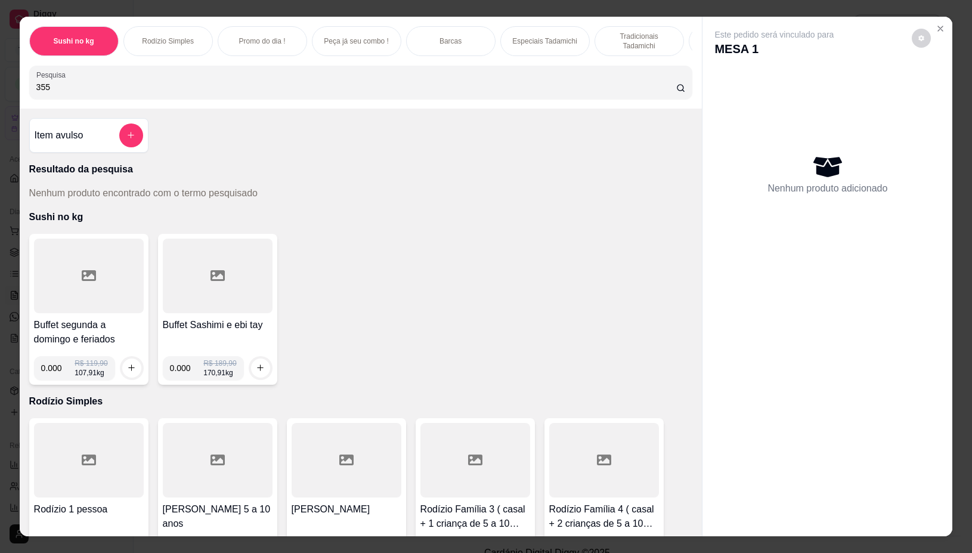
click at [313, 91] on input "355" at bounding box center [356, 87] width 640 height 12
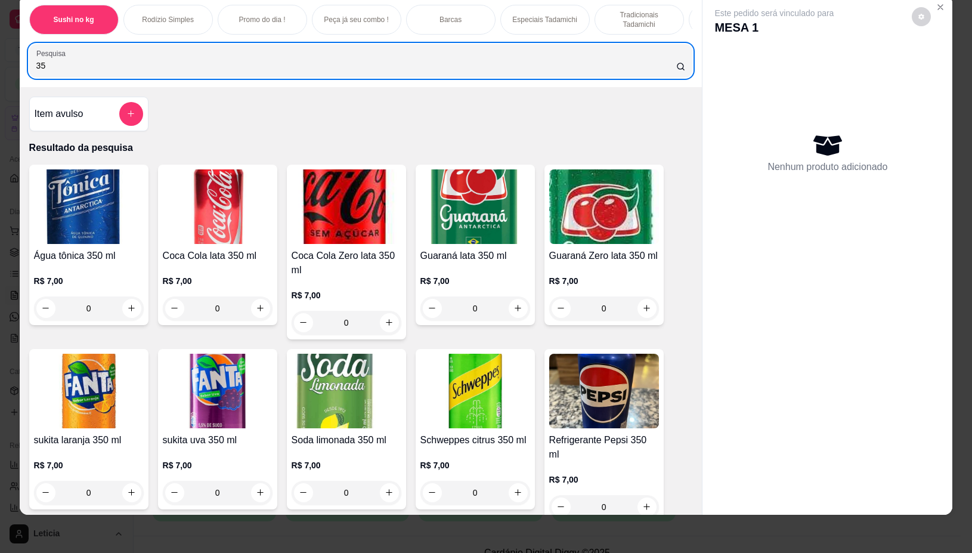
click at [88, 60] on div "35" at bounding box center [361, 61] width 650 height 24
type input "3"
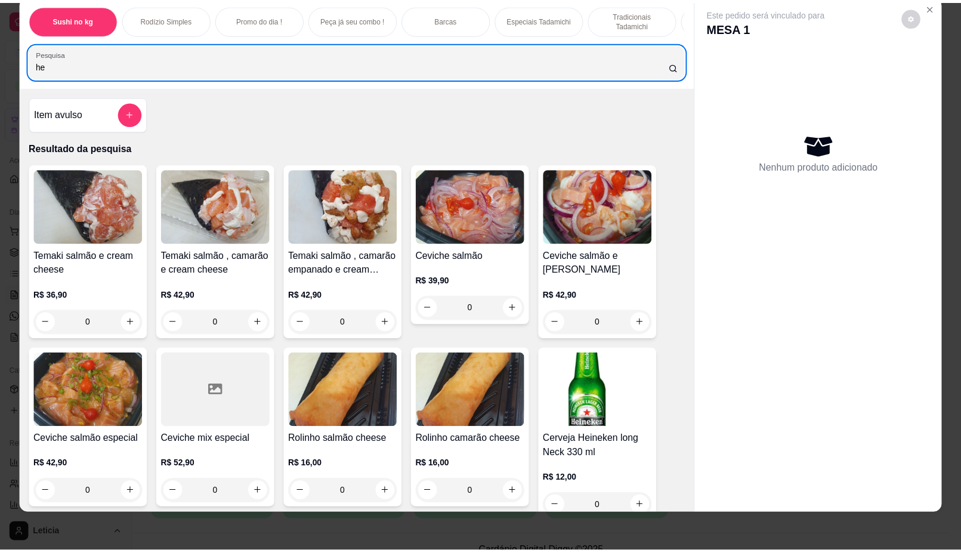
scroll to position [224, 0]
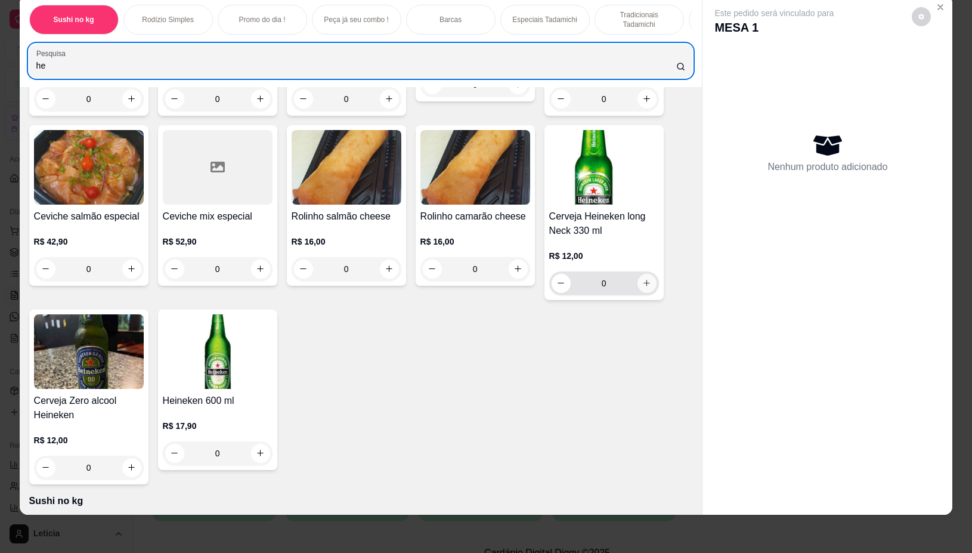
type input "he"
click at [642, 285] on icon "increase-product-quantity" at bounding box center [646, 283] width 9 height 9
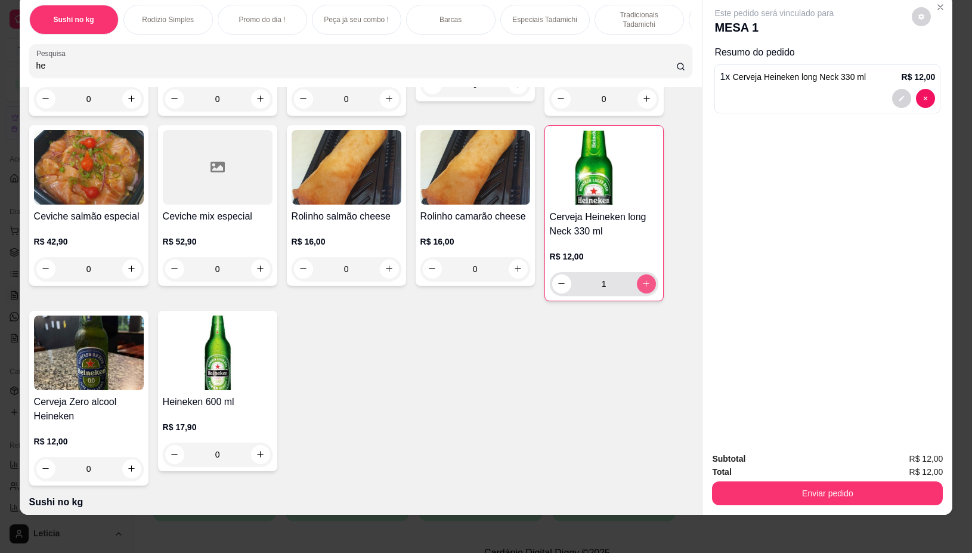
type input "1"
click at [644, 285] on icon "increase-product-quantity" at bounding box center [647, 284] width 6 height 6
type input "2"
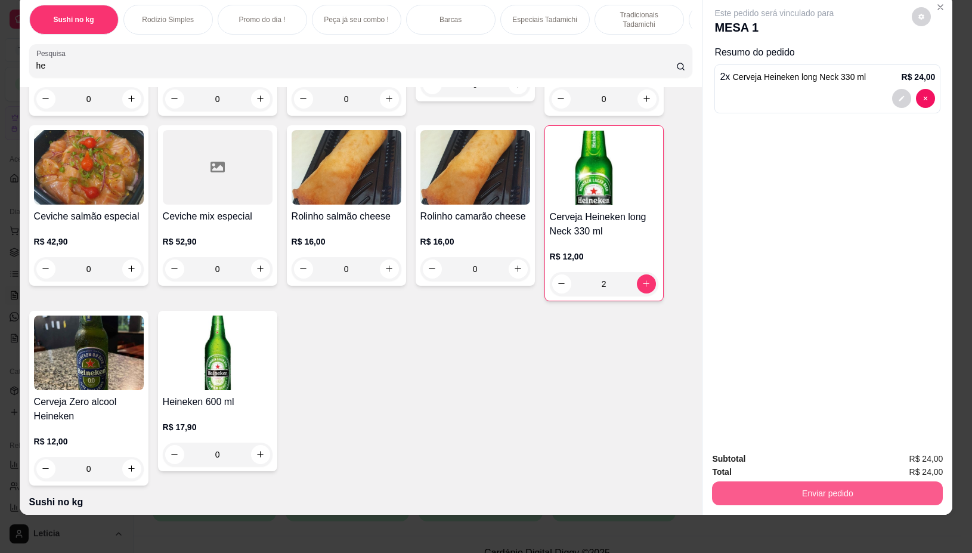
click at [793, 481] on button "Enviar pedido" at bounding box center [827, 493] width 231 height 24
click at [780, 460] on button "Não registrar e enviar pedido" at bounding box center [787, 453] width 120 height 22
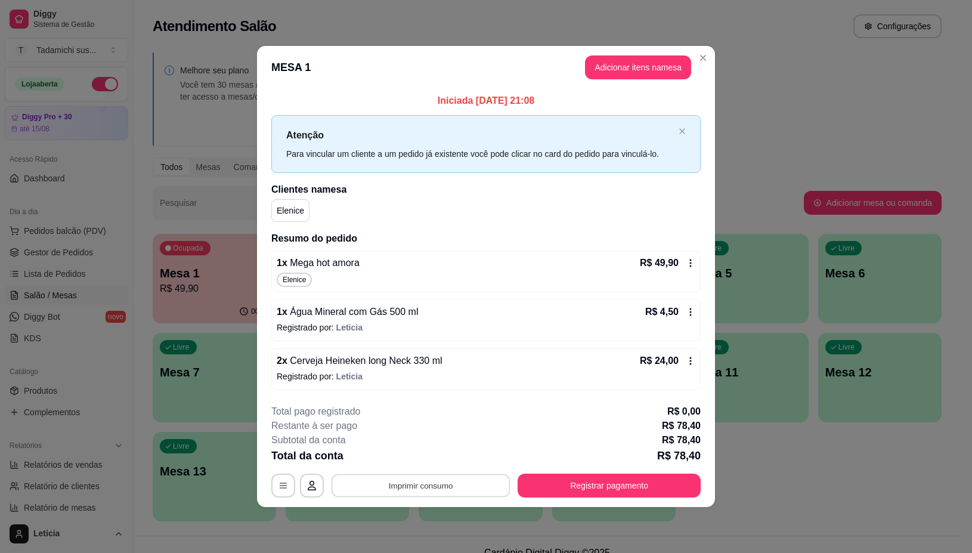
click at [454, 485] on button "Imprimir consumo" at bounding box center [421, 485] width 179 height 23
click at [458, 437] on button "IMPRESSORA" at bounding box center [424, 434] width 92 height 19
click at [618, 489] on button "Registrar pagamento" at bounding box center [610, 485] width 178 height 23
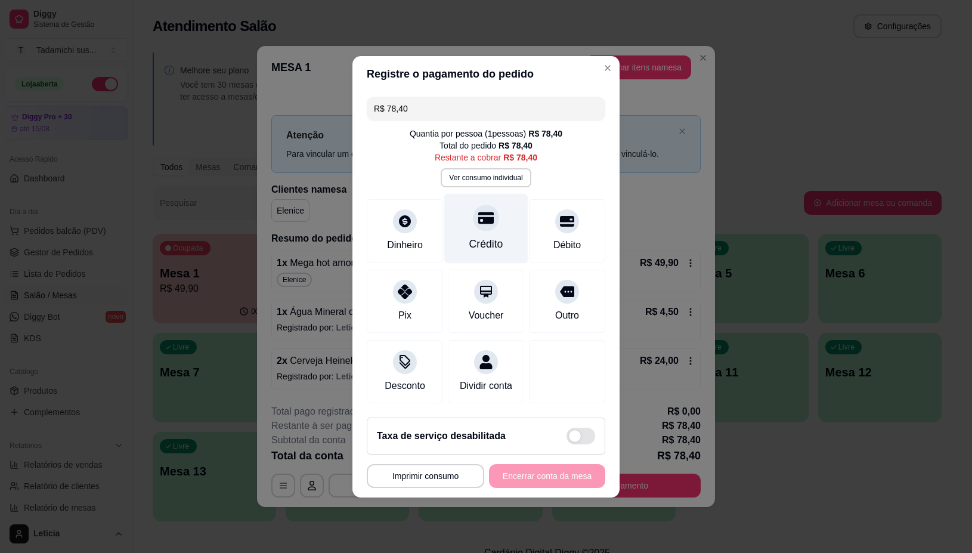
click at [482, 228] on div "Crédito" at bounding box center [486, 228] width 84 height 70
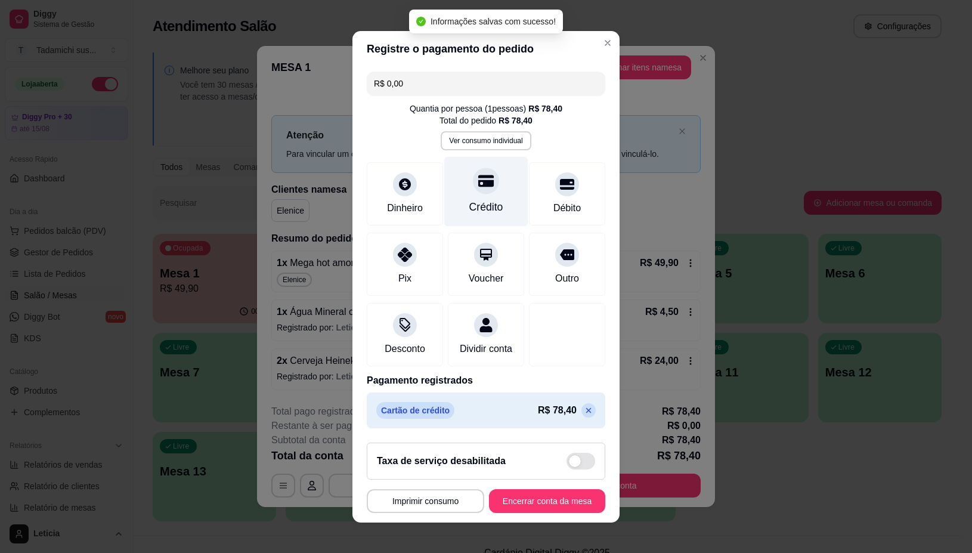
type input "R$ 0,00"
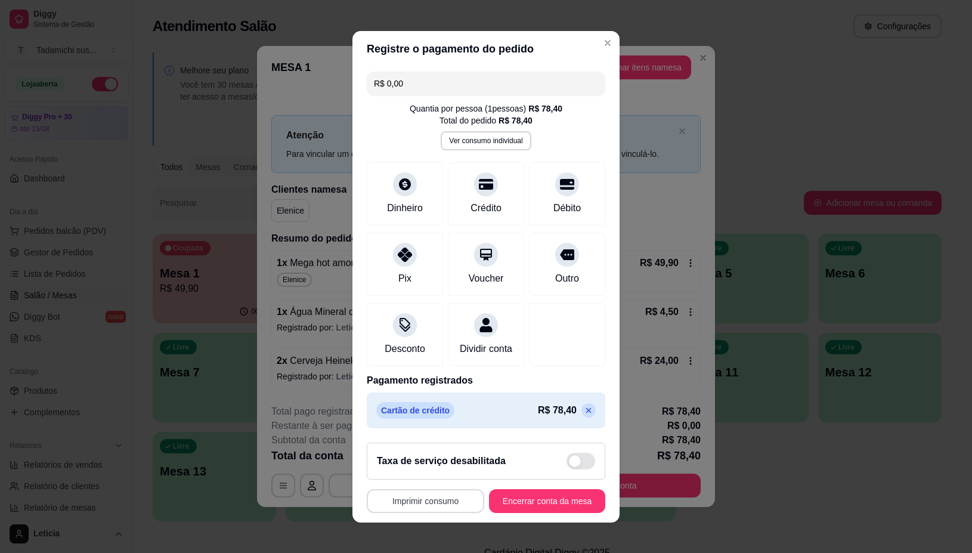
click at [394, 509] on button "Imprimir consumo" at bounding box center [426, 501] width 118 height 24
click at [426, 456] on button "IMPRESSORA" at bounding box center [420, 452] width 89 height 18
click at [582, 498] on button "Encerrar conta da mesa" at bounding box center [547, 501] width 116 height 24
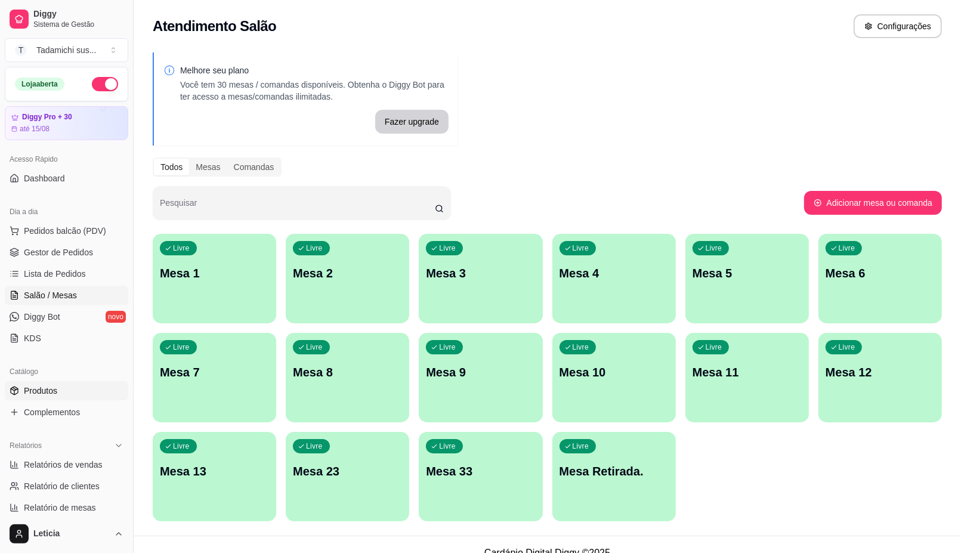
click at [44, 395] on span "Produtos" at bounding box center [40, 391] width 33 height 12
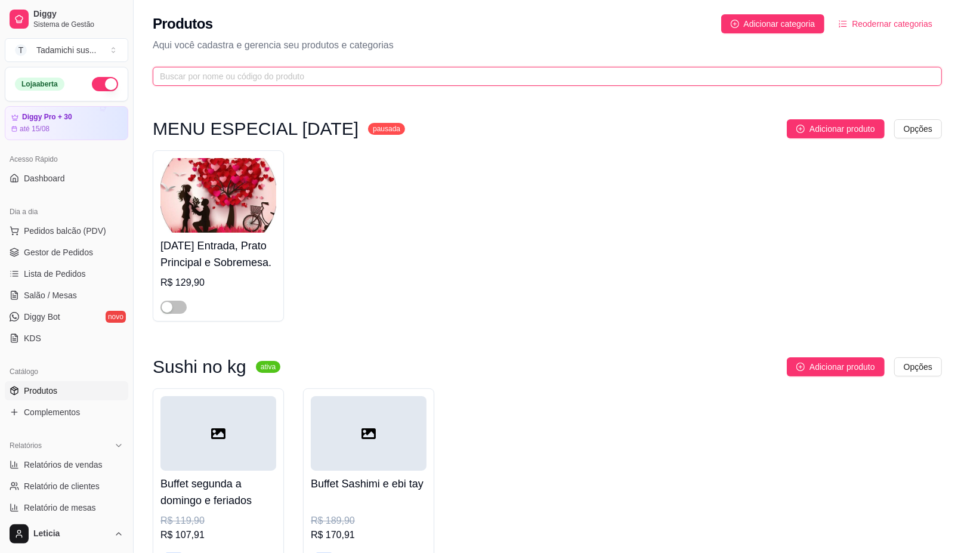
click at [231, 76] on input "text" at bounding box center [542, 76] width 765 height 13
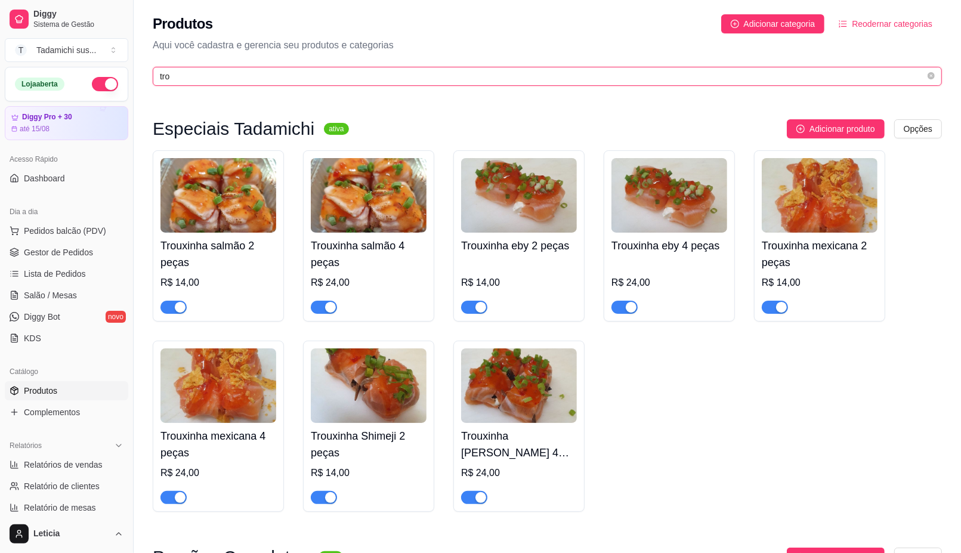
click at [206, 82] on input "tro" at bounding box center [542, 76] width 765 height 13
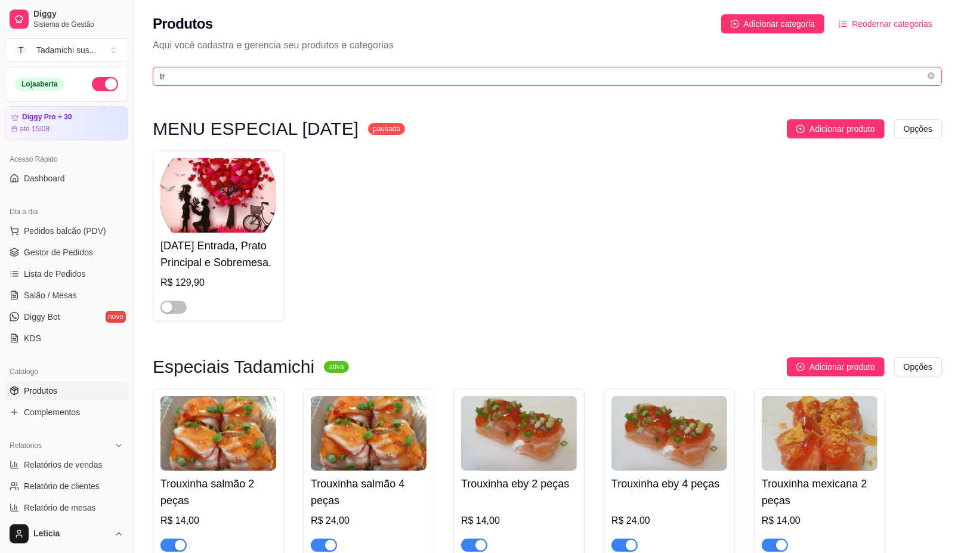
type input "t"
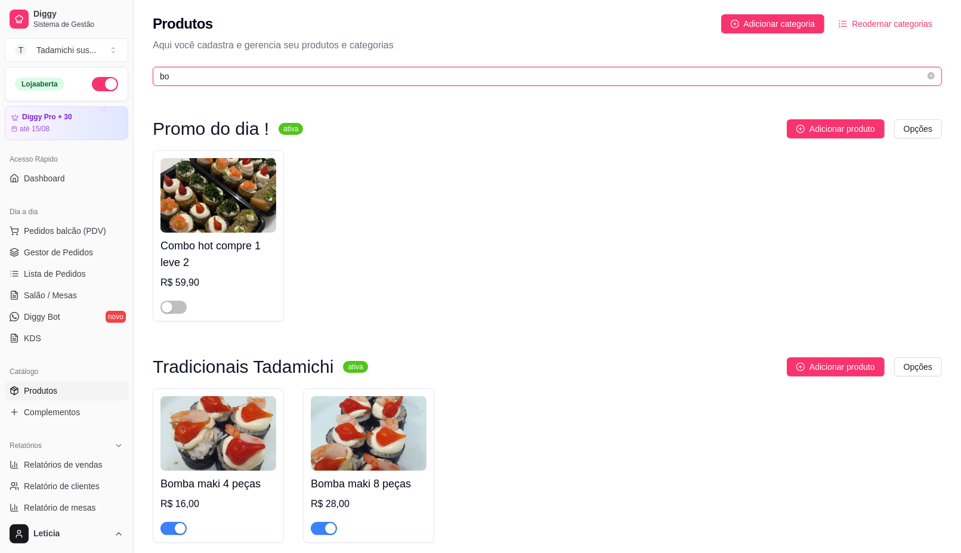
type input "b"
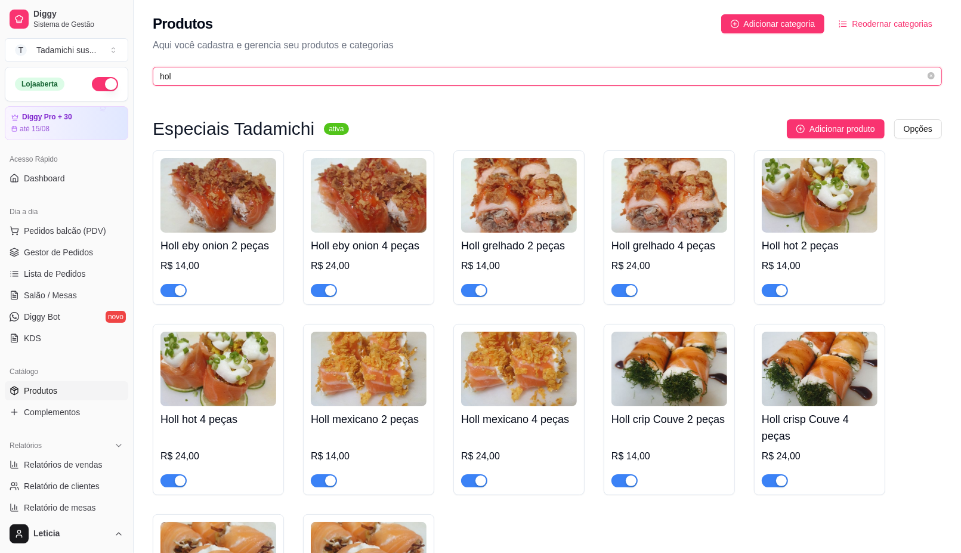
click at [213, 75] on input "hol" at bounding box center [542, 76] width 765 height 13
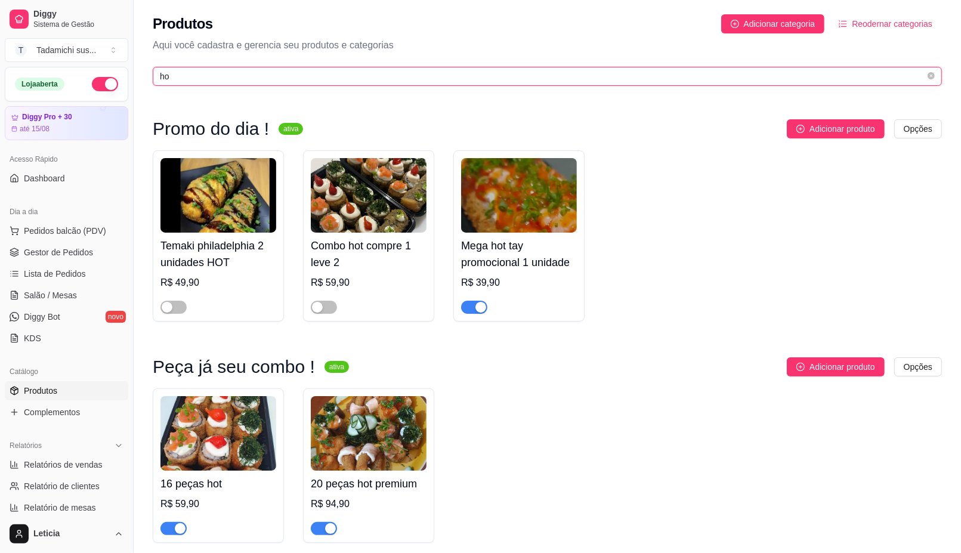
type input "h"
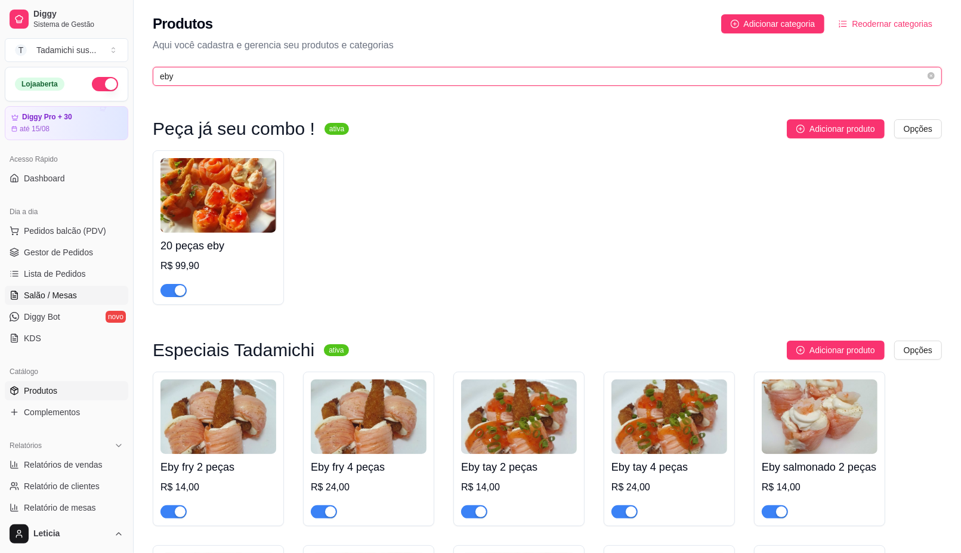
type input "eby"
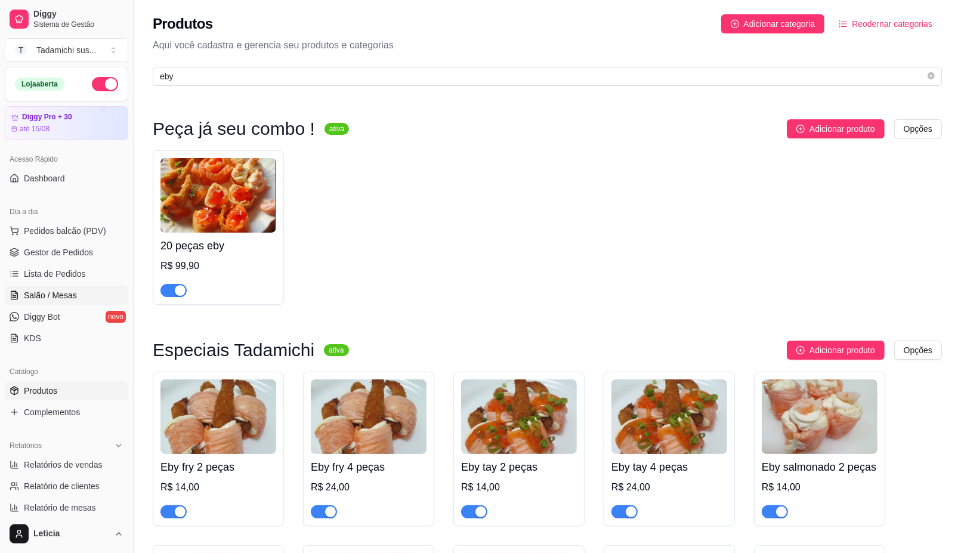
click at [78, 294] on link "Salão / Mesas" at bounding box center [66, 295] width 123 height 19
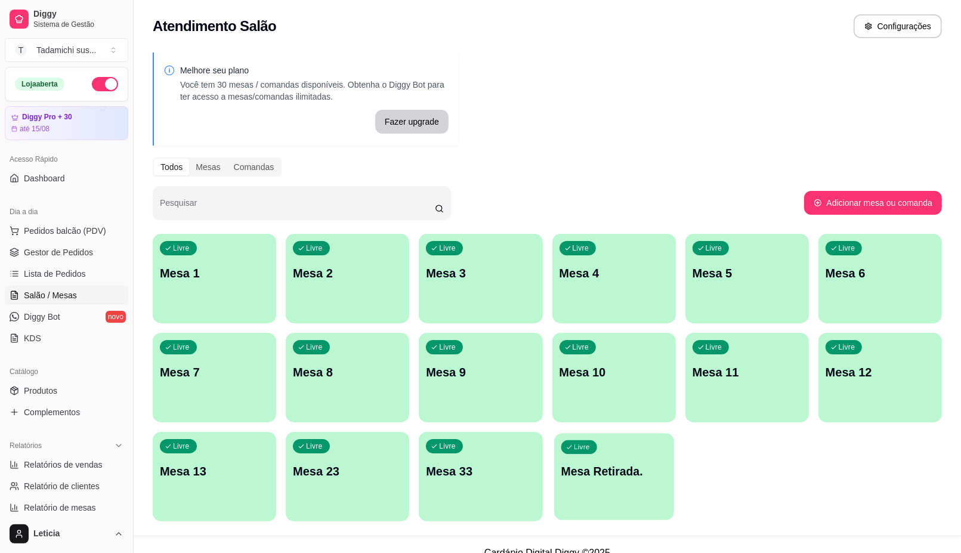
click at [589, 486] on div "Livre Mesa Retirada." at bounding box center [614, 469] width 120 height 73
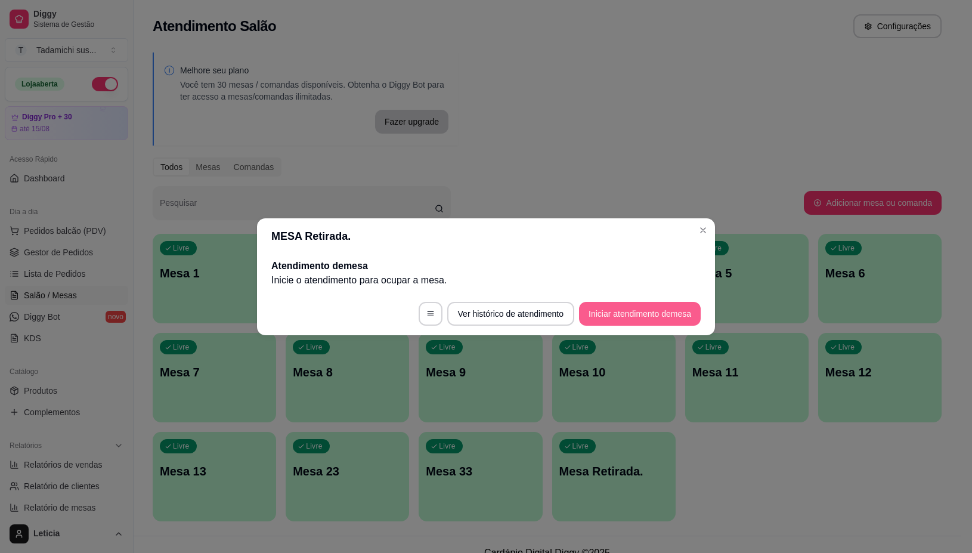
click at [672, 305] on button "Iniciar atendimento de mesa" at bounding box center [640, 314] width 122 height 24
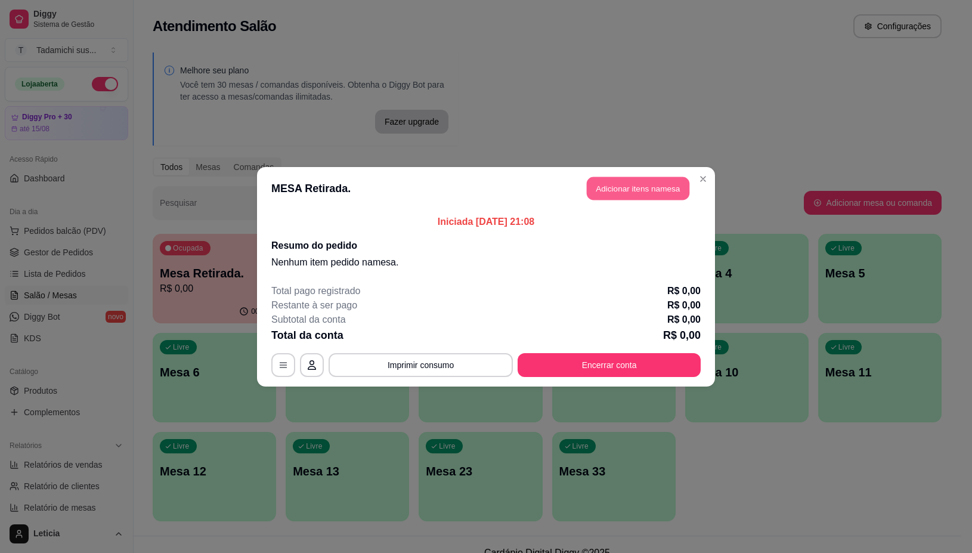
click at [619, 191] on button "Adicionar itens na mesa" at bounding box center [638, 188] width 103 height 23
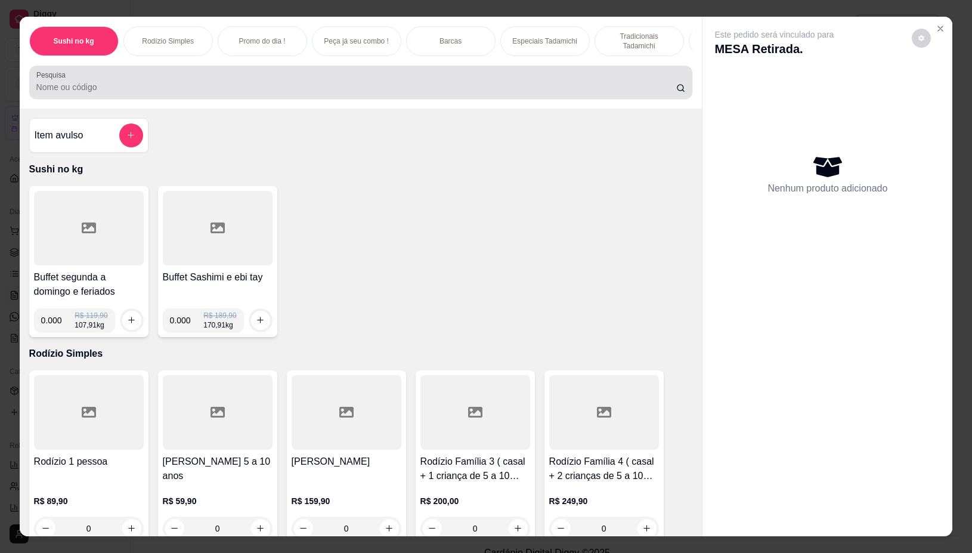
click at [530, 93] on input "Pesquisa" at bounding box center [356, 87] width 640 height 12
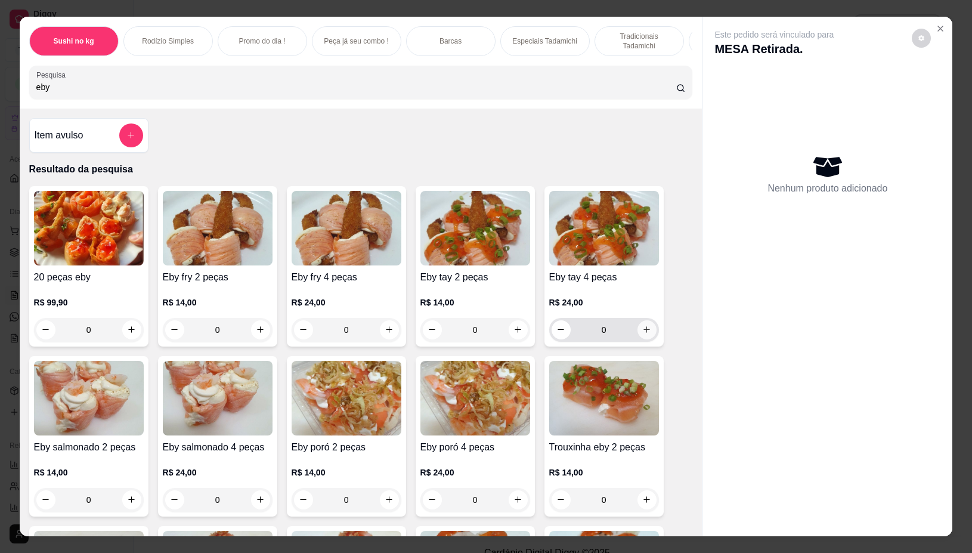
type input "eby"
click at [642, 334] on icon "increase-product-quantity" at bounding box center [646, 329] width 9 height 9
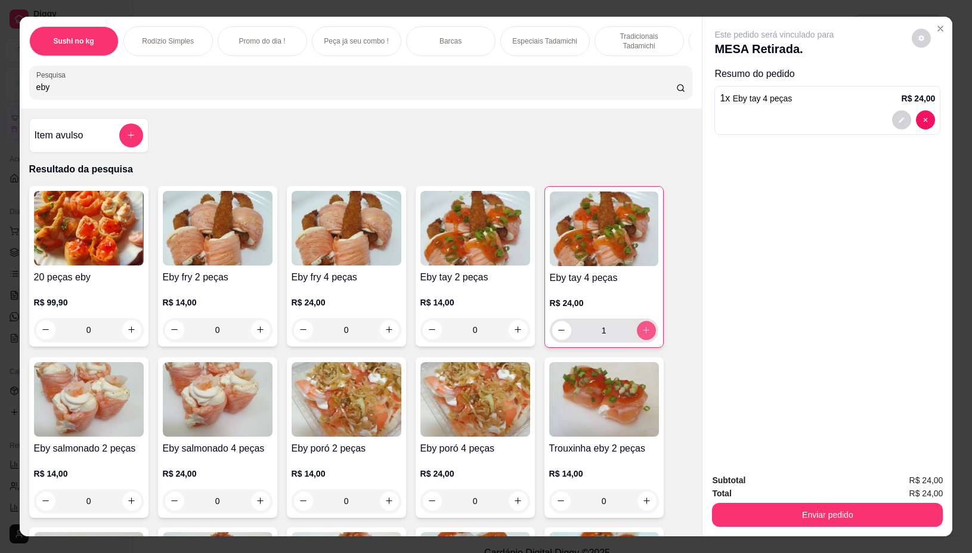
type input "1"
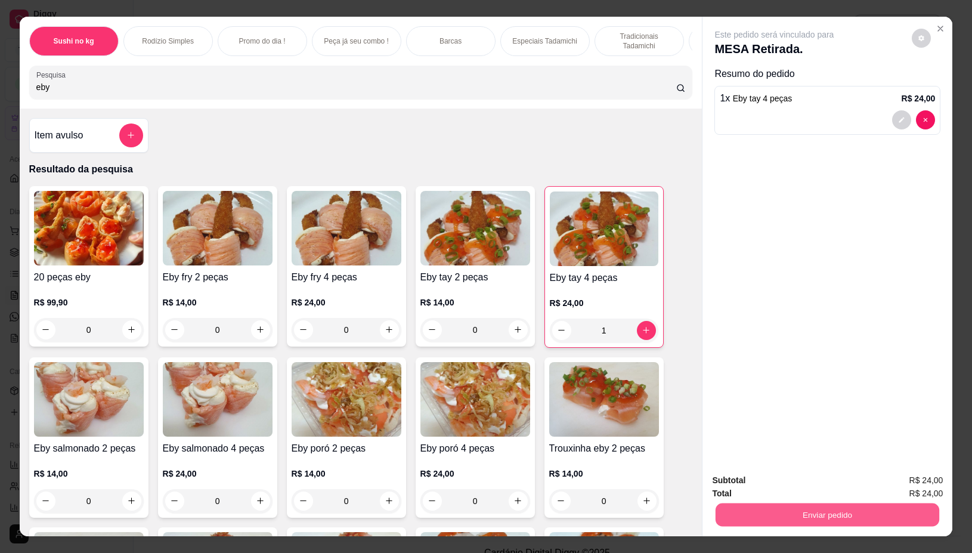
click at [797, 517] on button "Enviar pedido" at bounding box center [828, 514] width 224 height 23
click at [785, 478] on button "Não registrar e enviar pedido" at bounding box center [787, 480] width 124 height 23
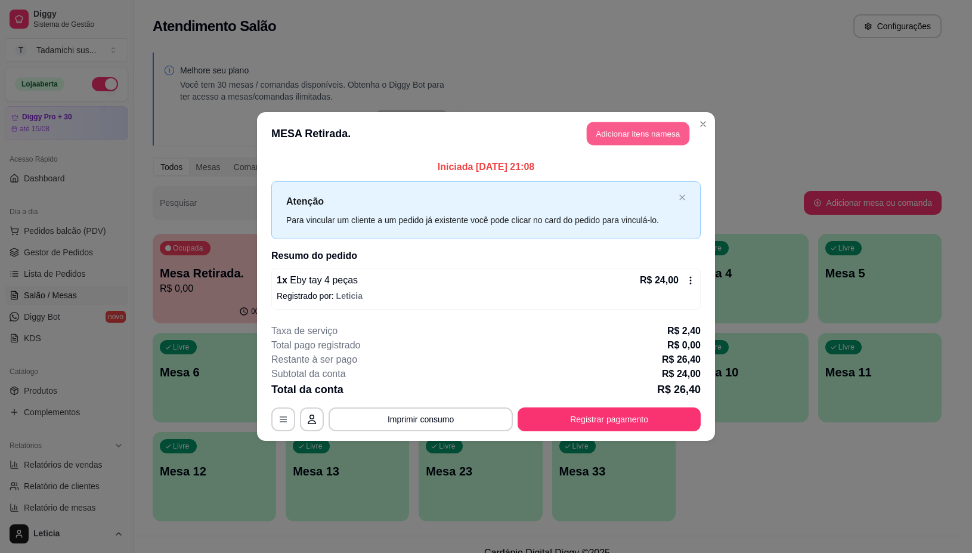
click at [639, 128] on button "Adicionar itens na mesa" at bounding box center [638, 133] width 103 height 23
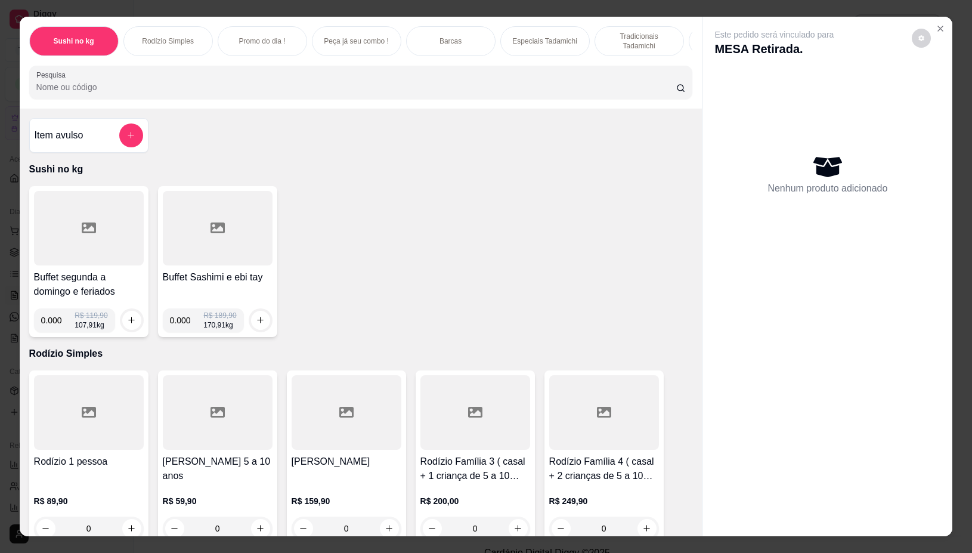
click at [75, 255] on div at bounding box center [89, 228] width 110 height 75
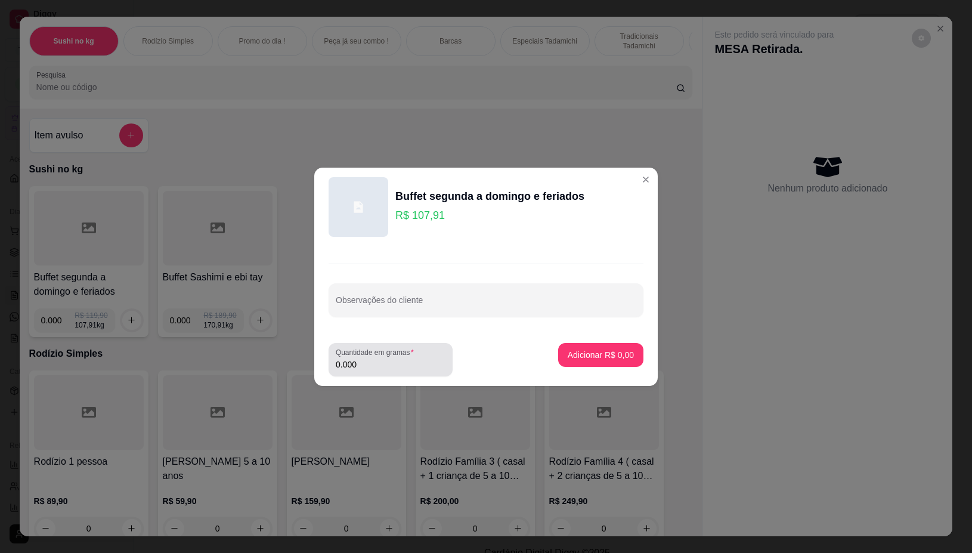
click at [382, 368] on input "0.000" at bounding box center [391, 364] width 110 height 12
type input "0.224"
click at [606, 352] on p "Adicionar R$ 24,17" at bounding box center [598, 354] width 69 height 11
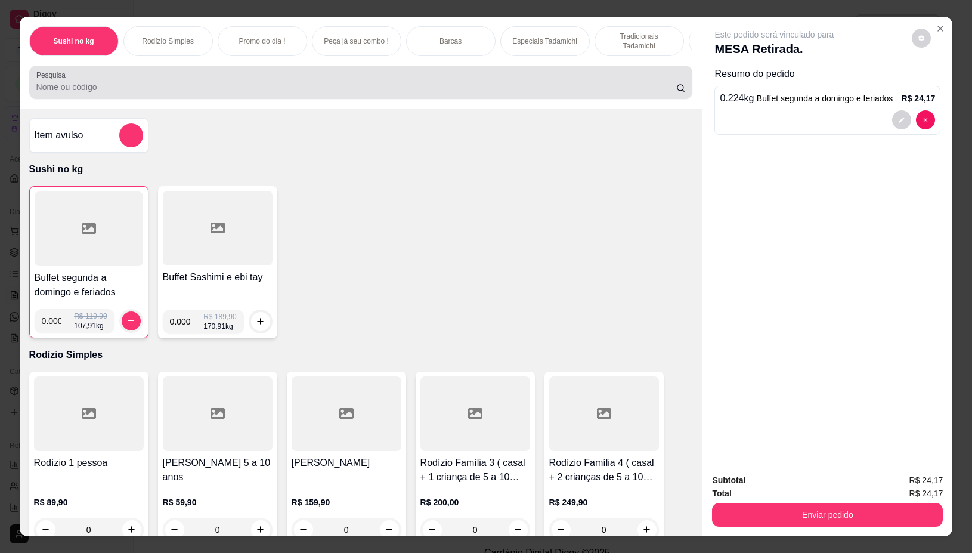
click at [311, 82] on div at bounding box center [361, 82] width 650 height 24
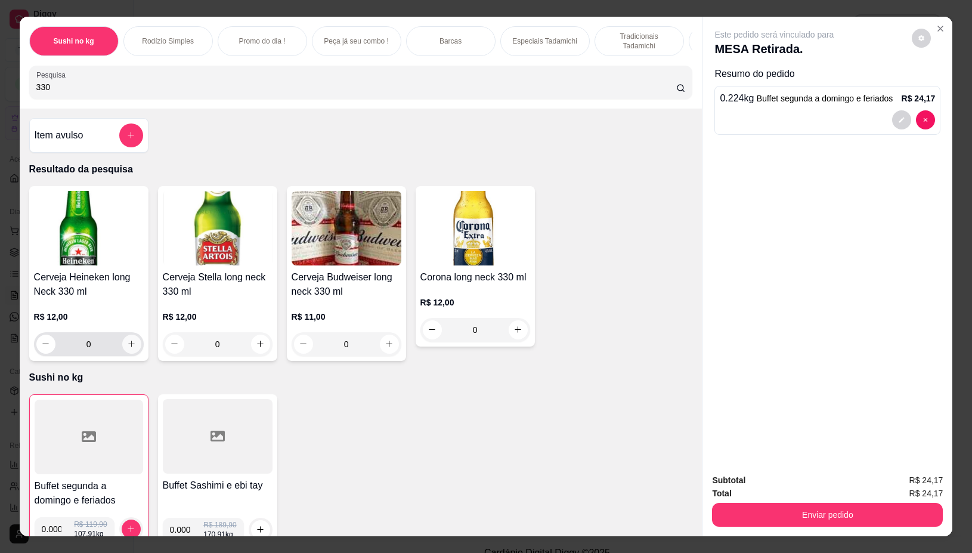
type input "330"
click at [124, 354] on button "increase-product-quantity" at bounding box center [131, 344] width 19 height 19
type input "1"
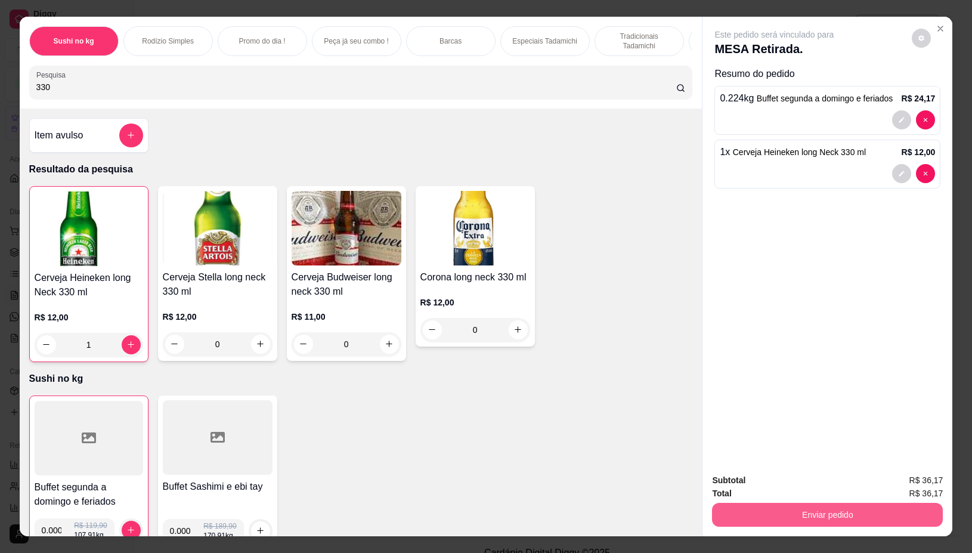
click at [791, 508] on button "Enviar pedido" at bounding box center [827, 515] width 231 height 24
click at [797, 479] on button "Não registrar e enviar pedido" at bounding box center [787, 480] width 124 height 23
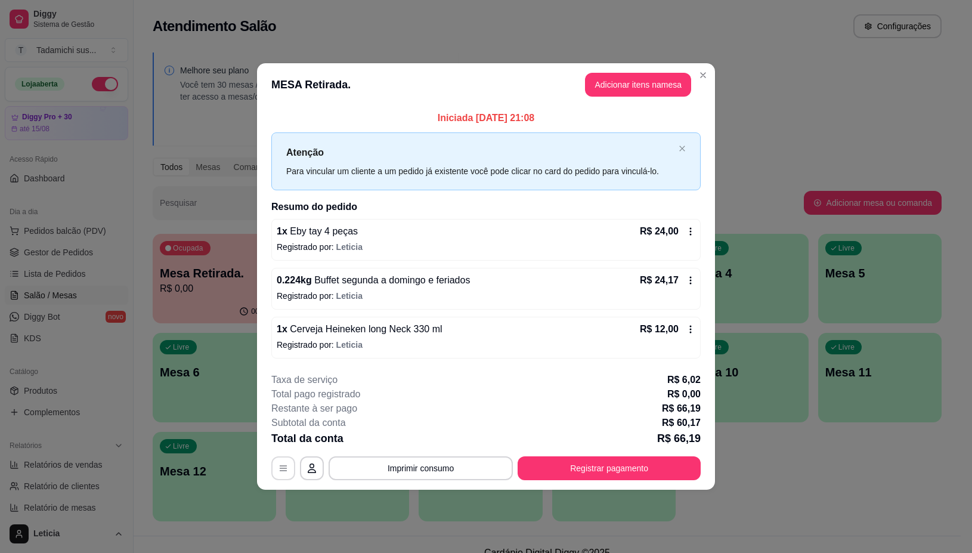
click at [283, 466] on icon "button" at bounding box center [284, 468] width 10 height 10
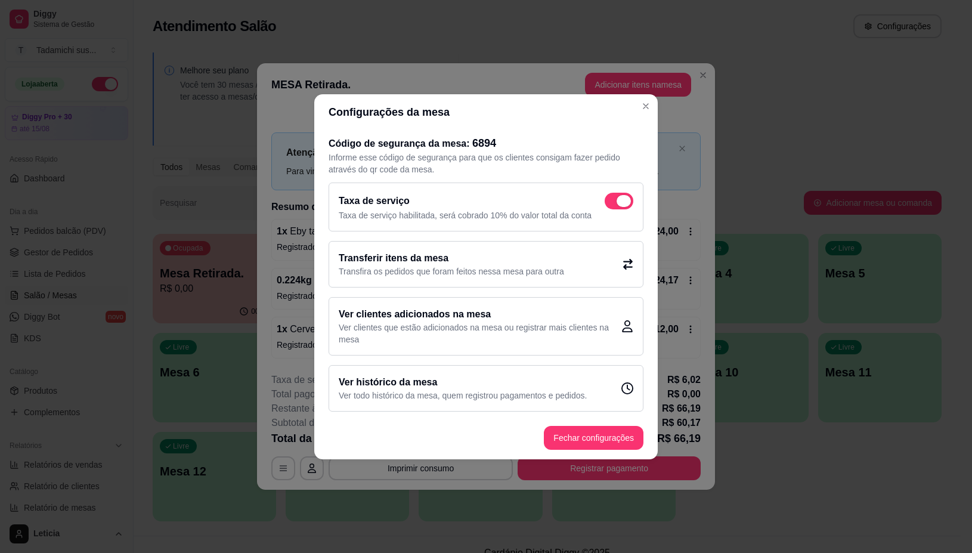
click at [619, 196] on span at bounding box center [624, 201] width 14 height 12
click at [612, 203] on input "checkbox" at bounding box center [608, 207] width 8 height 8
checkbox input "false"
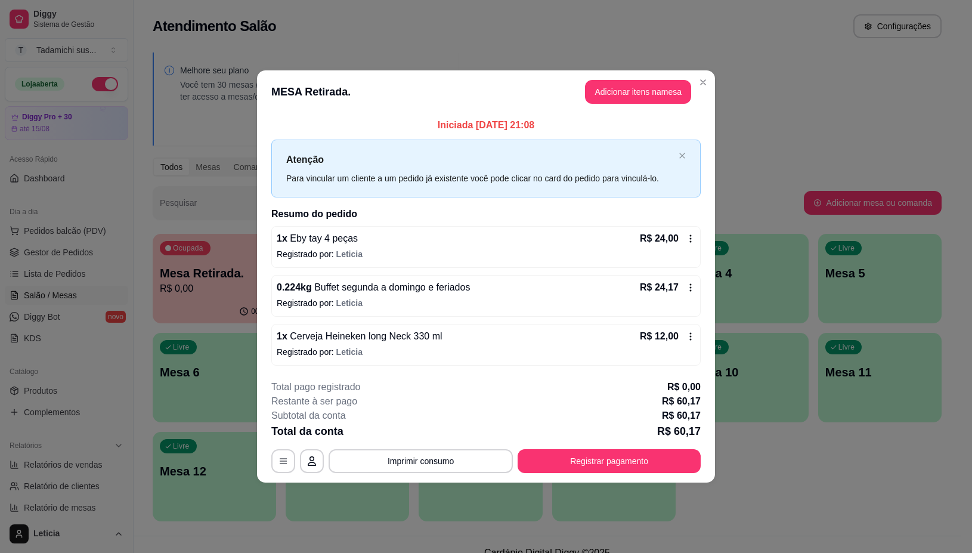
click at [693, 334] on icon at bounding box center [691, 337] width 10 height 10
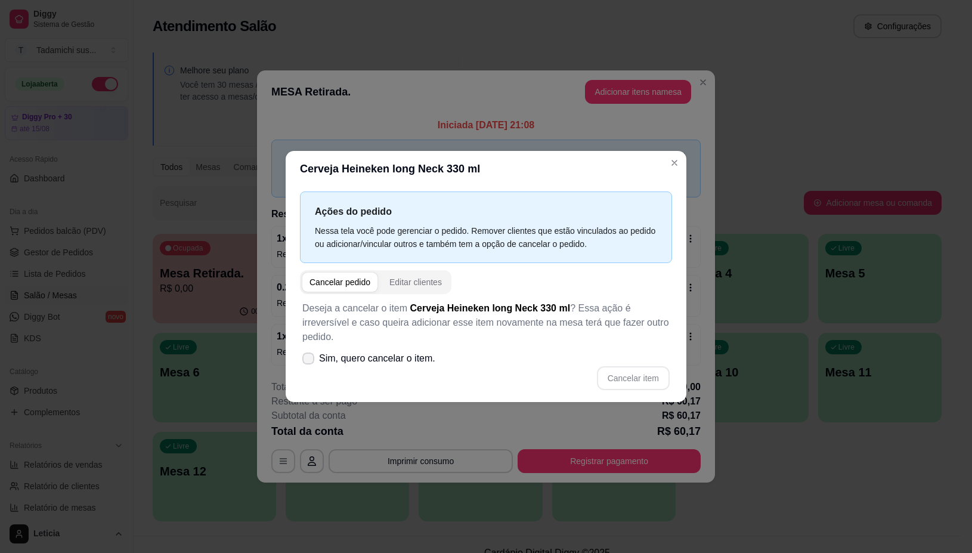
click at [306, 355] on icon at bounding box center [309, 358] width 10 height 7
click at [306, 360] on input "Sim, quero cancelar o item." at bounding box center [306, 364] width 8 height 8
checkbox input "true"
click at [636, 379] on button "Cancelar item" at bounding box center [633, 378] width 73 height 24
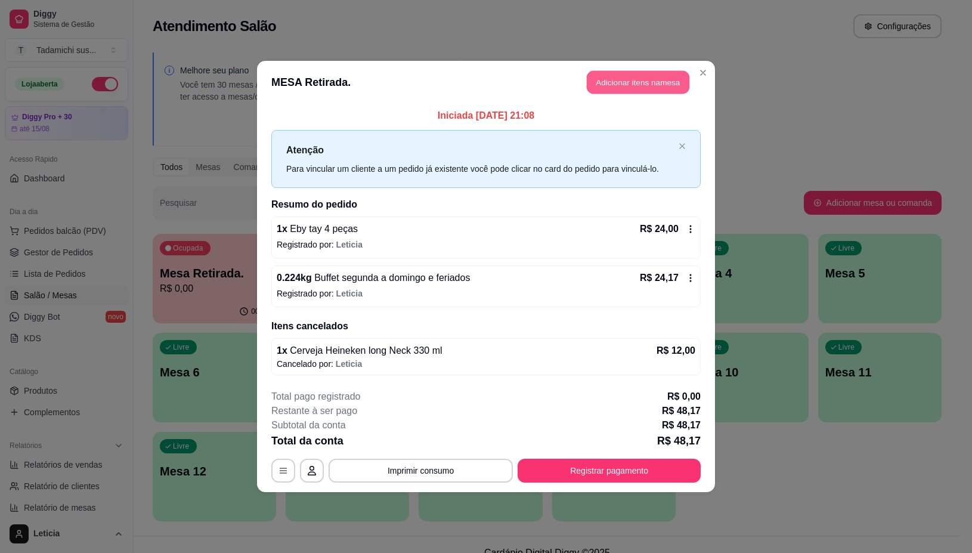
click at [649, 81] on button "Adicionar itens na mesa" at bounding box center [638, 82] width 103 height 23
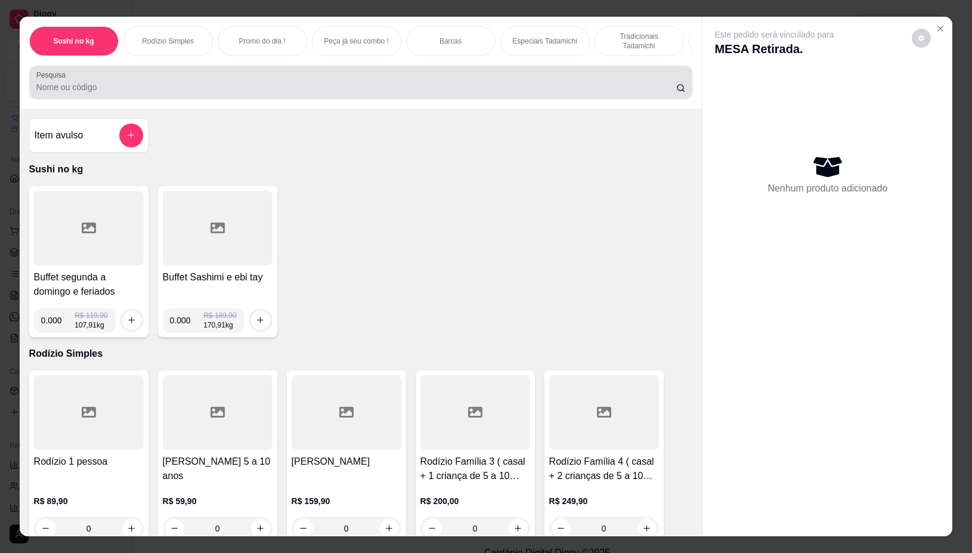
click at [532, 91] on input "Pesquisa" at bounding box center [356, 87] width 640 height 12
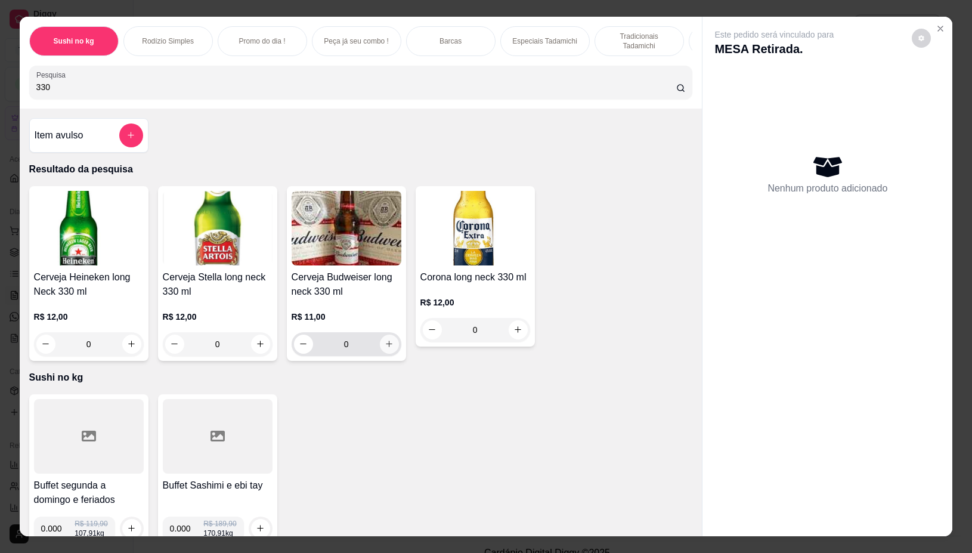
type input "330"
click at [386, 349] on icon "increase-product-quantity" at bounding box center [389, 344] width 9 height 9
type input "1"
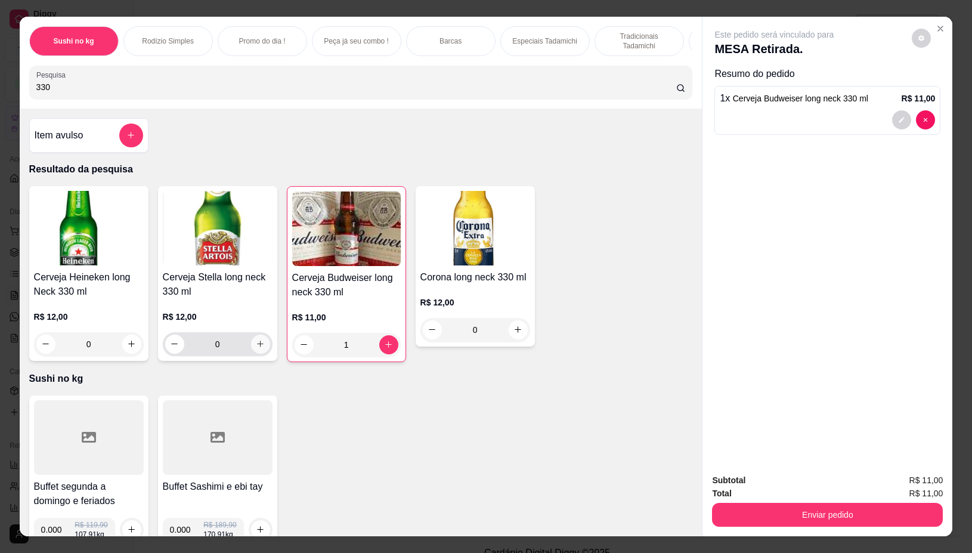
click at [261, 350] on button "increase-product-quantity" at bounding box center [260, 344] width 19 height 19
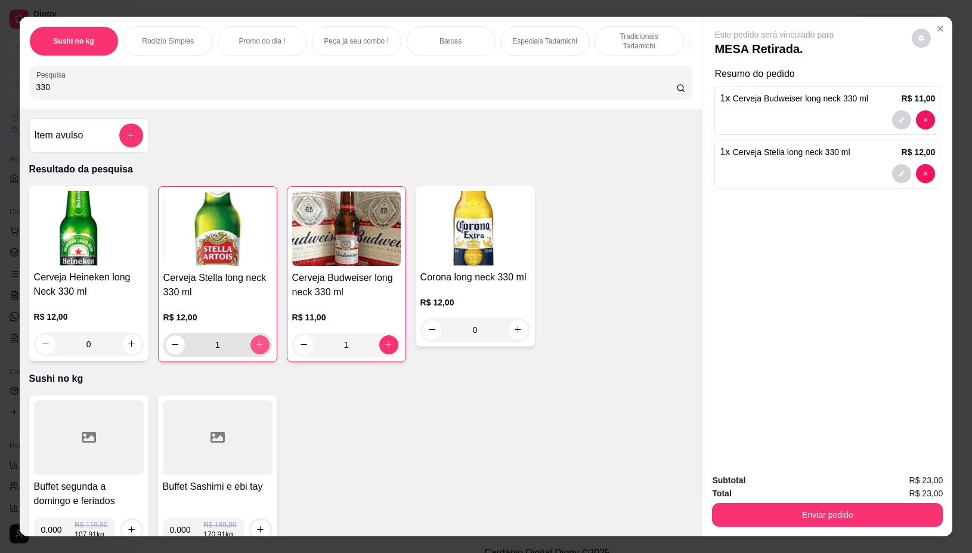
type input "1"
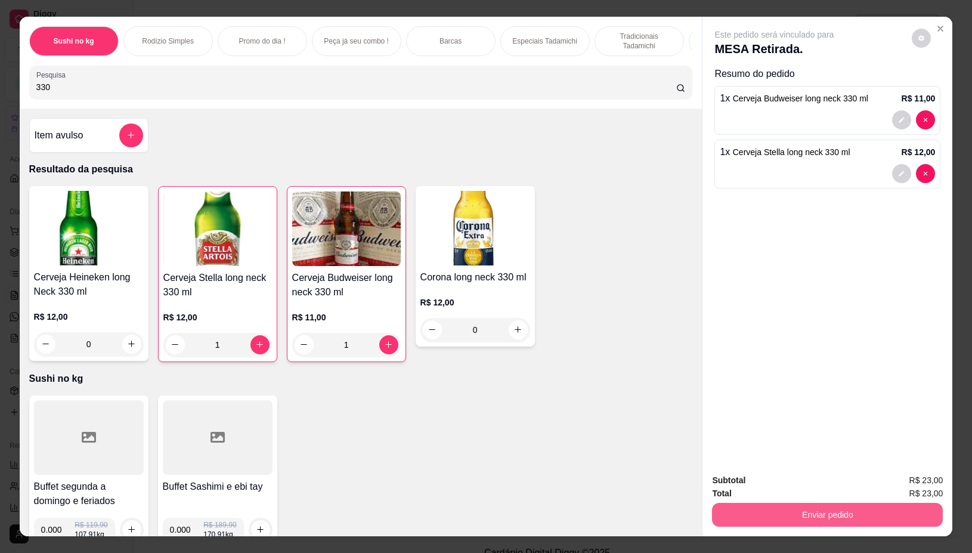
click at [774, 515] on button "Enviar pedido" at bounding box center [827, 515] width 231 height 24
click at [774, 485] on button "Não registrar e enviar pedido" at bounding box center [787, 480] width 120 height 22
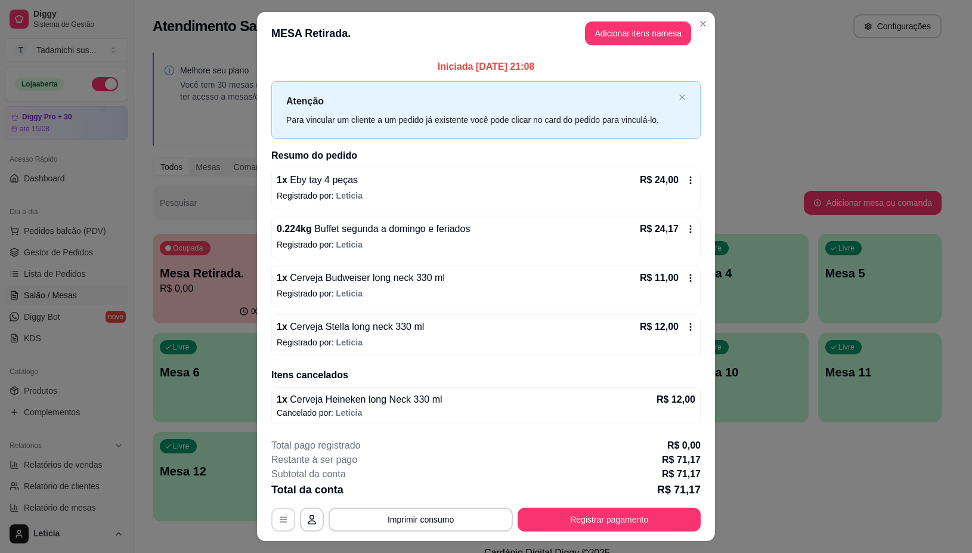
click at [271, 522] on button "button" at bounding box center [283, 520] width 24 height 24
click at [590, 526] on button "Registrar pagamento" at bounding box center [610, 519] width 178 height 23
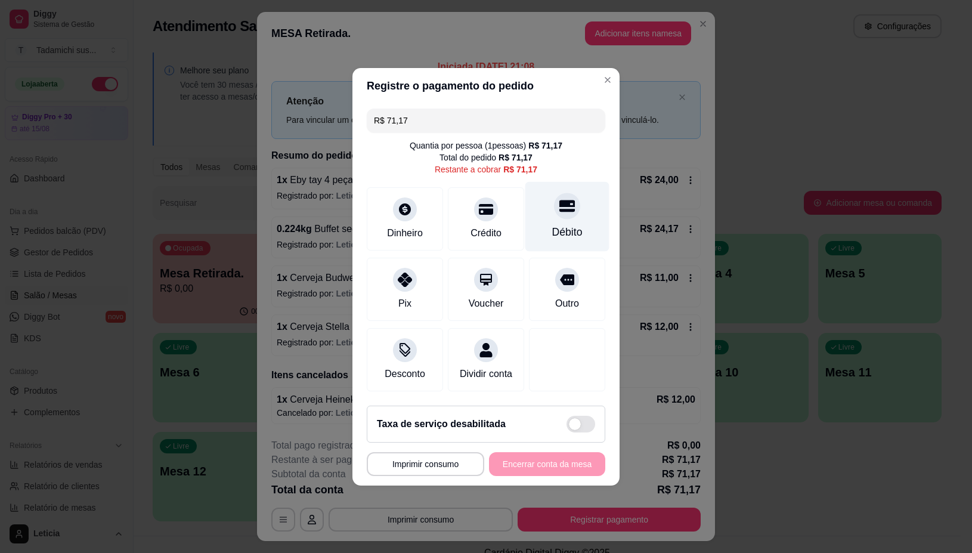
click at [567, 209] on div "Débito" at bounding box center [567, 216] width 84 height 70
type input "R$ 0,00"
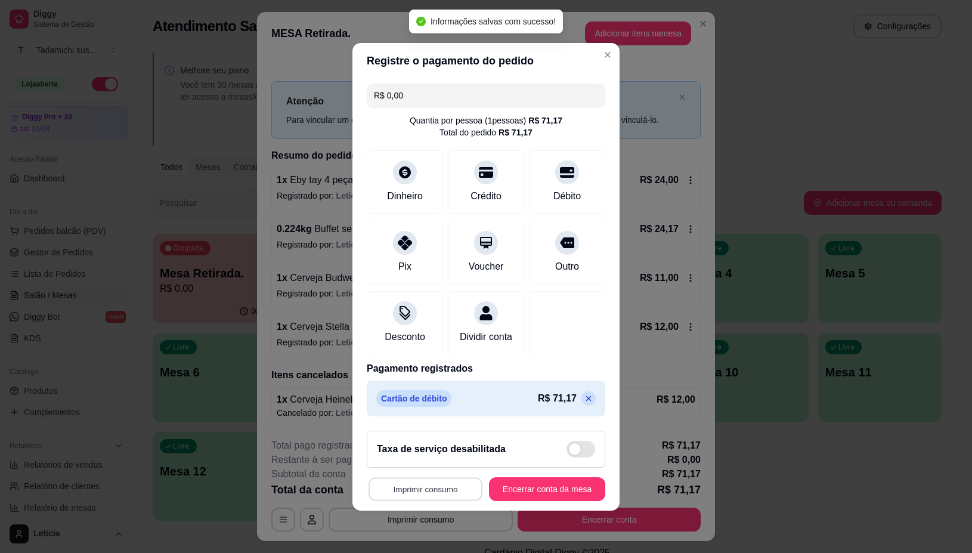
click at [438, 496] on button "Imprimir consumo" at bounding box center [426, 488] width 114 height 23
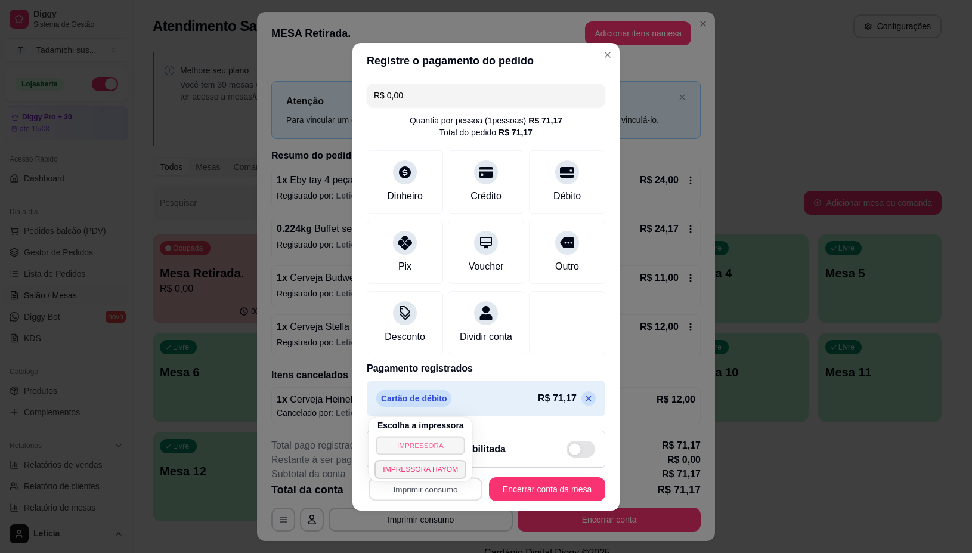
click at [441, 452] on button "IMPRESSORA" at bounding box center [420, 445] width 89 height 18
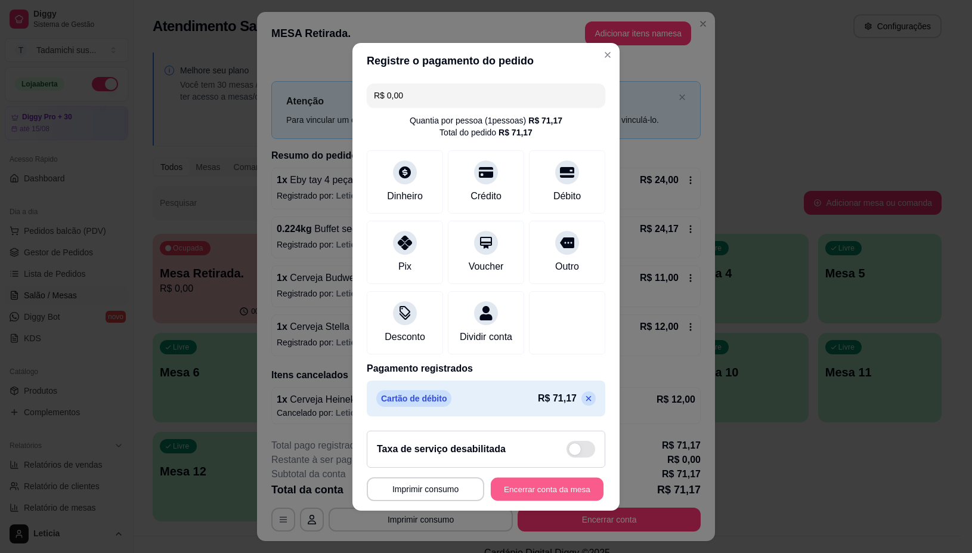
click at [556, 500] on button "Encerrar conta da mesa" at bounding box center [547, 488] width 113 height 23
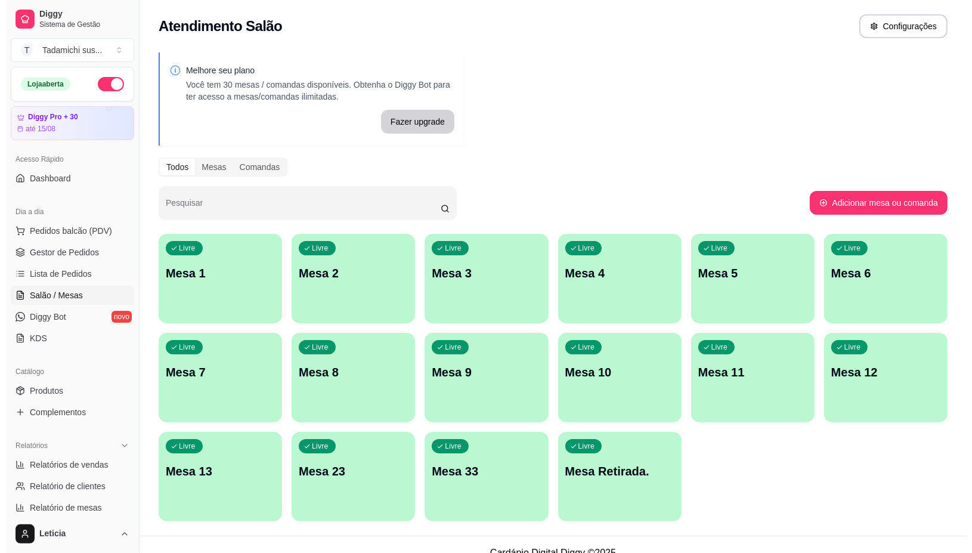
scroll to position [16, 0]
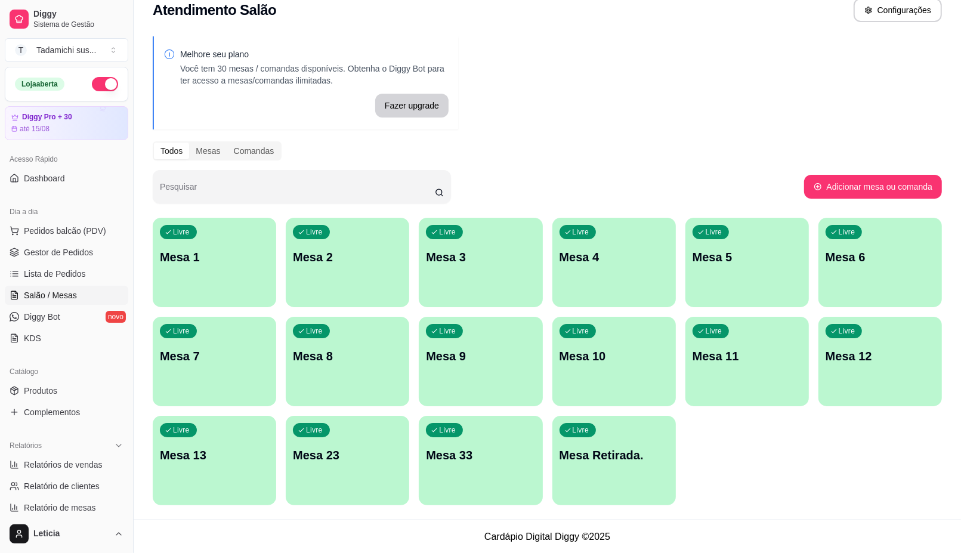
click at [215, 485] on div "Livre Mesa 13" at bounding box center [214, 453] width 123 height 75
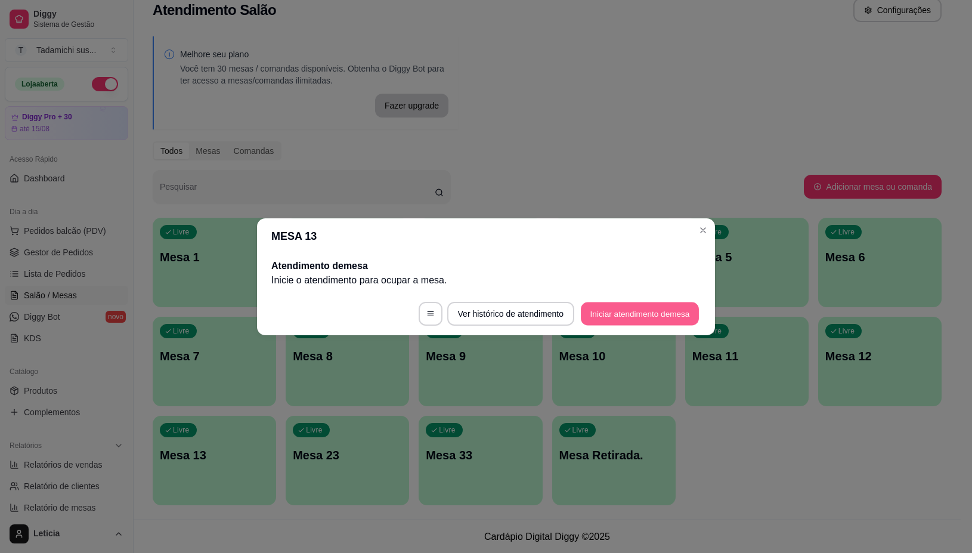
click at [646, 314] on button "Iniciar atendimento de mesa" at bounding box center [640, 313] width 118 height 23
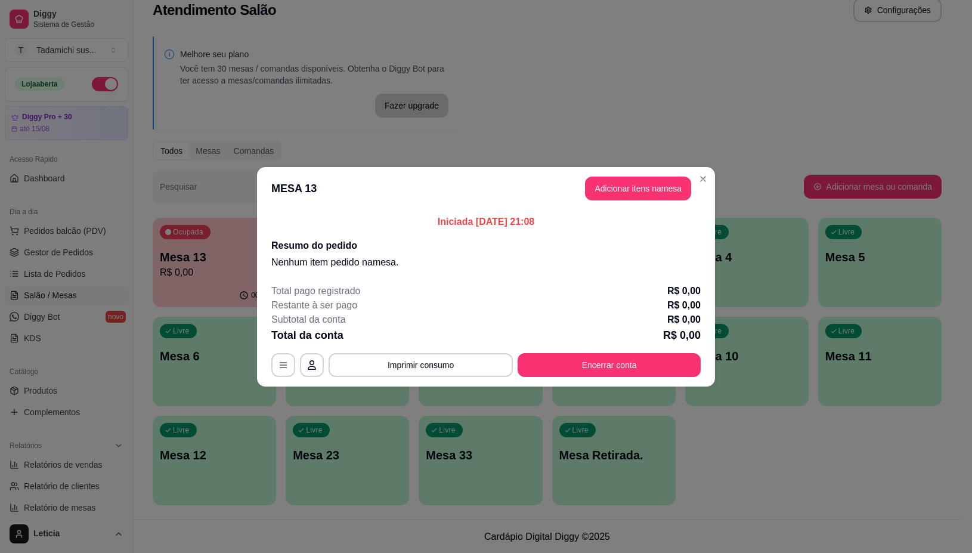
click at [632, 171] on header "MESA 13 Adicionar itens na mesa" at bounding box center [486, 188] width 458 height 43
click at [637, 188] on button "Adicionar itens na mesa" at bounding box center [638, 189] width 106 height 24
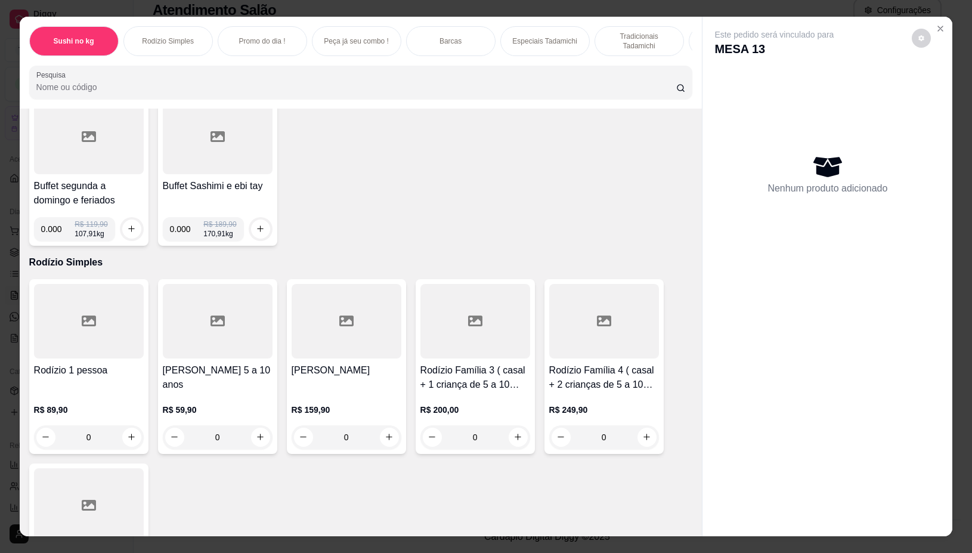
scroll to position [149, 0]
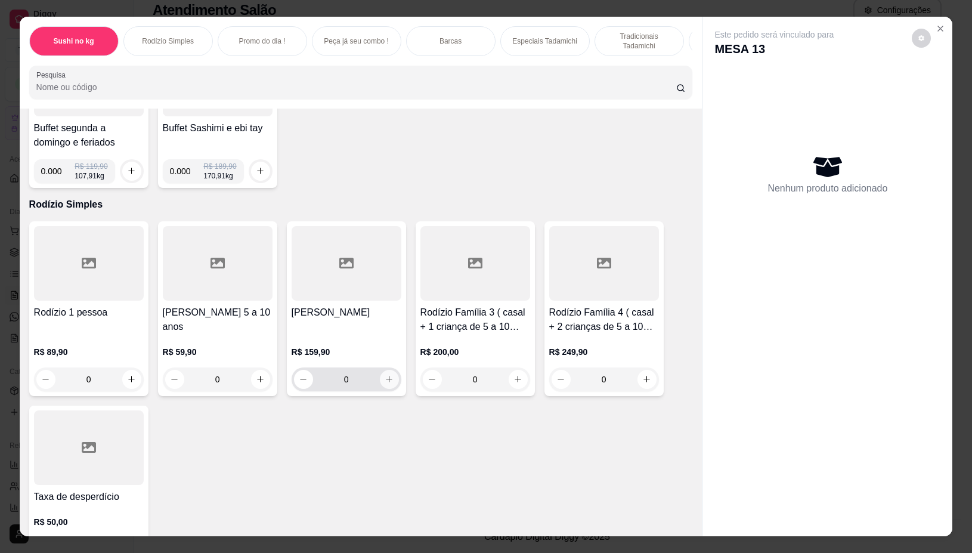
click at [385, 384] on icon "increase-product-quantity" at bounding box center [389, 379] width 9 height 9
type input "1"
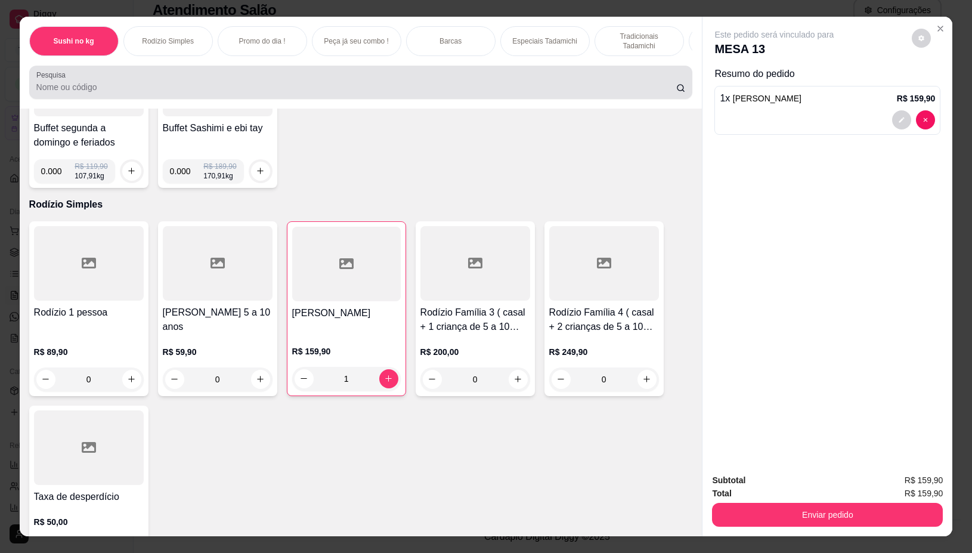
click at [385, 90] on input "Pesquisa" at bounding box center [356, 87] width 640 height 12
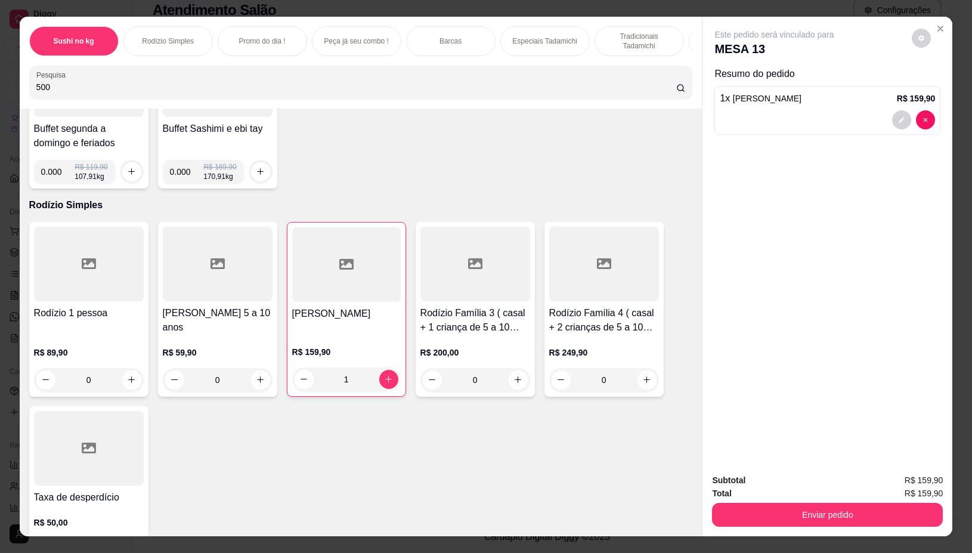
scroll to position [0, 0]
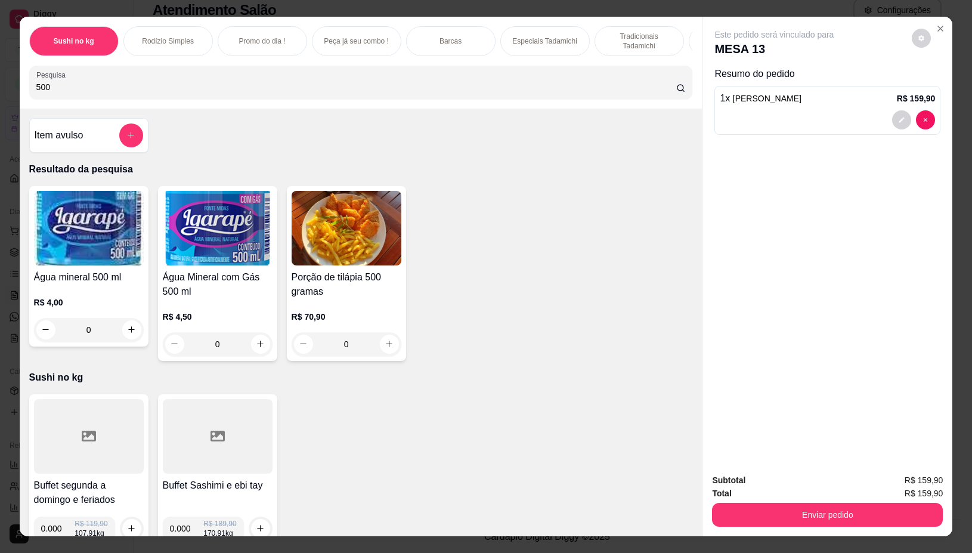
click at [139, 89] on input "500" at bounding box center [356, 87] width 640 height 12
type input "5"
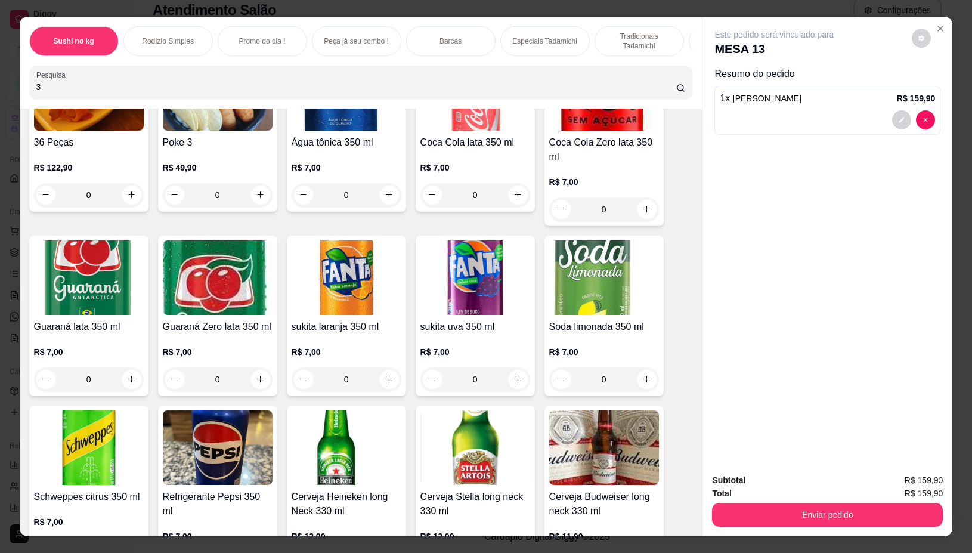
scroll to position [373, 0]
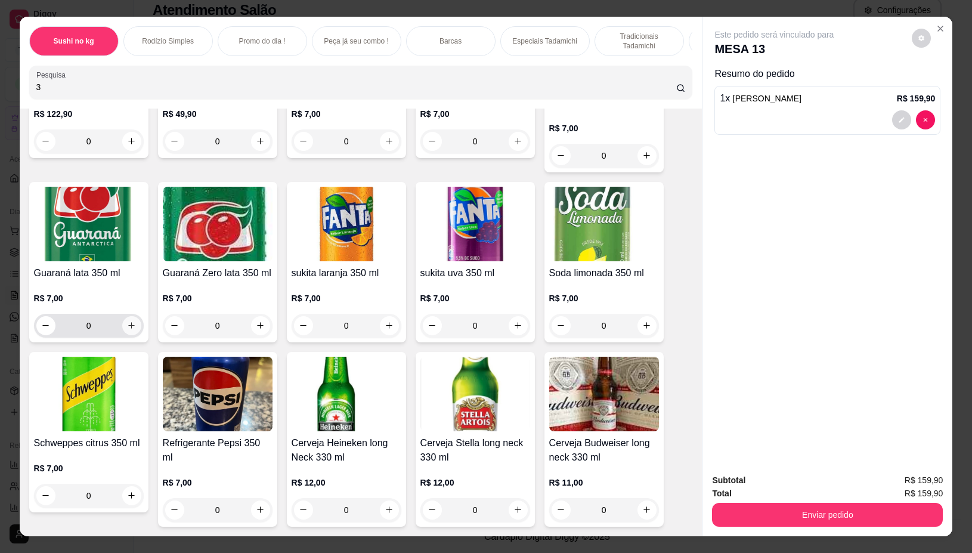
type input "3"
click at [127, 327] on icon "increase-product-quantity" at bounding box center [131, 325] width 9 height 9
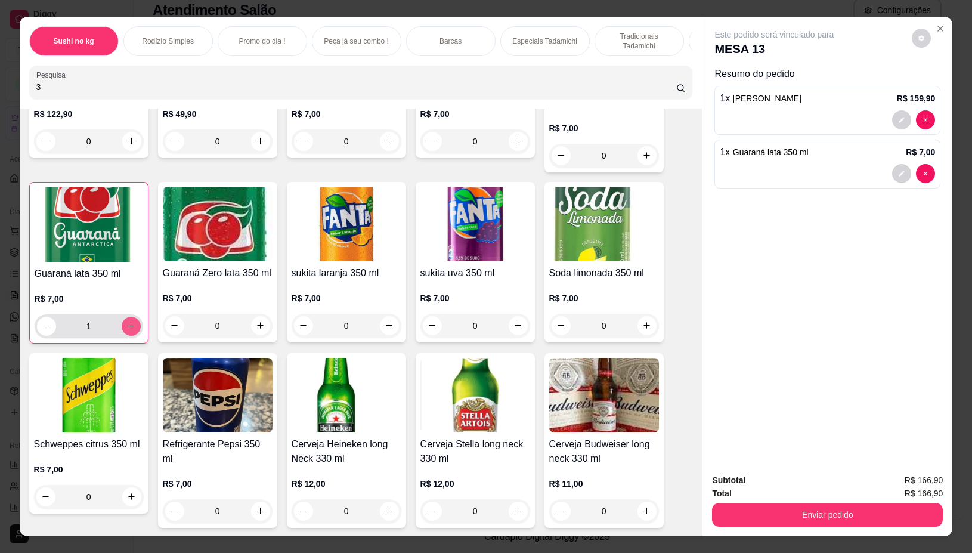
type input "1"
click at [127, 327] on icon "increase-product-quantity" at bounding box center [130, 326] width 9 height 9
type input "2"
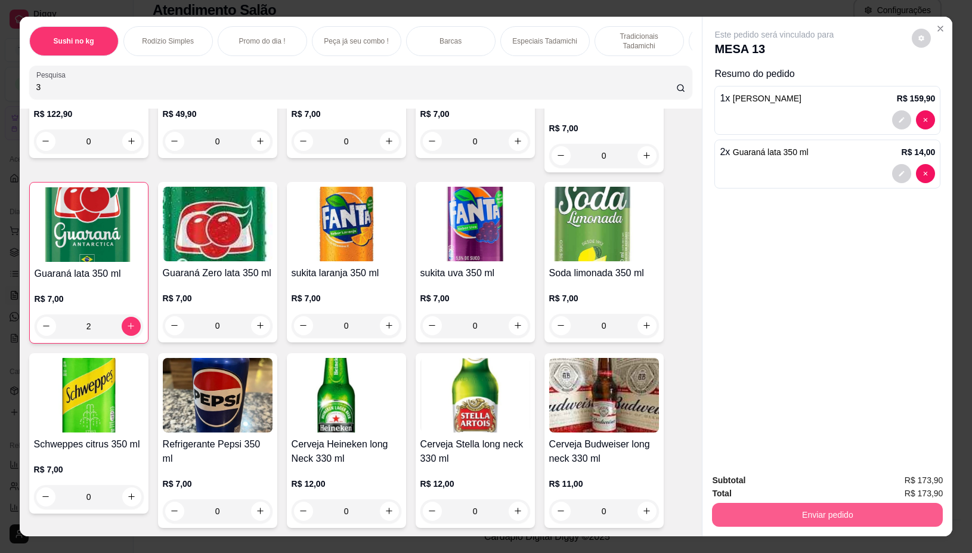
click at [765, 503] on button "Enviar pedido" at bounding box center [827, 515] width 231 height 24
click at [740, 475] on button "Não registrar e enviar pedido" at bounding box center [787, 480] width 120 height 22
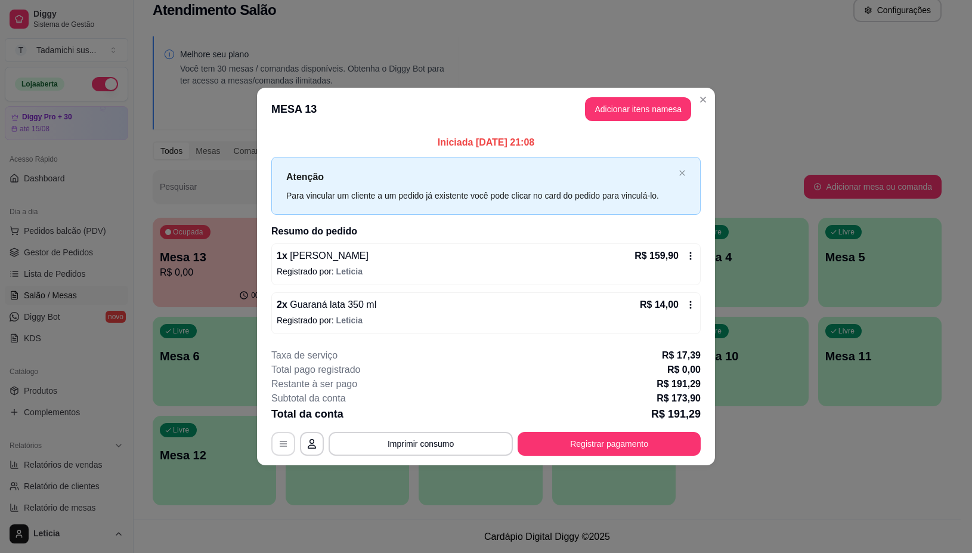
click at [277, 452] on button "button" at bounding box center [283, 444] width 24 height 24
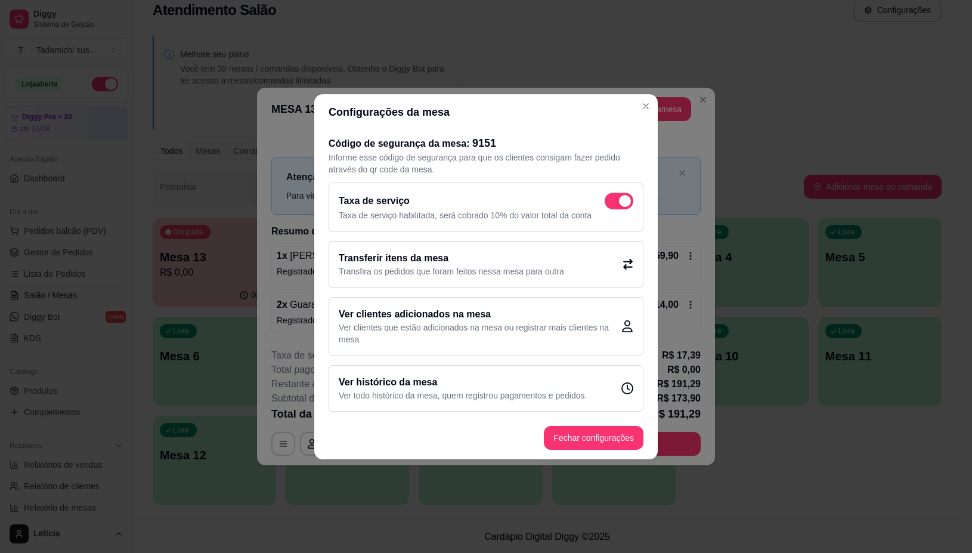
click at [624, 193] on span at bounding box center [619, 201] width 29 height 17
click at [612, 203] on input "checkbox" at bounding box center [608, 207] width 8 height 8
checkbox input "false"
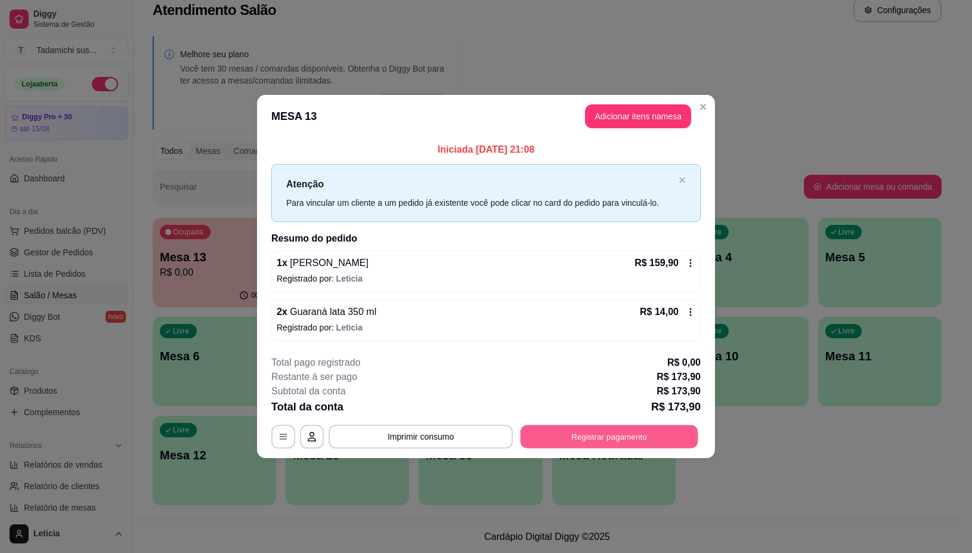
click at [602, 438] on button "Registrar pagamento" at bounding box center [610, 436] width 178 height 23
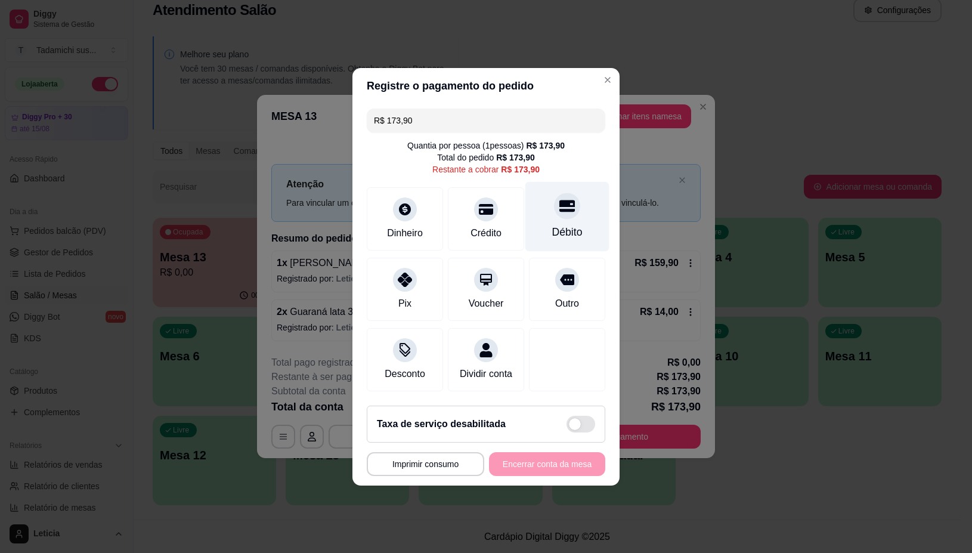
click at [553, 224] on div "Débito" at bounding box center [567, 232] width 30 height 16
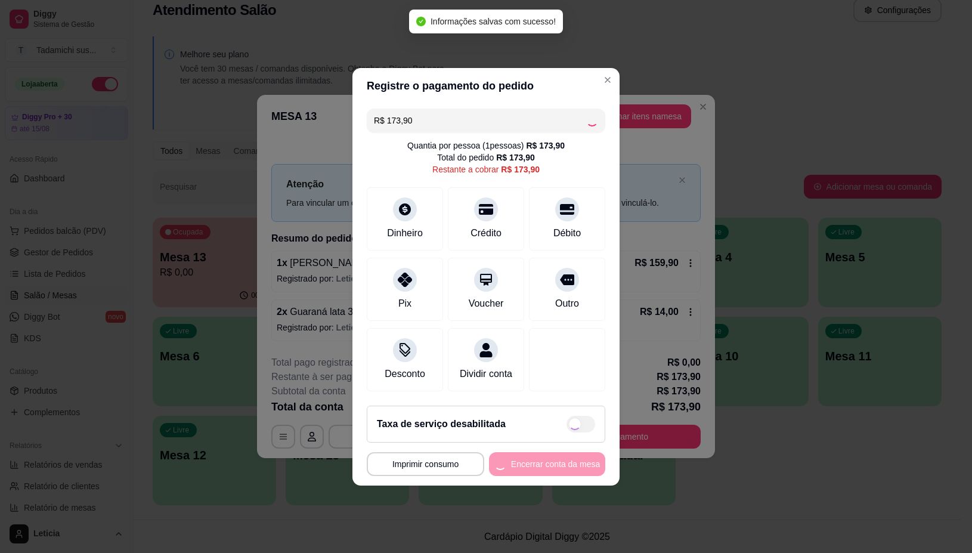
type input "R$ 0,00"
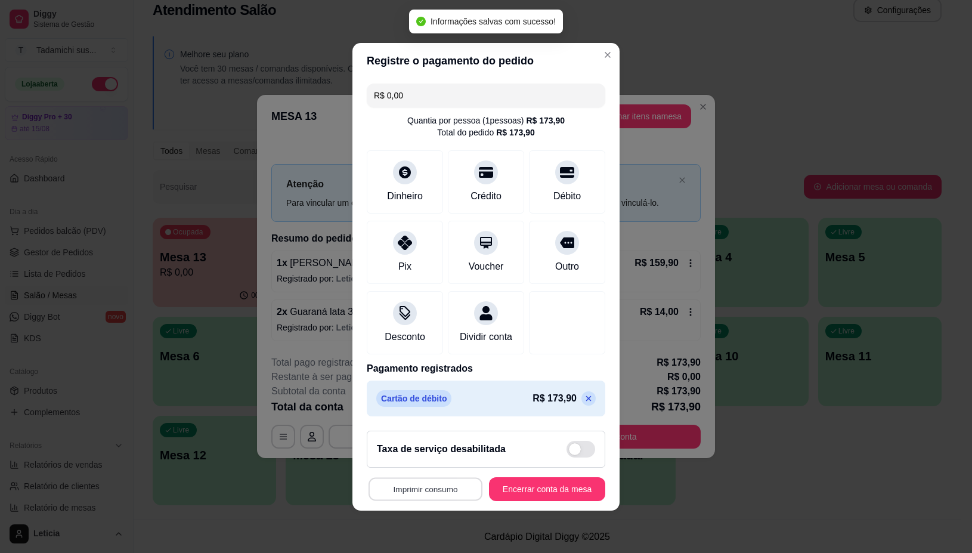
click at [416, 500] on button "Imprimir consumo" at bounding box center [426, 488] width 114 height 23
click at [427, 444] on button "IMPRESSORA" at bounding box center [421, 445] width 92 height 19
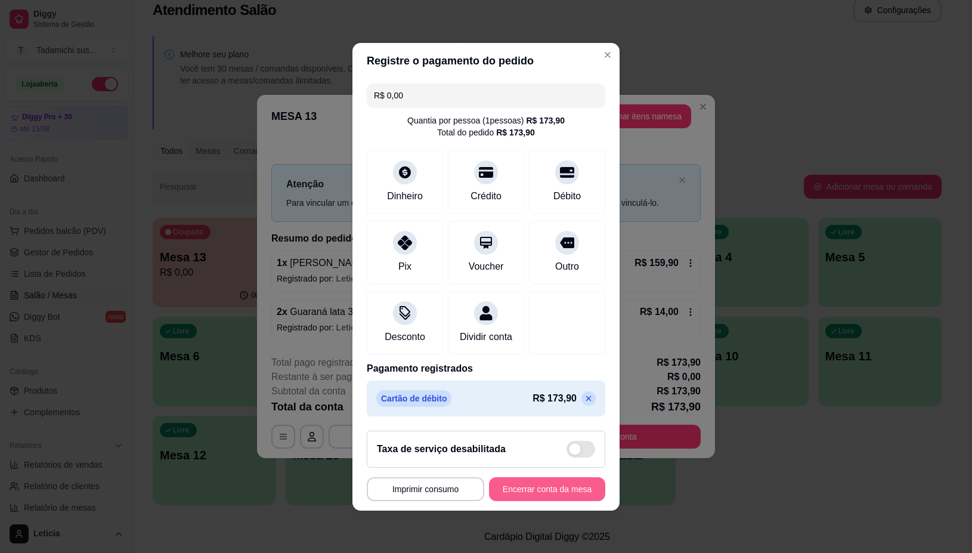
click at [564, 495] on button "Encerrar conta da mesa" at bounding box center [547, 489] width 116 height 24
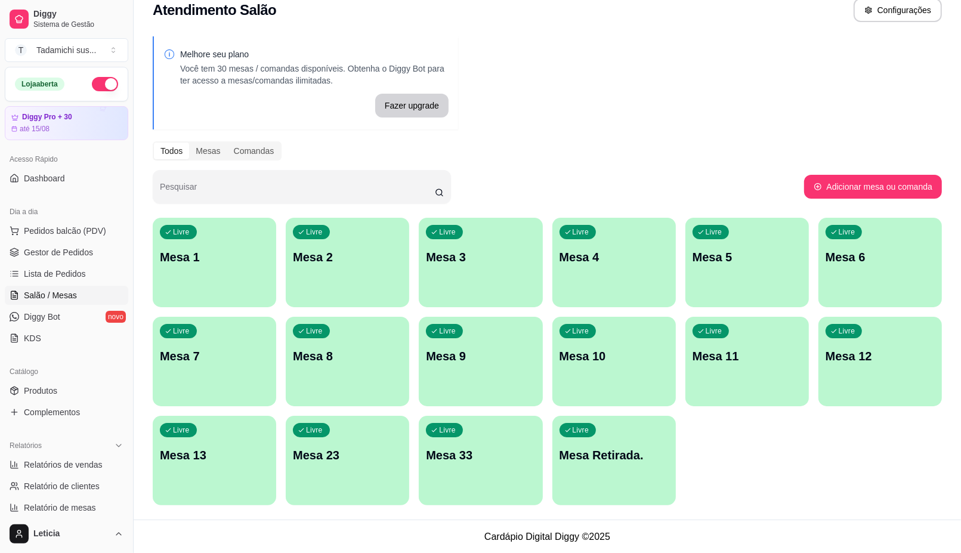
click at [182, 262] on p "Mesa 1" at bounding box center [214, 257] width 109 height 17
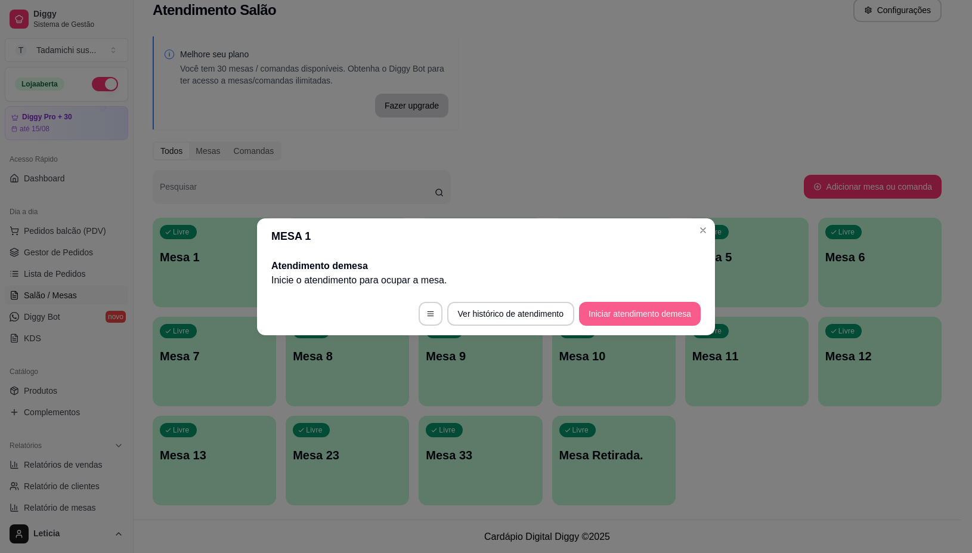
click at [679, 304] on button "Iniciar atendimento de mesa" at bounding box center [640, 314] width 122 height 24
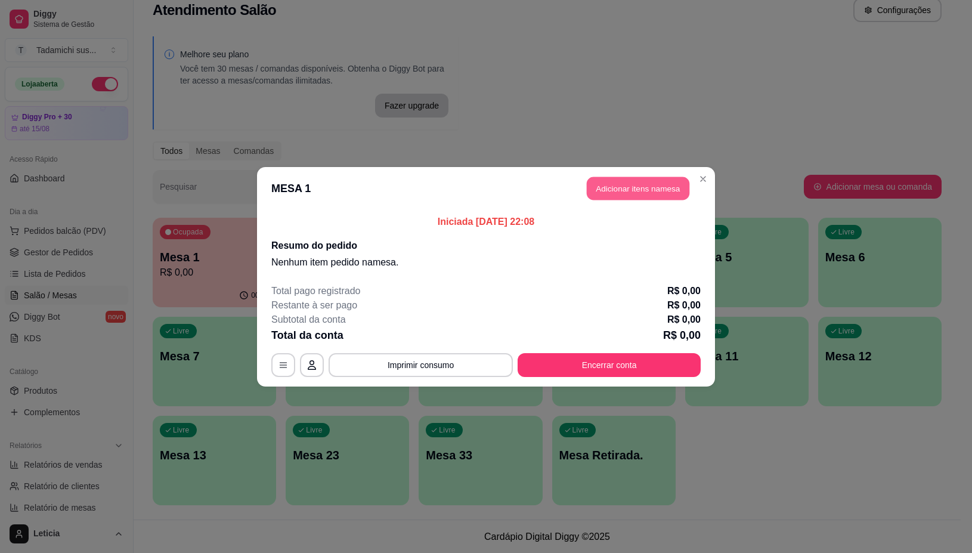
click at [630, 184] on button "Adicionar itens na mesa" at bounding box center [638, 188] width 103 height 23
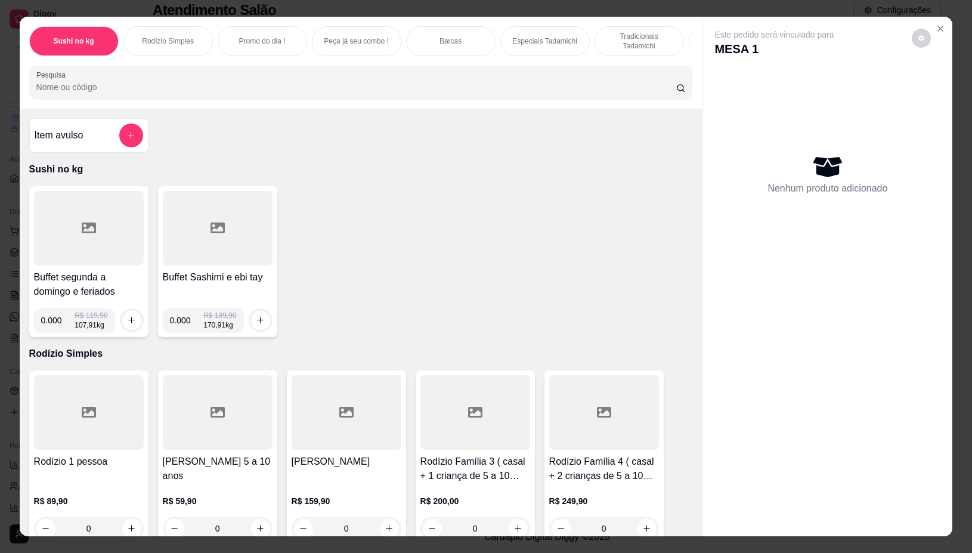
click at [88, 233] on icon at bounding box center [89, 227] width 14 height 11
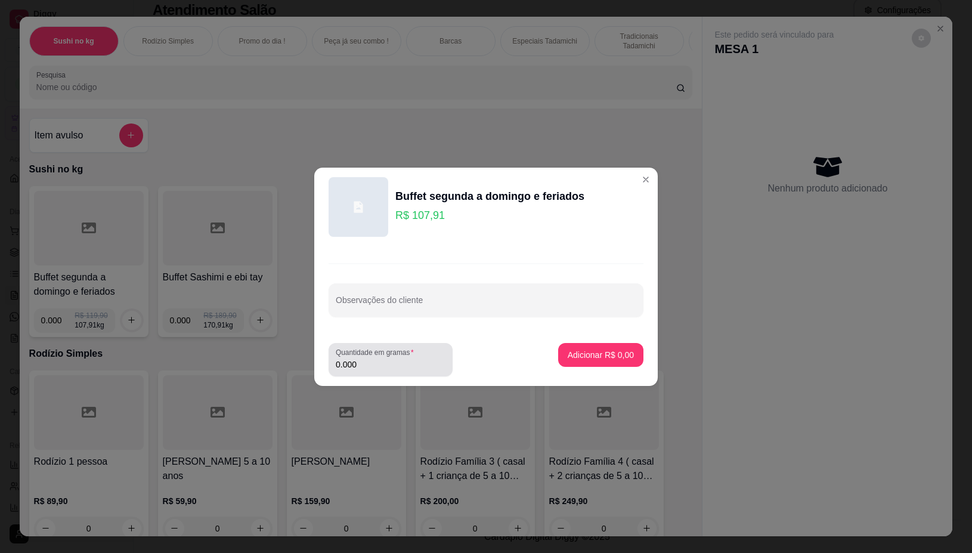
click at [364, 365] on input "0.000" at bounding box center [391, 364] width 110 height 12
type input "0.224"
click at [608, 350] on p "Adicionar R$ 24,17" at bounding box center [598, 354] width 69 height 11
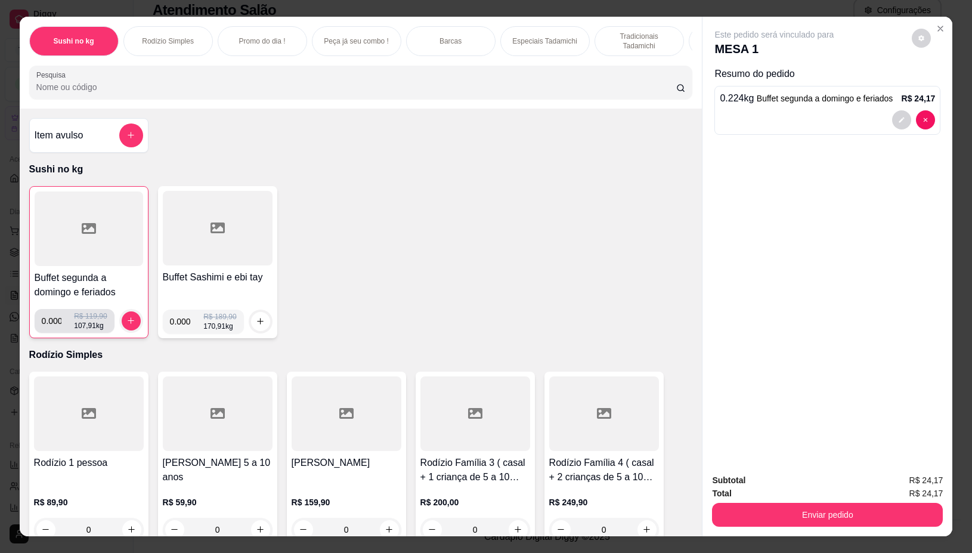
click at [54, 327] on input "0.000" at bounding box center [58, 321] width 33 height 24
type input "0.224"
click at [126, 323] on icon "increase-product-quantity" at bounding box center [130, 320] width 9 height 9
click at [122, 324] on button "increase-product-quantity" at bounding box center [131, 320] width 19 height 19
click at [126, 325] on icon "increase-product-quantity" at bounding box center [130, 320] width 9 height 9
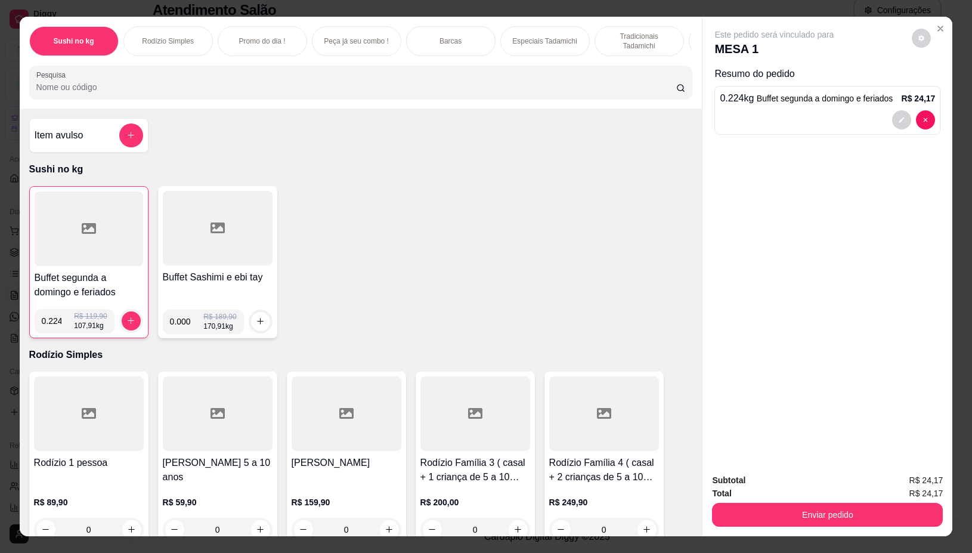
click at [113, 242] on div at bounding box center [89, 228] width 109 height 75
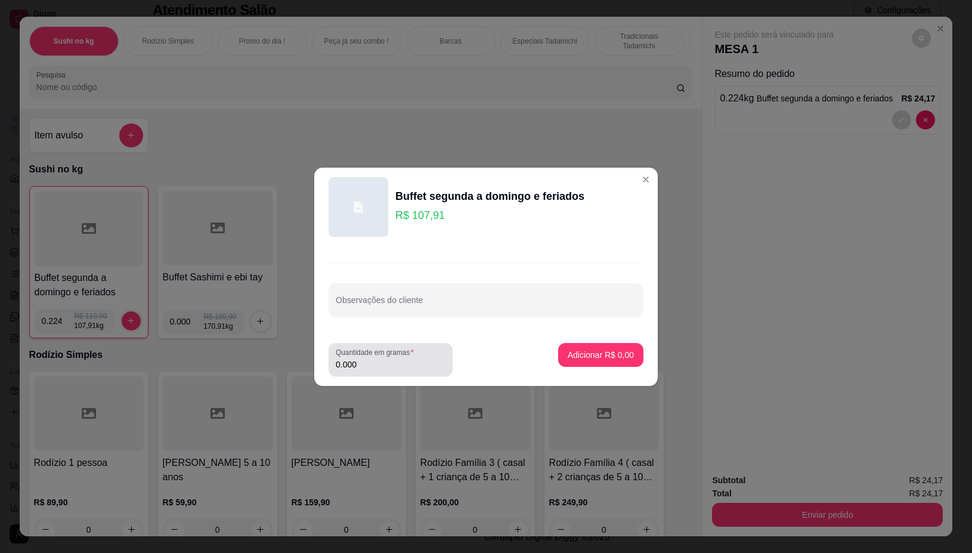
click at [369, 362] on input "0.000" at bounding box center [391, 364] width 110 height 12
type input "0.224"
click at [603, 344] on button "Adicionar R$ 24,17" at bounding box center [599, 355] width 90 height 24
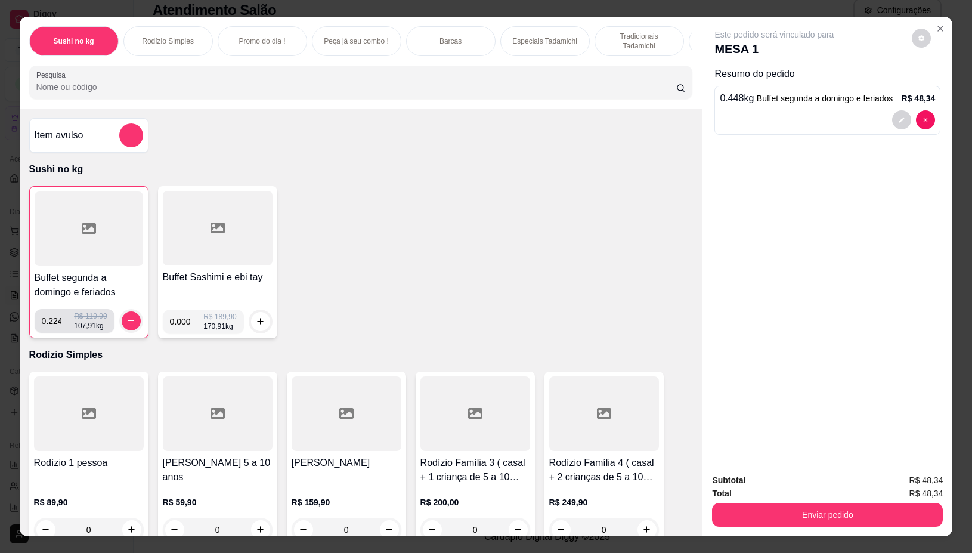
click at [55, 323] on input "0.224" at bounding box center [58, 321] width 33 height 24
type input "0.132"
click at [123, 321] on button "increase-product-quantity" at bounding box center [131, 320] width 18 height 18
click at [81, 219] on div at bounding box center [89, 228] width 109 height 75
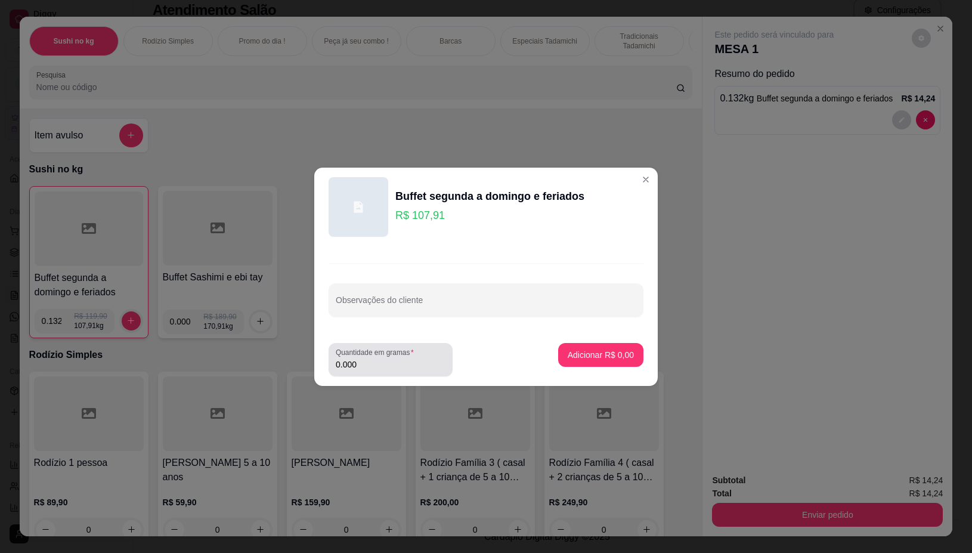
click at [380, 364] on input "0.000" at bounding box center [391, 364] width 110 height 12
type input "0.224"
click at [593, 350] on p "Adicionar R$ 24,17" at bounding box center [598, 354] width 69 height 11
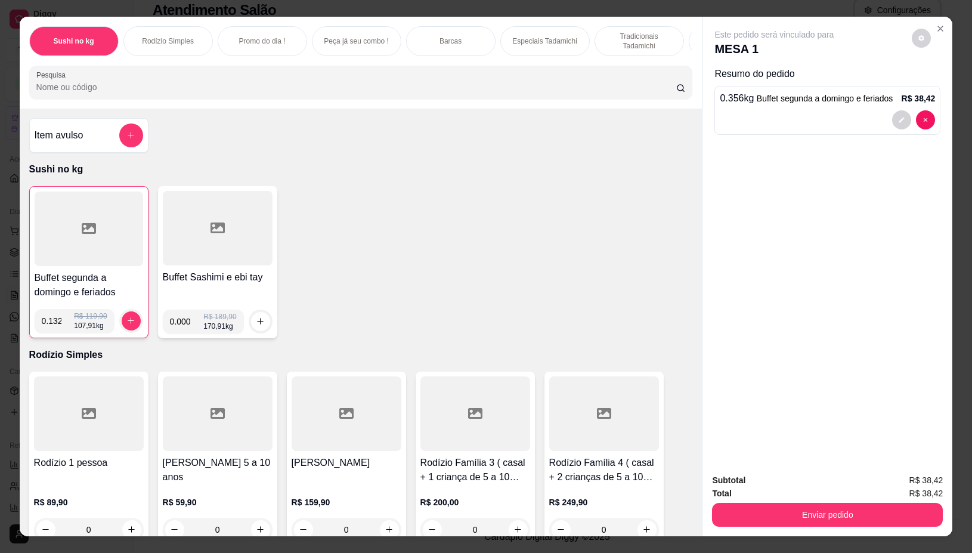
click at [86, 242] on div at bounding box center [89, 228] width 109 height 75
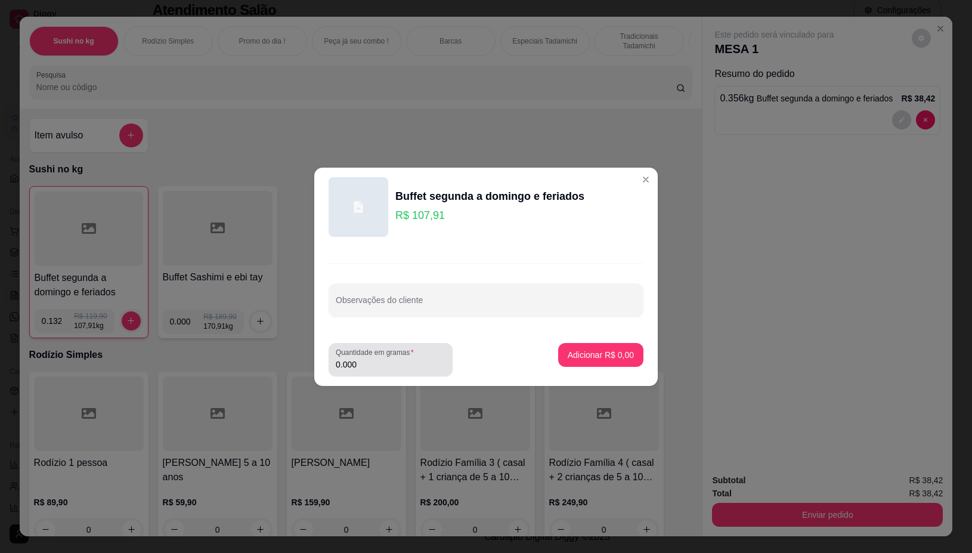
click at [379, 361] on input "0.000" at bounding box center [391, 364] width 110 height 12
type input "0.224"
click at [597, 353] on p "Adicionar R$ 24,17" at bounding box center [598, 355] width 71 height 12
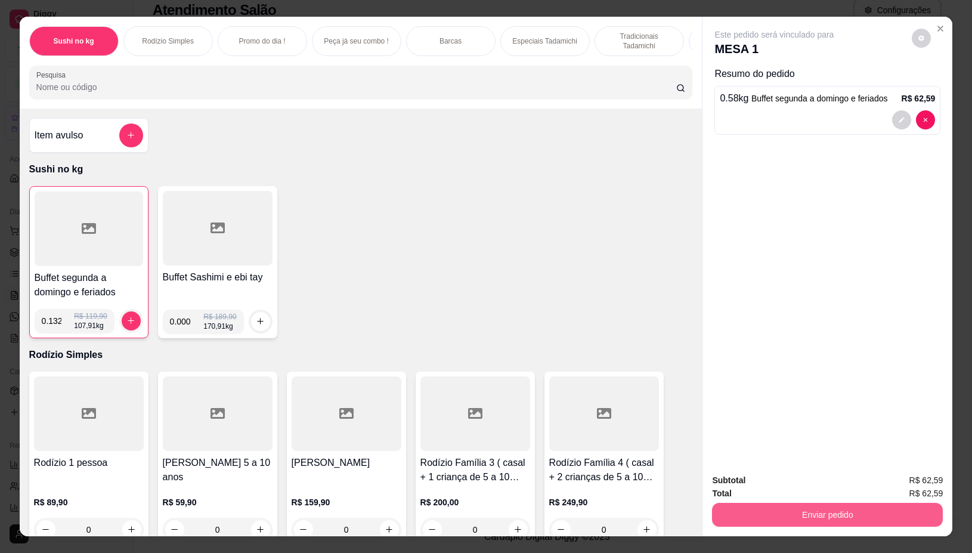
click at [817, 510] on button "Enviar pedido" at bounding box center [827, 515] width 231 height 24
click at [797, 484] on button "Não registrar e enviar pedido" at bounding box center [787, 480] width 124 height 23
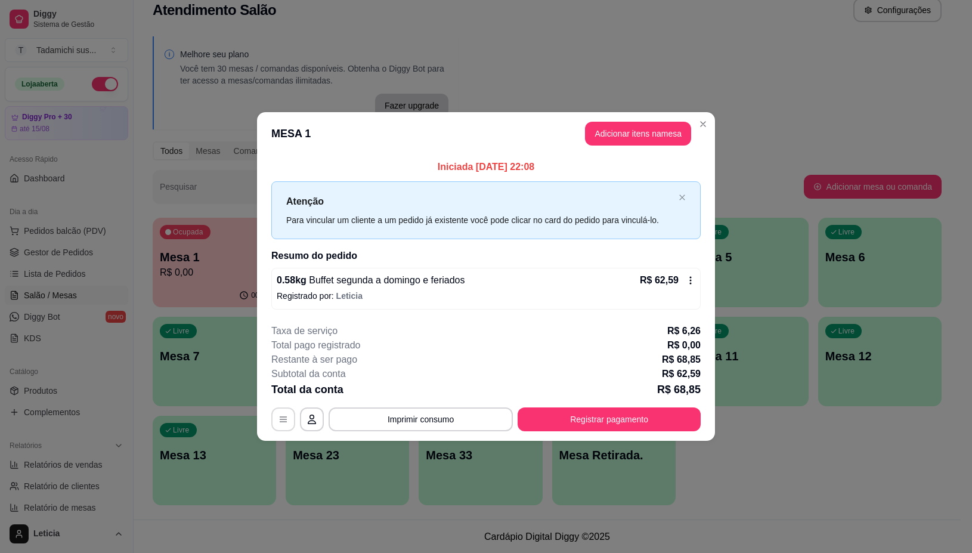
click at [287, 412] on button "button" at bounding box center [283, 419] width 24 height 24
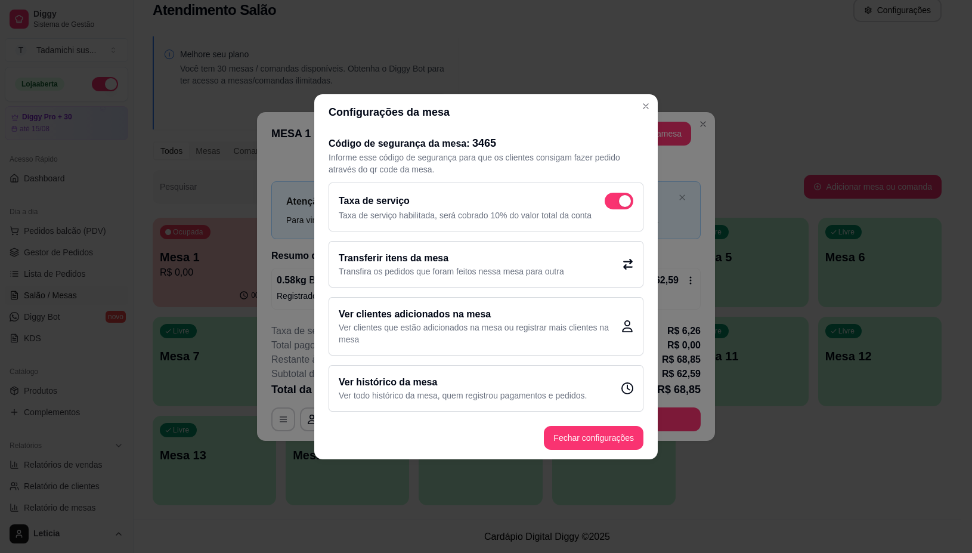
click at [613, 194] on span at bounding box center [619, 201] width 29 height 17
click at [612, 203] on input "checkbox" at bounding box center [608, 207] width 8 height 8
checkbox input "false"
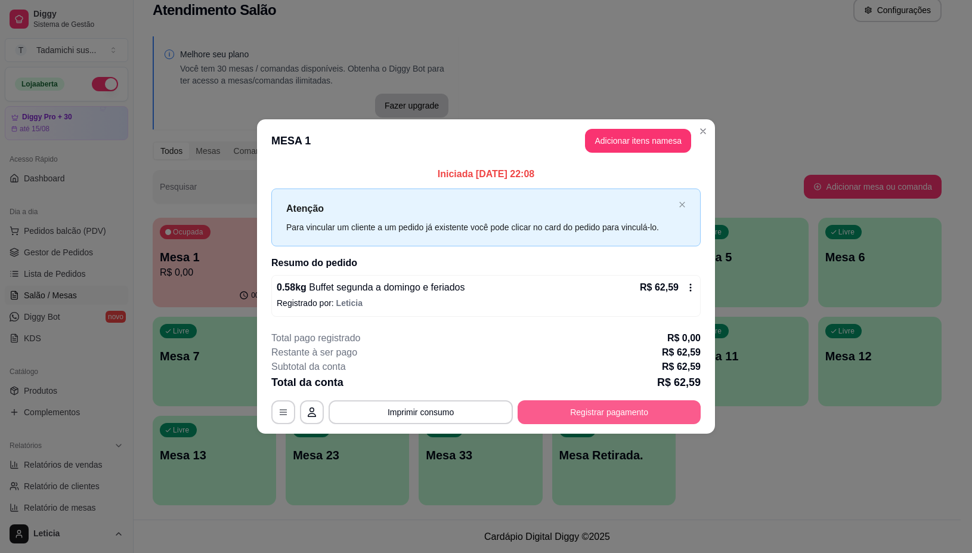
click at [580, 403] on button "Registrar pagamento" at bounding box center [609, 412] width 183 height 24
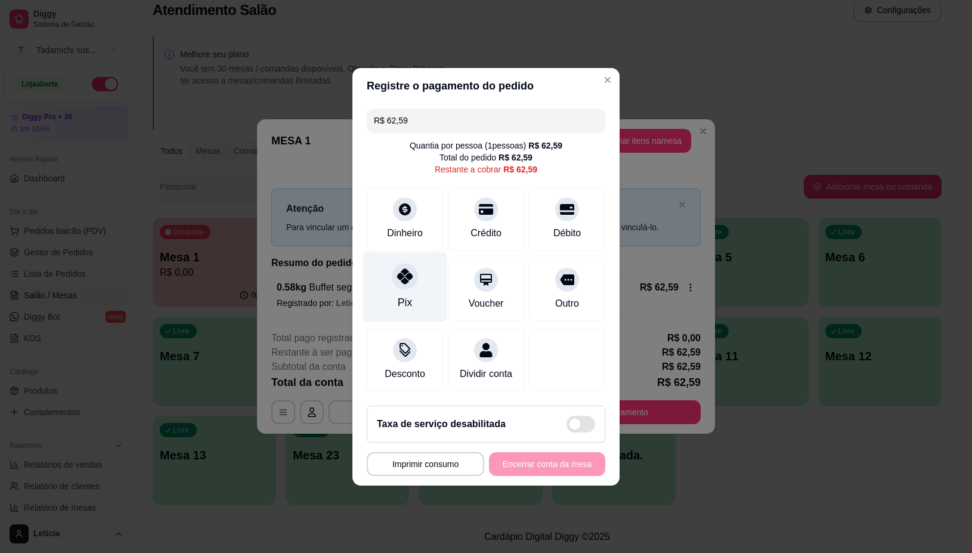
click at [397, 270] on icon at bounding box center [405, 276] width 16 height 16
type input "R$ 0,00"
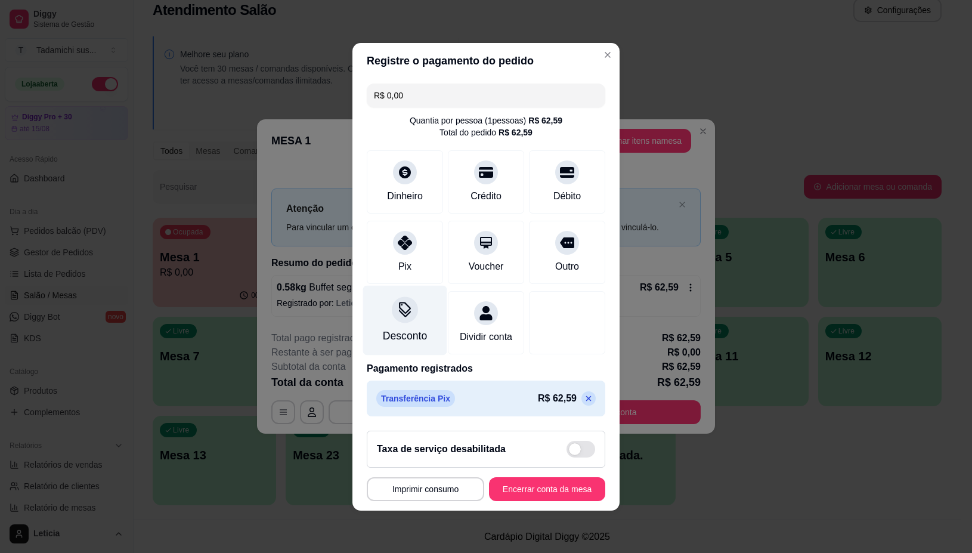
click at [403, 328] on div "Desconto" at bounding box center [405, 336] width 44 height 16
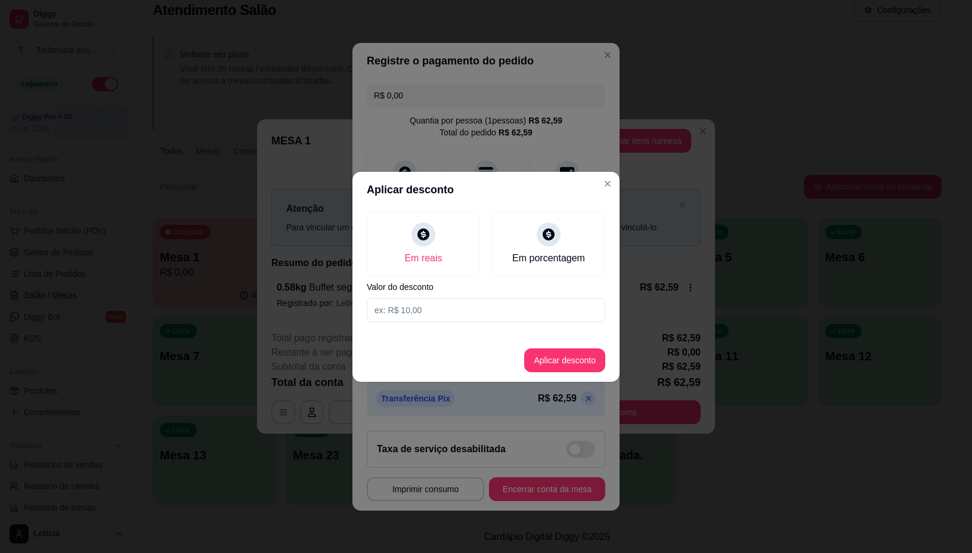
click at [421, 315] on input at bounding box center [486, 310] width 239 height 24
type input "0,01"
click at [576, 365] on button "Aplicar desconto" at bounding box center [564, 360] width 81 height 24
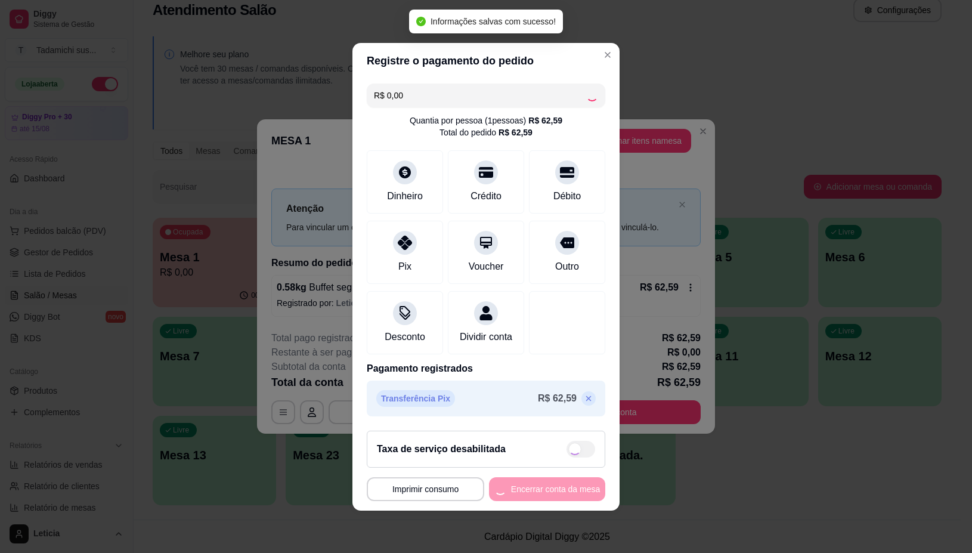
type input "-R$ 0,01"
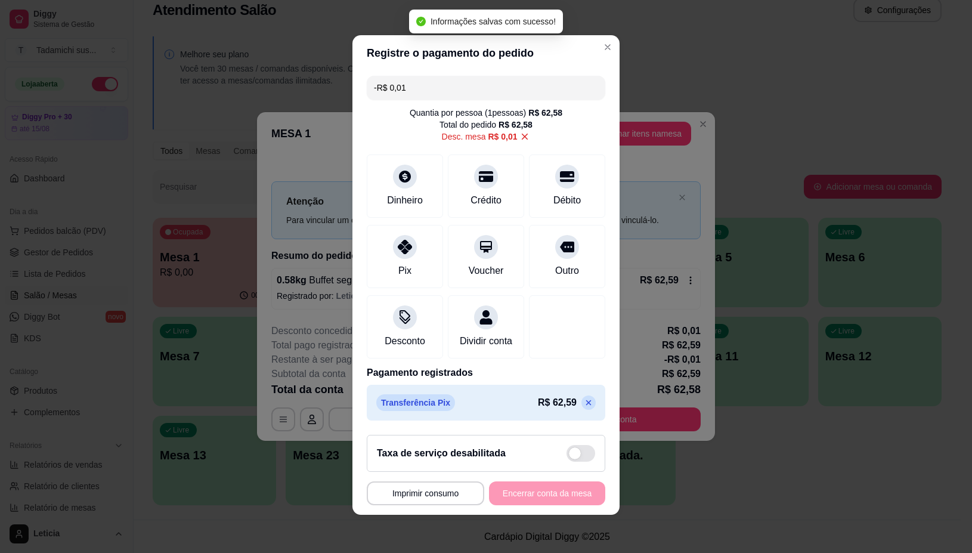
scroll to position [9, 0]
click at [415, 497] on button "Imprimir consumo" at bounding box center [426, 493] width 118 height 24
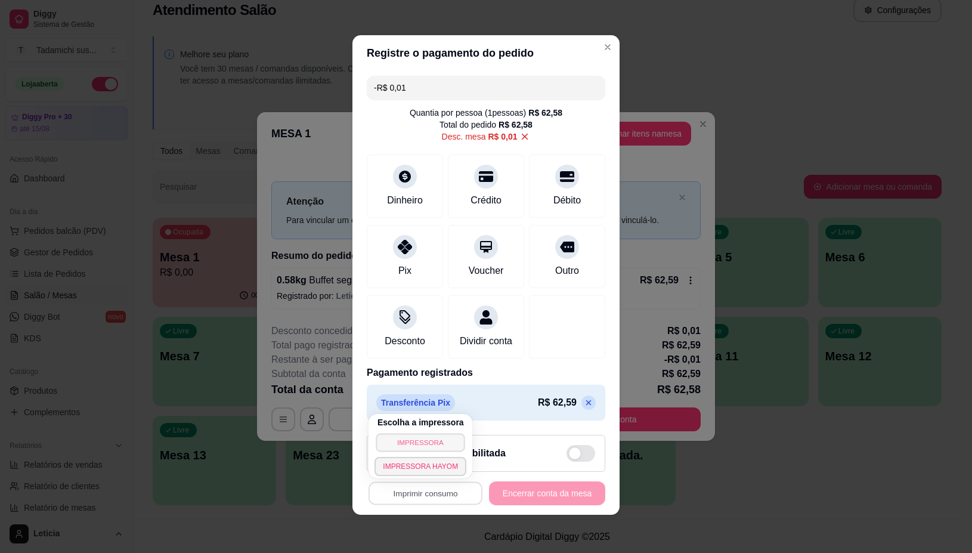
click at [418, 449] on button "IMPRESSORA" at bounding box center [420, 442] width 89 height 18
click at [534, 490] on div "**********" at bounding box center [486, 493] width 239 height 24
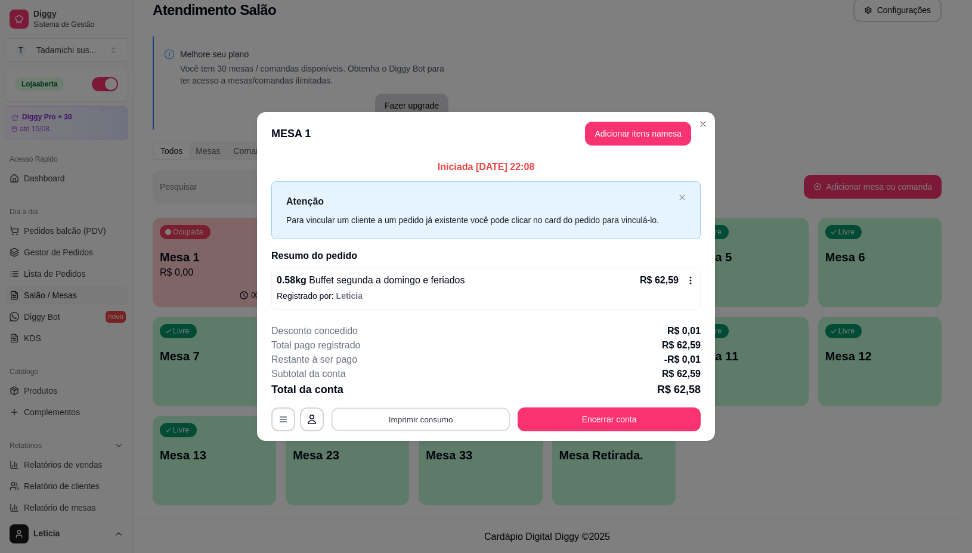
click at [387, 422] on button "Imprimir consumo" at bounding box center [421, 419] width 179 height 23
click at [613, 349] on div "Total pago registrado R$ 62,59" at bounding box center [485, 345] width 429 height 14
click at [460, 418] on button "Imprimir consumo" at bounding box center [421, 419] width 184 height 24
click at [571, 412] on button "Encerrar conta" at bounding box center [609, 419] width 183 height 24
click at [641, 424] on button "Encerrar conta" at bounding box center [610, 419] width 178 height 23
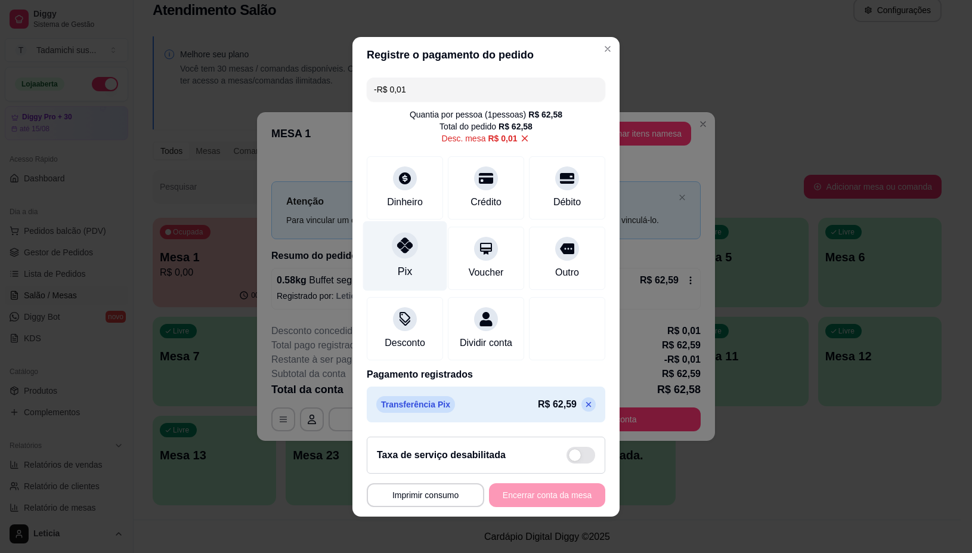
click at [412, 258] on div "Pix" at bounding box center [405, 256] width 84 height 70
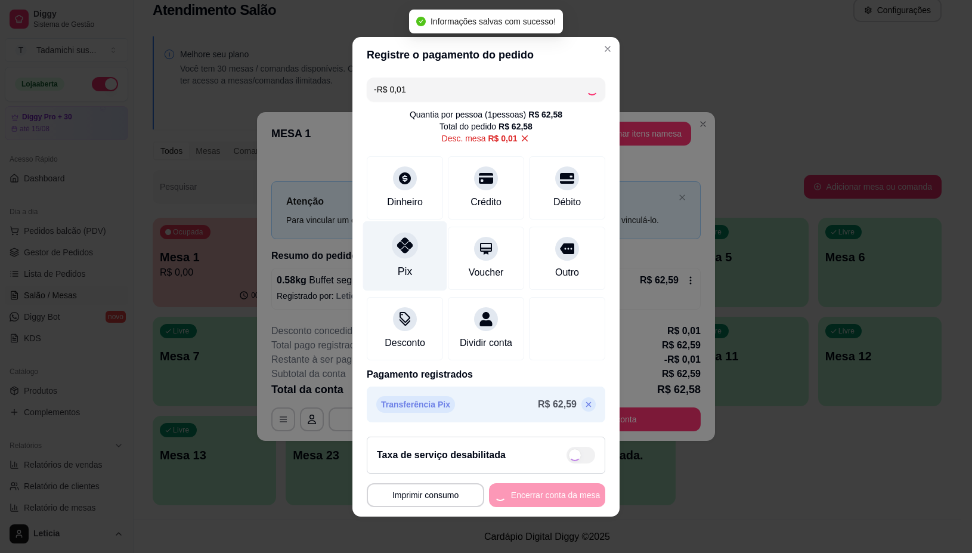
type input "-R$ 0,02"
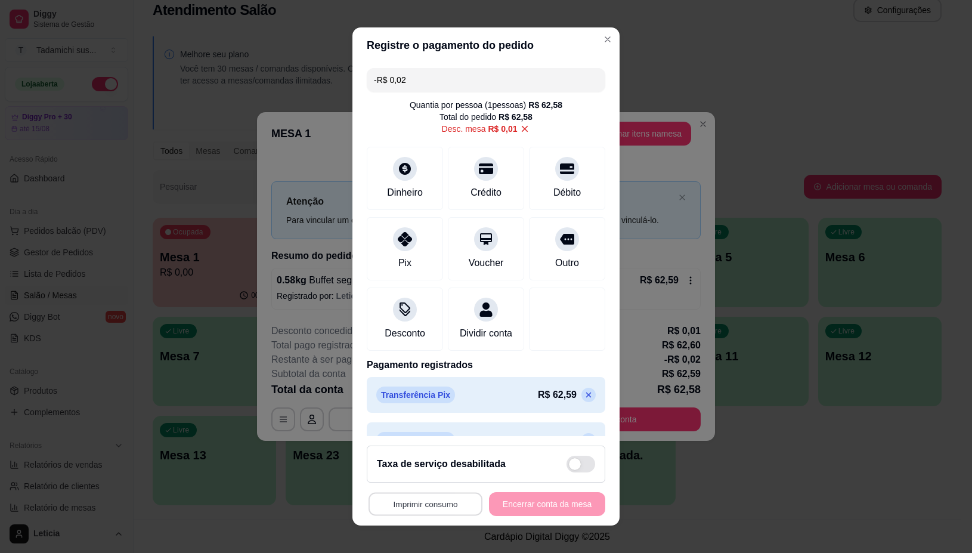
click at [449, 504] on button "Imprimir consumo" at bounding box center [426, 503] width 114 height 23
click at [443, 452] on button "IMPRESSORA" at bounding box center [421, 453] width 92 height 19
click at [509, 511] on div "**********" at bounding box center [486, 504] width 239 height 24
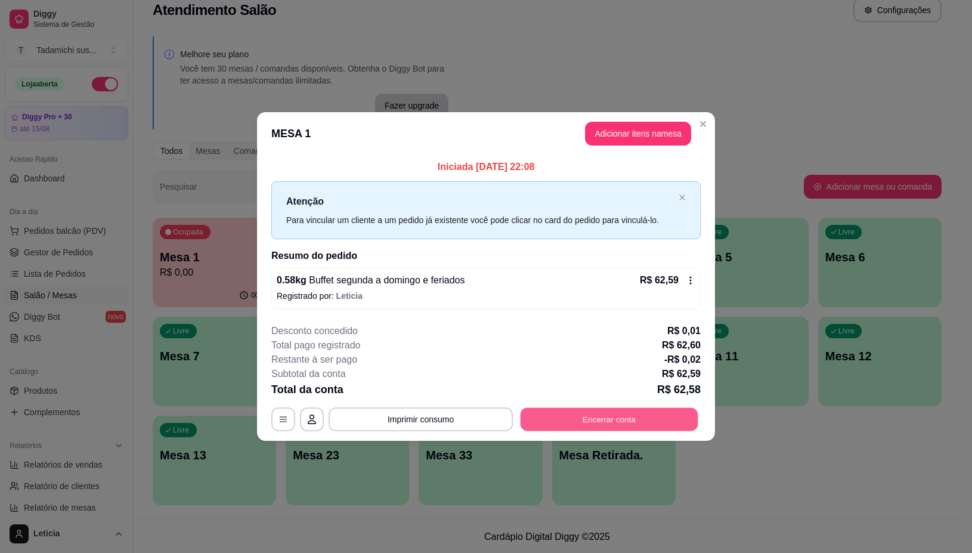
click at [600, 420] on button "Encerrar conta" at bounding box center [610, 419] width 178 height 23
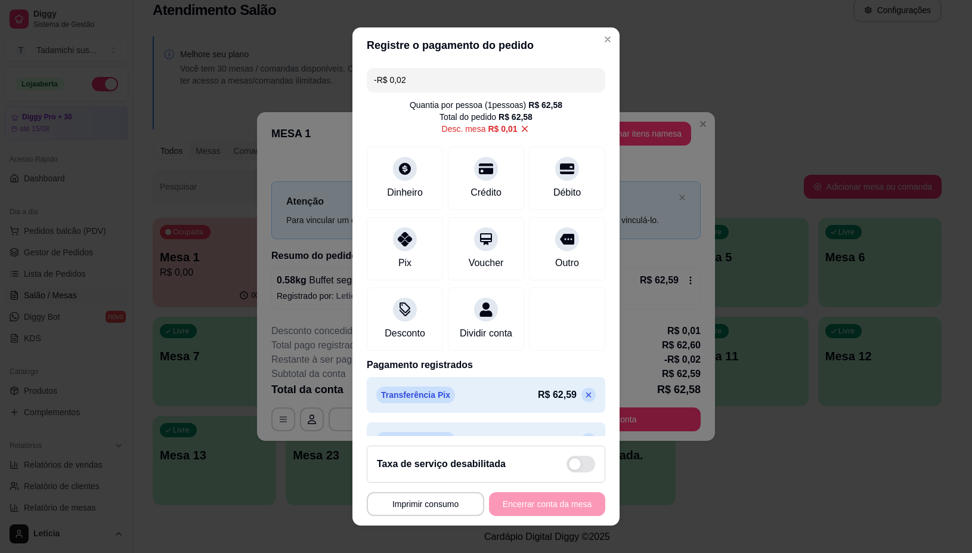
click at [441, 79] on input "-R$ 0,02" at bounding box center [486, 80] width 224 height 24
click at [398, 264] on div "Pix" at bounding box center [405, 263] width 14 height 16
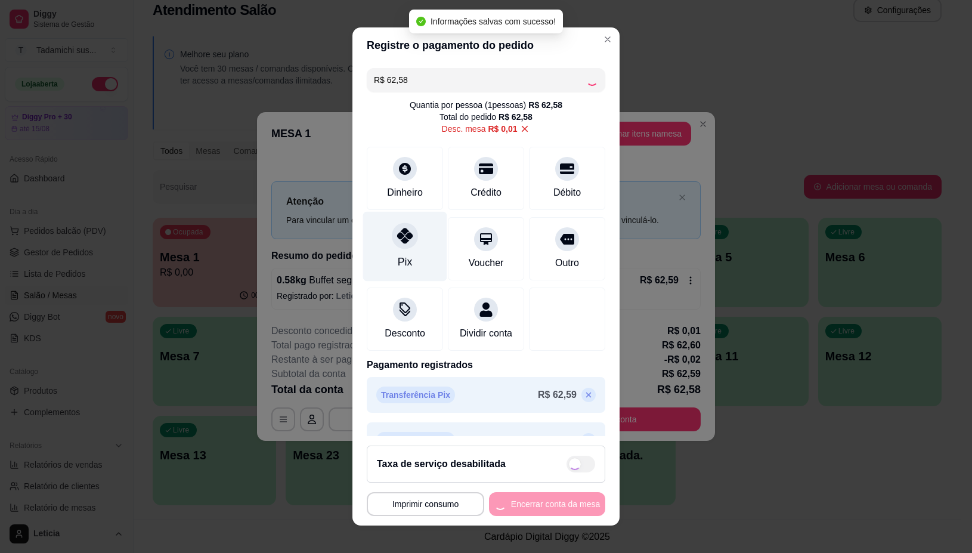
type input "-R$ 62,60"
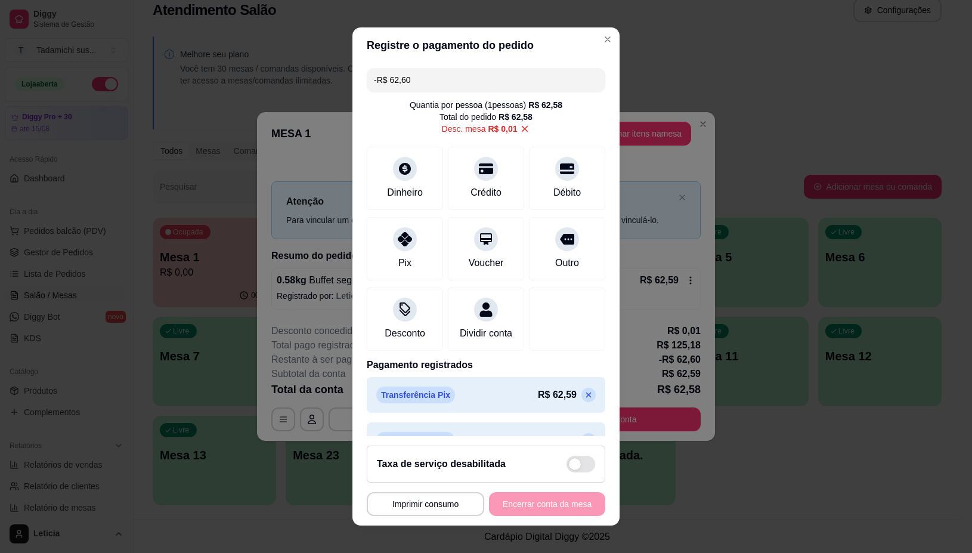
click at [531, 503] on div "**********" at bounding box center [486, 504] width 239 height 24
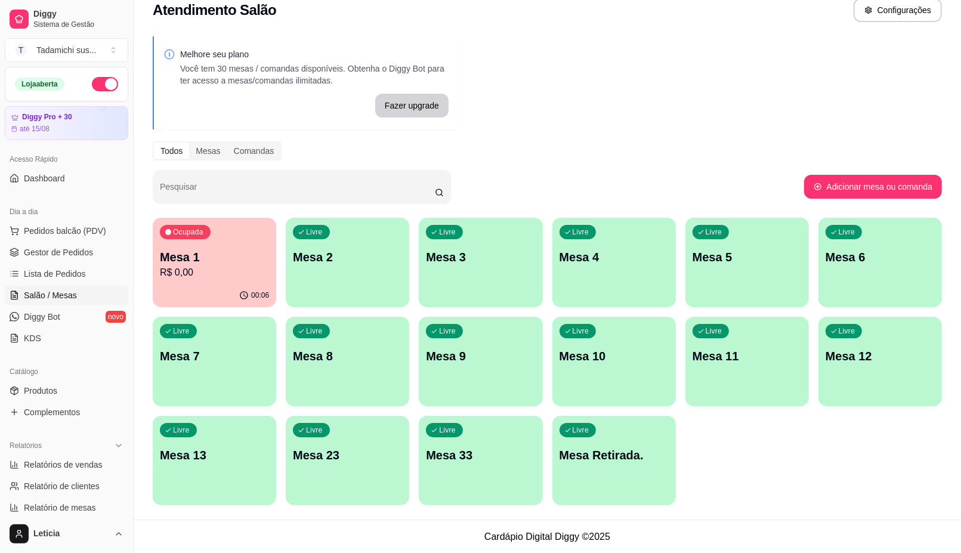
click at [221, 269] on p "R$ 0,00" at bounding box center [214, 272] width 109 height 14
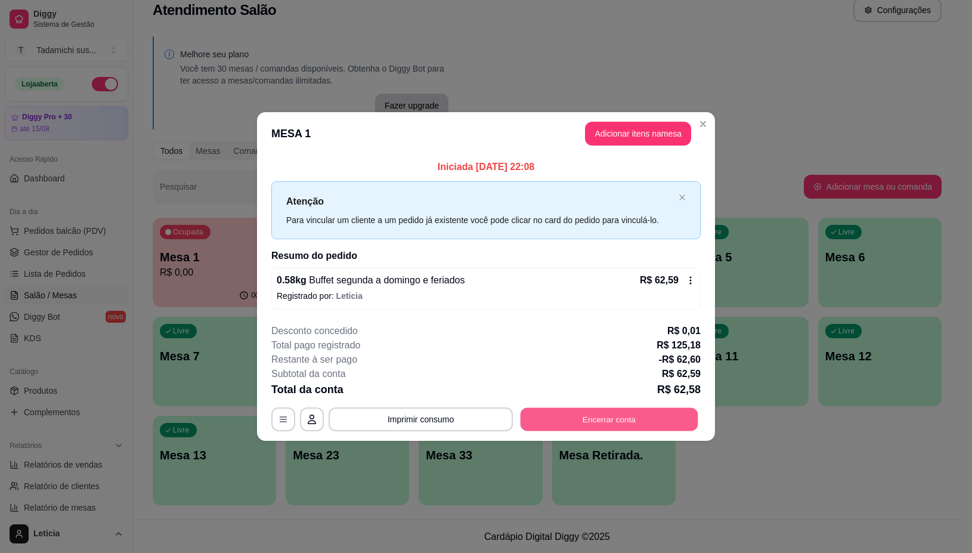
click at [687, 428] on button "Encerrar conta" at bounding box center [610, 419] width 178 height 23
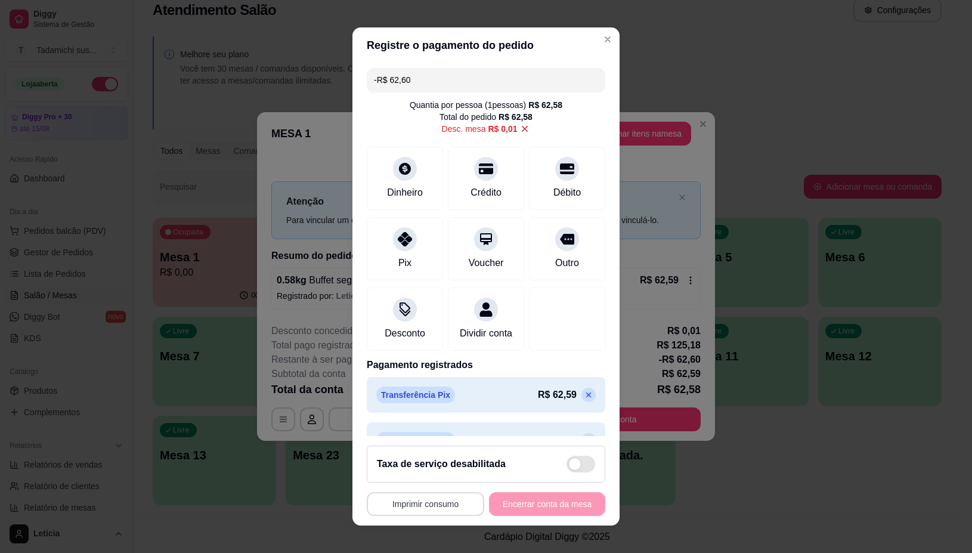
click at [428, 511] on button "Imprimir consumo" at bounding box center [426, 504] width 118 height 24
click at [556, 507] on div "**********" at bounding box center [486, 504] width 239 height 24
click at [522, 130] on icon at bounding box center [525, 129] width 7 height 7
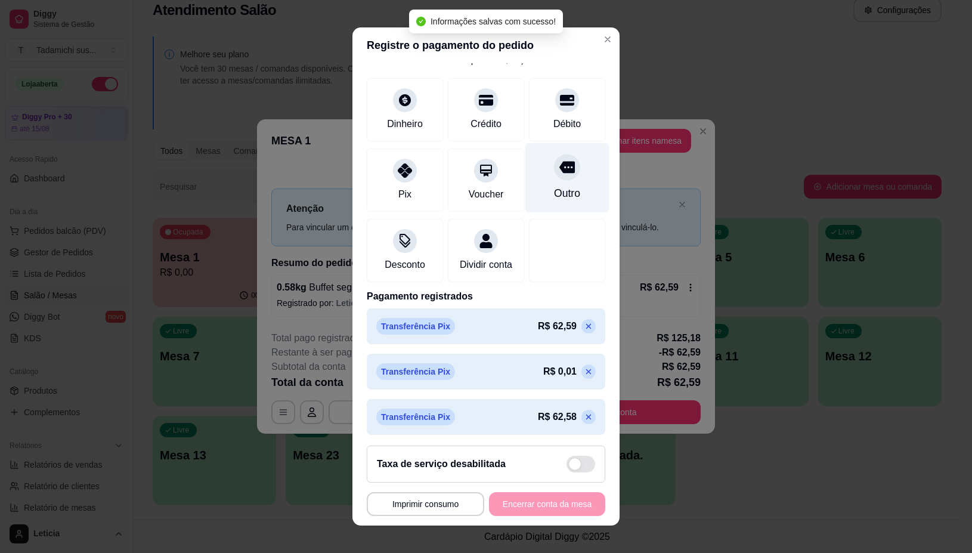
scroll to position [75, 0]
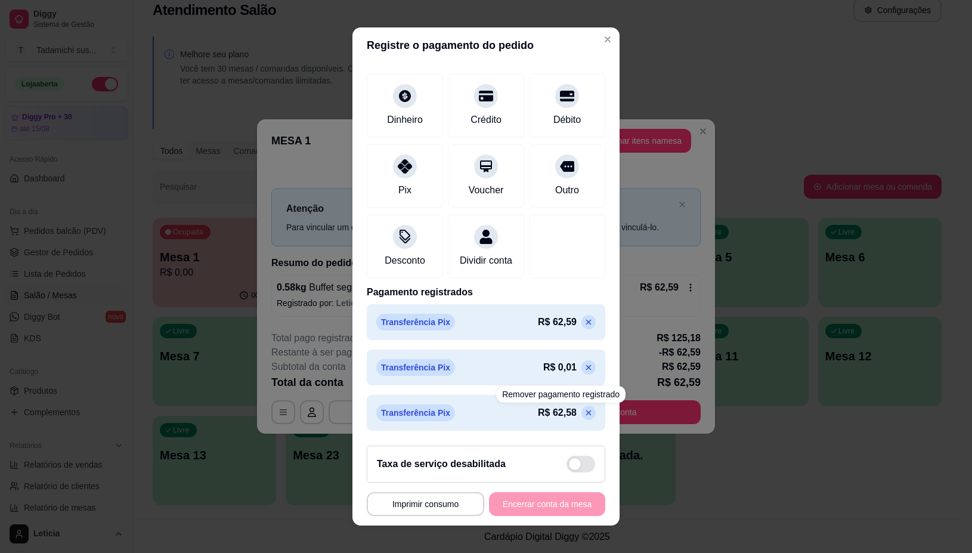
click at [584, 413] on icon at bounding box center [589, 413] width 10 height 10
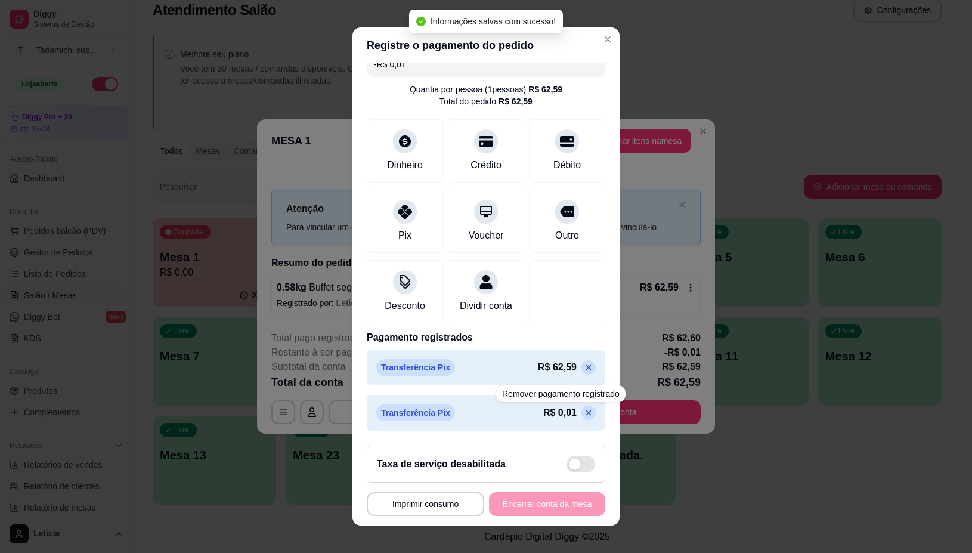
scroll to position [30, 0]
click at [584, 410] on icon at bounding box center [589, 413] width 10 height 10
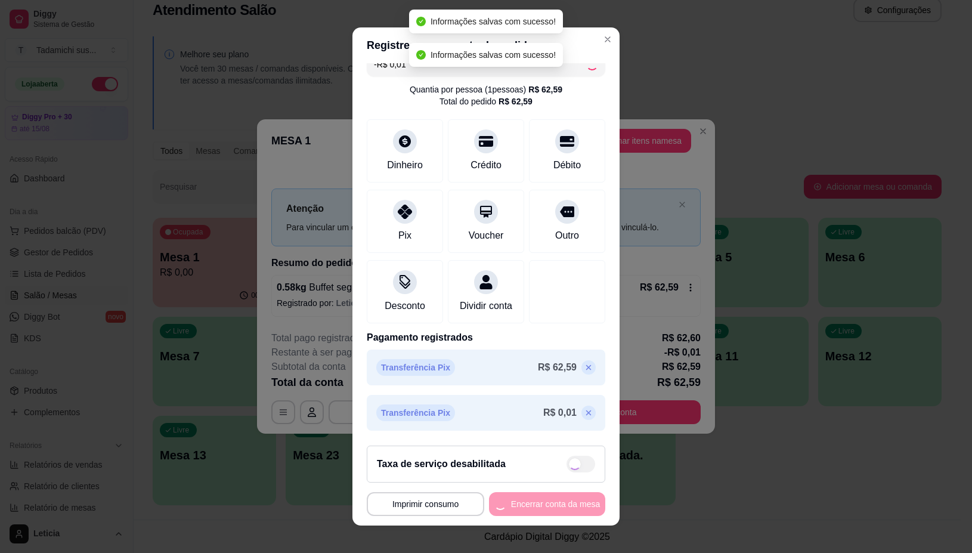
type input "R$ 0,00"
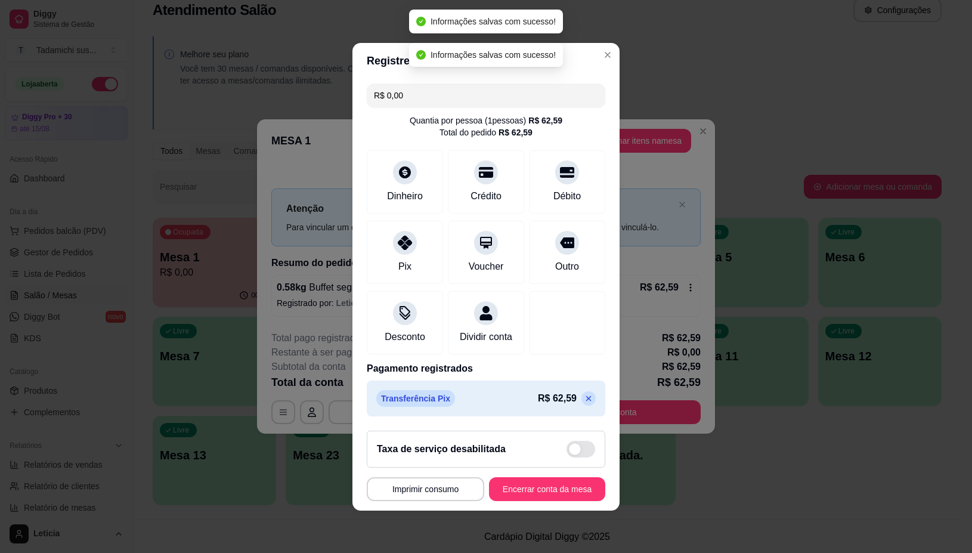
click at [556, 406] on p "R$ 62,59" at bounding box center [557, 398] width 39 height 14
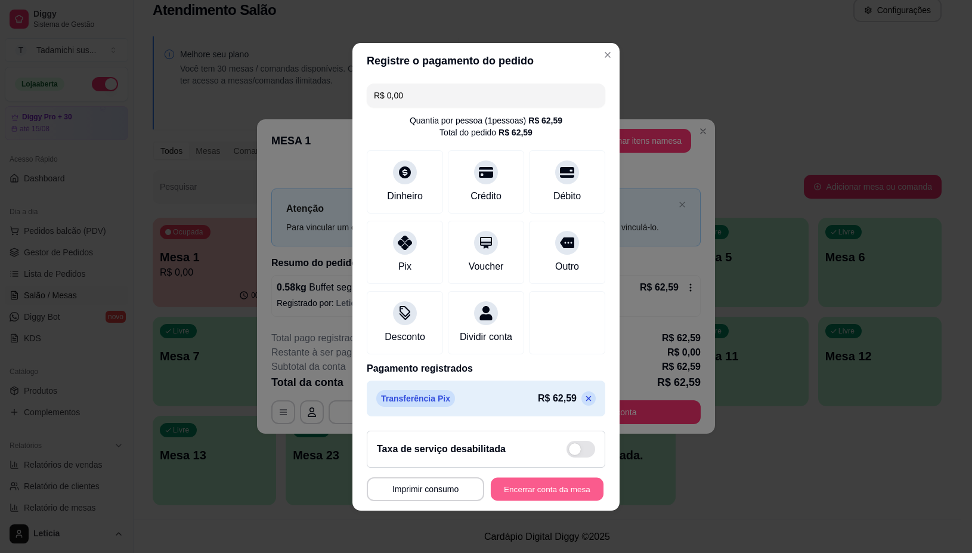
click at [555, 496] on button "Encerrar conta da mesa" at bounding box center [547, 488] width 113 height 23
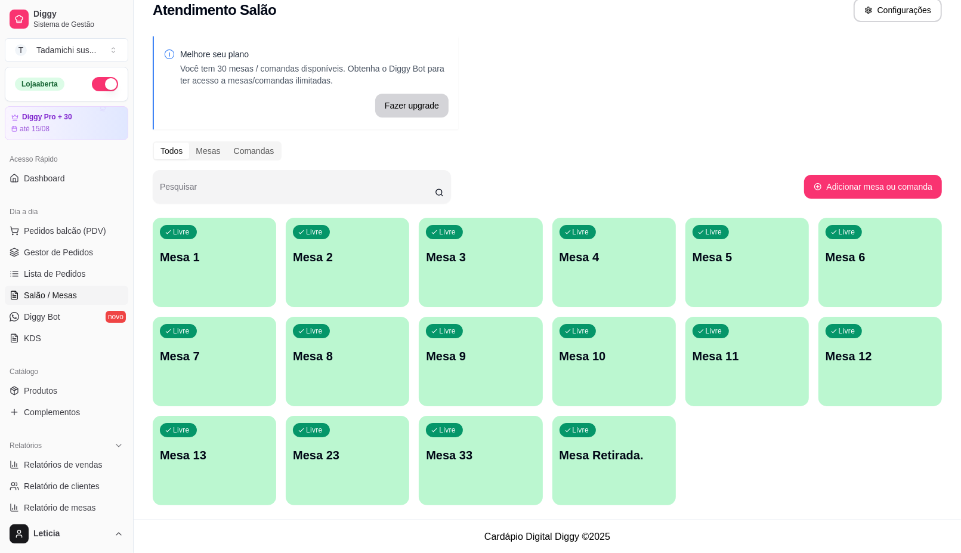
click at [582, 459] on p "Mesa Retirada." at bounding box center [613, 455] width 109 height 17
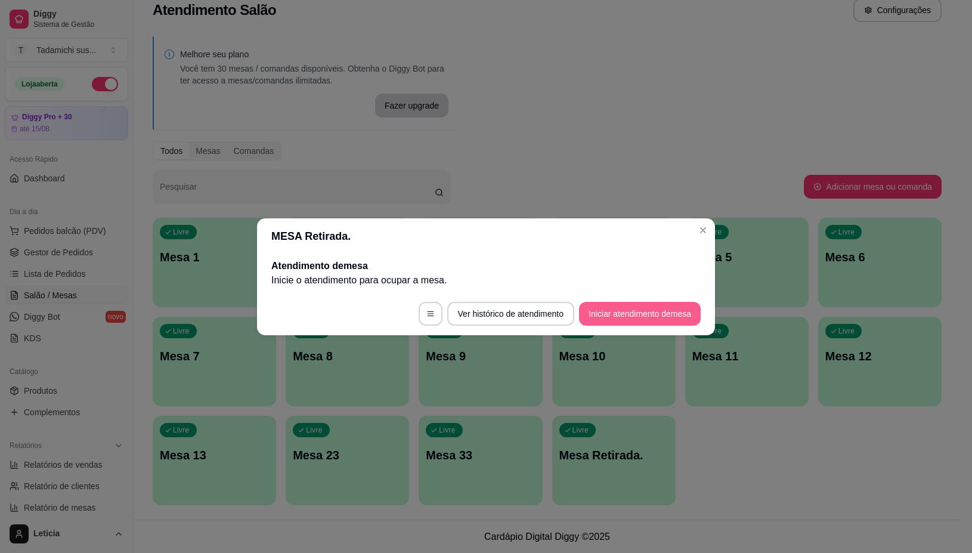
click at [671, 318] on button "Iniciar atendimento de mesa" at bounding box center [640, 314] width 122 height 24
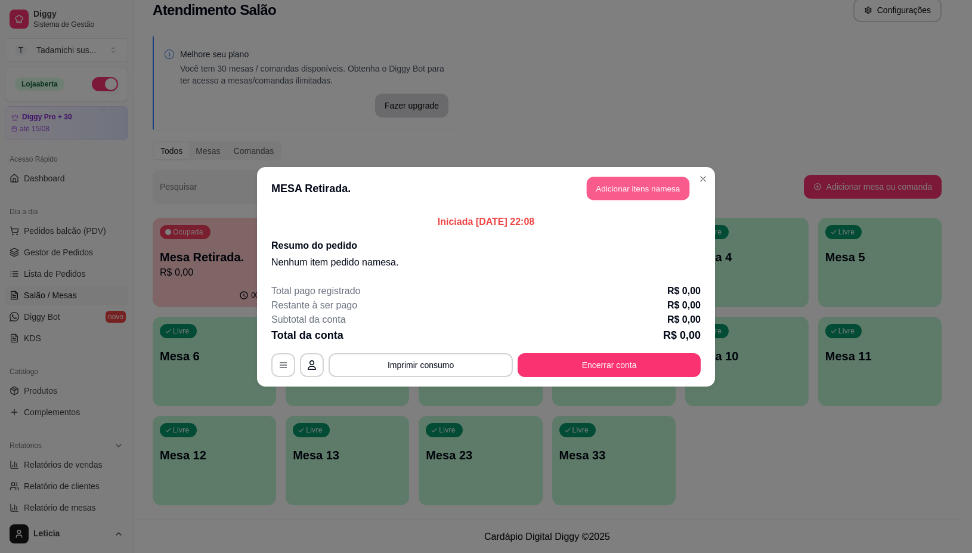
click at [626, 193] on button "Adicionar itens na mesa" at bounding box center [638, 188] width 103 height 23
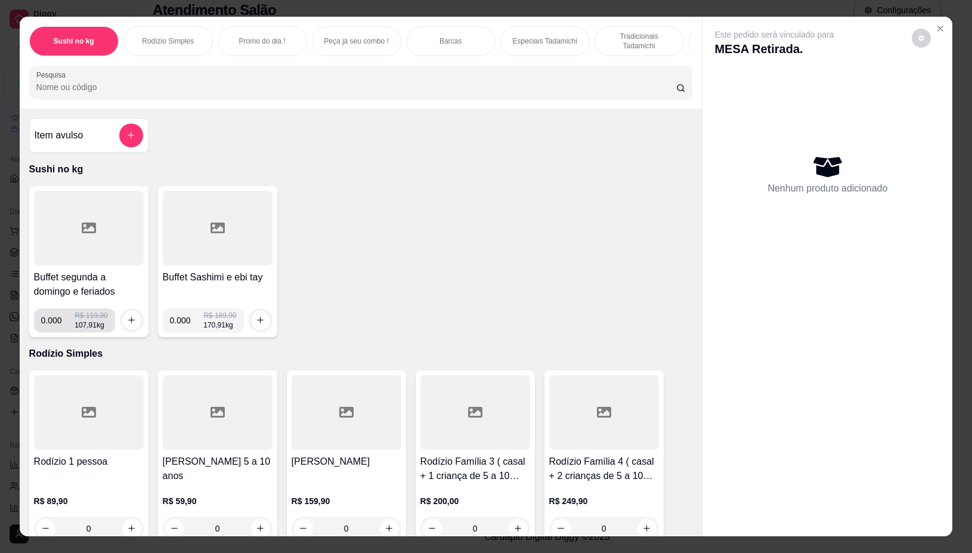
click at [52, 323] on input "0.000" at bounding box center [58, 320] width 34 height 24
type input "0.594"
click at [132, 325] on button "increase-product-quantity" at bounding box center [131, 320] width 18 height 18
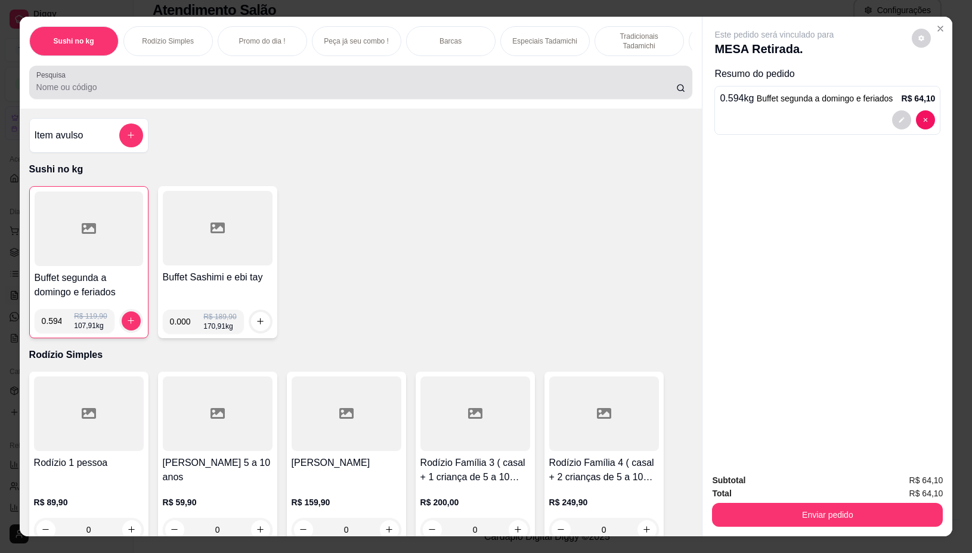
drag, startPoint x: 215, startPoint y: 94, endPoint x: 221, endPoint y: 91, distance: 7.2
click at [215, 93] on input "Pesquisa" at bounding box center [356, 87] width 640 height 12
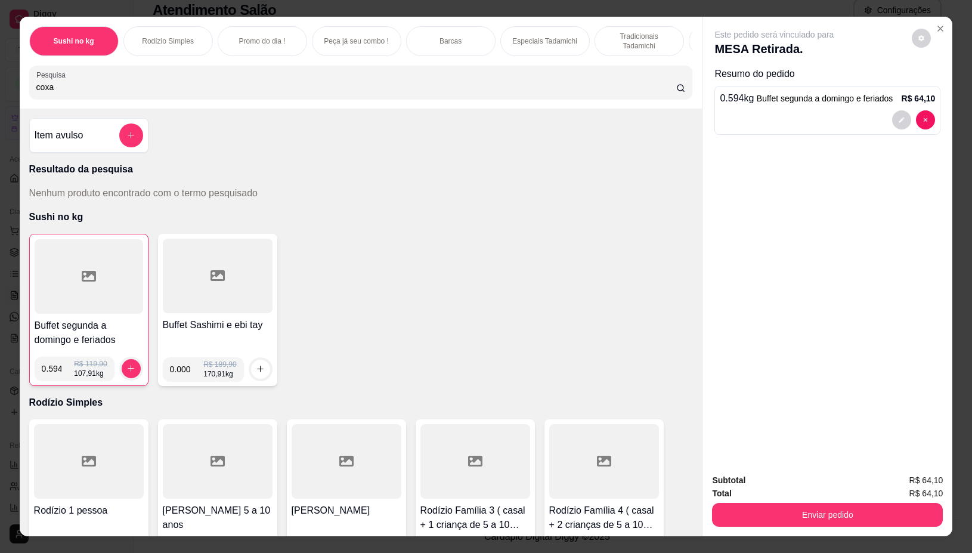
click at [614, 82] on div "coxa" at bounding box center [361, 82] width 650 height 24
type input "c"
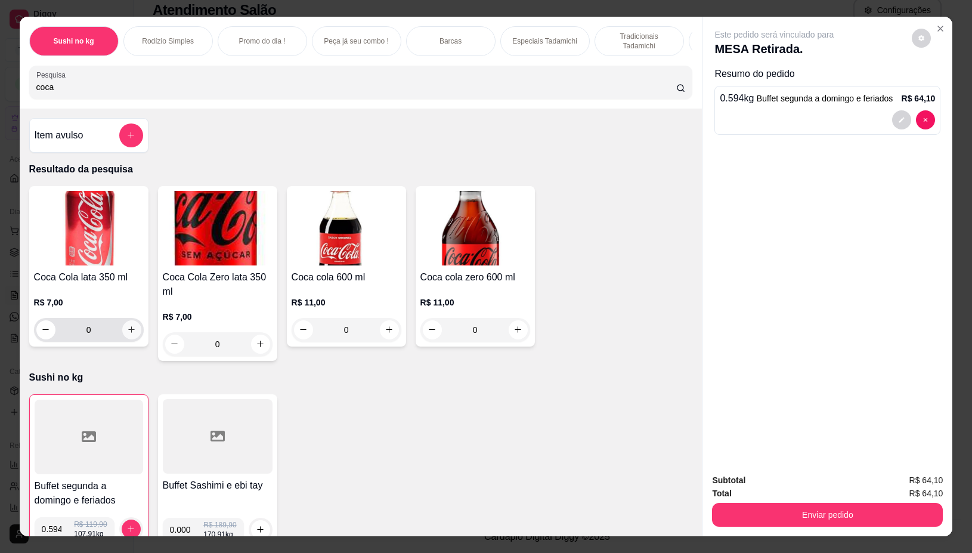
type input "coca"
click at [128, 335] on icon "increase-product-quantity" at bounding box center [131, 330] width 9 height 9
type input "1"
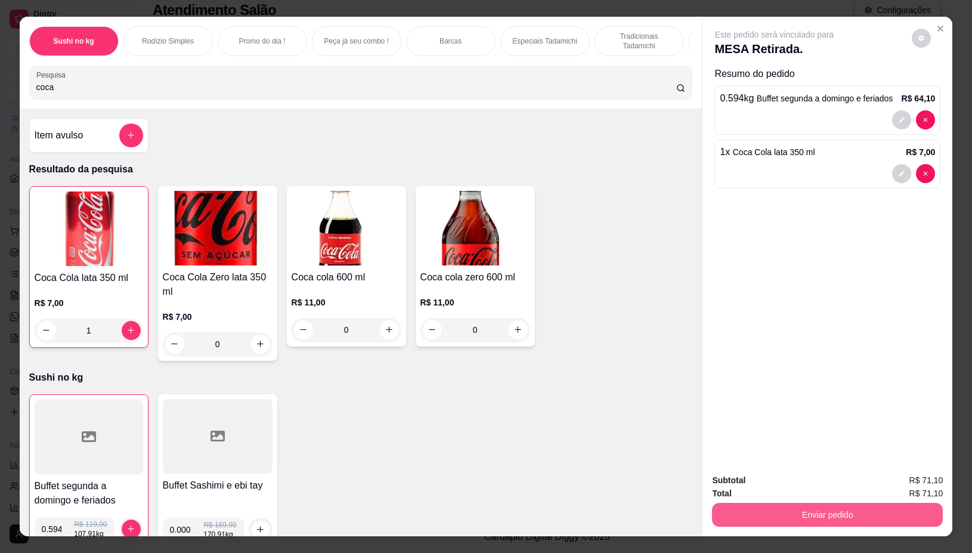
click at [868, 511] on button "Enviar pedido" at bounding box center [827, 515] width 231 height 24
click at [778, 474] on button "Não registrar e enviar pedido" at bounding box center [787, 480] width 120 height 22
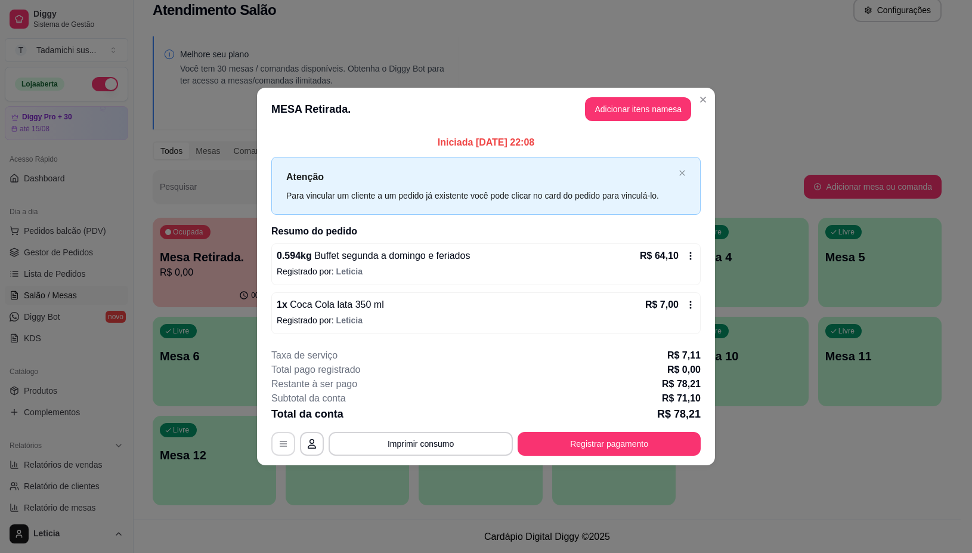
click at [284, 443] on icon "button" at bounding box center [284, 444] width 10 height 10
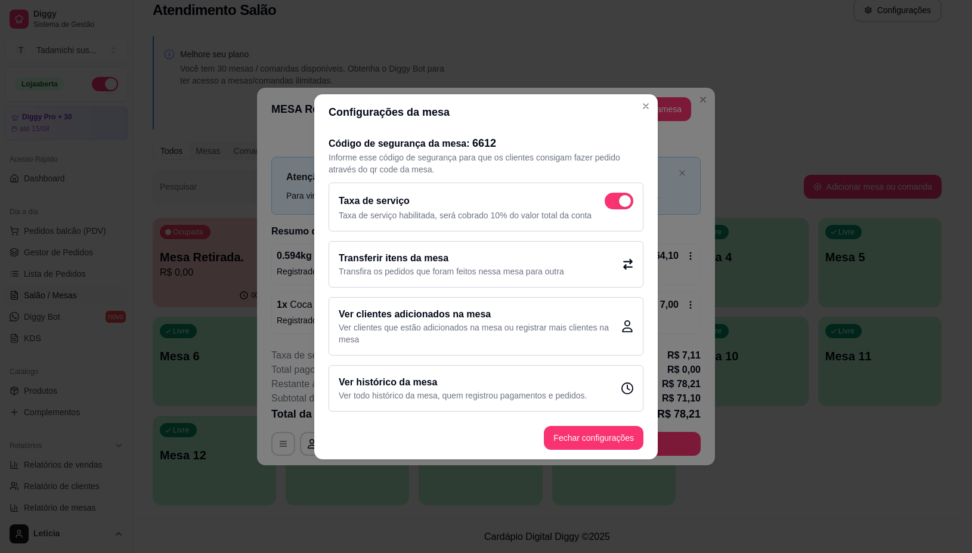
click at [620, 208] on span at bounding box center [619, 201] width 29 height 17
click at [612, 208] on input "checkbox" at bounding box center [608, 207] width 8 height 8
checkbox input "false"
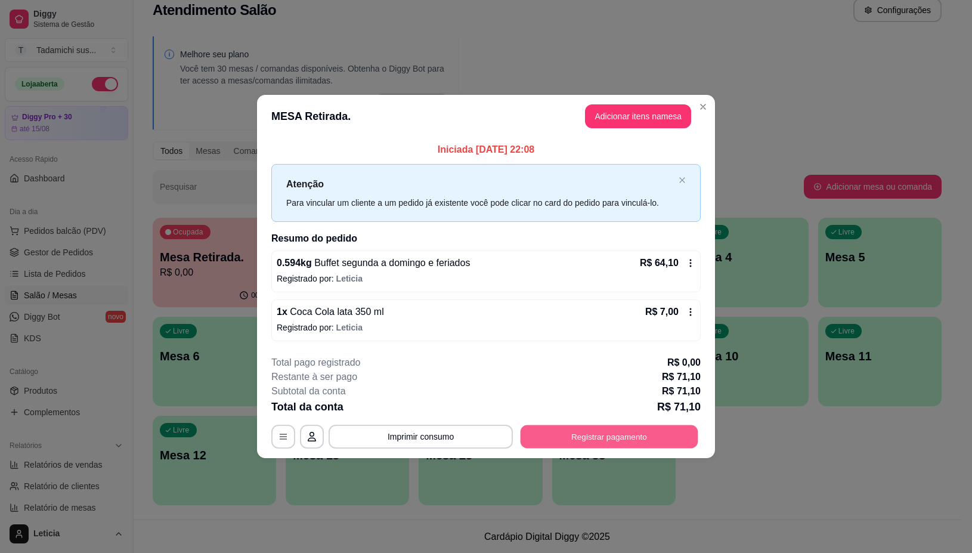
click at [600, 434] on button "Registrar pagamento" at bounding box center [610, 436] width 178 height 23
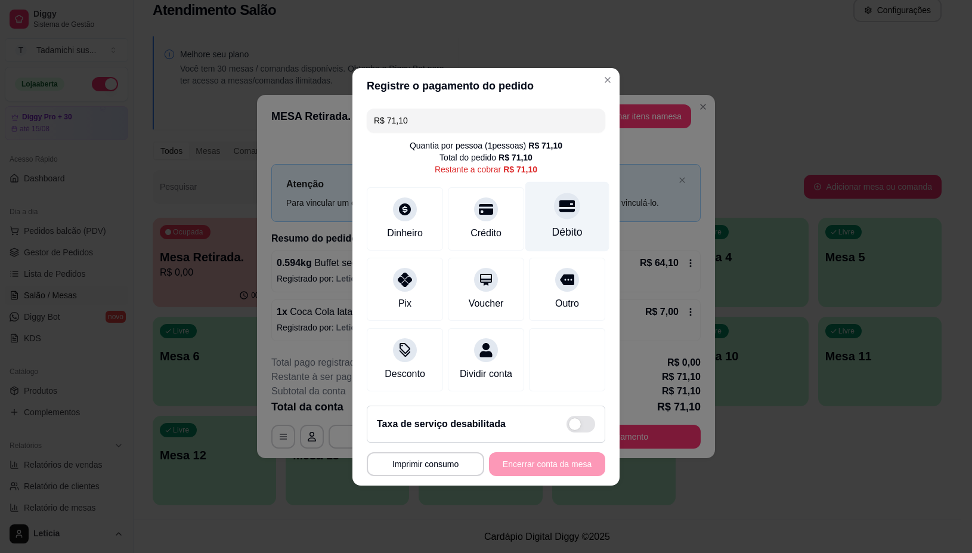
click at [554, 224] on div "Débito" at bounding box center [567, 232] width 30 height 16
type input "R$ 0,00"
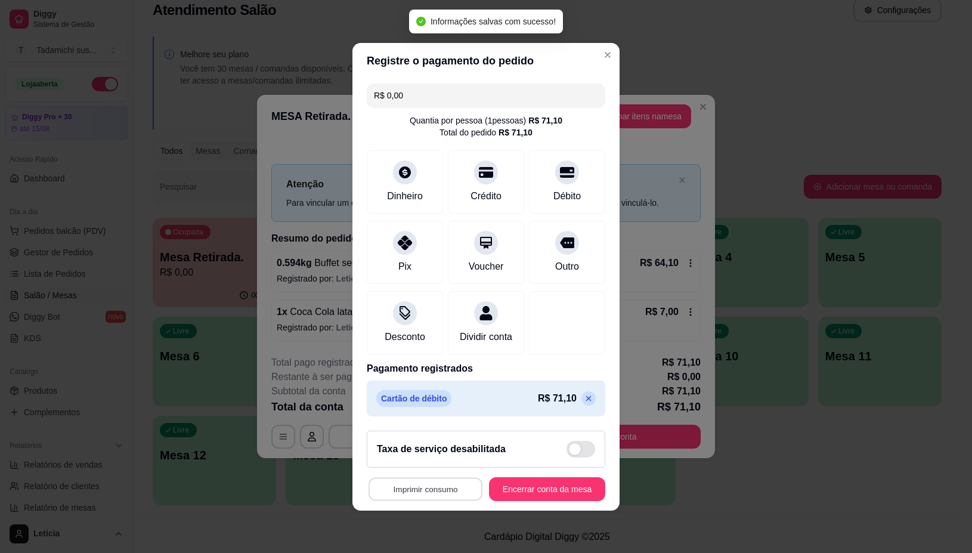
click at [443, 492] on button "Imprimir consumo" at bounding box center [426, 488] width 114 height 23
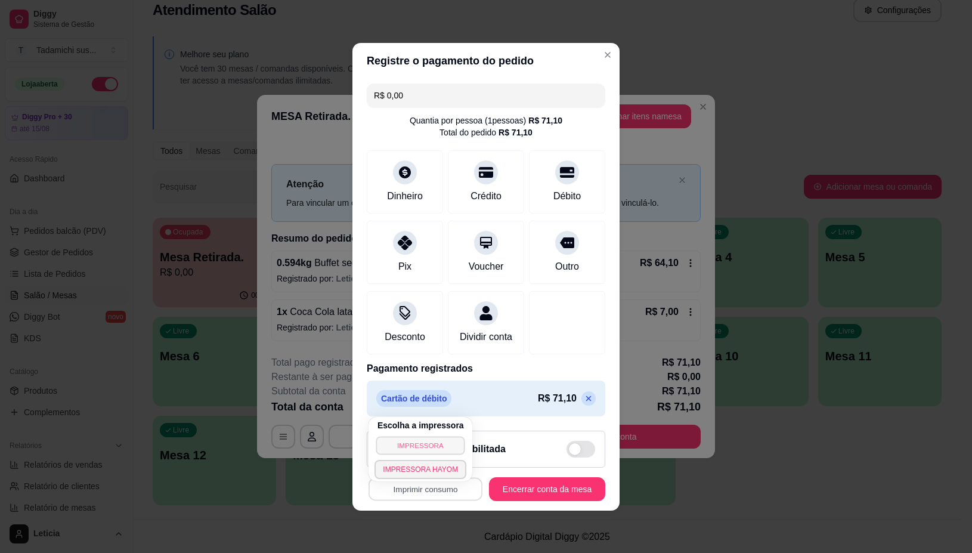
click at [453, 443] on button "IMPRESSORA" at bounding box center [420, 445] width 89 height 18
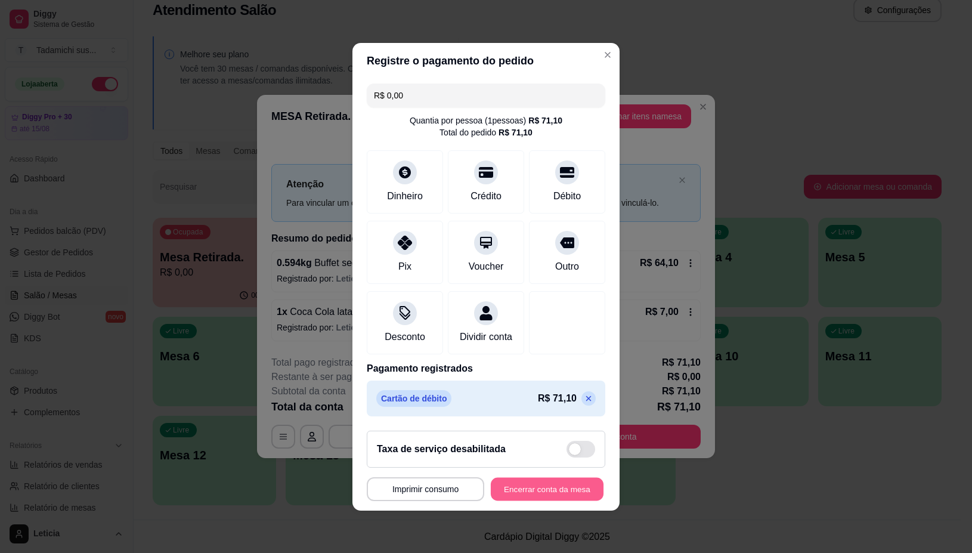
click at [517, 495] on button "Encerrar conta da mesa" at bounding box center [547, 488] width 113 height 23
